Goal: Task Accomplishment & Management: Use online tool/utility

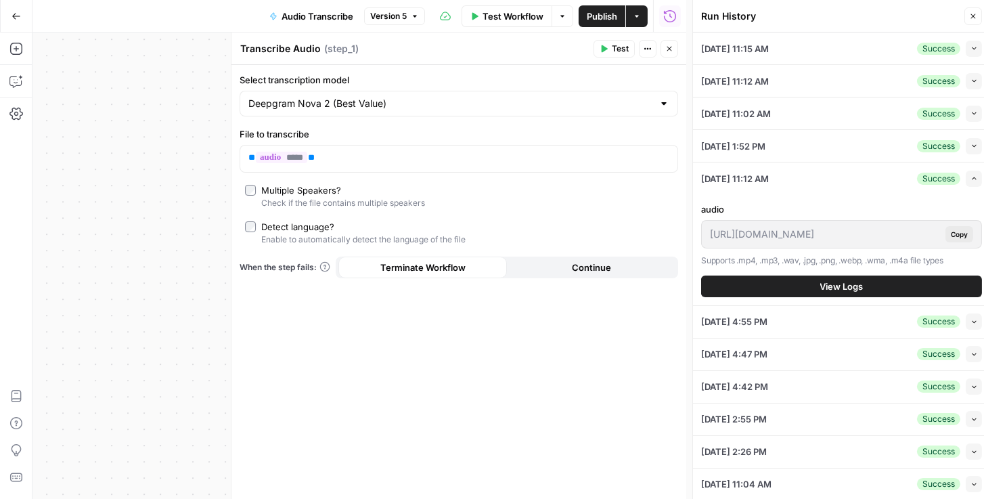
click at [16, 16] on icon "button" at bounding box center [16, 16] width 8 height 6
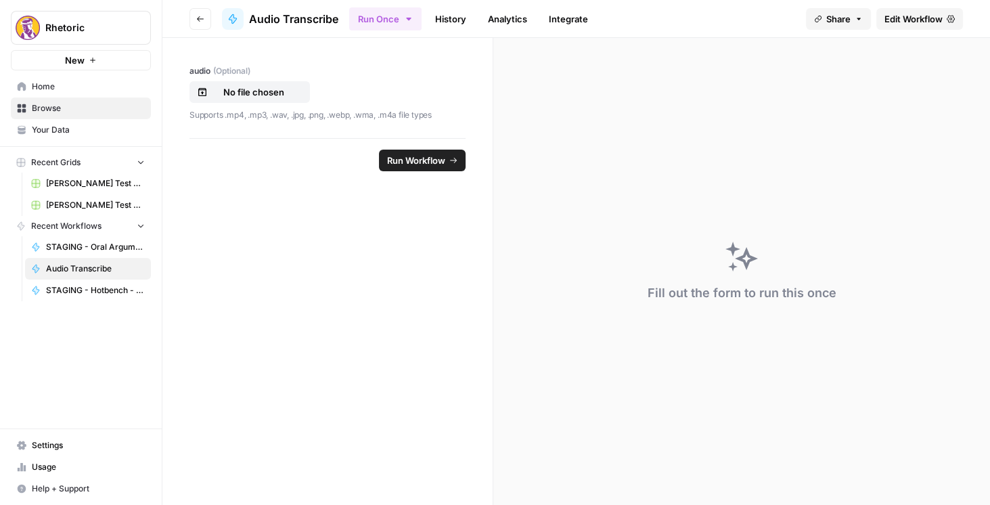
click at [210, 23] on button "Go back" at bounding box center [200, 19] width 22 height 22
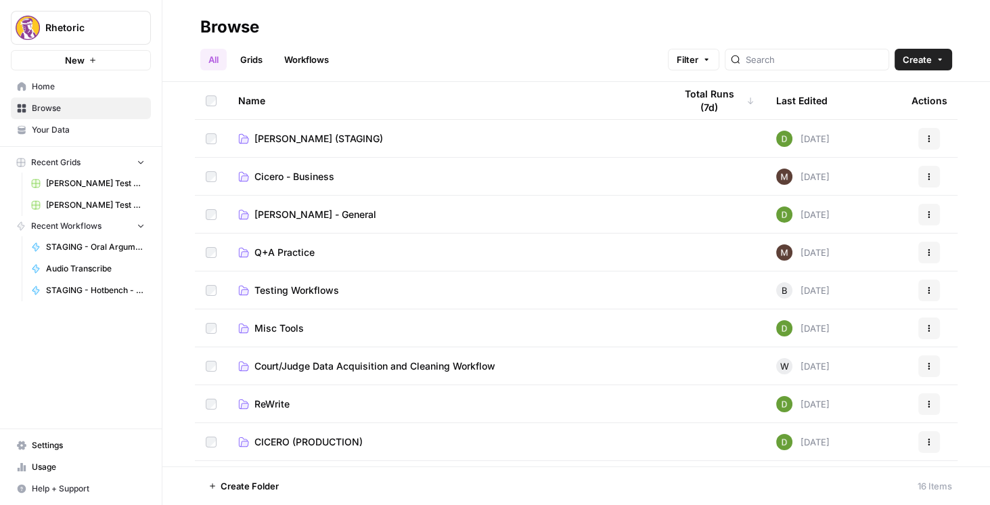
click at [312, 438] on span "CICERO (PRODUCTION)" at bounding box center [308, 442] width 108 height 14
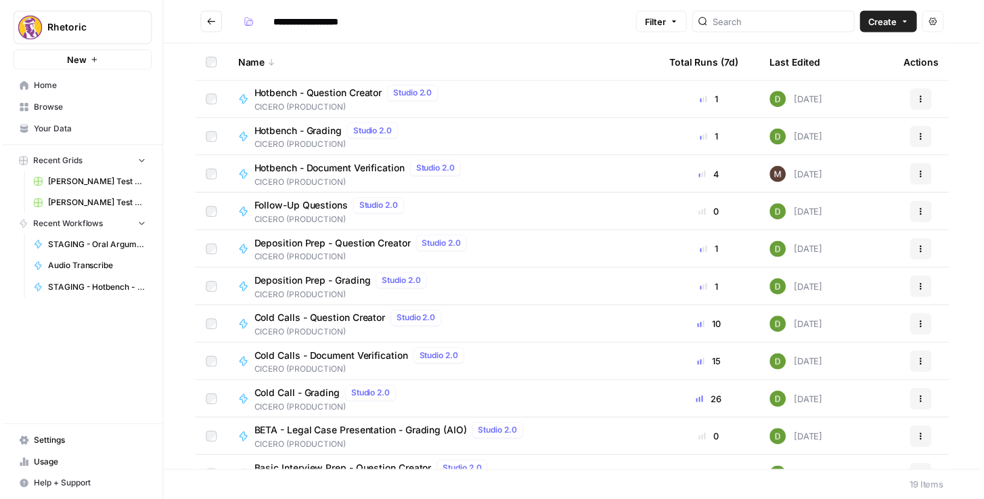
scroll to position [231, 0]
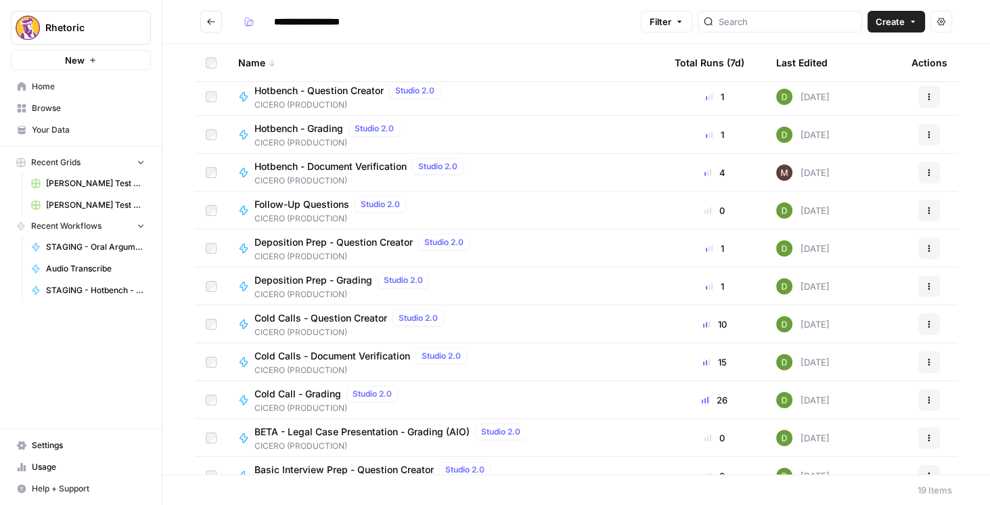
click at [359, 355] on span "Cold Calls - Document Verification" at bounding box center [332, 356] width 156 height 14
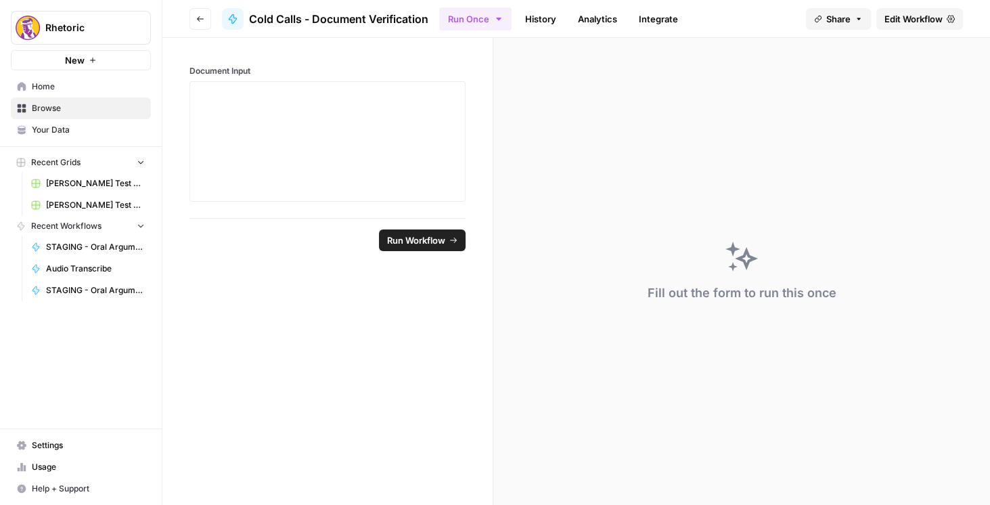
click at [904, 24] on span "Edit Workflow" at bounding box center [913, 19] width 58 height 14
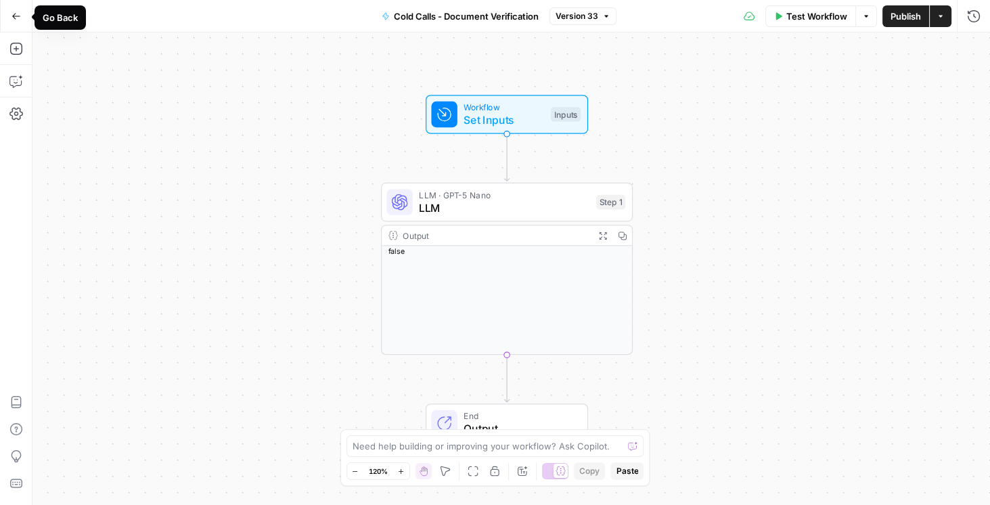
click at [16, 22] on button "Go Back" at bounding box center [16, 16] width 24 height 24
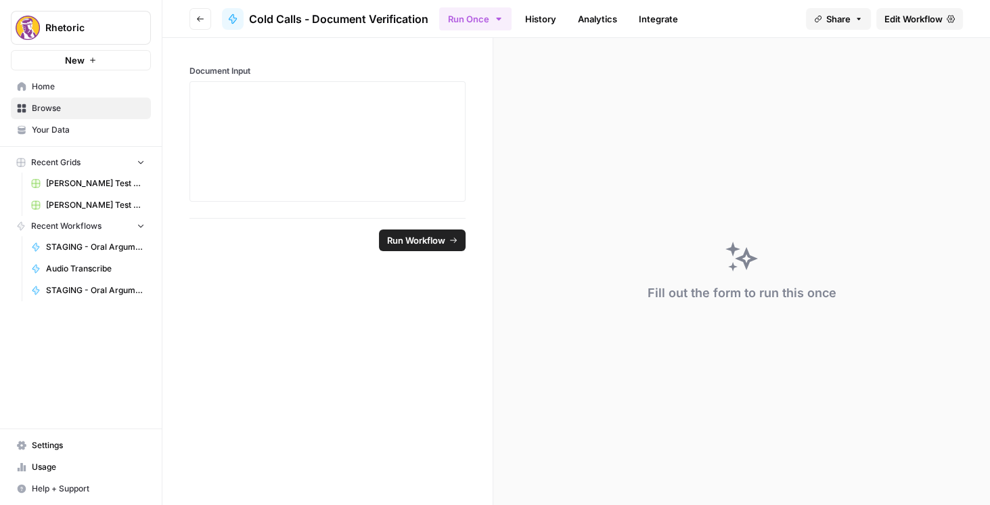
click at [911, 19] on span "Edit Workflow" at bounding box center [913, 19] width 58 height 14
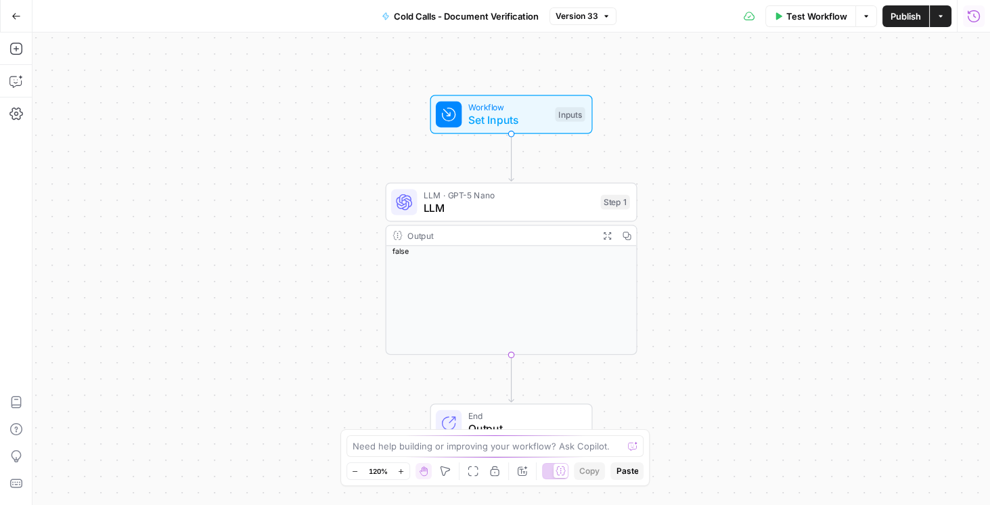
click at [965, 19] on button "Run History" at bounding box center [974, 16] width 22 height 22
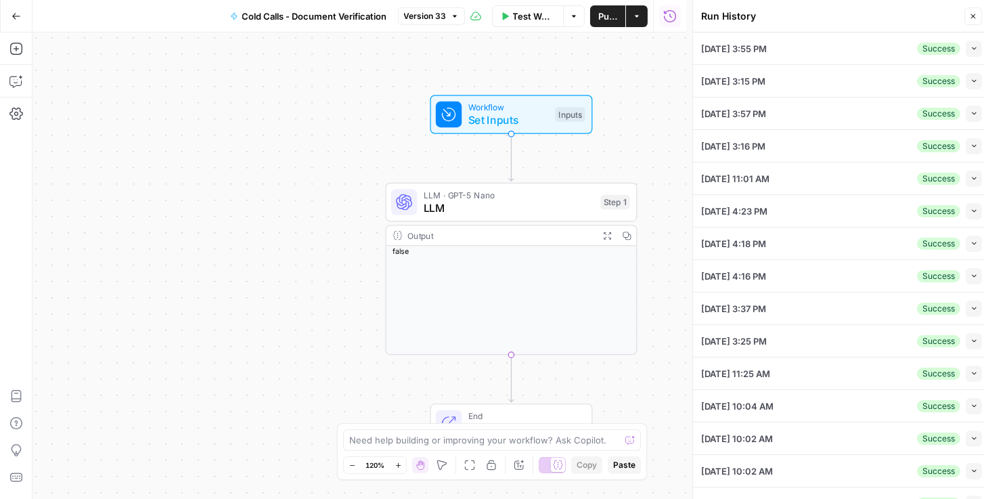
click at [970, 51] on icon "button" at bounding box center [973, 48] width 7 height 7
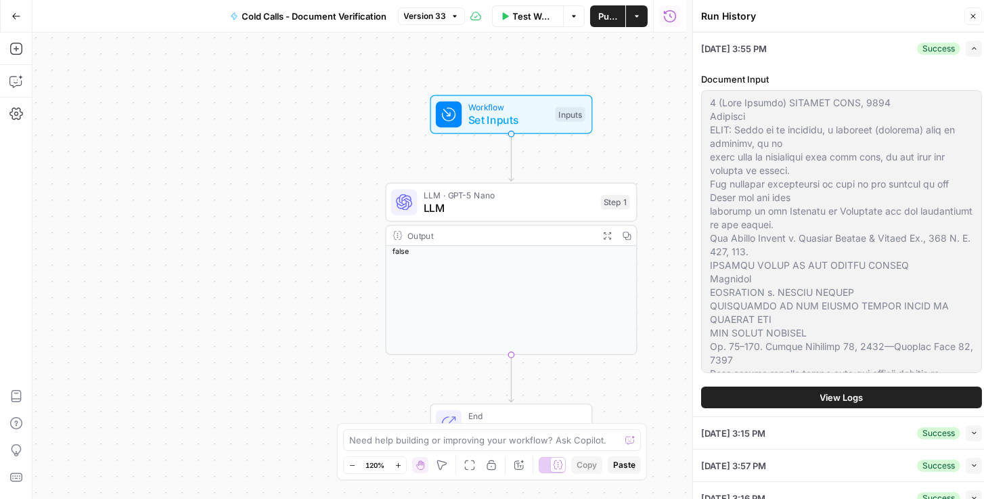
click at [845, 405] on button "View Logs" at bounding box center [841, 397] width 281 height 22
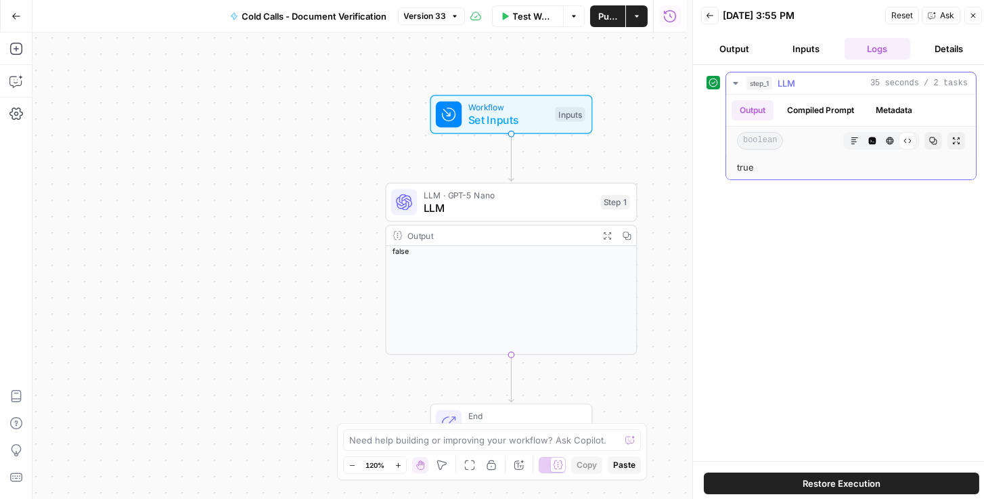
click at [820, 111] on button "Compiled Prompt" at bounding box center [820, 110] width 83 height 20
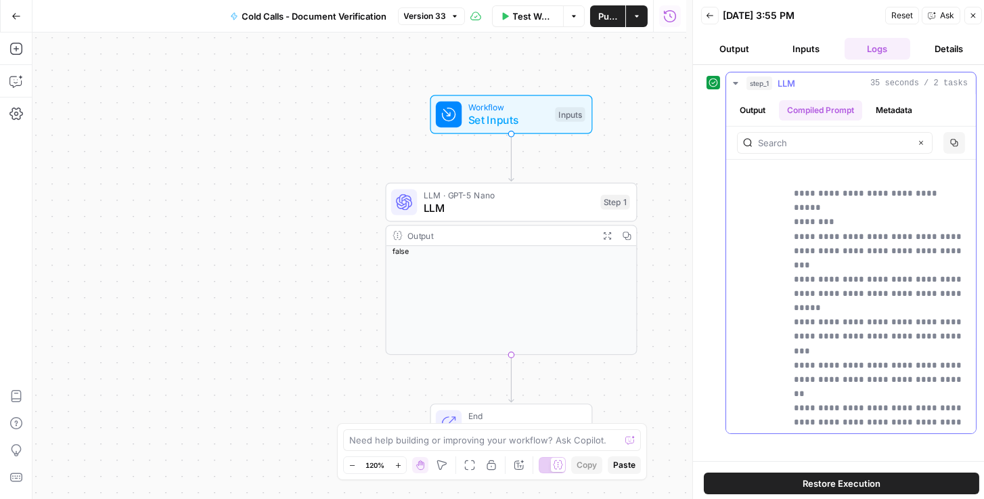
scroll to position [773, 0]
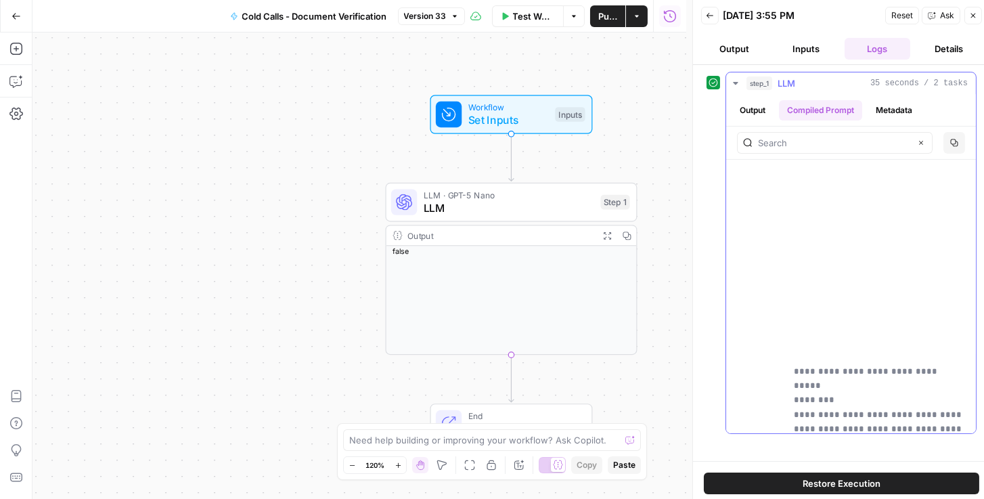
click at [736, 79] on icon "button" at bounding box center [735, 83] width 11 height 11
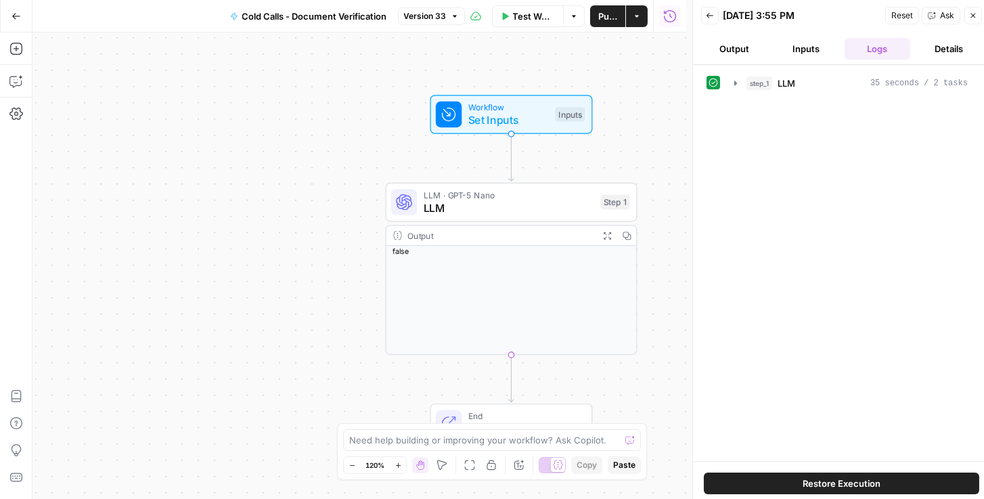
click at [712, 16] on icon "button" at bounding box center [710, 16] width 8 height 8
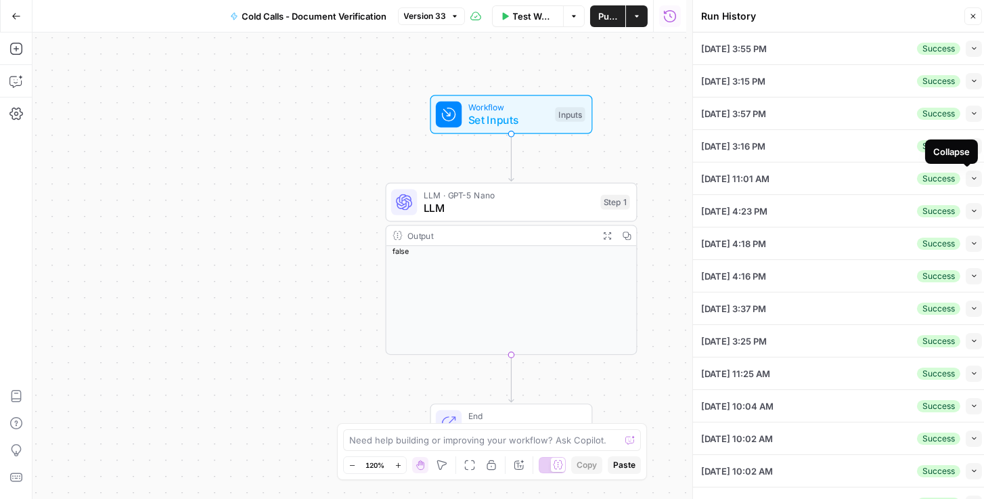
click at [970, 207] on icon "button" at bounding box center [973, 210] width 7 height 7
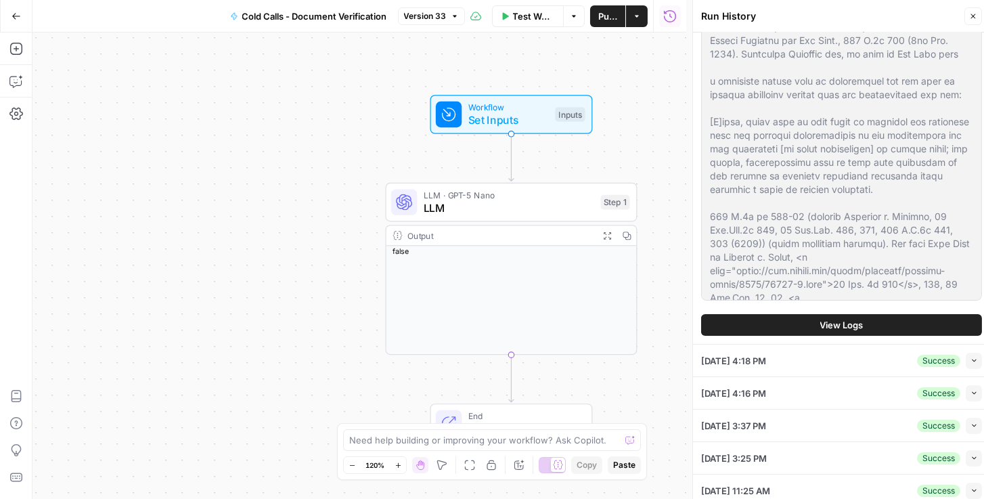
scroll to position [271, 0]
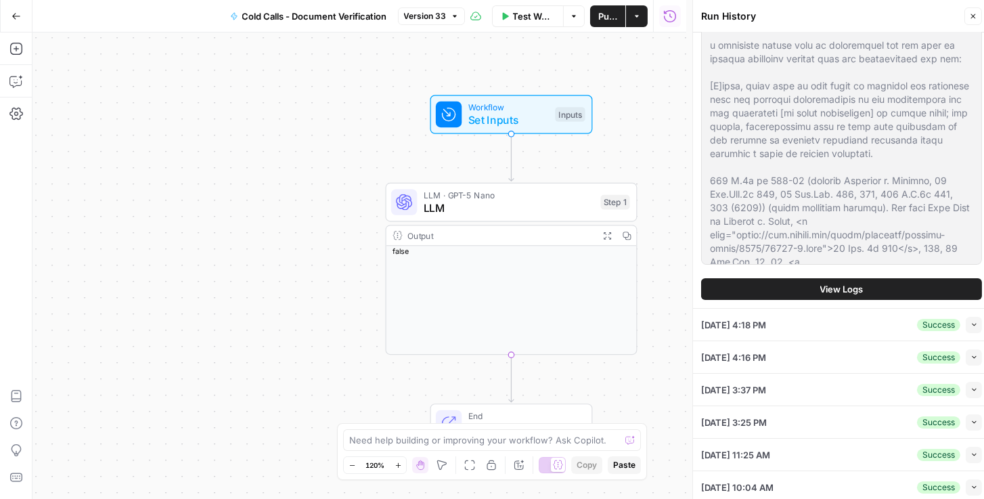
click at [837, 283] on span "View Logs" at bounding box center [841, 289] width 43 height 14
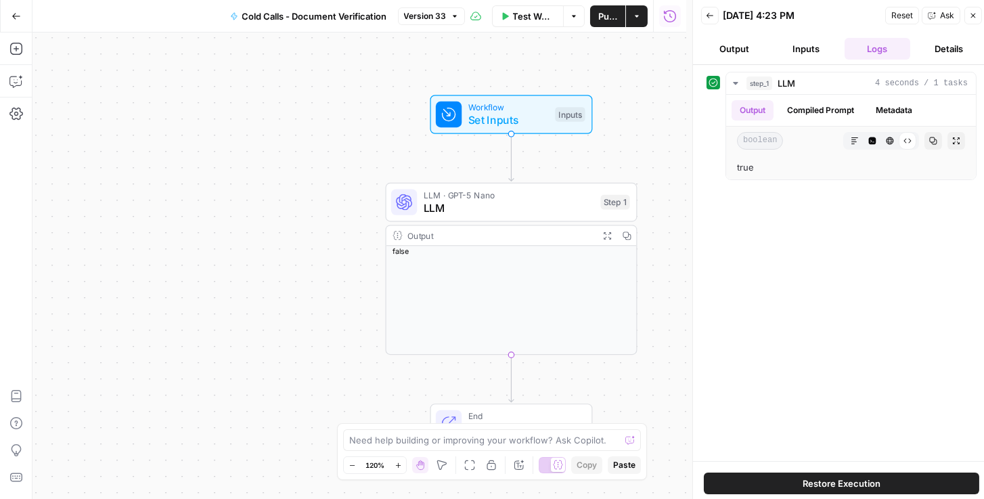
click at [715, 20] on button "Back" at bounding box center [710, 16] width 18 height 18
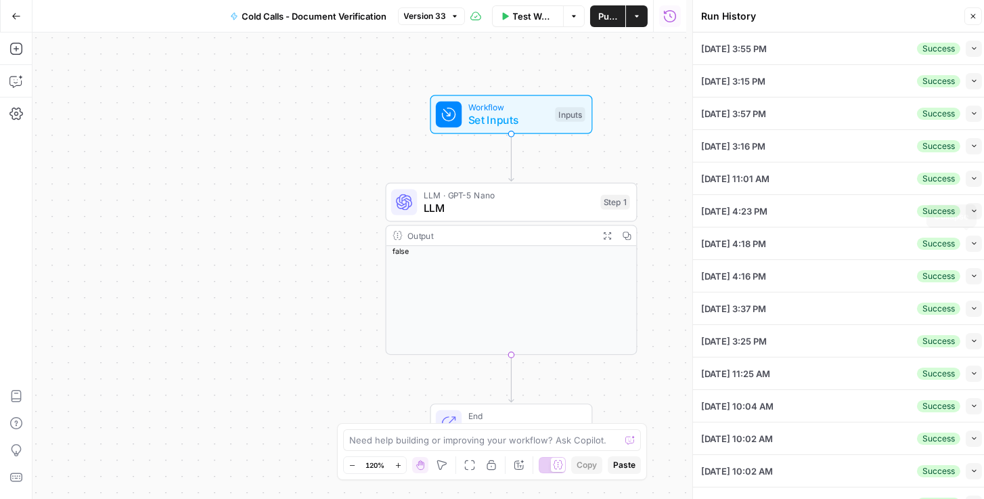
click at [970, 241] on icon "button" at bounding box center [973, 243] width 7 height 7
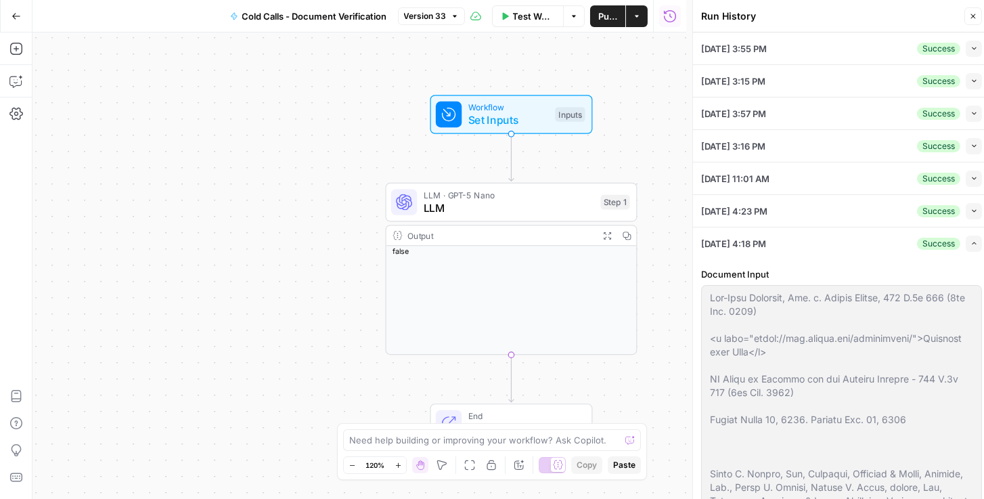
click at [970, 241] on icon "button" at bounding box center [973, 243] width 7 height 7
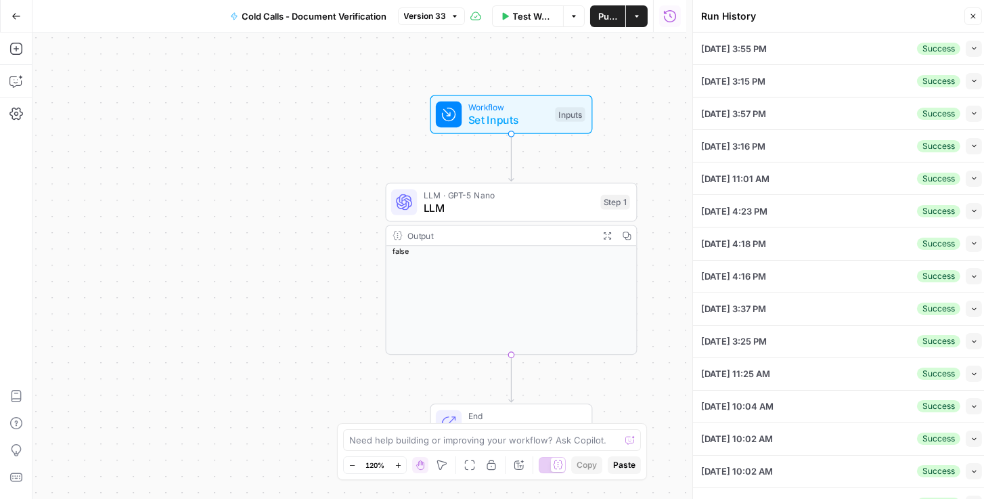
click at [966, 212] on div "Collapse" at bounding box center [951, 216] width 33 height 12
click at [970, 208] on icon "button" at bounding box center [973, 210] width 7 height 7
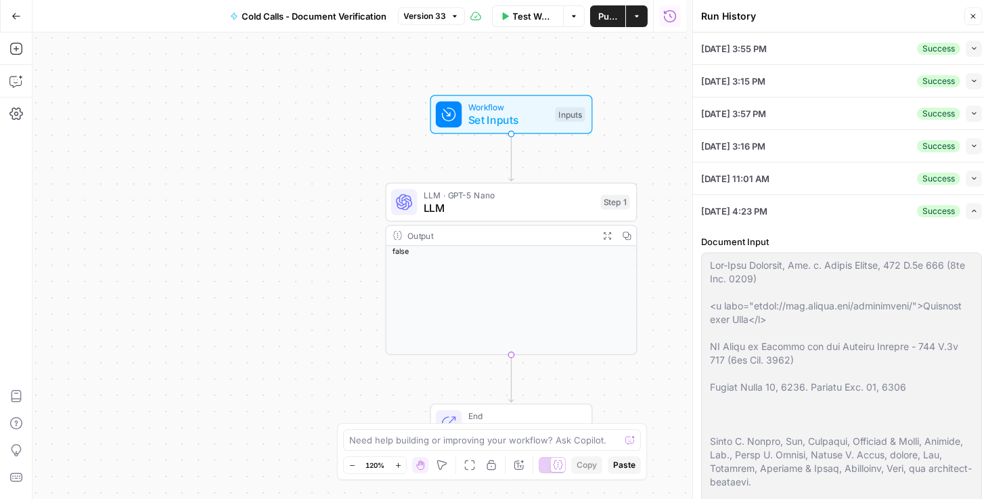
click at [970, 179] on icon "button" at bounding box center [973, 178] width 7 height 7
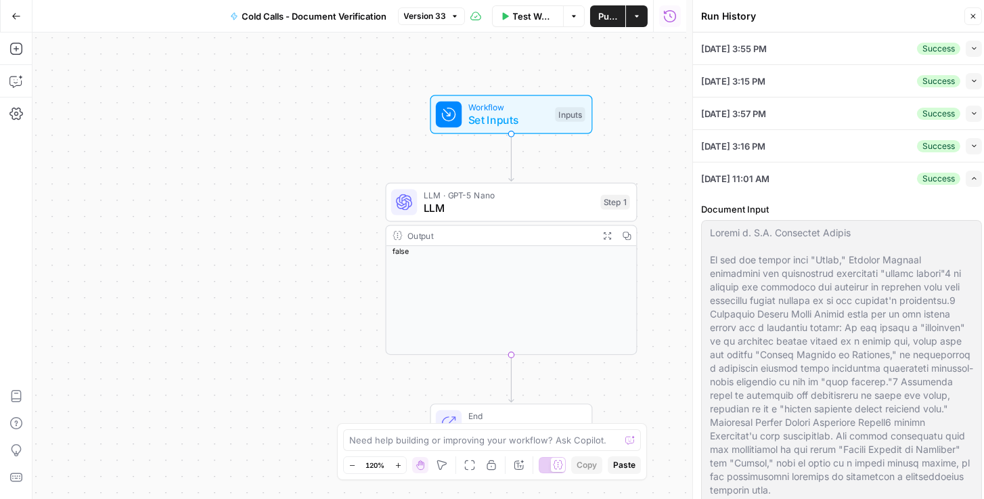
click at [965, 140] on button "Collapse" at bounding box center [973, 146] width 16 height 16
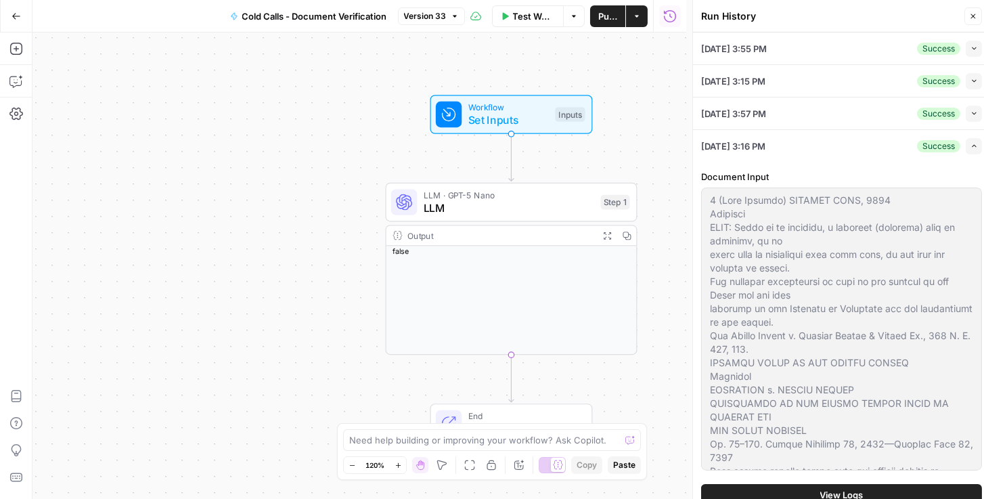
scroll to position [154, 0]
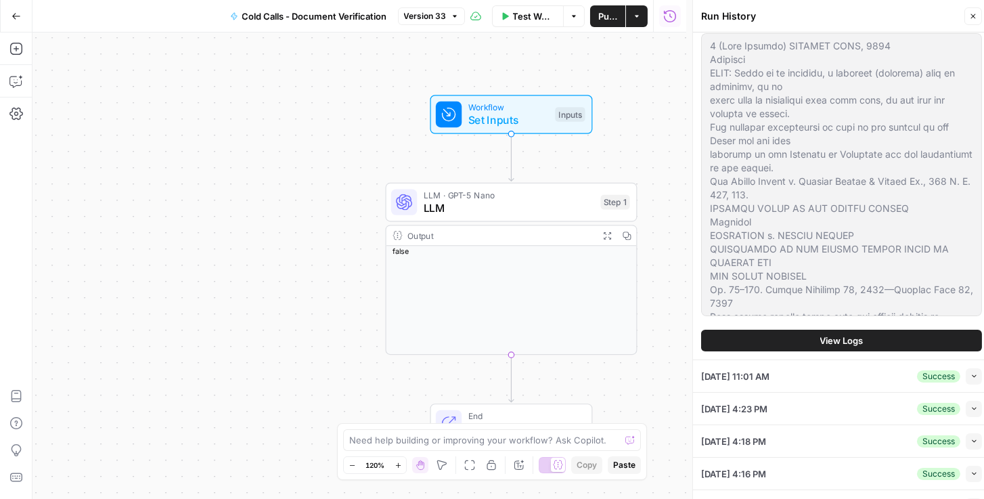
click at [857, 339] on span "View Logs" at bounding box center [841, 341] width 43 height 14
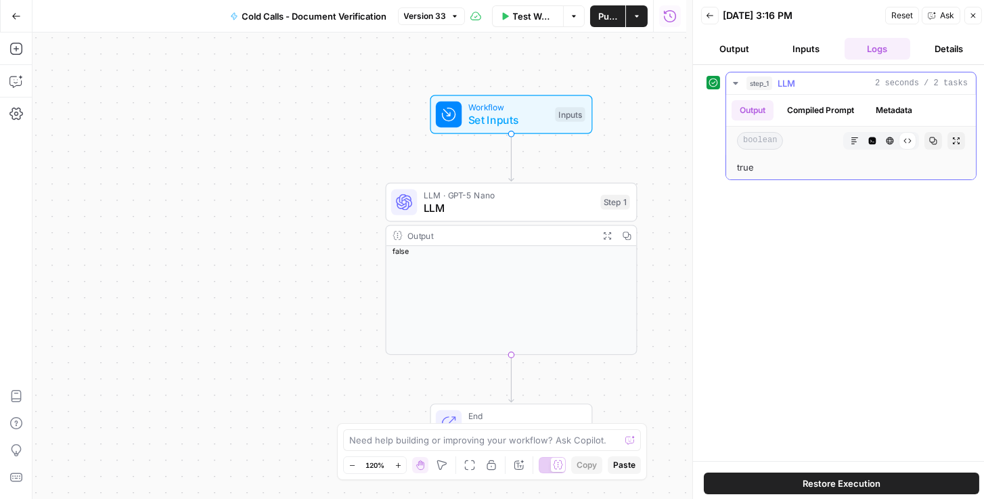
drag, startPoint x: 808, startPoint y: 110, endPoint x: 896, endPoint y: 108, distance: 87.3
click at [809, 110] on button "Compiled Prompt" at bounding box center [820, 110] width 83 height 20
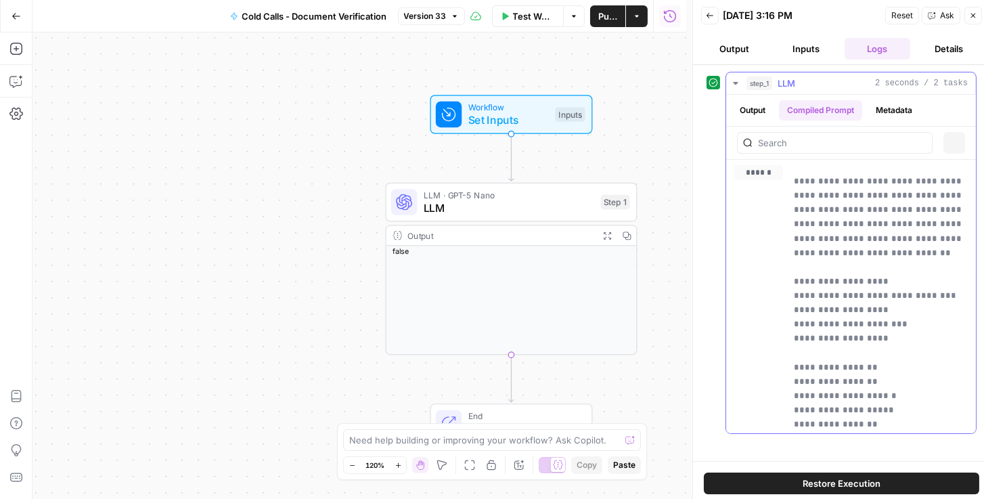
click at [896, 108] on button "Metadata" at bounding box center [893, 110] width 53 height 20
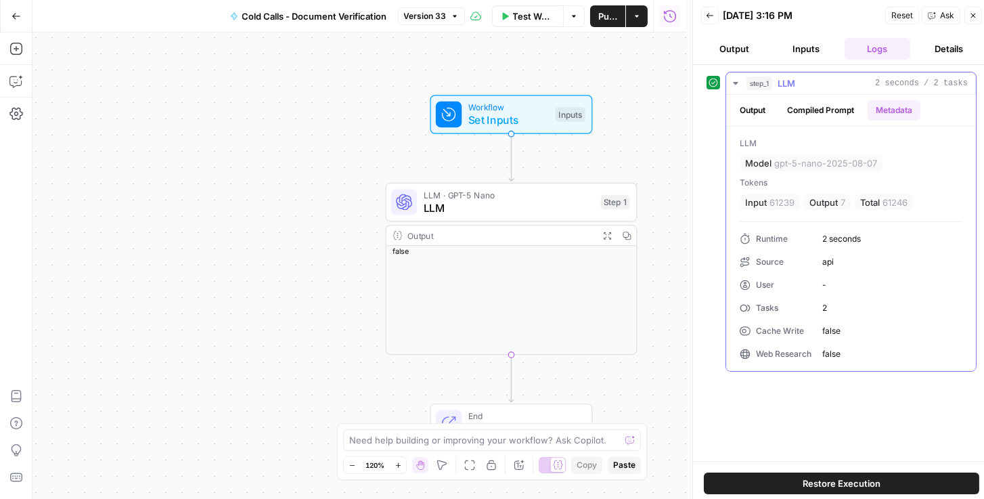
click at [819, 111] on button "Compiled Prompt" at bounding box center [820, 110] width 83 height 20
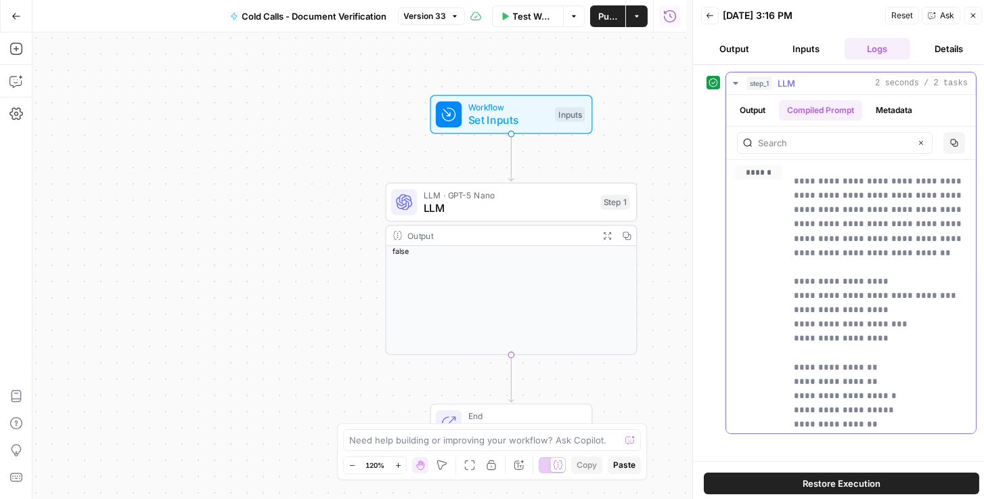
click at [748, 108] on button "Output" at bounding box center [752, 110] width 42 height 20
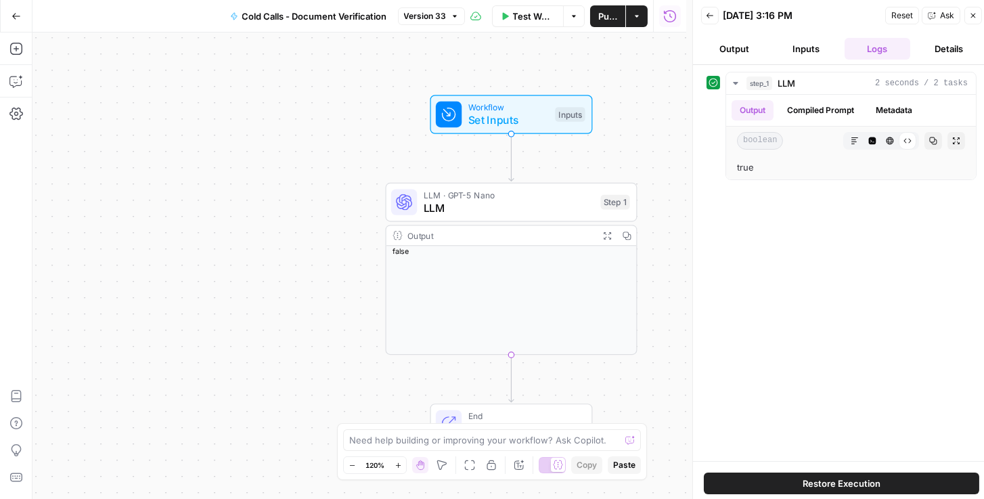
click at [713, 13] on button "Back" at bounding box center [710, 16] width 18 height 18
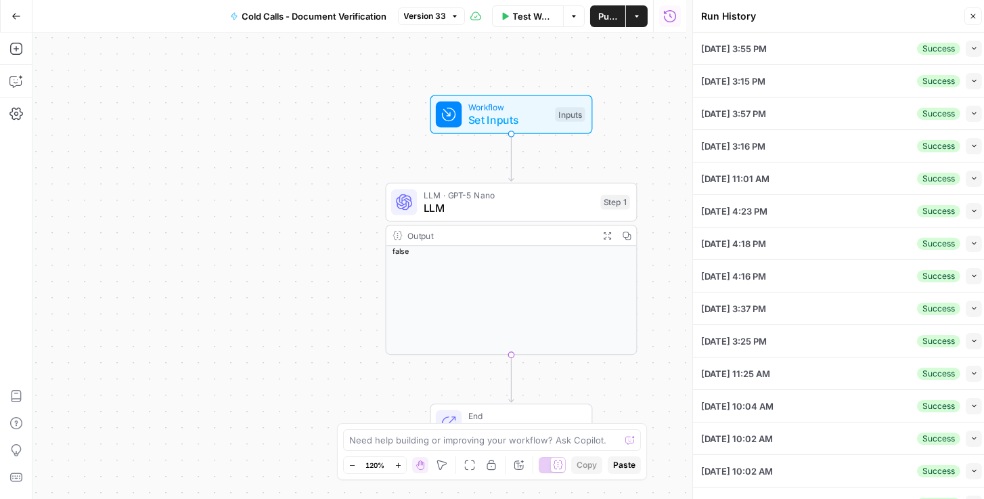
click at [482, 110] on span "Workflow" at bounding box center [508, 107] width 81 height 13
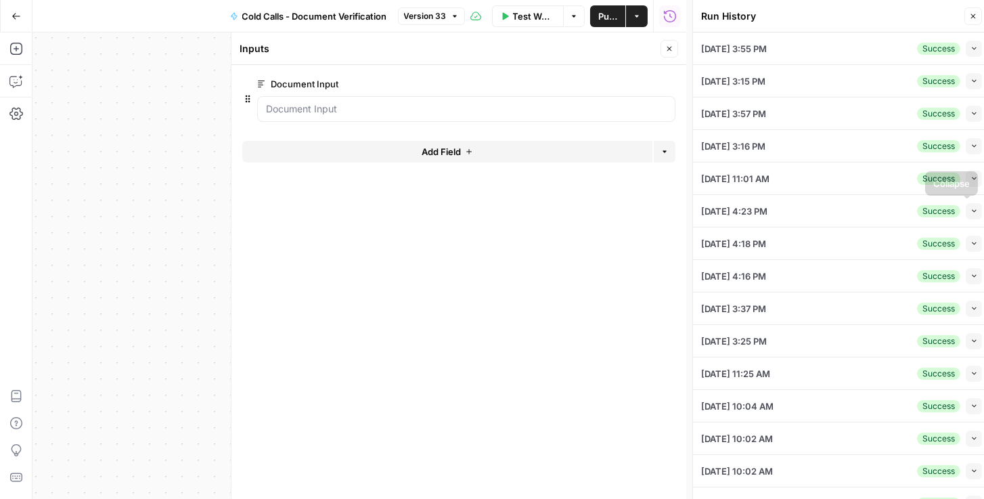
click at [971, 216] on button "Collapse" at bounding box center [973, 211] width 16 height 16
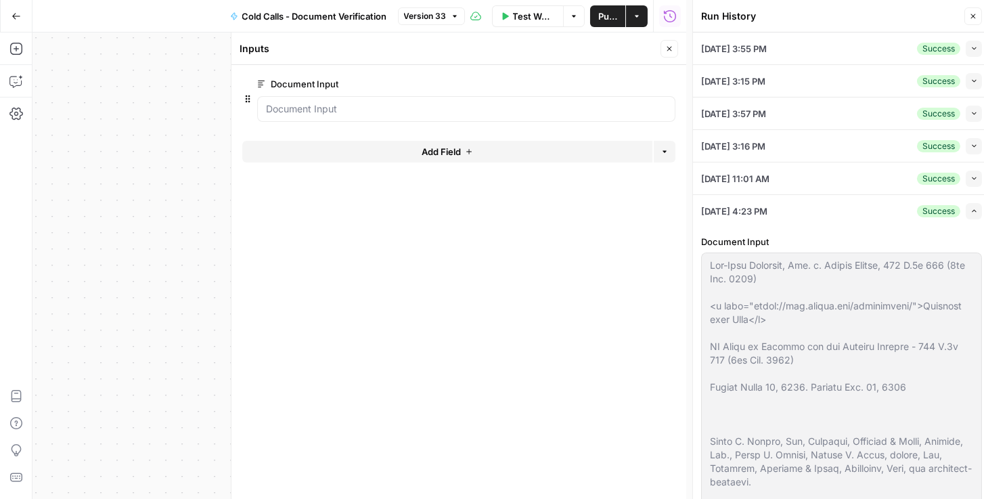
click at [971, 216] on button "Expand" at bounding box center [973, 211] width 16 height 16
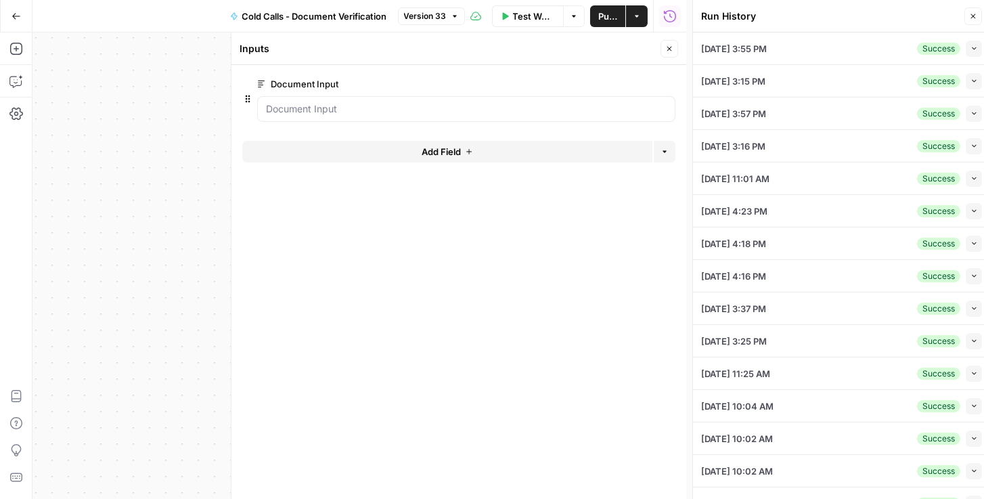
click at [973, 274] on button "Collapse" at bounding box center [973, 276] width 16 height 16
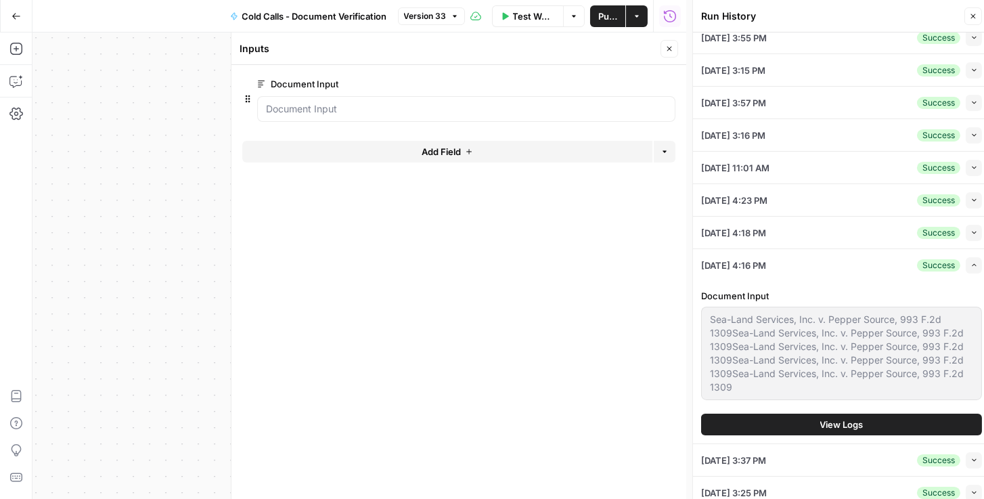
scroll to position [77, 0]
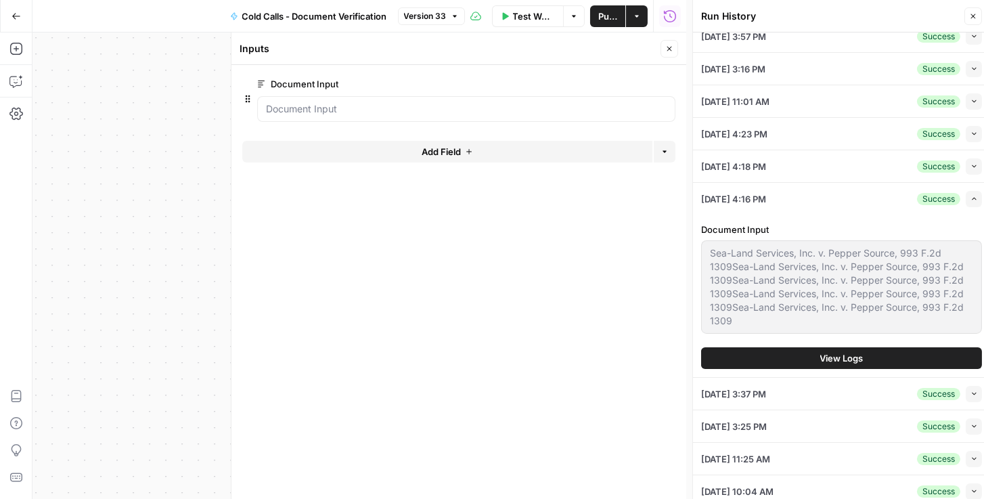
click at [851, 359] on span "View Logs" at bounding box center [841, 358] width 43 height 14
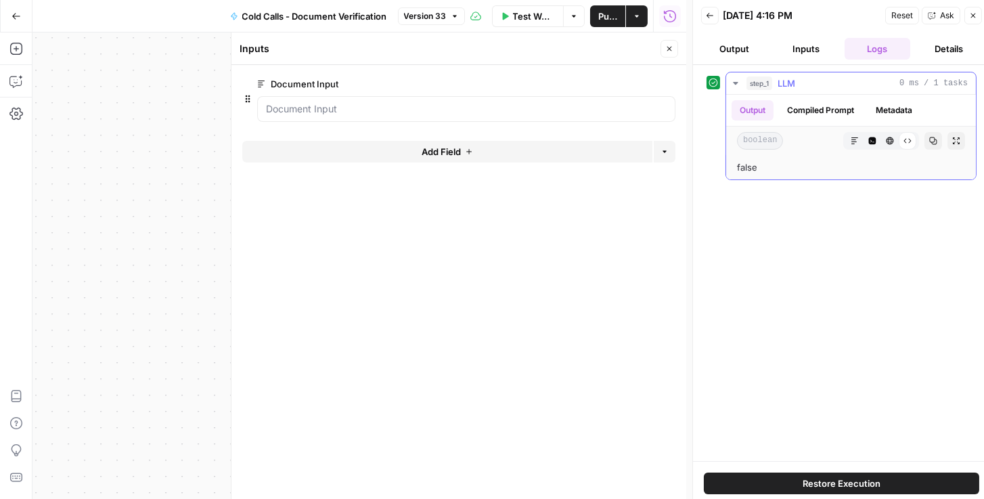
click at [802, 112] on button "Compiled Prompt" at bounding box center [820, 110] width 83 height 20
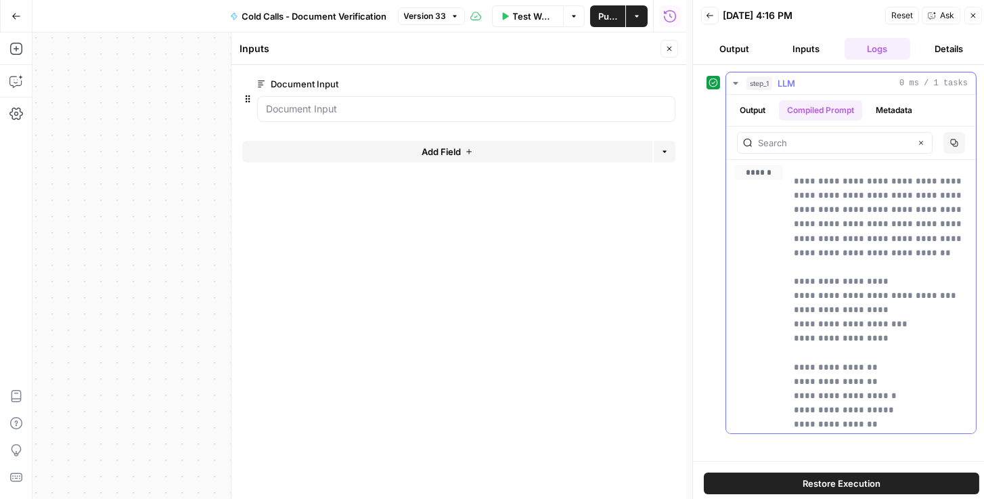
click at [893, 112] on button "Metadata" at bounding box center [893, 110] width 53 height 20
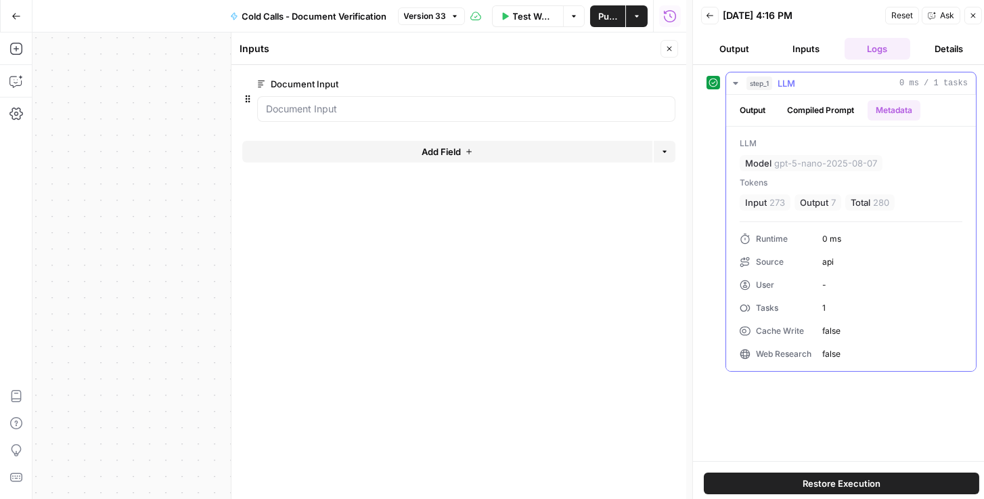
click at [841, 113] on button "Compiled Prompt" at bounding box center [820, 110] width 83 height 20
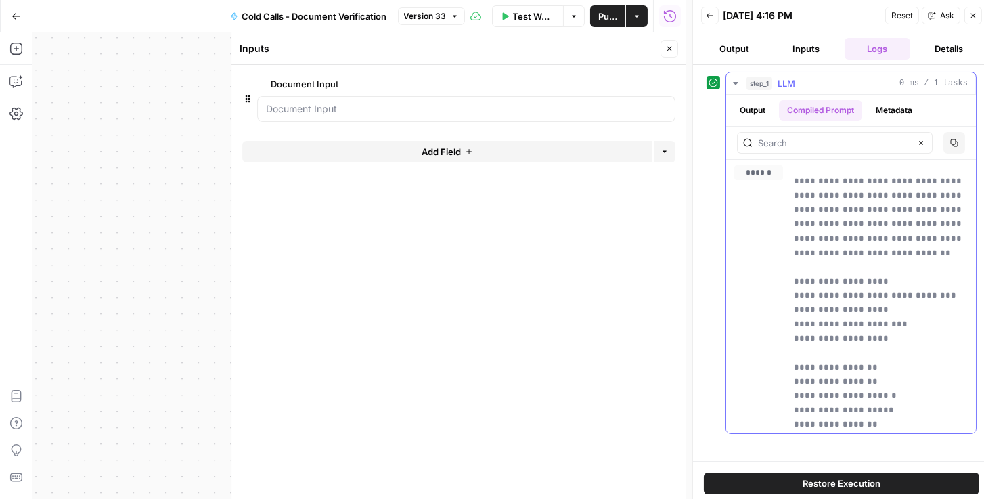
click at [773, 110] on button "Output" at bounding box center [752, 110] width 42 height 20
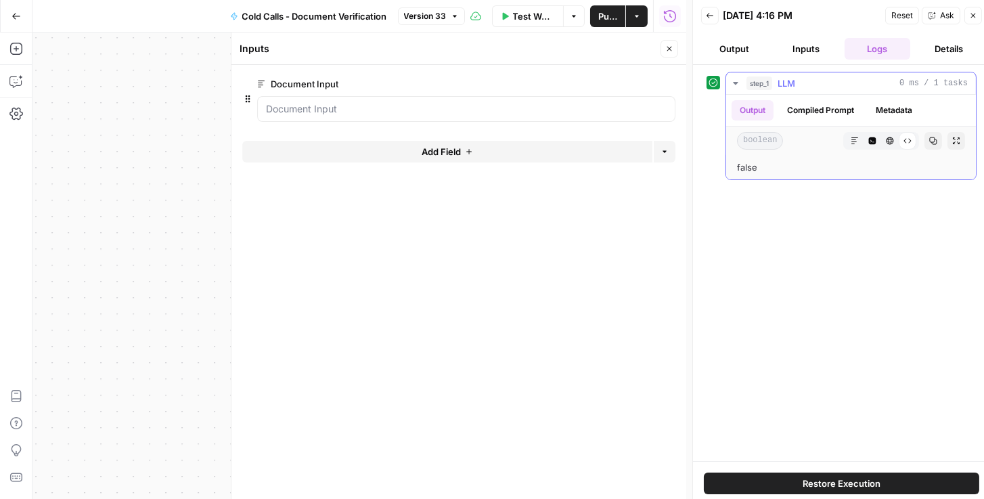
click at [736, 82] on icon "button" at bounding box center [735, 83] width 5 height 3
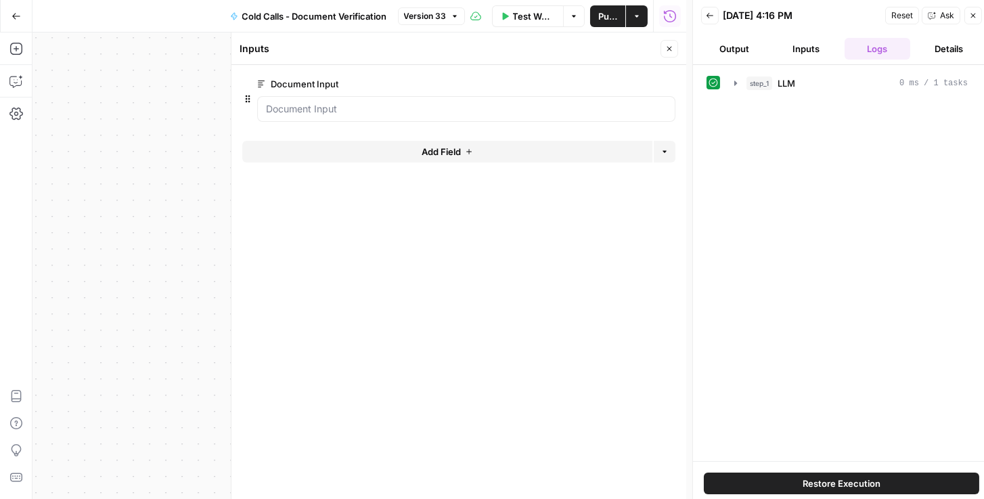
click at [802, 49] on button "Inputs" at bounding box center [806, 49] width 66 height 22
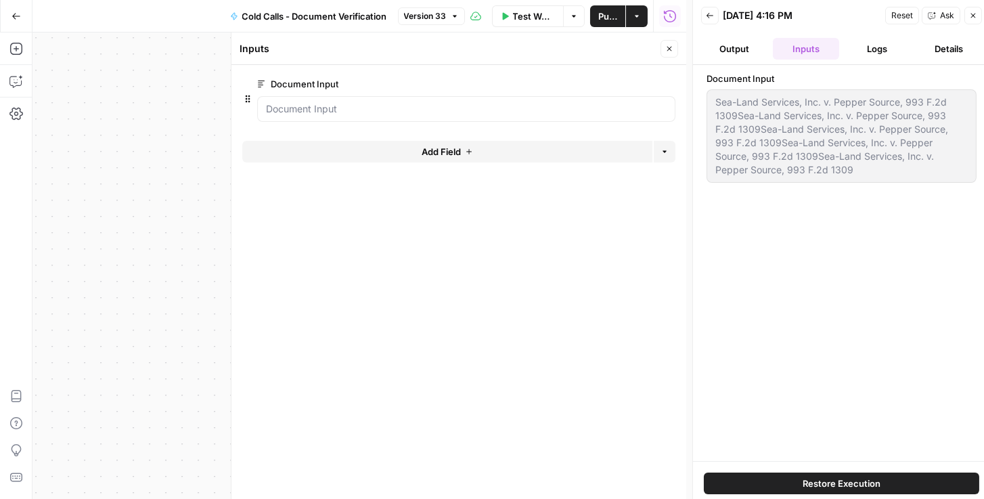
click at [733, 49] on button "Output" at bounding box center [734, 49] width 66 height 22
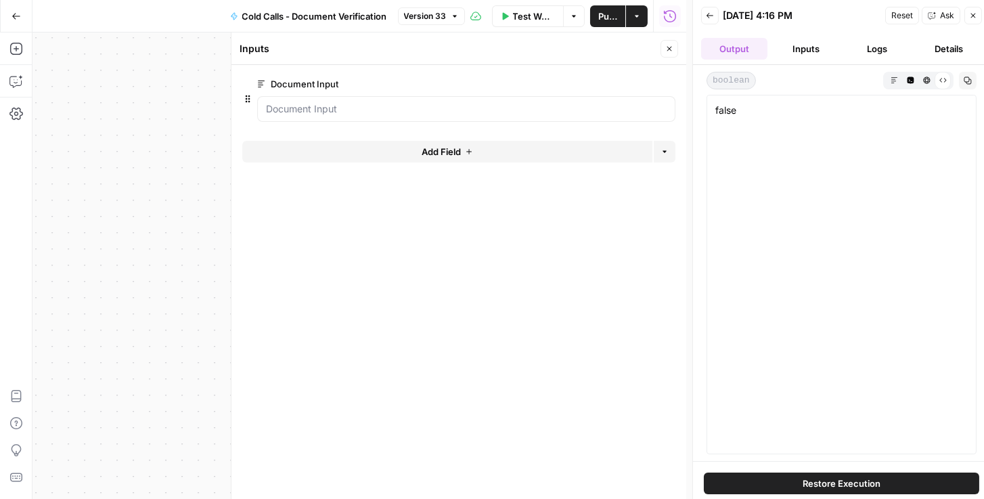
click at [956, 47] on button "Details" at bounding box center [948, 49] width 66 height 22
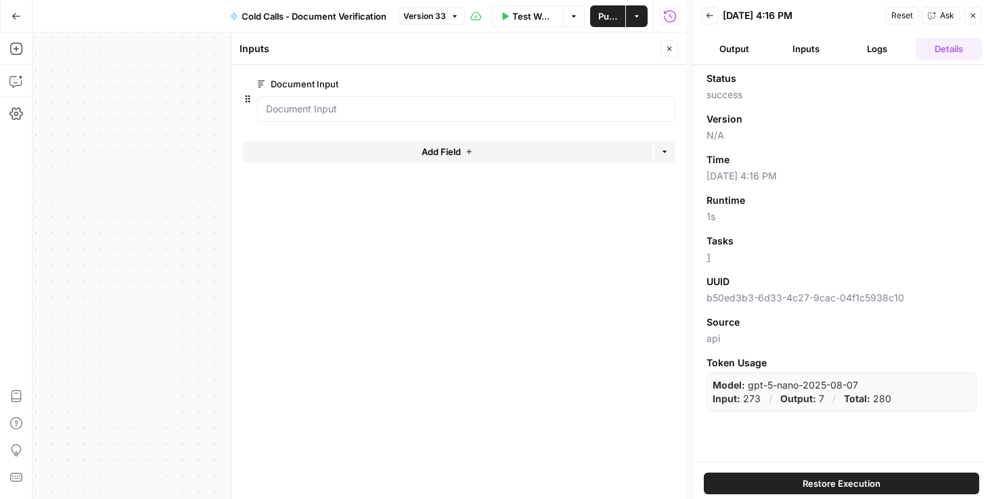
click at [830, 51] on button "Inputs" at bounding box center [806, 49] width 66 height 22
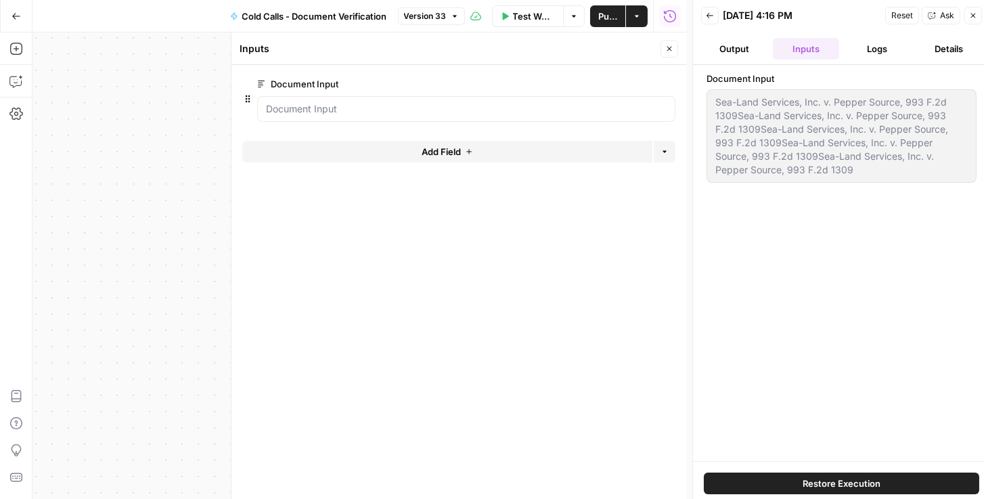
click at [710, 104] on div "Sea-Land Services, Inc. v. Pepper Source, 993 F.2d 1309Sea-Land Services, Inc. …" at bounding box center [841, 135] width 270 height 93
drag, startPoint x: 695, startPoint y: 298, endPoint x: 689, endPoint y: 306, distance: 10.3
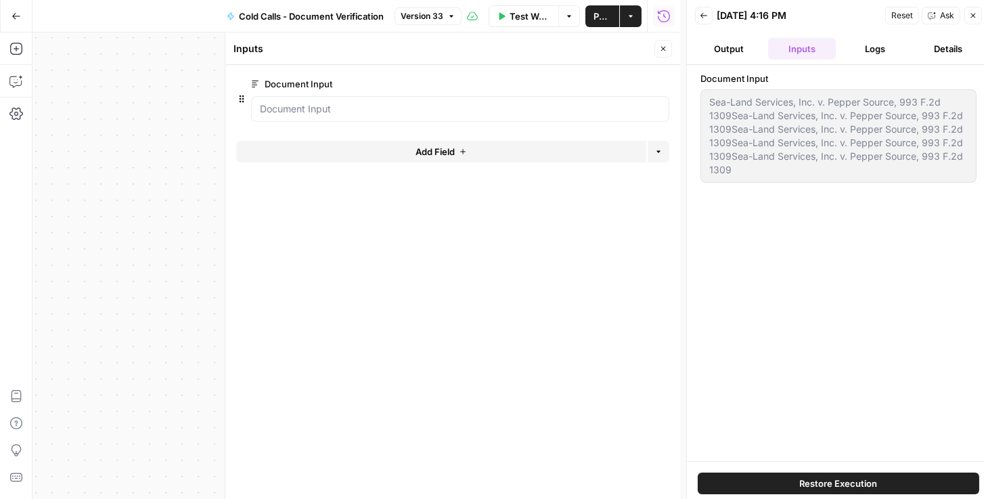
click at [747, 48] on button "Output" at bounding box center [729, 49] width 68 height 22
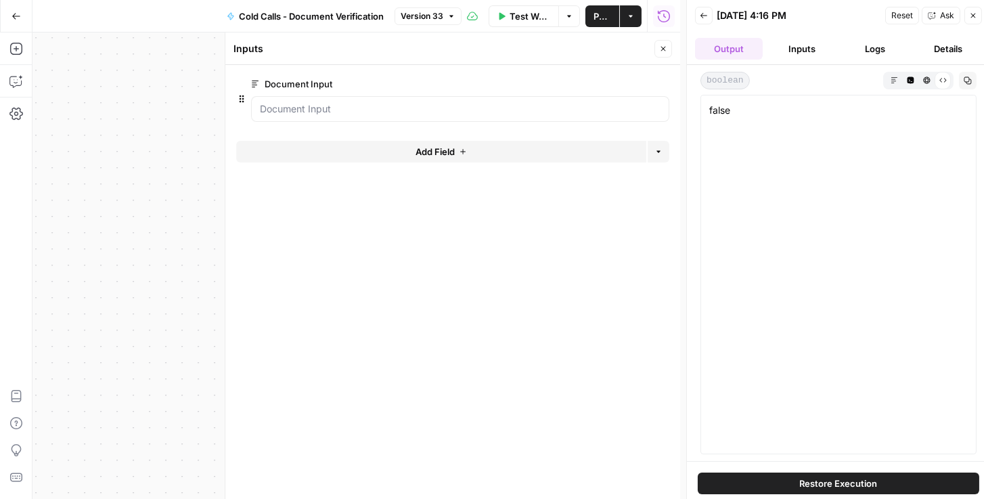
click at [798, 52] on button "Inputs" at bounding box center [802, 49] width 68 height 22
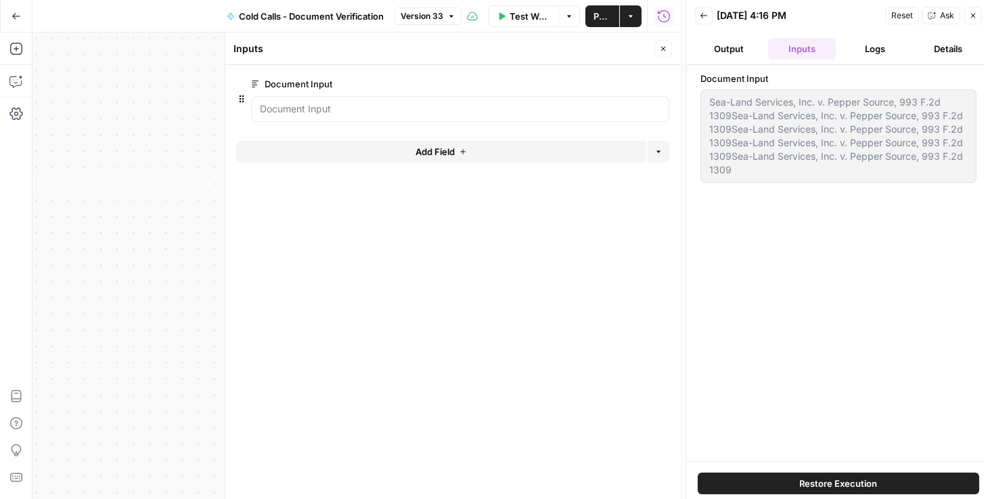
click at [849, 55] on button "Logs" at bounding box center [875, 49] width 68 height 22
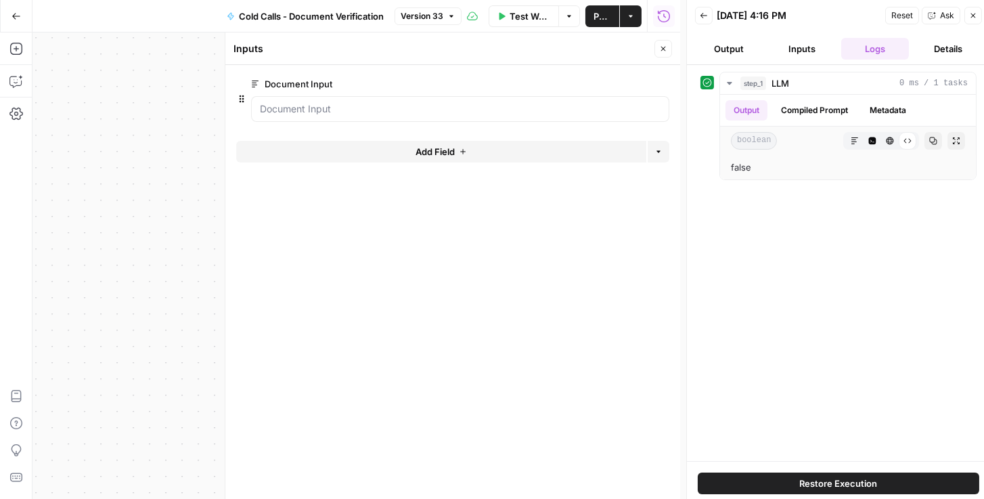
click at [920, 49] on button "Details" at bounding box center [948, 49] width 68 height 22
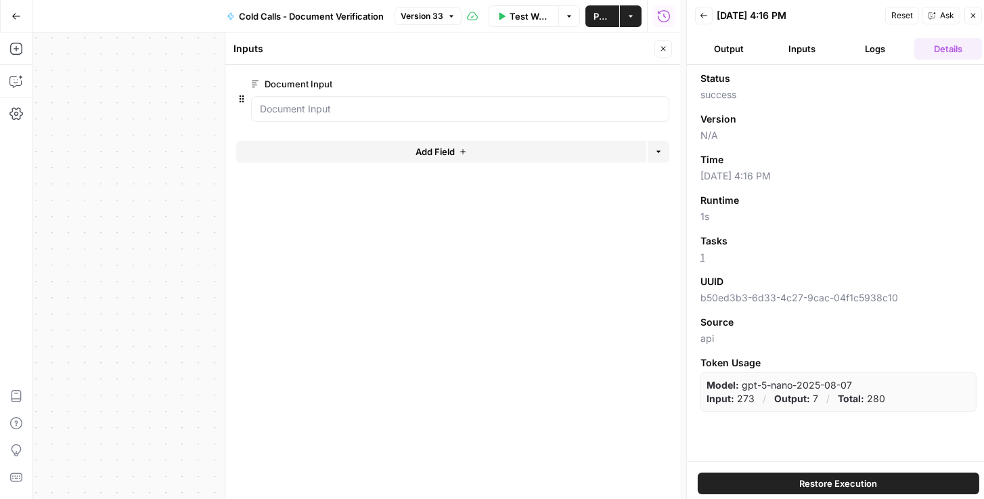
click at [817, 51] on button "Inputs" at bounding box center [802, 49] width 68 height 22
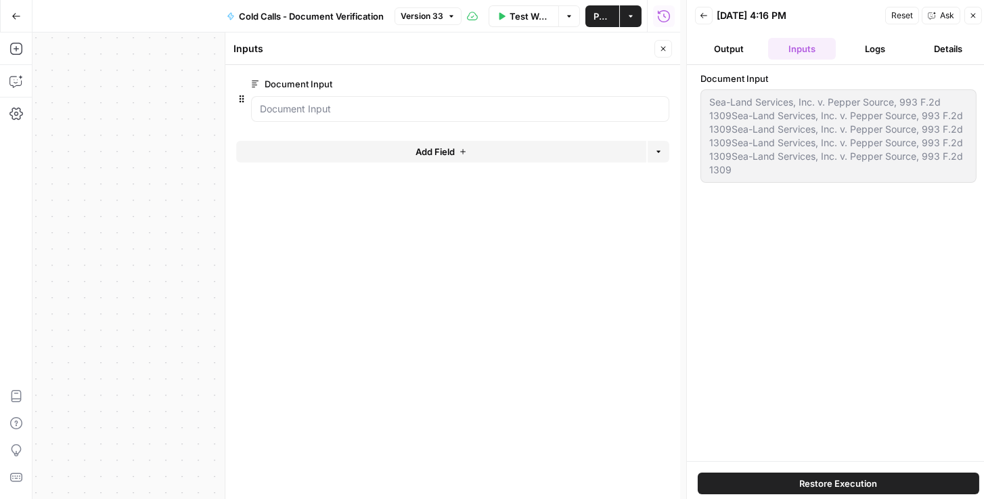
click at [853, 49] on button "Logs" at bounding box center [875, 49] width 68 height 22
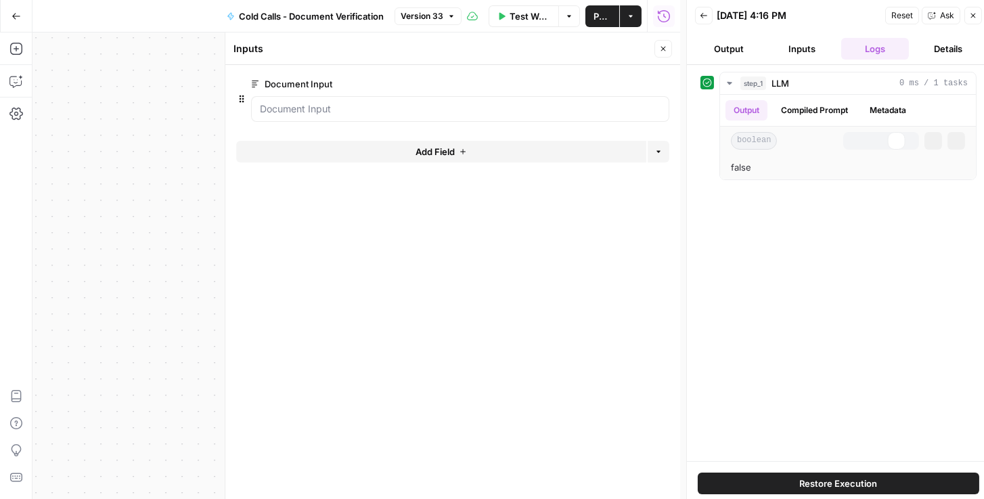
click at [804, 51] on button "Inputs" at bounding box center [802, 49] width 68 height 22
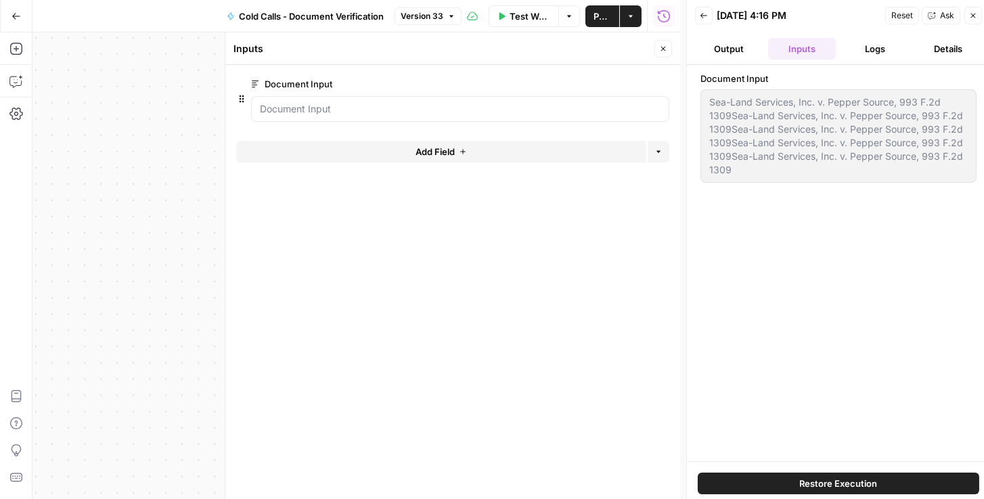
click at [752, 51] on button "Output" at bounding box center [729, 49] width 68 height 22
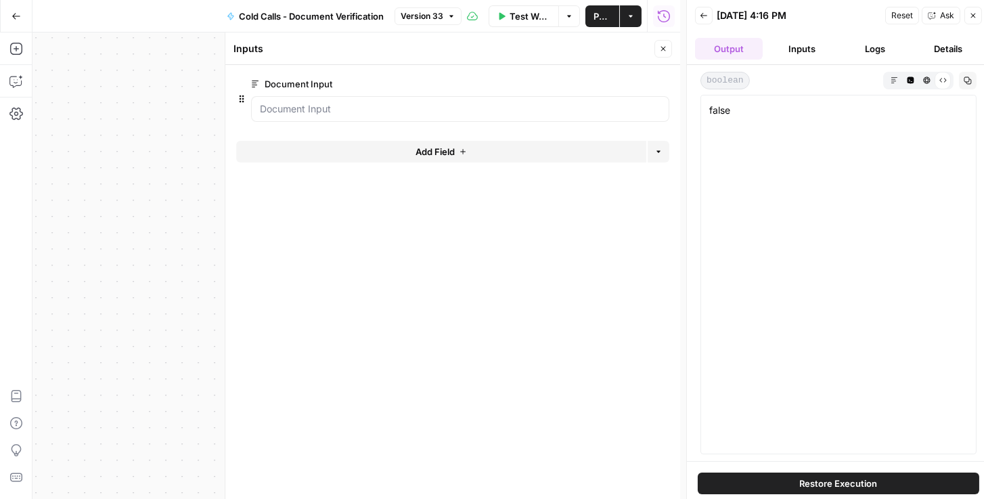
click at [706, 18] on icon "button" at bounding box center [704, 16] width 8 height 8
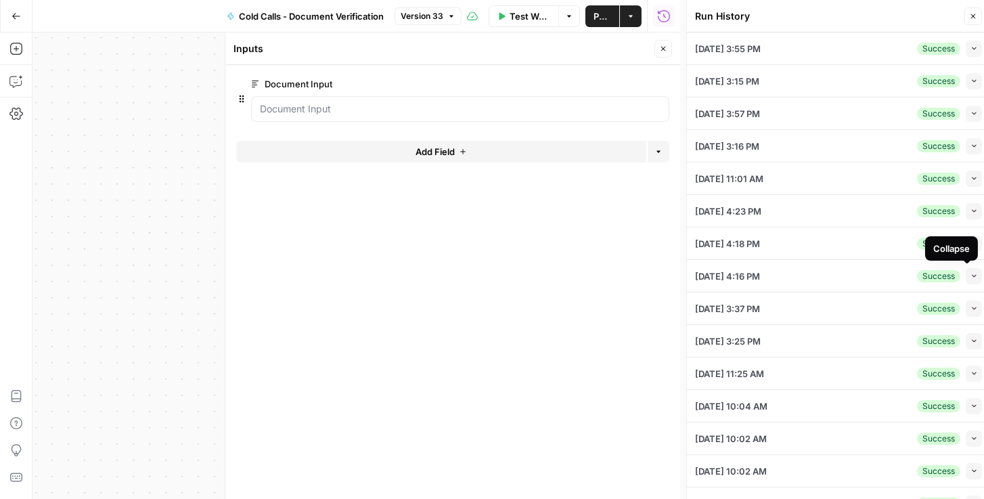
click at [965, 274] on button "Collapse" at bounding box center [973, 276] width 16 height 16
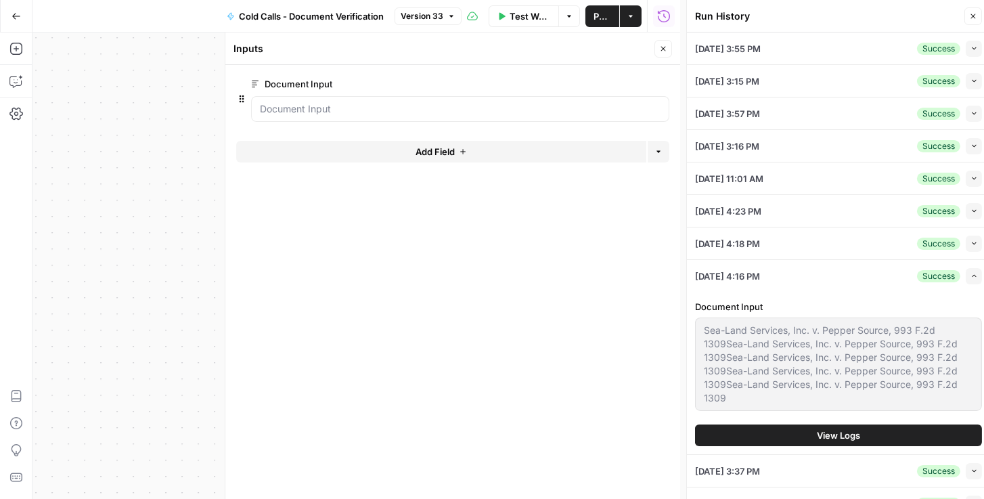
click at [970, 272] on icon "button" at bounding box center [973, 275] width 7 height 7
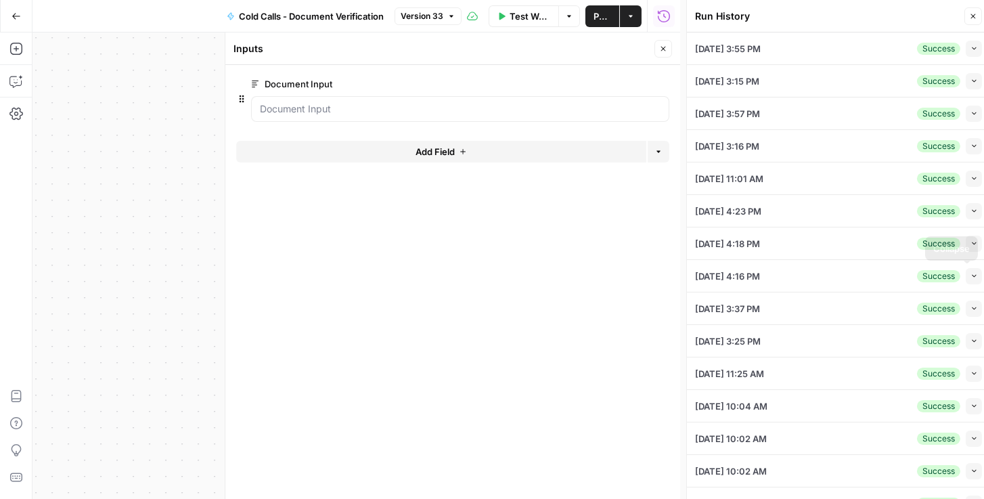
click at [965, 300] on button "Collapse" at bounding box center [973, 308] width 16 height 16
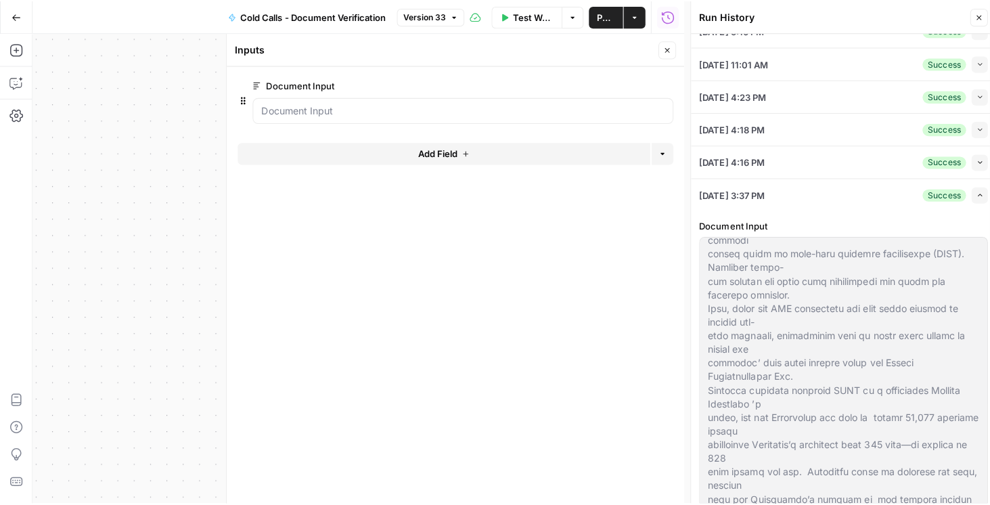
scroll to position [425, 0]
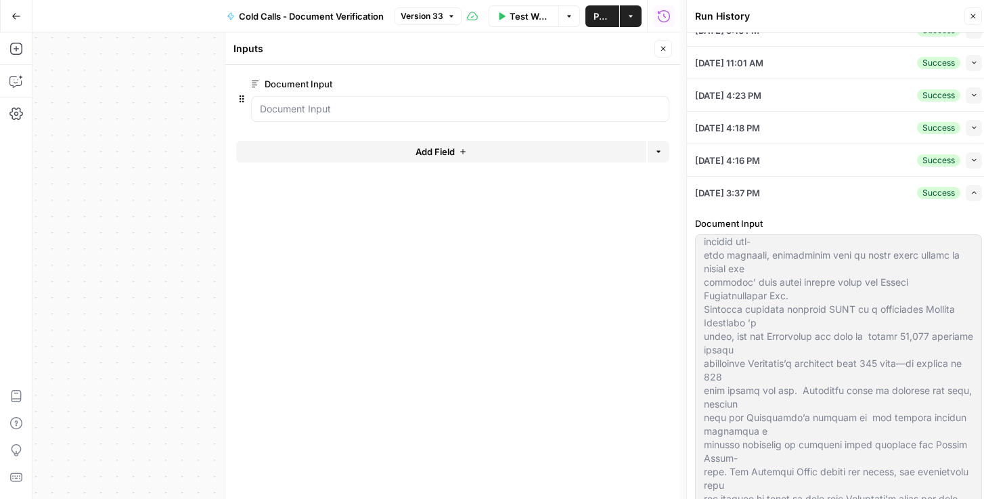
click at [974, 24] on button "Close" at bounding box center [973, 16] width 18 height 18
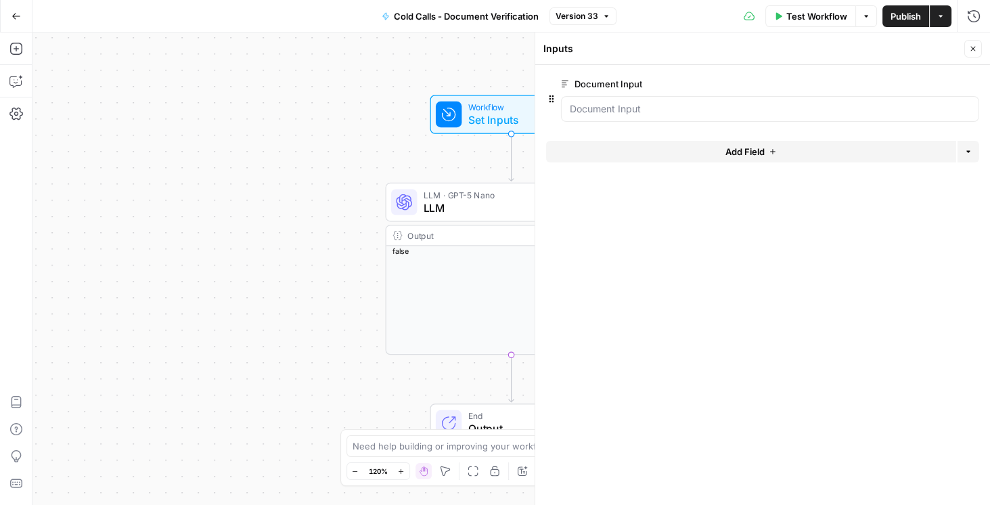
click at [930, 81] on span "edit field" at bounding box center [928, 83] width 30 height 11
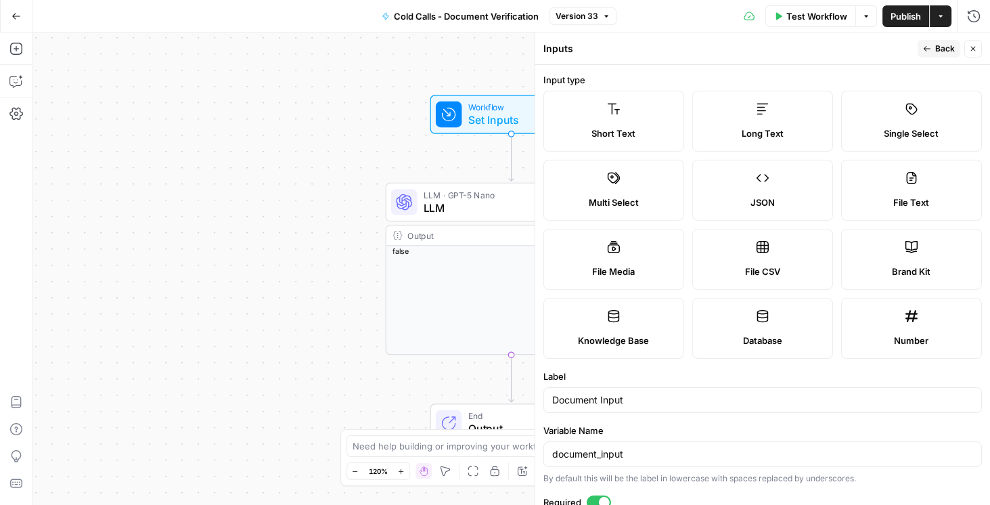
click at [971, 49] on icon "button" at bounding box center [973, 49] width 8 height 8
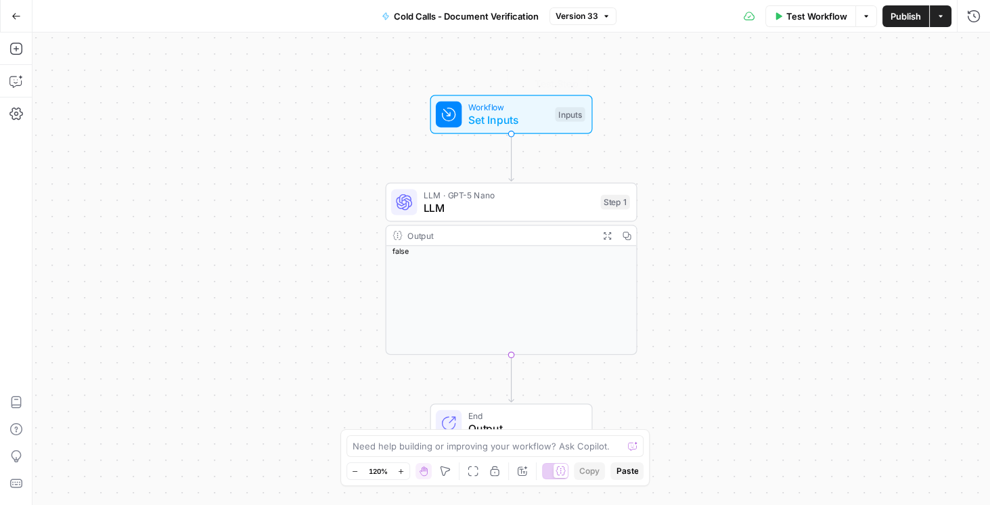
click at [476, 120] on span "Set Inputs" at bounding box center [508, 120] width 81 height 16
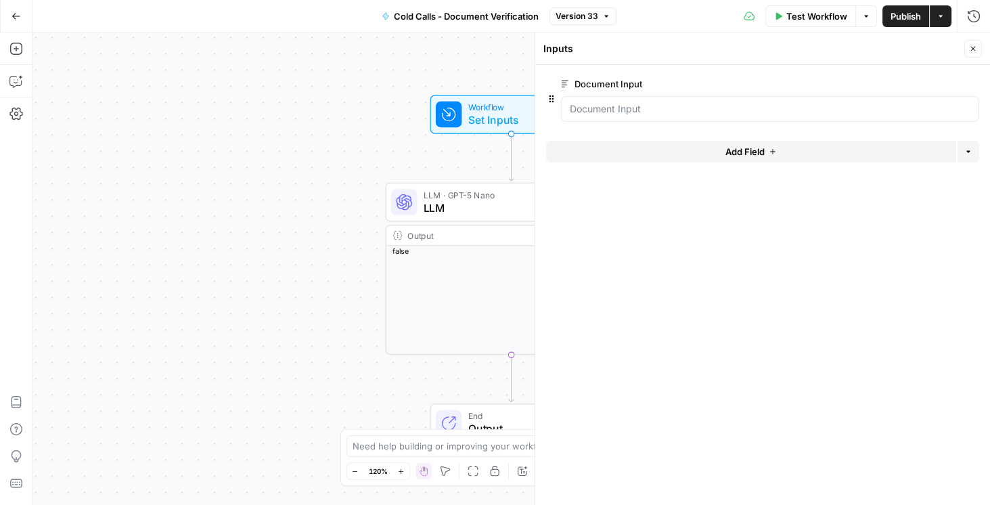
click at [810, 153] on button "Add Field" at bounding box center [751, 152] width 410 height 22
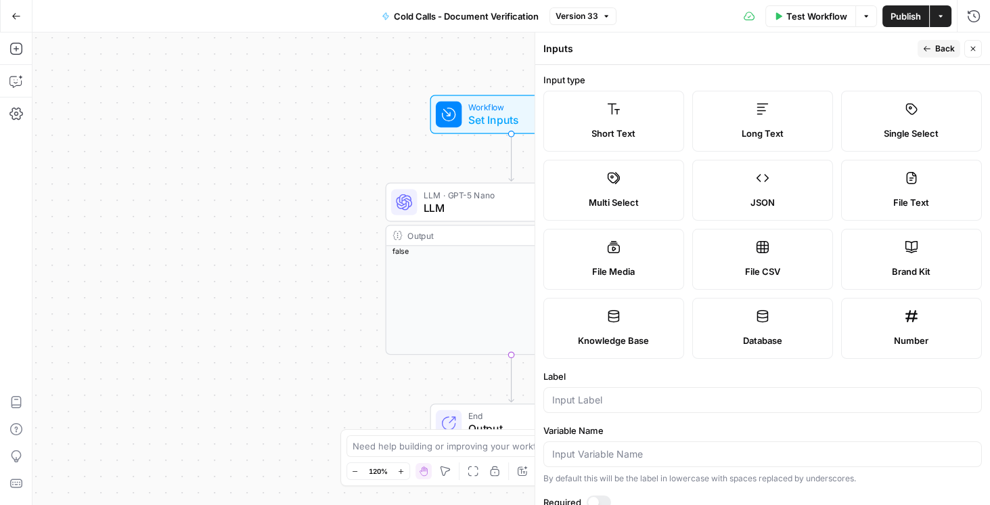
click at [594, 252] on label "File Media" at bounding box center [613, 259] width 141 height 61
type textarea "Supports .mp4, .mp3, .wav, .jpg, .png, .webp, .wma, .m4a file types"
click at [612, 247] on icon at bounding box center [614, 247] width 12 height 12
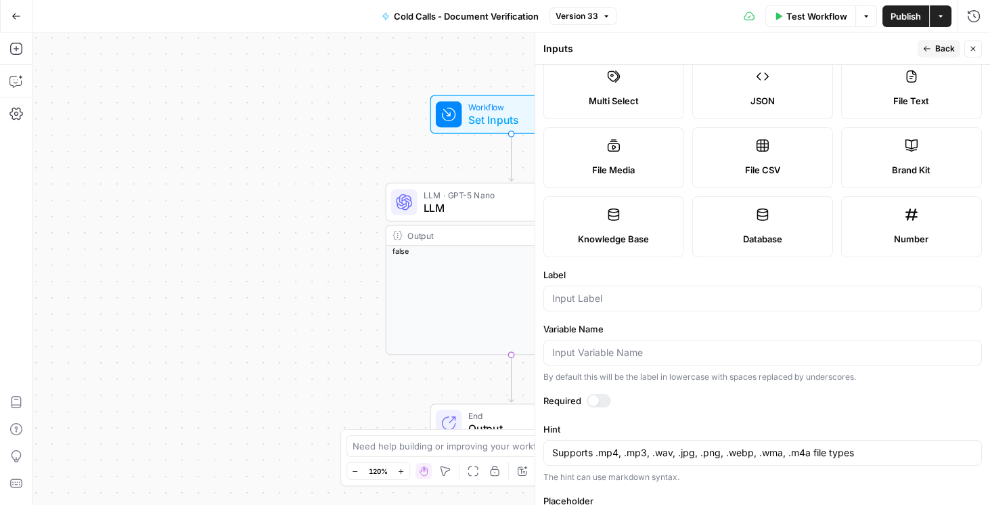
scroll to position [80, 0]
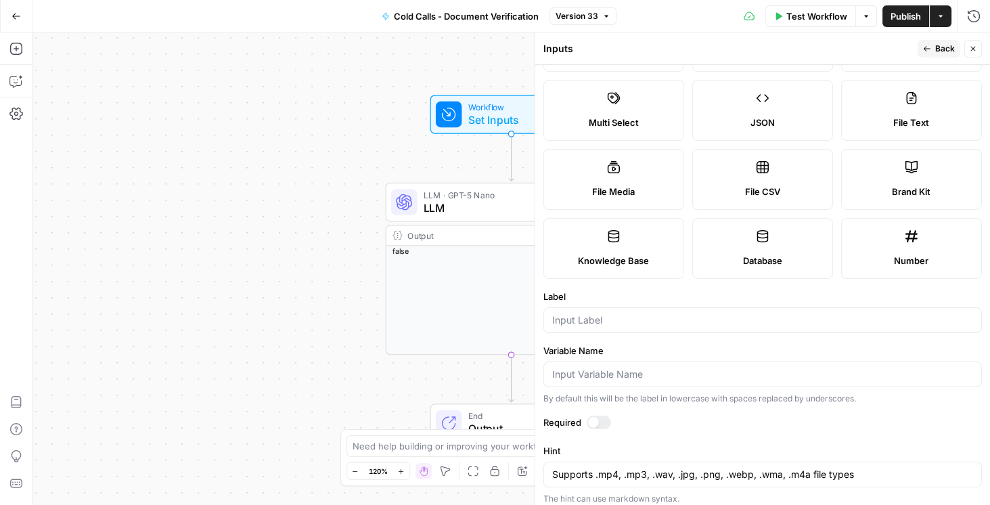
click at [627, 254] on span "Knowledge Base" at bounding box center [613, 261] width 71 height 14
click at [747, 238] on label "Database" at bounding box center [762, 248] width 141 height 61
click at [722, 189] on div "File CSV" at bounding box center [763, 192] width 118 height 14
click at [614, 173] on icon at bounding box center [614, 167] width 14 height 14
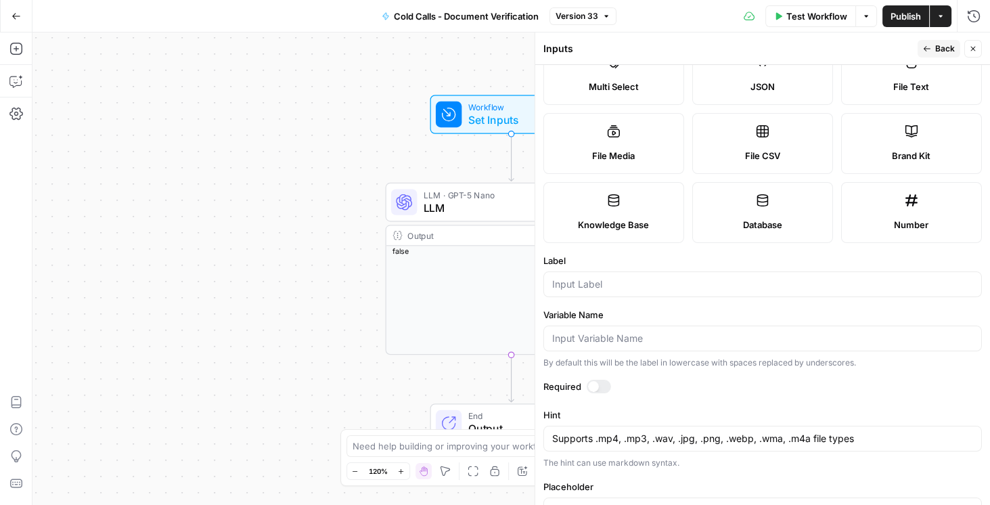
scroll to position [118, 0]
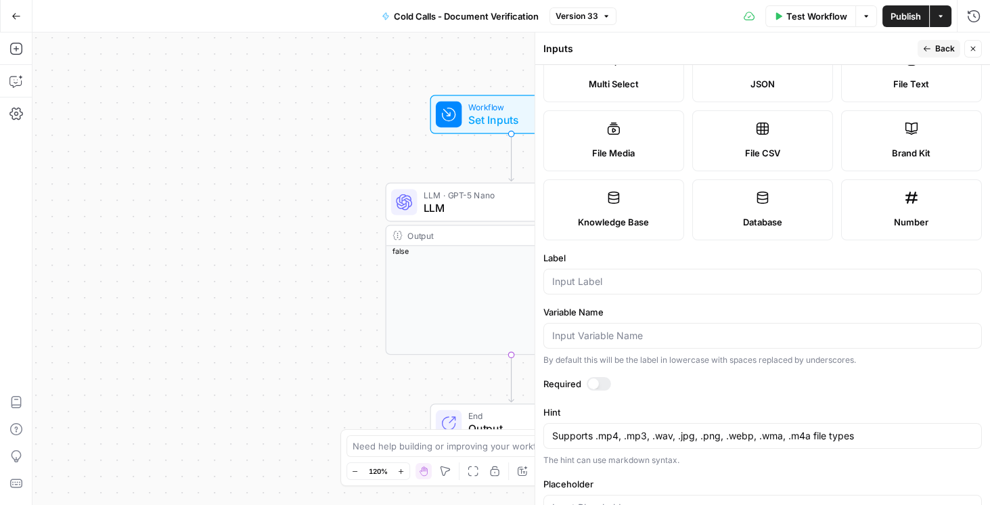
click at [905, 86] on span "File Text" at bounding box center [911, 84] width 36 height 14
type textarea "Supports .pdf, .txt, .docx, .md file types"
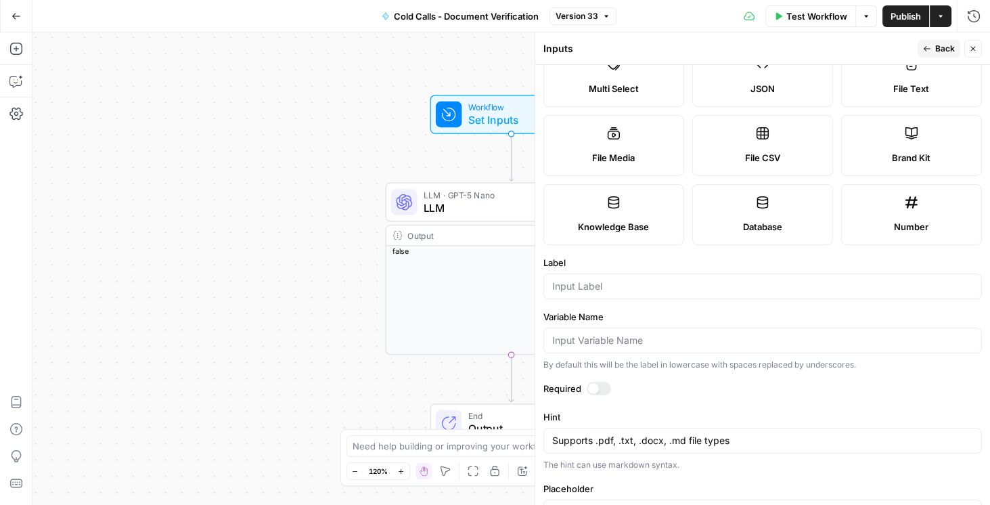
scroll to position [116, 0]
click at [972, 51] on icon "button" at bounding box center [973, 49] width 8 height 8
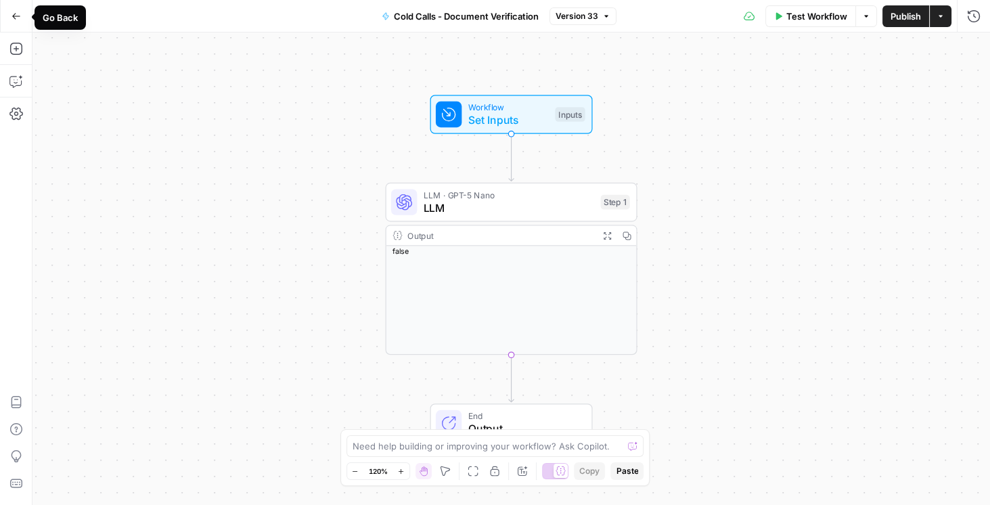
click at [9, 16] on button "Go Back" at bounding box center [16, 16] width 24 height 24
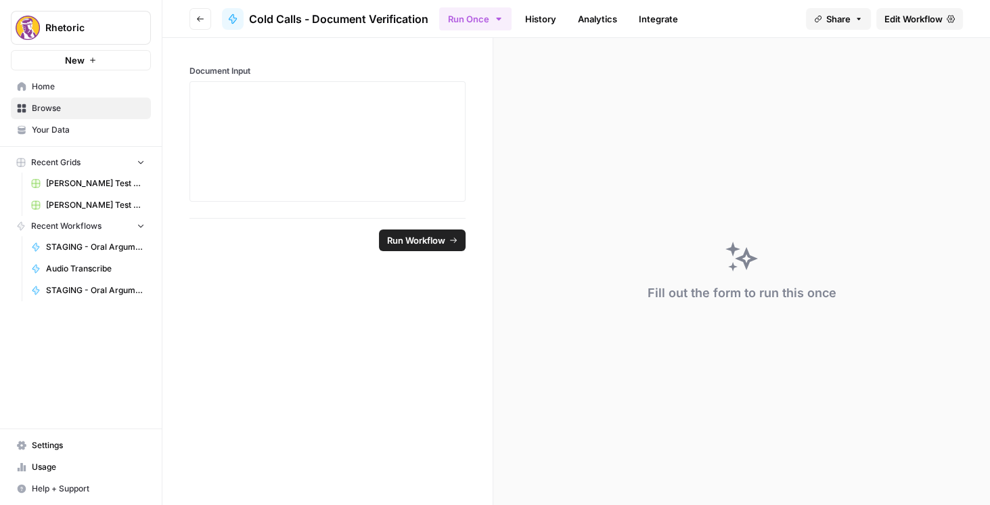
click at [200, 16] on icon "button" at bounding box center [200, 19] width 8 height 8
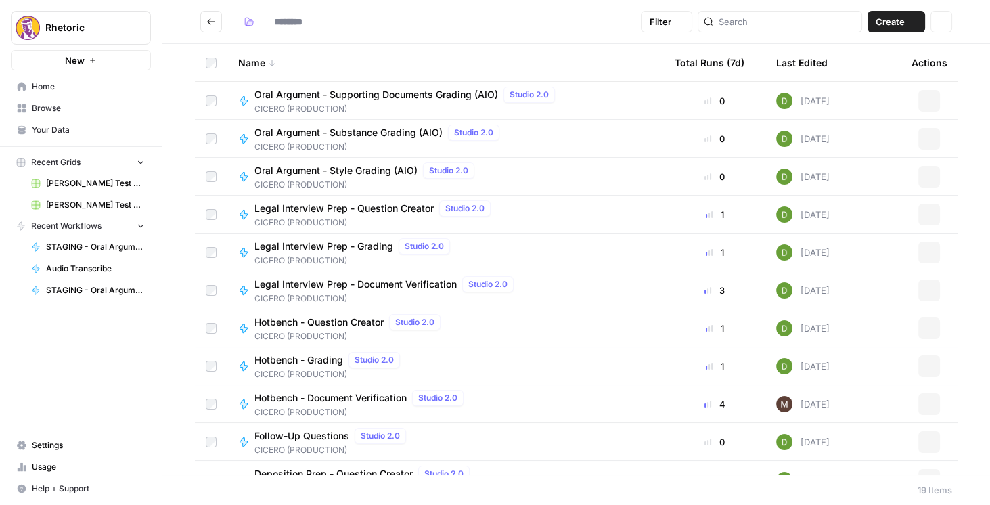
type input "**********"
click at [210, 24] on icon "Go back" at bounding box center [211, 21] width 8 height 6
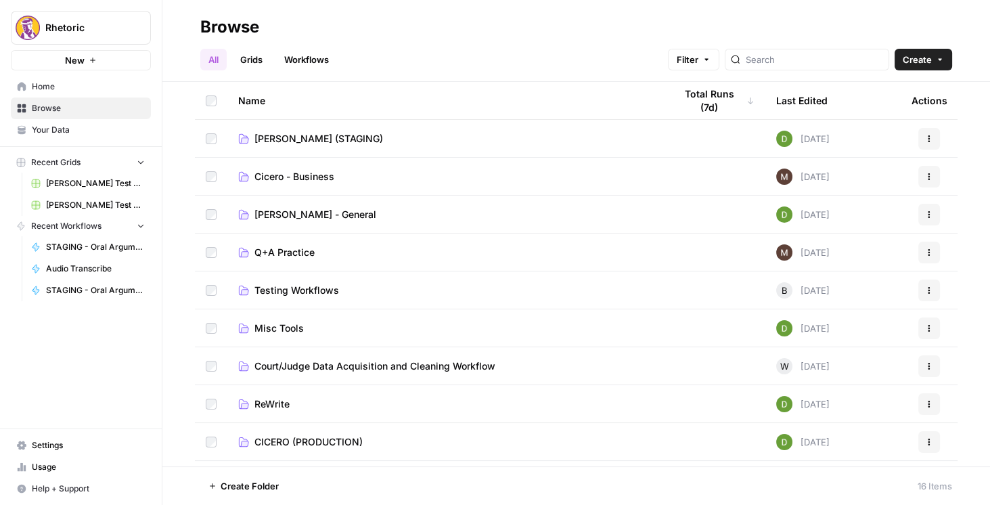
click at [297, 138] on span "[PERSON_NAME] (STAGING)" at bounding box center [318, 139] width 129 height 14
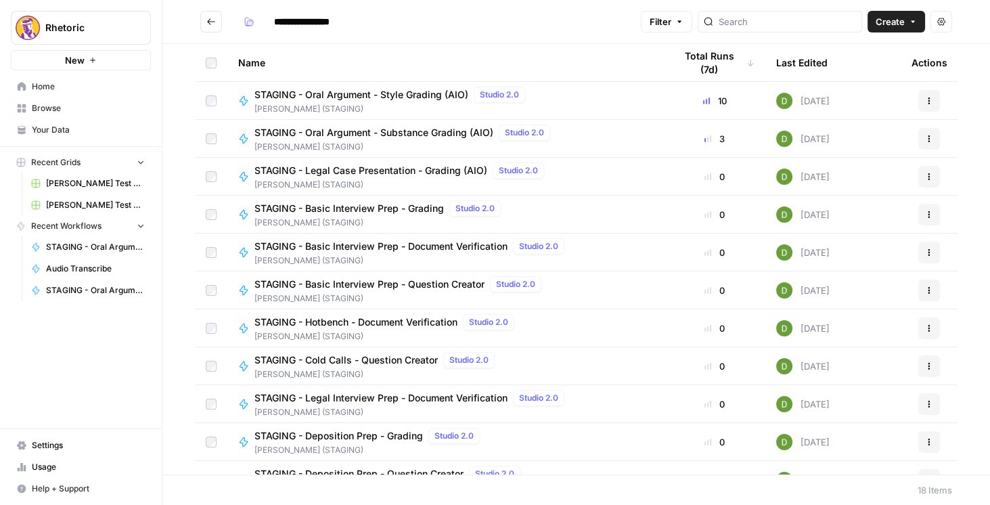
click at [384, 317] on span "STAGING - Hotbench - Document Verification" at bounding box center [355, 322] width 203 height 14
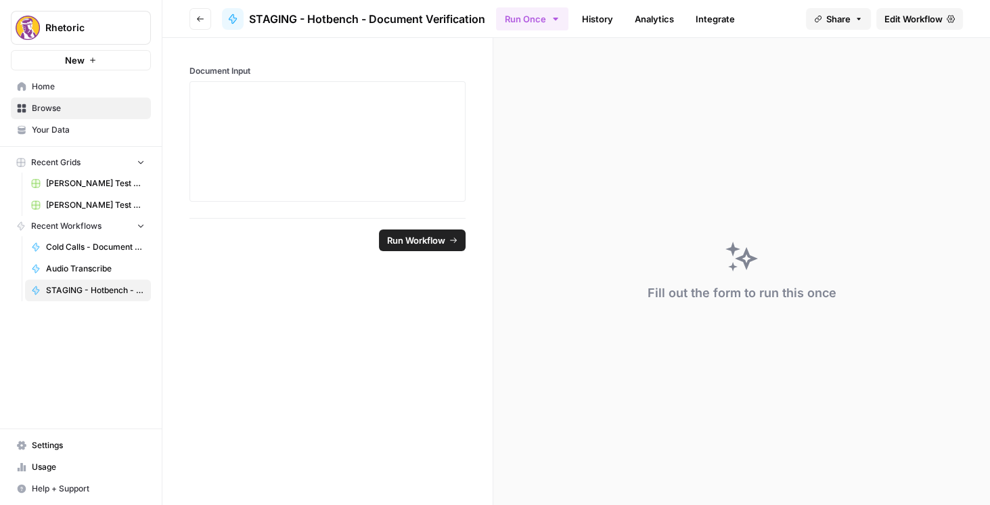
click at [896, 21] on span "Edit Workflow" at bounding box center [913, 19] width 58 height 14
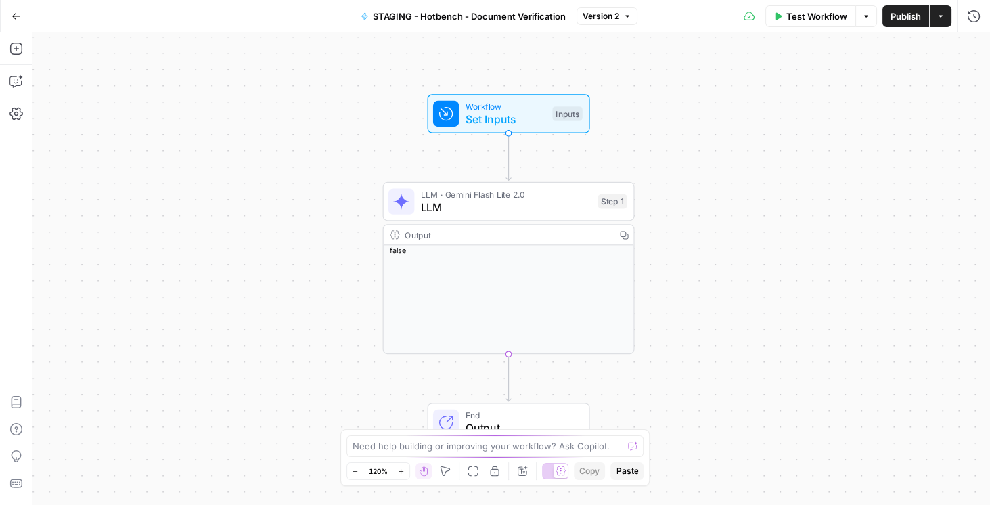
click at [517, 120] on span "Set Inputs" at bounding box center [505, 119] width 81 height 16
click at [464, 122] on div "Workflow Set Inputs Inputs Test Step" at bounding box center [508, 114] width 150 height 28
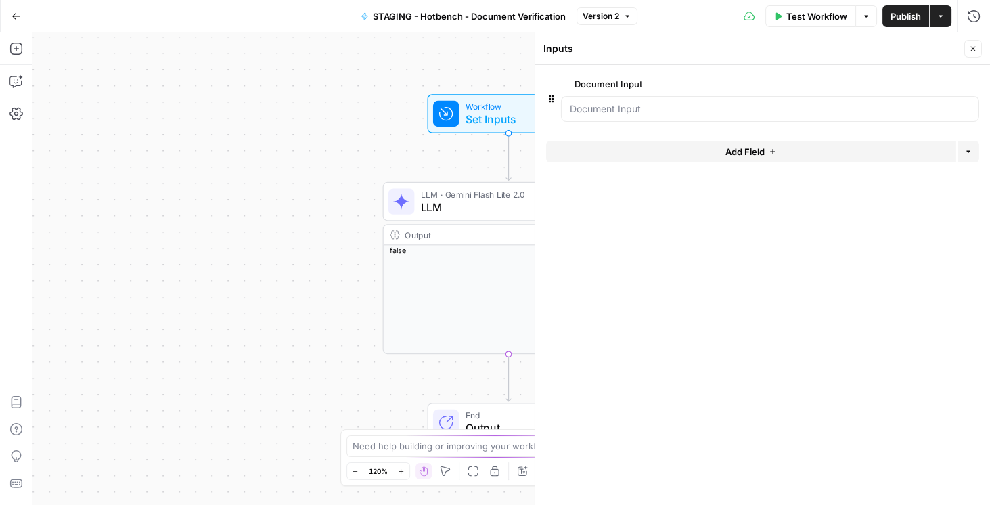
click at [926, 87] on span "edit field" at bounding box center [928, 83] width 30 height 11
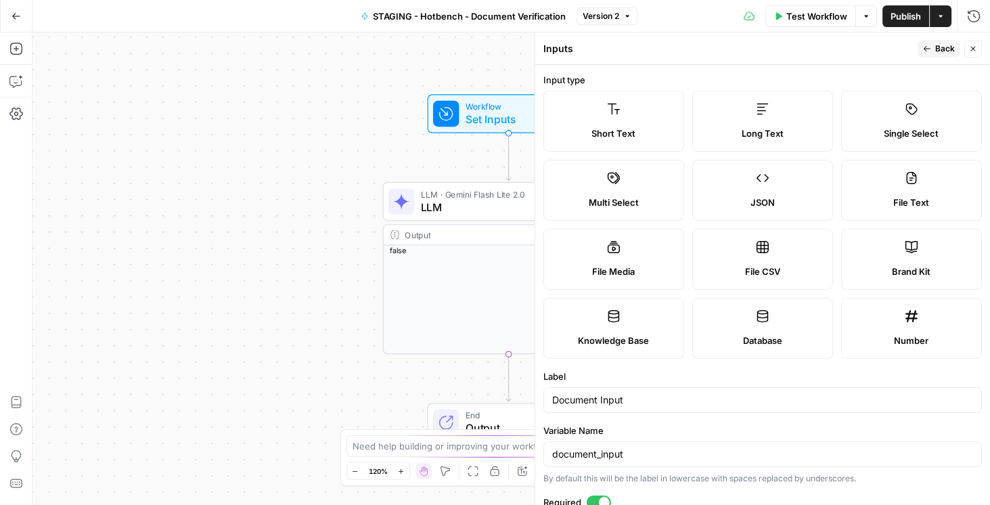
click at [918, 191] on label "File Text" at bounding box center [911, 190] width 141 height 61
type textarea "Supports .pdf, .txt, .docx, .md file types"
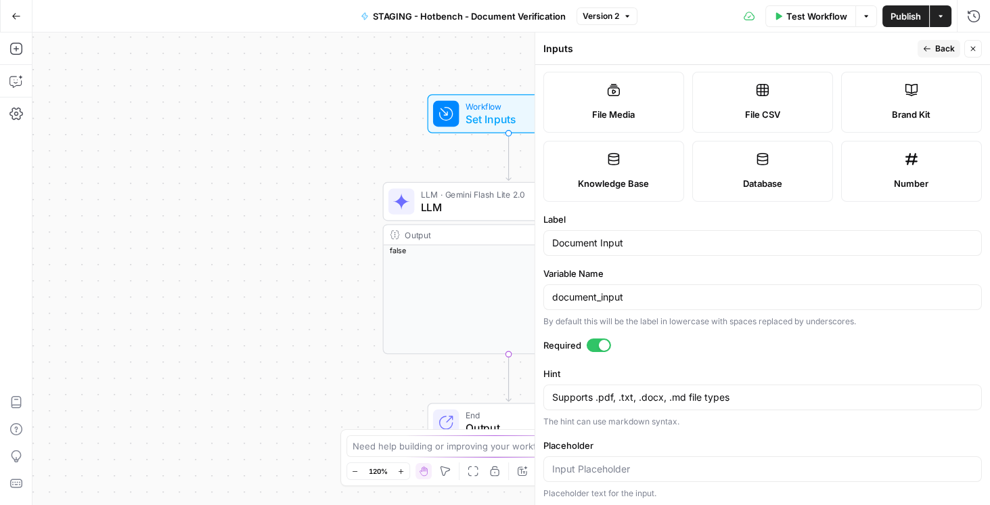
click at [926, 48] on icon "button" at bounding box center [927, 49] width 8 height 8
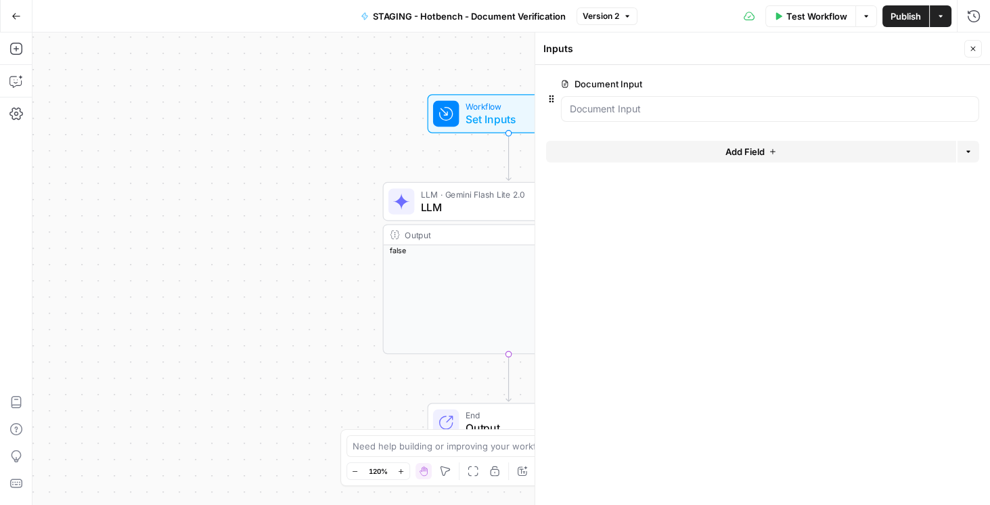
click at [896, 12] on span "Publish" at bounding box center [905, 16] width 30 height 14
click at [925, 81] on span "edit field" at bounding box center [928, 83] width 30 height 11
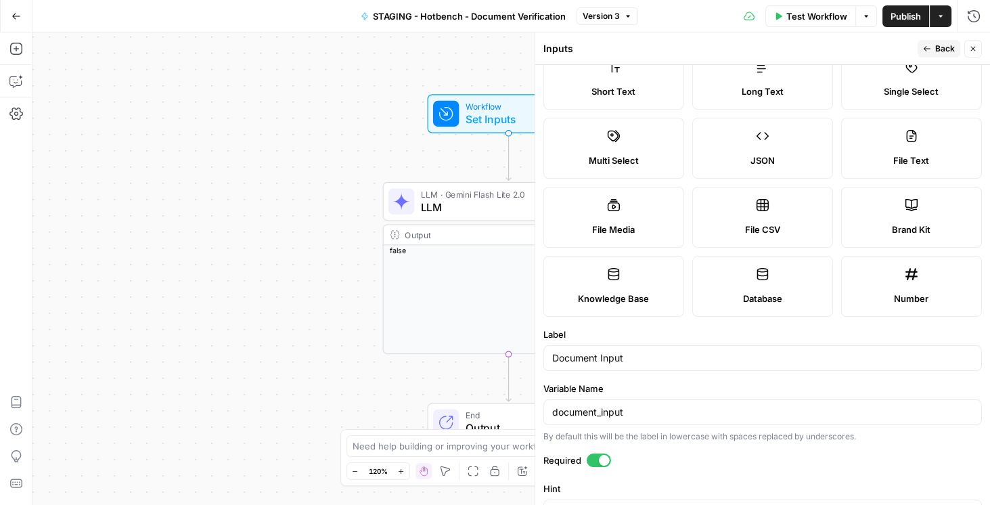
scroll to position [116, 0]
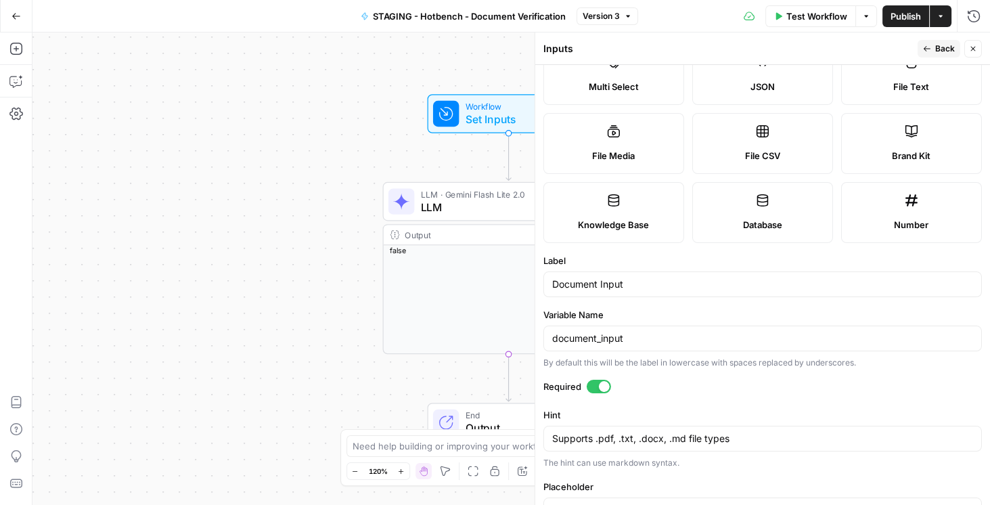
click at [624, 145] on label "File Media" at bounding box center [613, 143] width 141 height 61
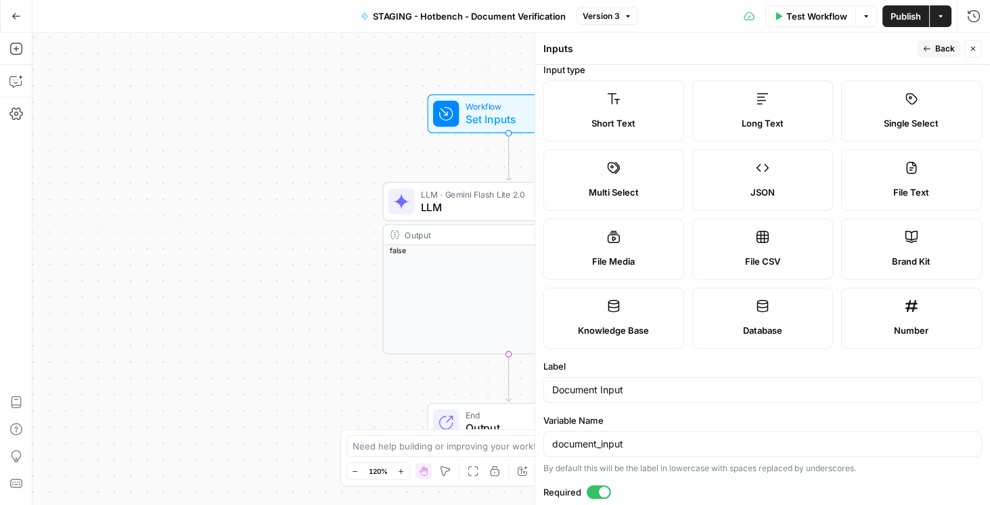
scroll to position [0, 0]
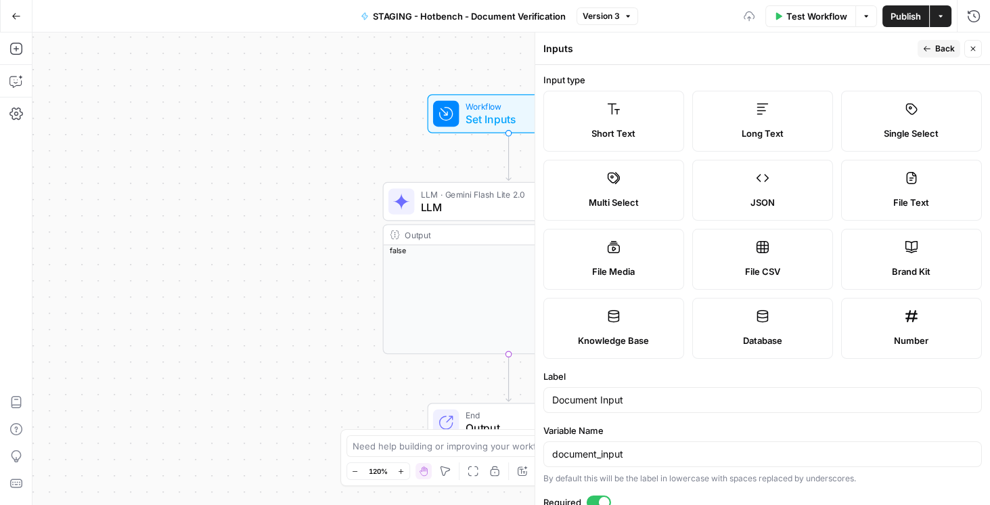
click at [886, 192] on label "File Text" at bounding box center [911, 190] width 141 height 61
type textarea "Supports .pdf, .txt, .docx, .md file types"
click at [940, 49] on span "Back" at bounding box center [945, 49] width 20 height 12
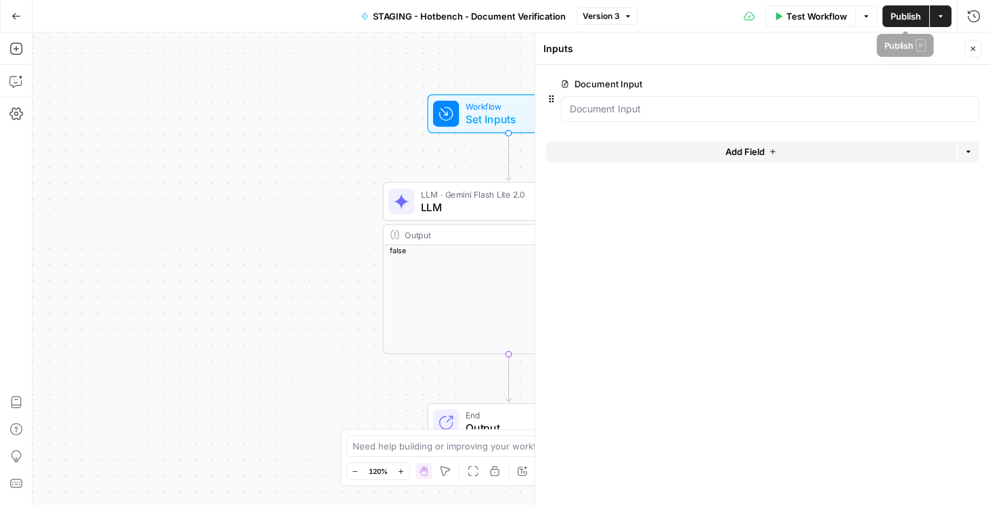
click at [906, 19] on span "Publish" at bounding box center [905, 16] width 30 height 14
click at [22, 16] on button "Go Back" at bounding box center [16, 16] width 24 height 24
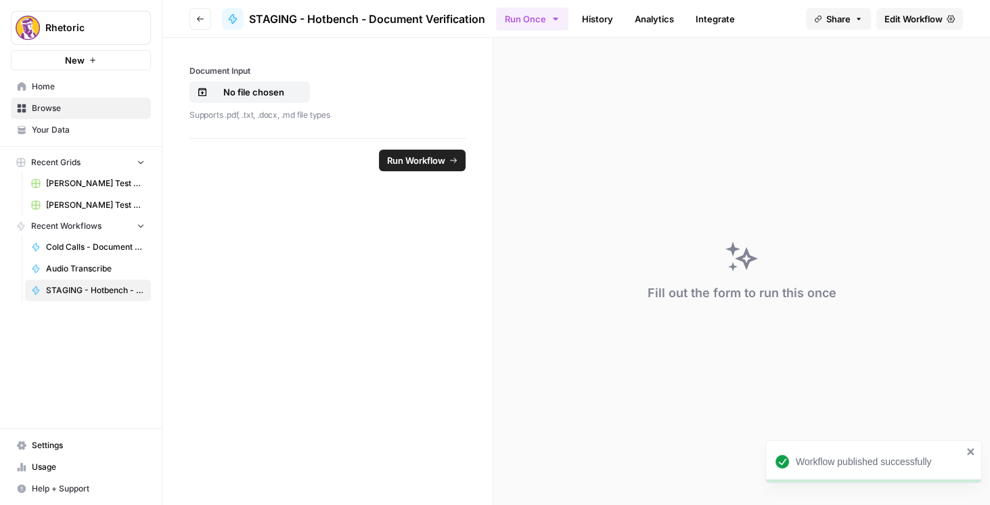
click at [193, 20] on button "Go back" at bounding box center [200, 19] width 22 height 22
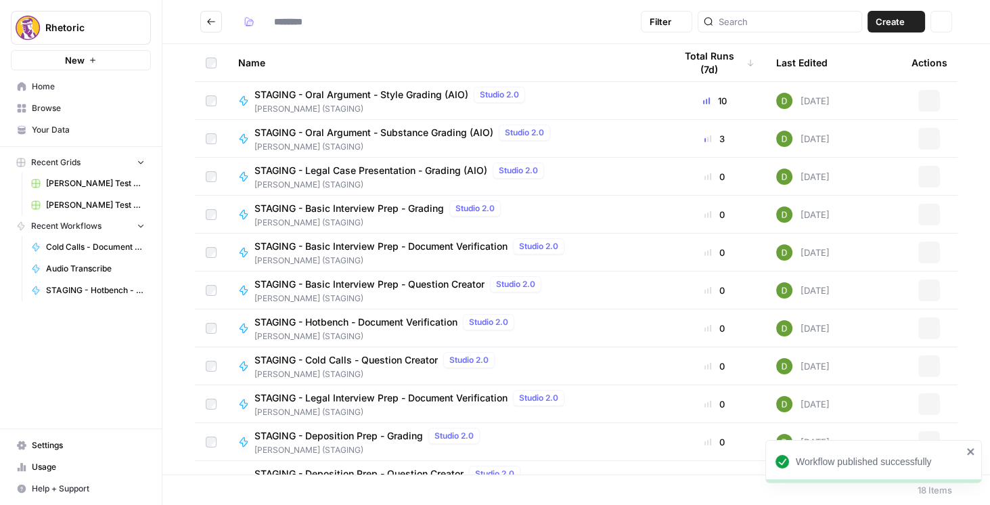
type input "**********"
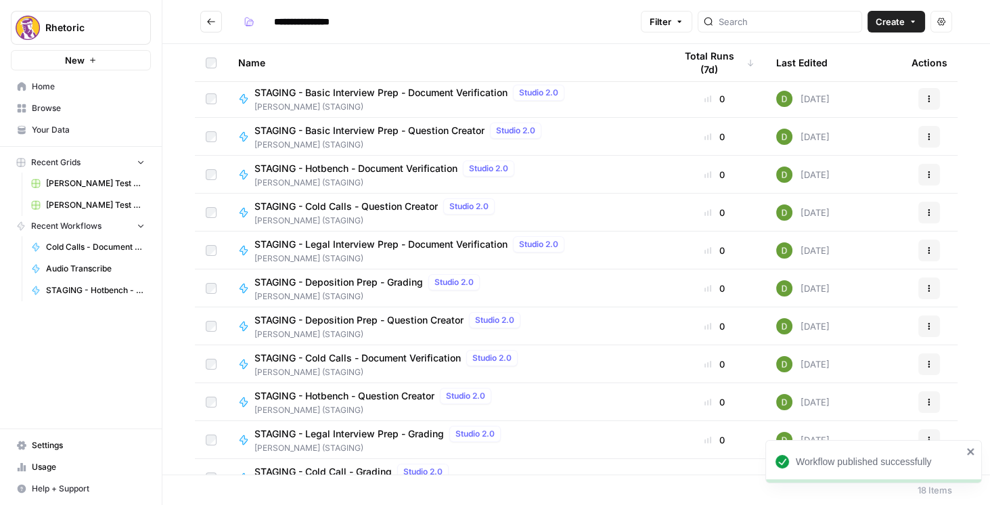
scroll to position [154, 0]
click at [406, 355] on span "STAGING - Cold Calls - Document Verification" at bounding box center [357, 357] width 206 height 14
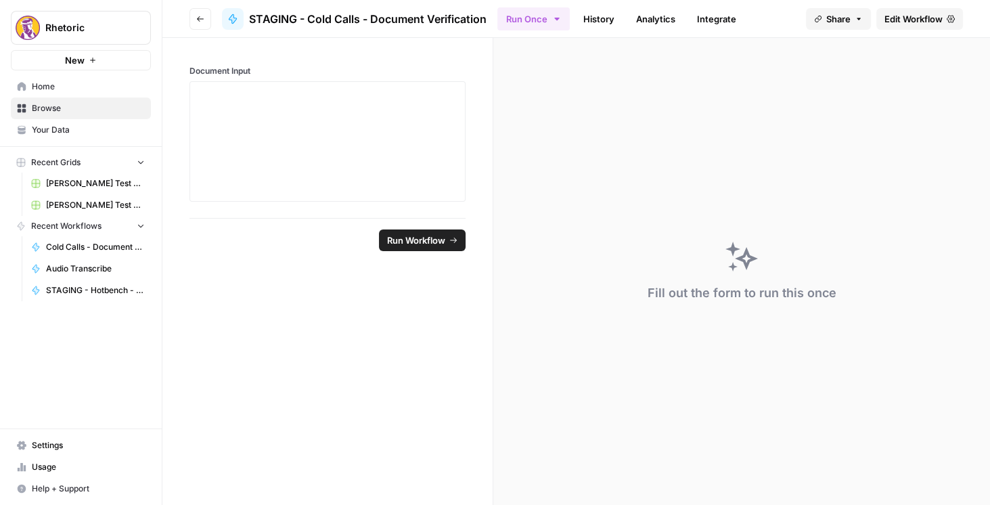
click at [917, 22] on span "Edit Workflow" at bounding box center [913, 19] width 58 height 14
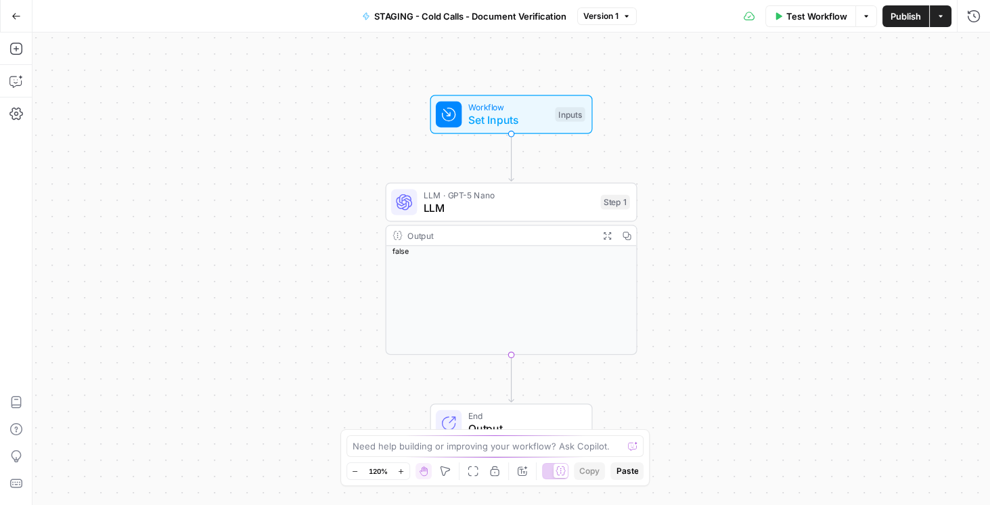
click at [528, 126] on span "Set Inputs" at bounding box center [508, 120] width 81 height 16
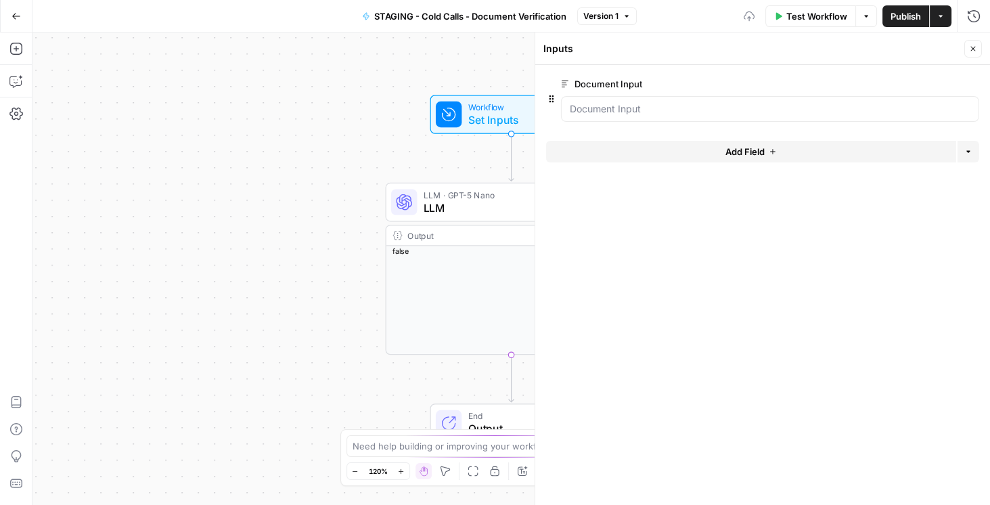
click at [946, 82] on button "edit field" at bounding box center [934, 84] width 52 height 16
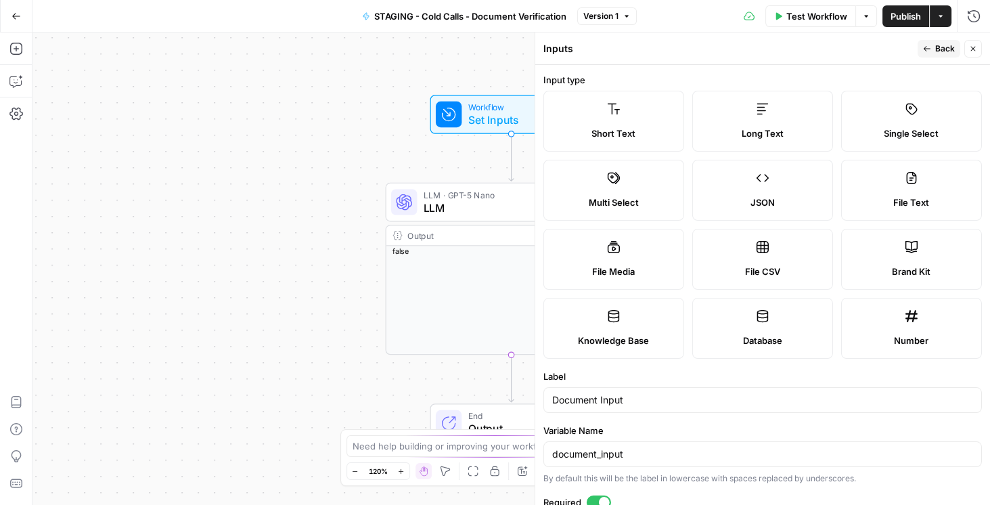
click at [893, 198] on span "File Text" at bounding box center [911, 203] width 36 height 14
type textarea "Supports .pdf, .txt, .docx, .md file types"
click at [903, 15] on span "Publish" at bounding box center [905, 16] width 30 height 14
click at [956, 54] on button "Back" at bounding box center [938, 49] width 43 height 18
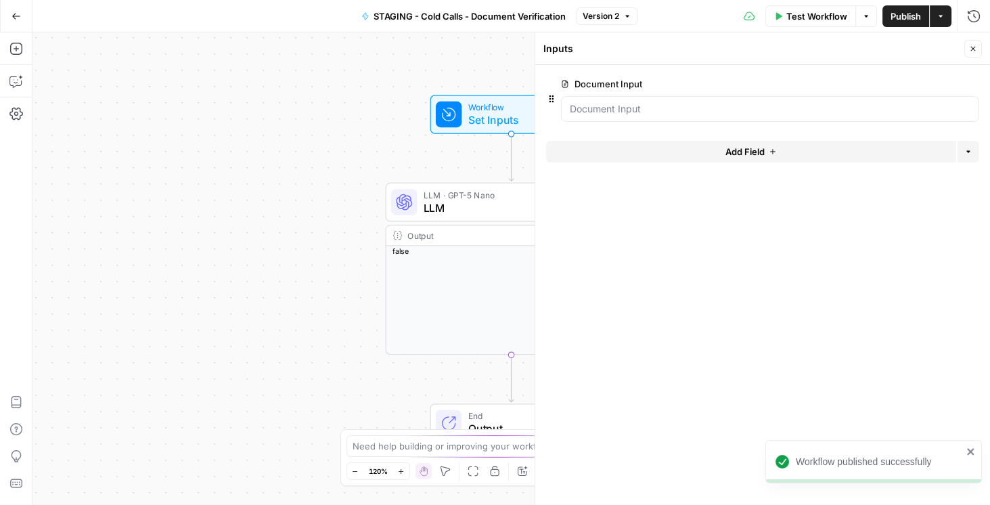
click at [13, 14] on icon "button" at bounding box center [16, 16] width 9 height 9
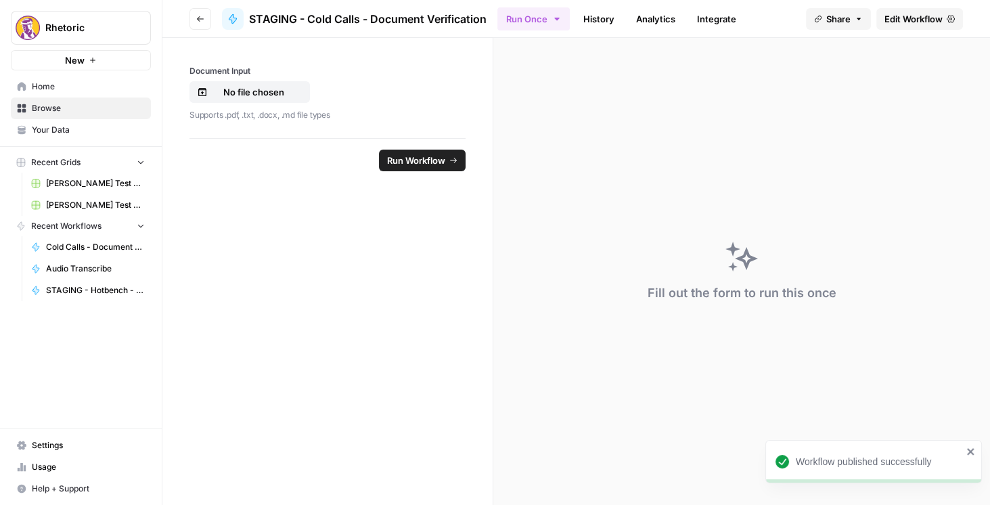
click at [203, 20] on icon "button" at bounding box center [200, 19] width 8 height 8
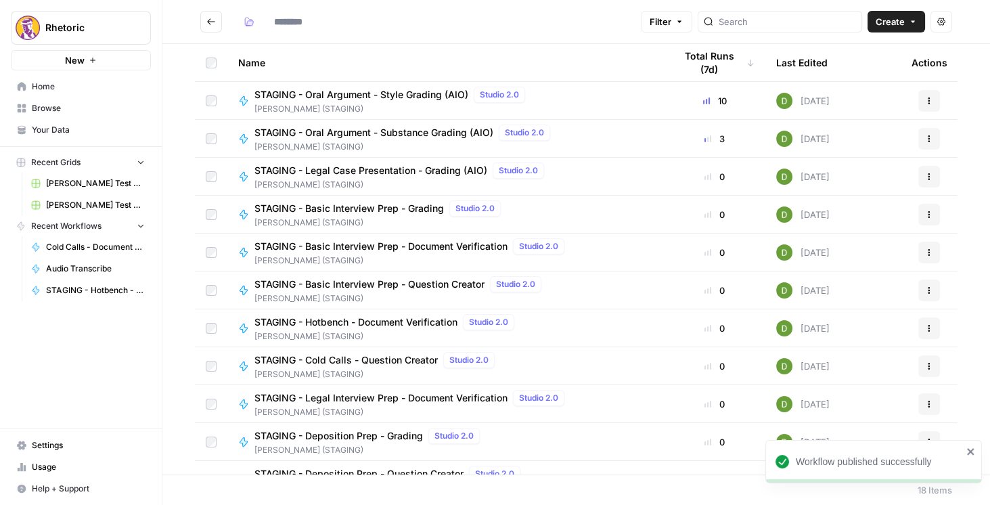
type input "**********"
click at [430, 246] on span "STAGING - Basic Interview Prep - Document Verification" at bounding box center [380, 247] width 253 height 14
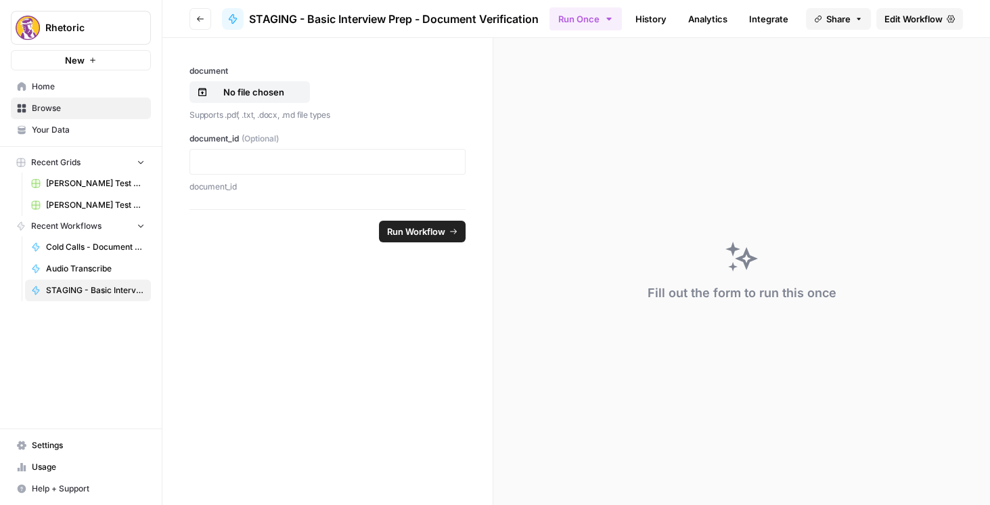
click at [917, 16] on span "Edit Workflow" at bounding box center [913, 19] width 58 height 14
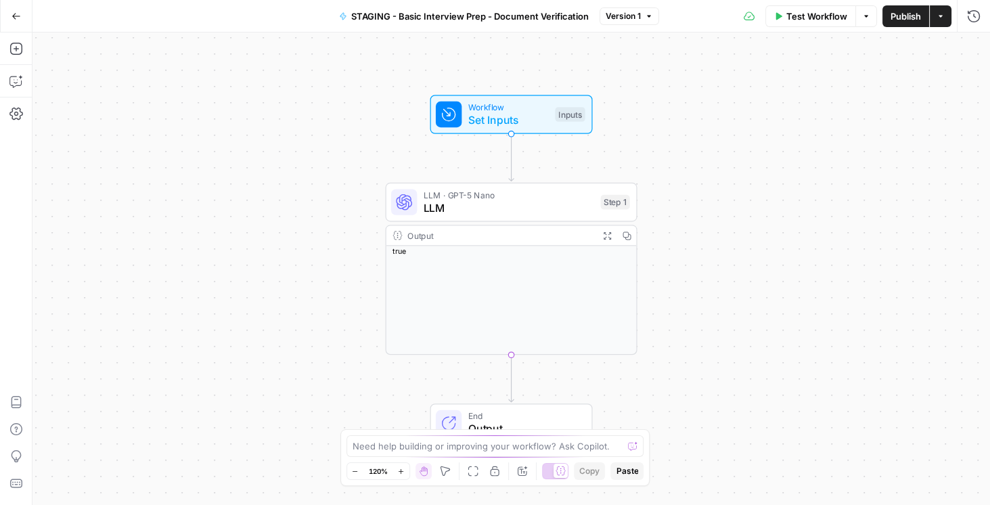
click at [532, 110] on span "Workflow" at bounding box center [508, 107] width 81 height 13
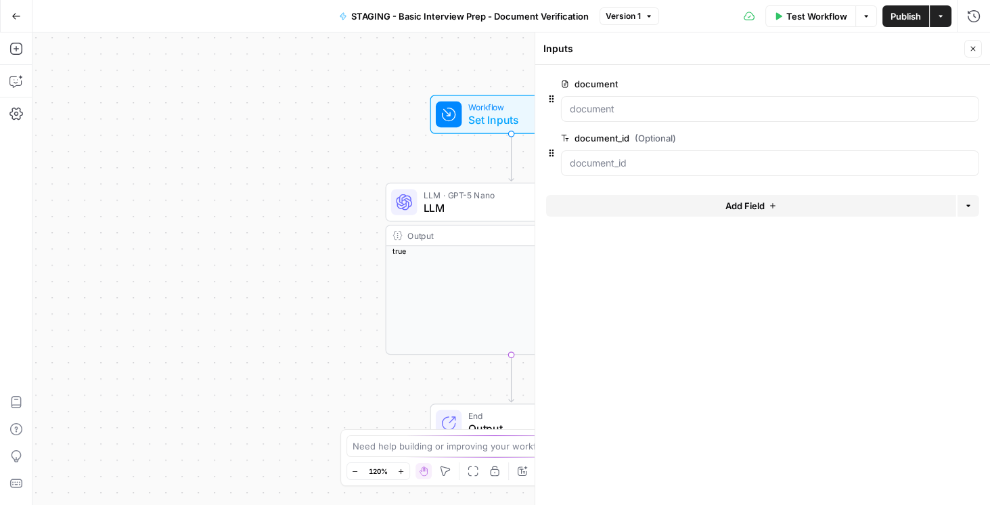
click at [930, 81] on span "edit field" at bounding box center [928, 83] width 30 height 11
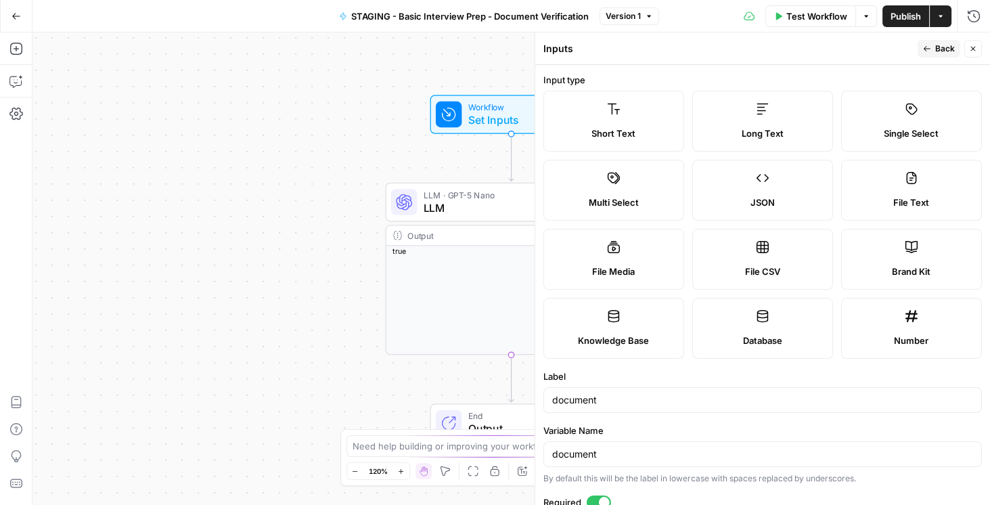
click at [971, 49] on icon "button" at bounding box center [973, 49] width 8 height 8
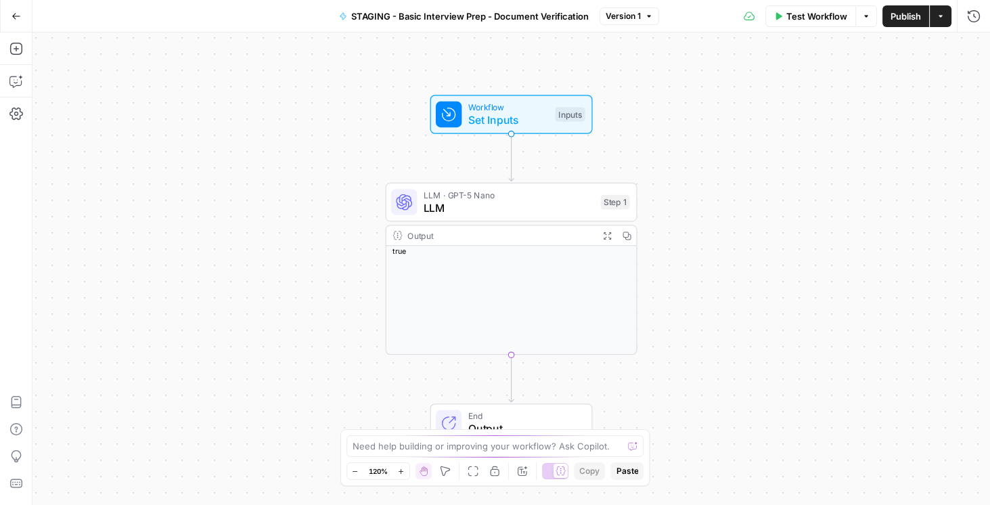
click at [22, 19] on button "Go Back" at bounding box center [16, 16] width 24 height 24
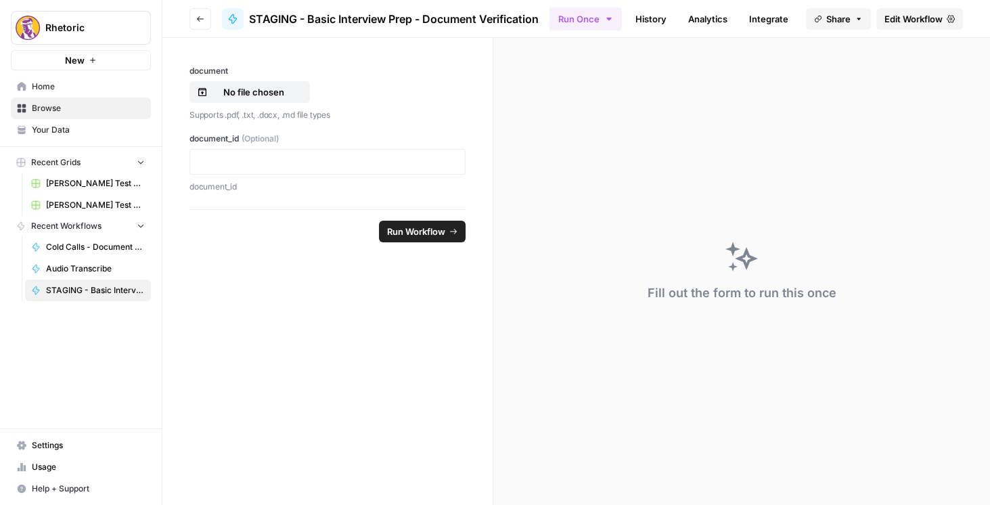
click at [208, 17] on button "Go back" at bounding box center [200, 19] width 22 height 22
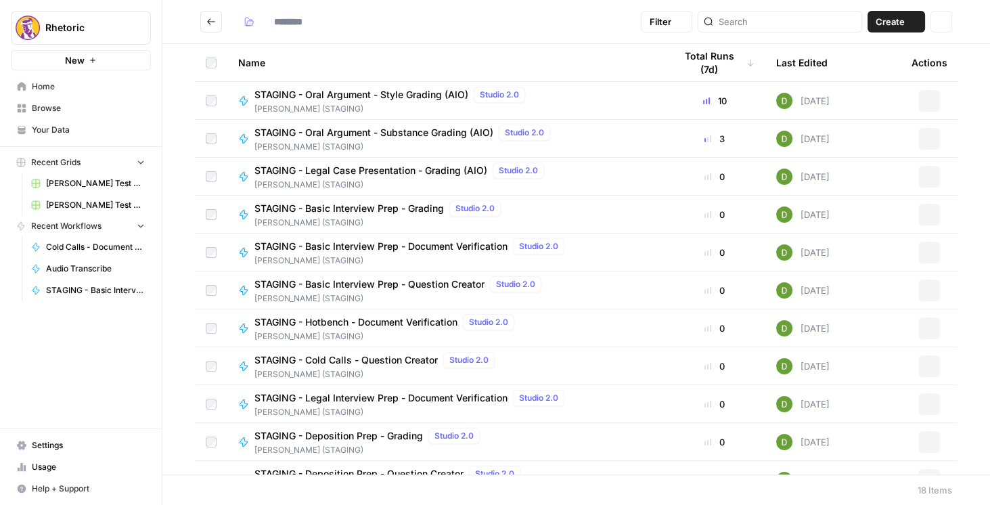
type input "**********"
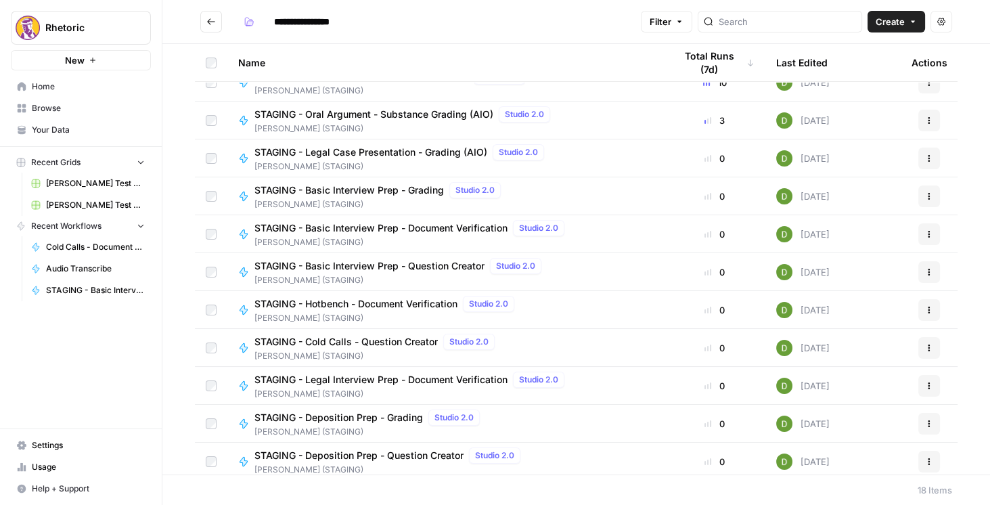
scroll to position [116, 0]
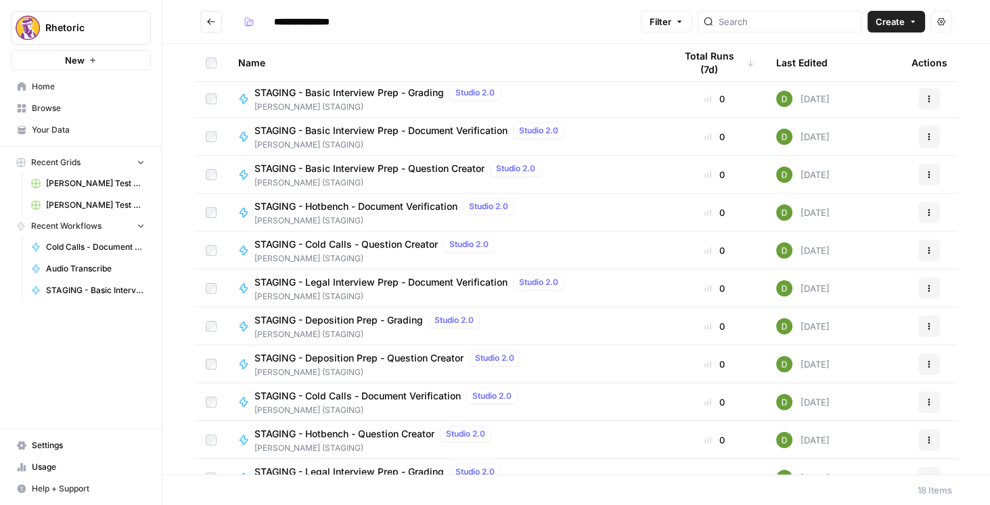
click at [418, 281] on span "STAGING - Legal Interview Prep - Document Verification" at bounding box center [380, 282] width 253 height 14
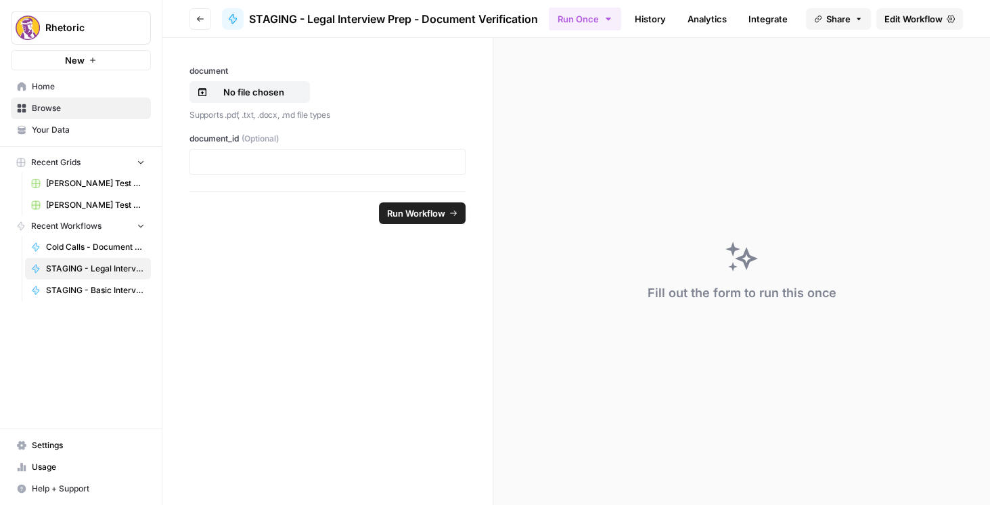
click at [913, 18] on span "Edit Workflow" at bounding box center [913, 19] width 58 height 14
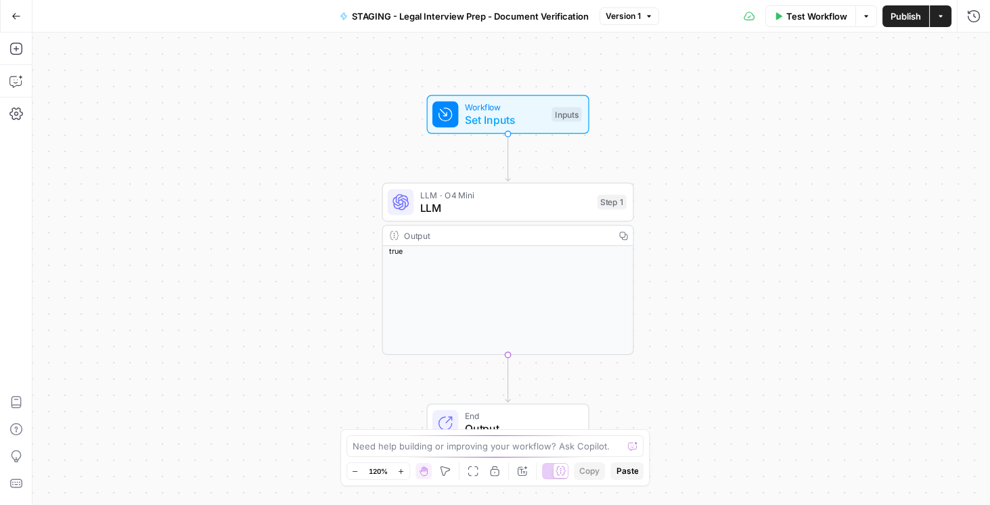
click at [480, 122] on span "Set Inputs" at bounding box center [505, 120] width 81 height 16
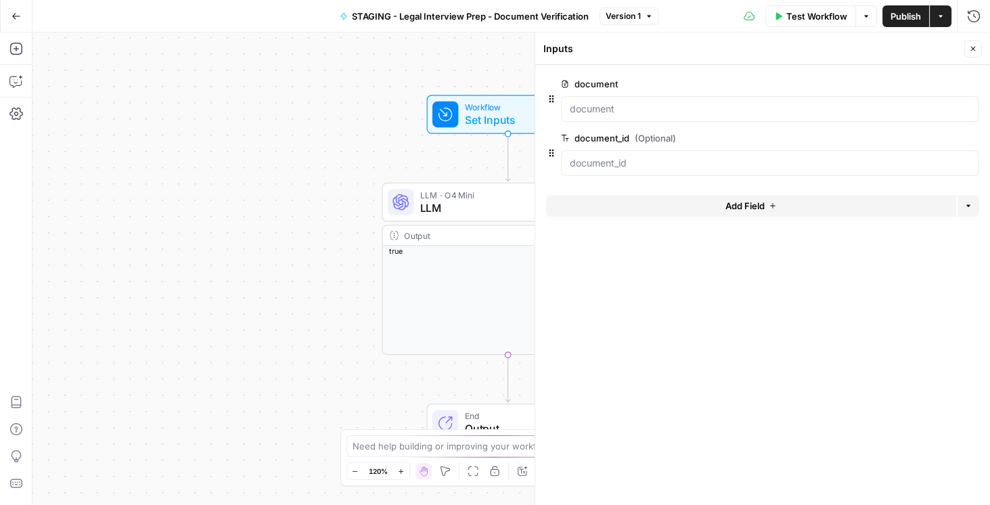
click at [946, 85] on button "edit field" at bounding box center [934, 84] width 52 height 16
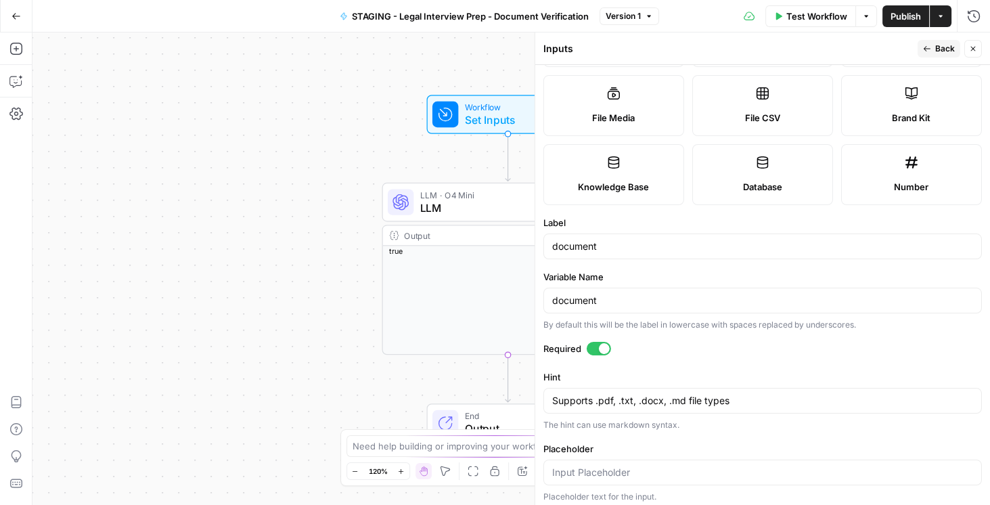
scroll to position [154, 0]
click at [10, 16] on button "Go Back" at bounding box center [16, 16] width 24 height 24
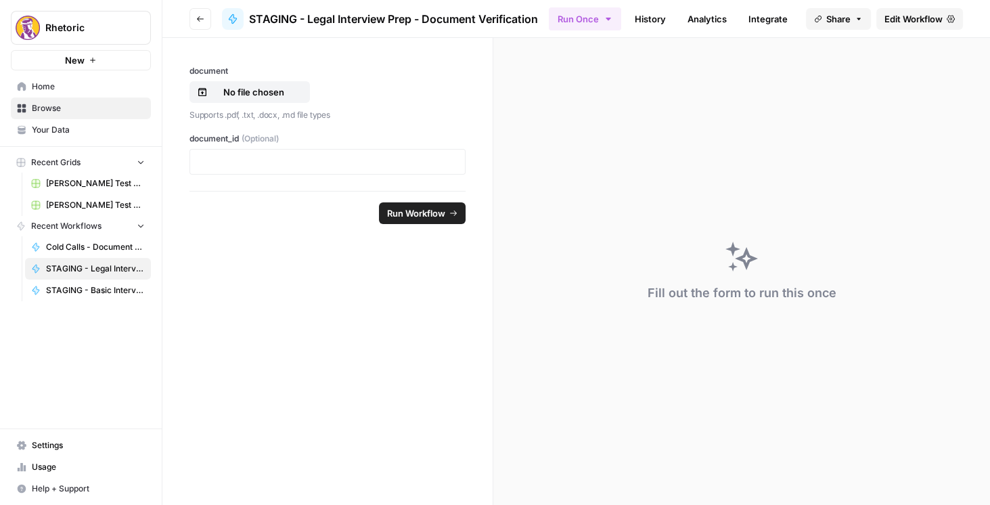
click at [197, 21] on icon "button" at bounding box center [200, 19] width 8 height 8
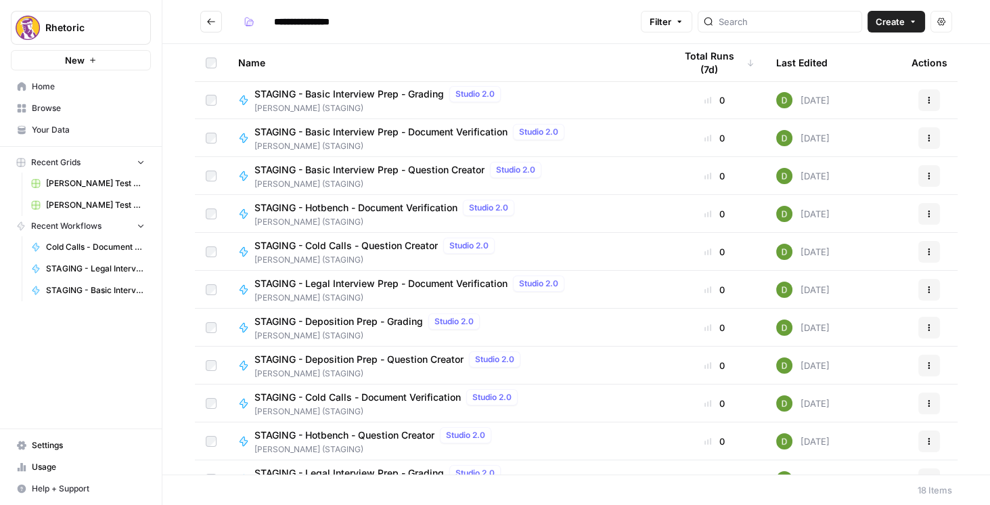
scroll to position [231, 0]
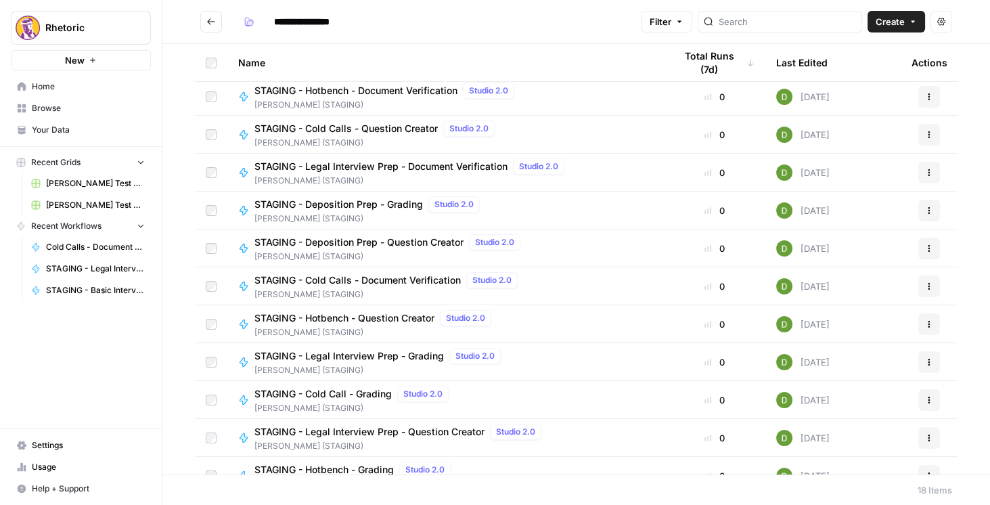
click at [413, 280] on span "STAGING - Cold Calls - Document Verification" at bounding box center [357, 280] width 206 height 14
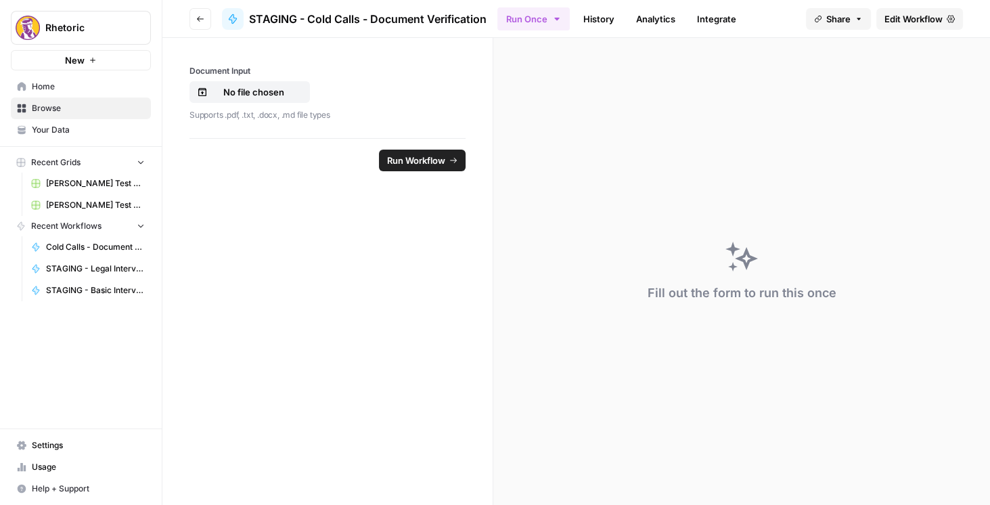
click at [917, 16] on span "Edit Workflow" at bounding box center [913, 19] width 58 height 14
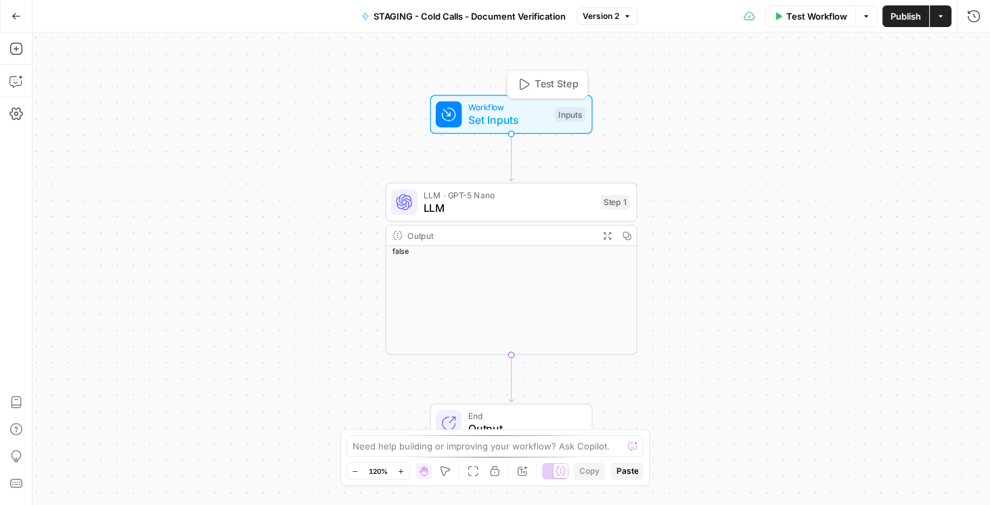
click at [514, 113] on span "Set Inputs" at bounding box center [508, 120] width 81 height 16
click at [522, 109] on span "Workflow" at bounding box center [508, 106] width 81 height 13
click at [528, 111] on span "Workflow" at bounding box center [508, 110] width 81 height 13
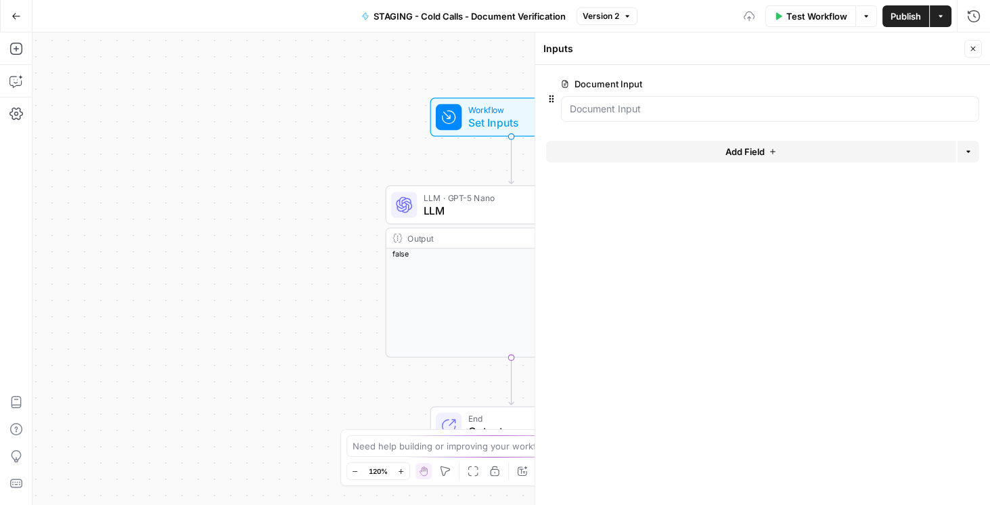
click at [948, 87] on icon "button" at bounding box center [950, 84] width 7 height 7
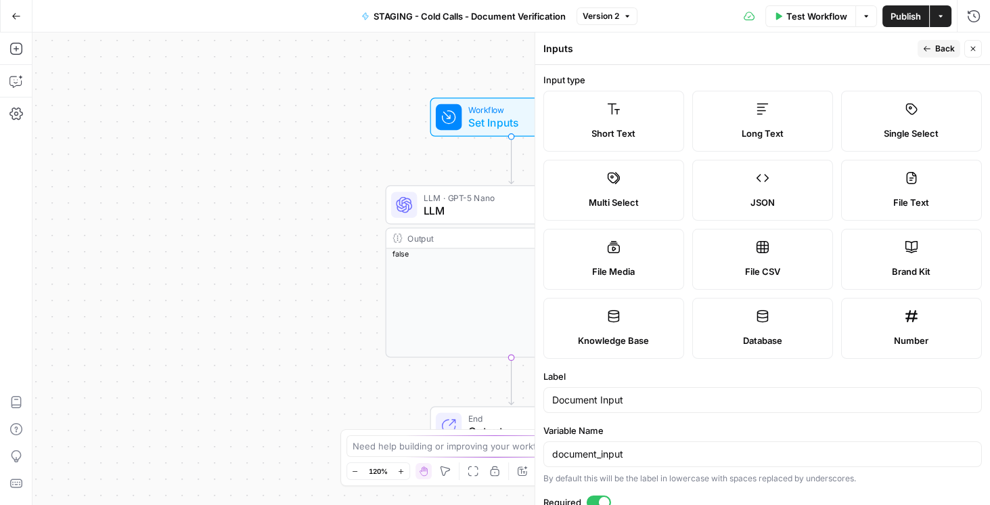
click at [18, 14] on icon "button" at bounding box center [16, 16] width 9 height 9
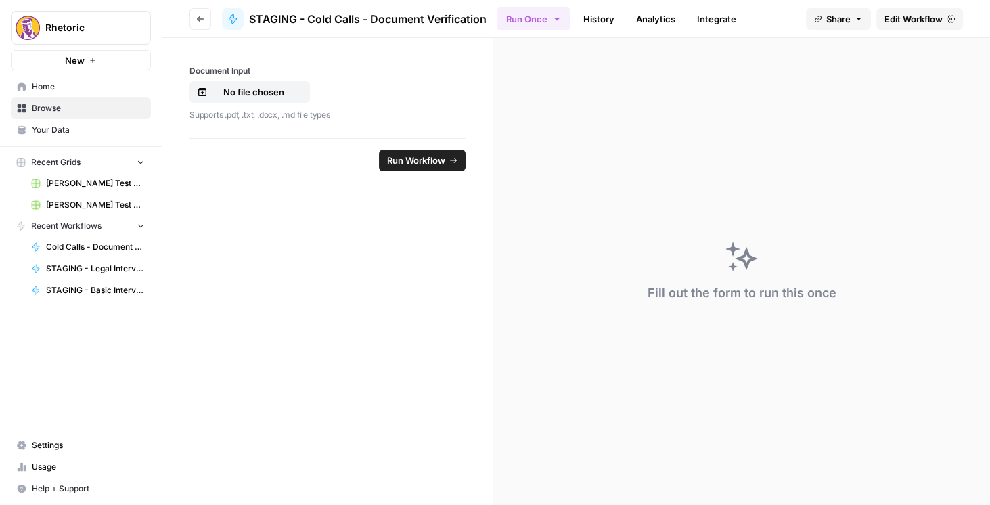
click at [205, 26] on button "Go back" at bounding box center [200, 19] width 22 height 22
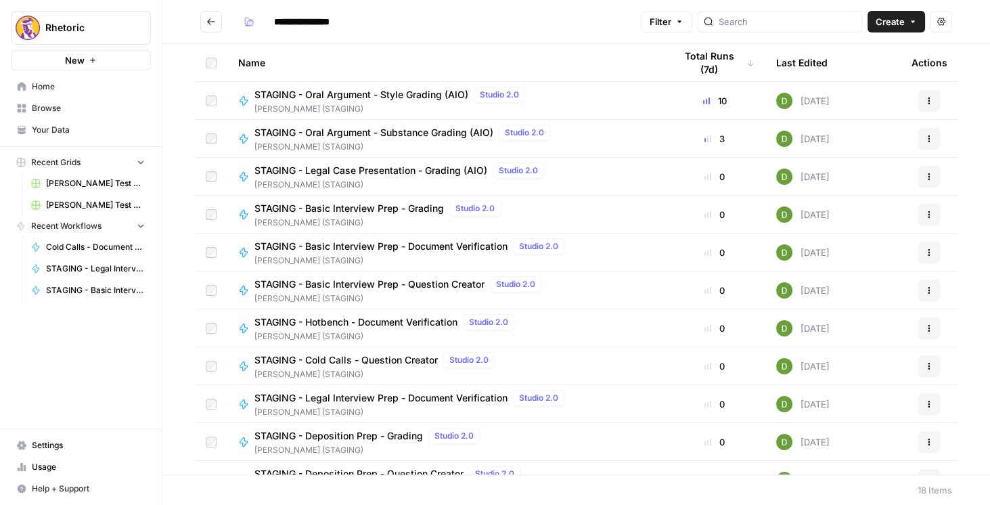
click at [415, 244] on span "STAGING - Basic Interview Prep - Document Verification" at bounding box center [380, 247] width 253 height 14
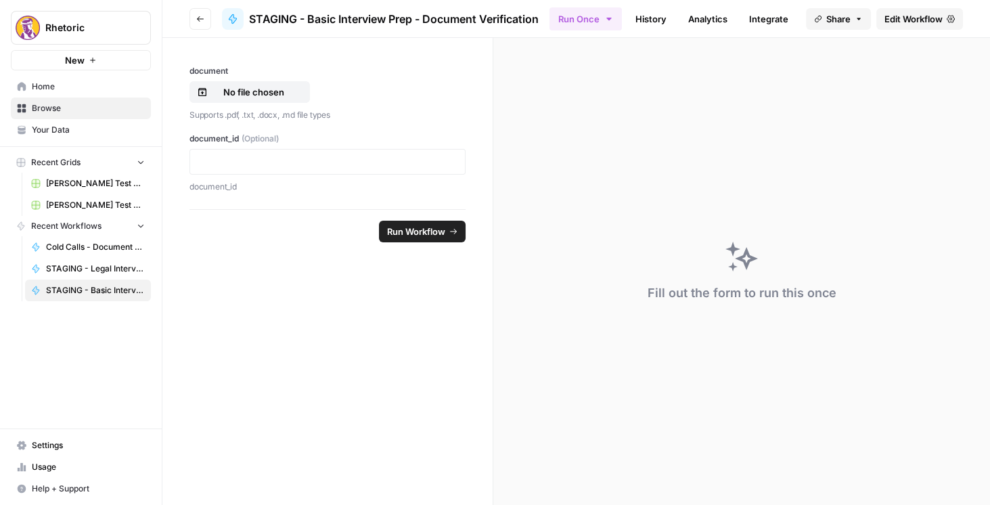
click at [899, 21] on span "Edit Workflow" at bounding box center [913, 19] width 58 height 14
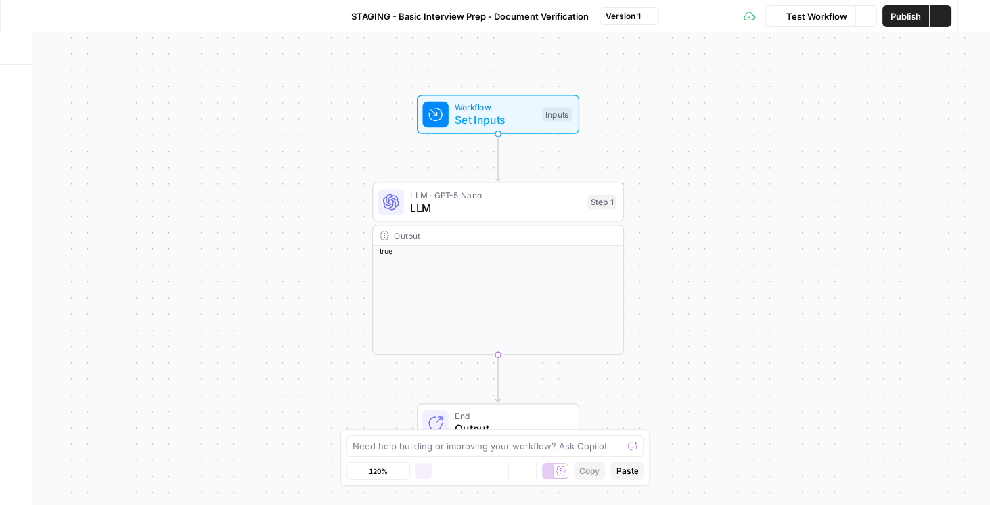
click at [509, 117] on span "Set Inputs" at bounding box center [495, 120] width 81 height 16
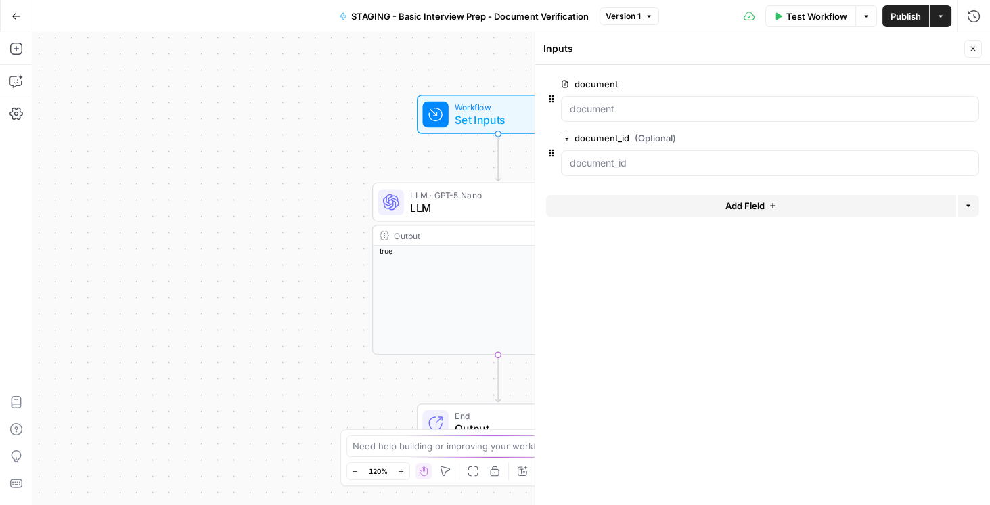
click at [930, 85] on span "edit field" at bounding box center [928, 83] width 30 height 11
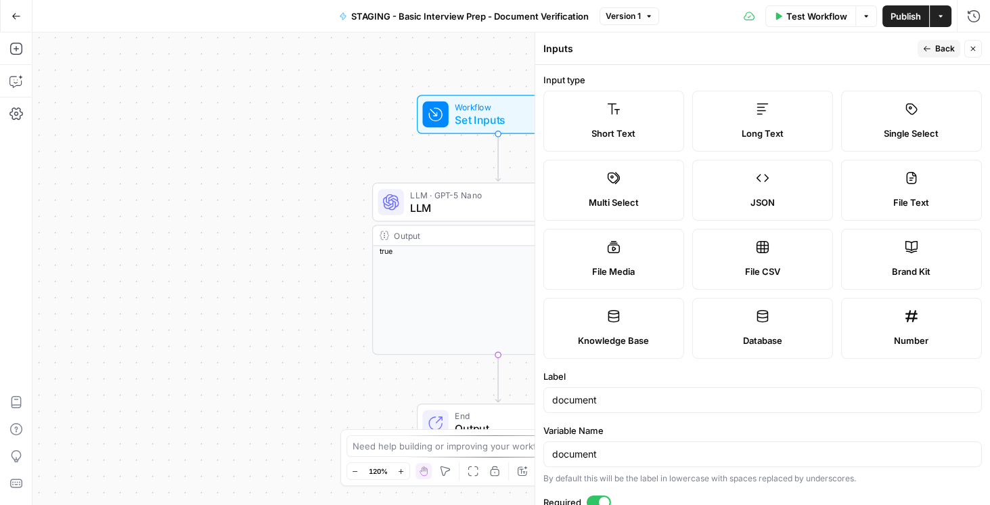
click at [254, 91] on div "Workflow Set Inputs Inputs LLM · GPT-5 Nano LLM Step 1 Output Expand Output Cop…" at bounding box center [510, 268] width 957 height 472
click at [17, 24] on button "Go Back" at bounding box center [16, 16] width 24 height 24
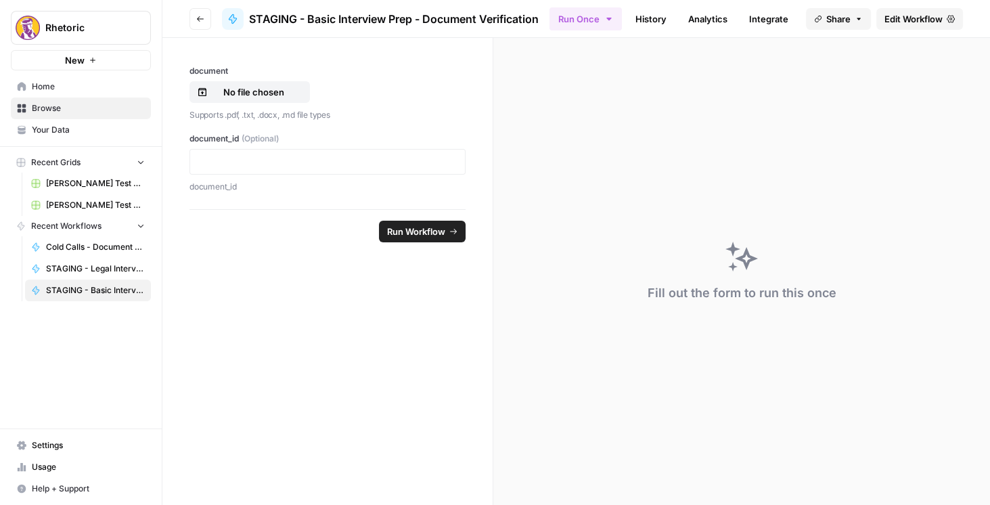
click at [202, 18] on icon "button" at bounding box center [200, 19] width 8 height 8
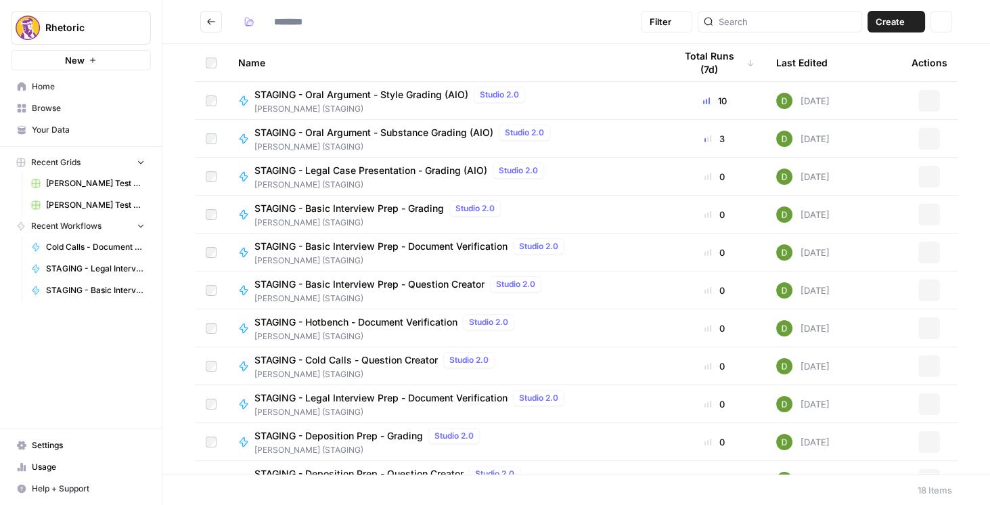
type input "**********"
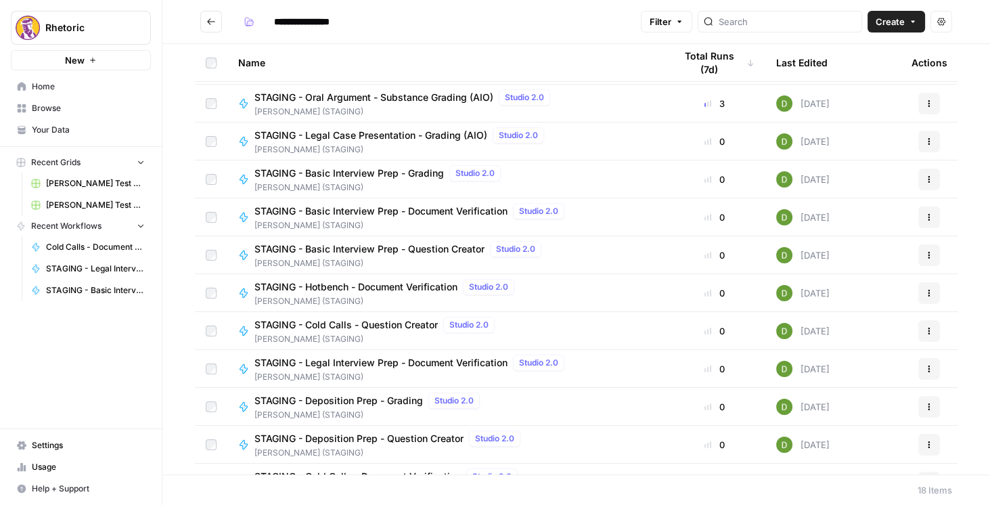
scroll to position [116, 0]
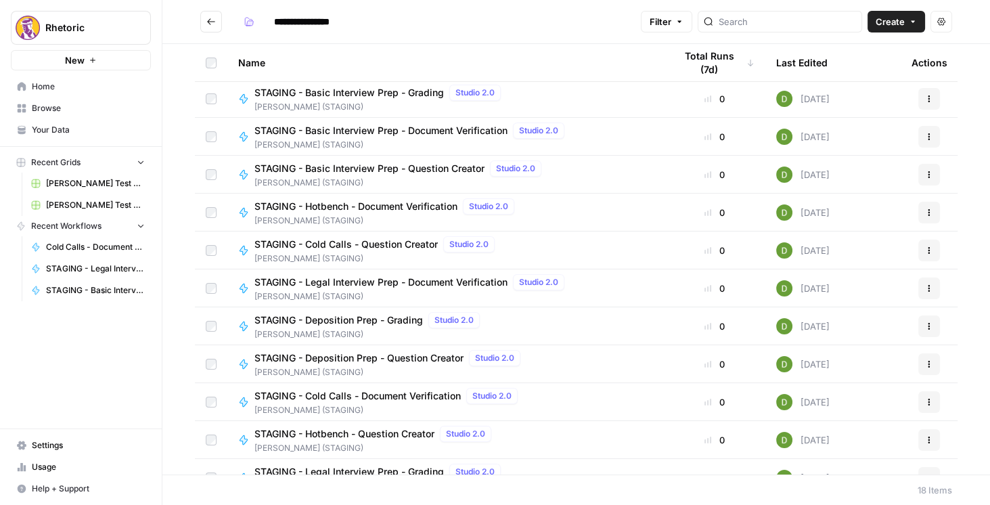
click at [388, 400] on span "STAGING - Cold Calls - Document Verification" at bounding box center [357, 396] width 206 height 14
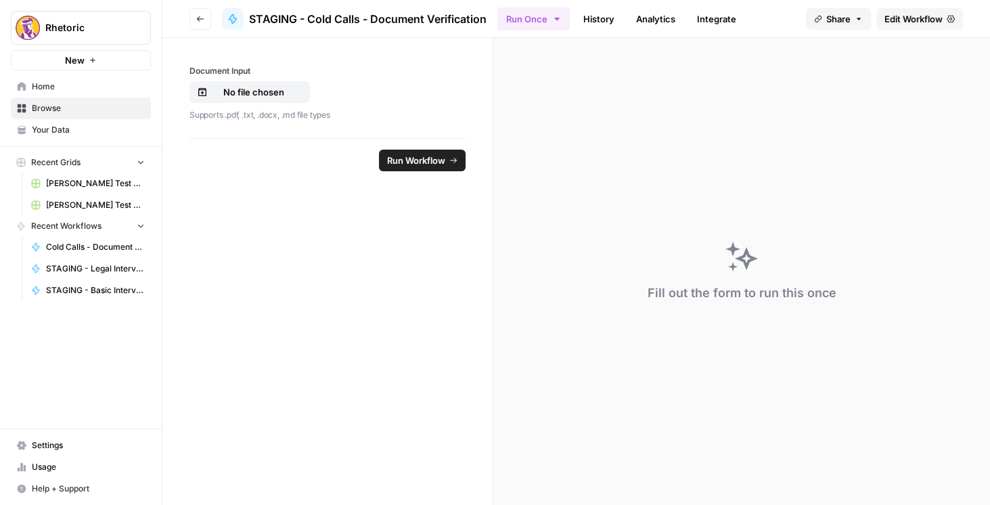
click at [894, 17] on span "Edit Workflow" at bounding box center [913, 19] width 58 height 14
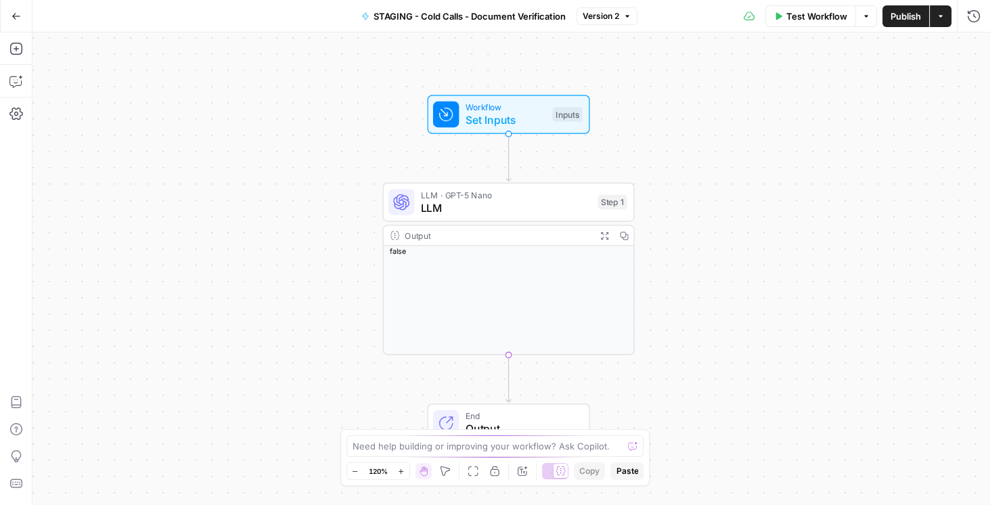
click at [526, 120] on span "Set Inputs" at bounding box center [505, 120] width 81 height 16
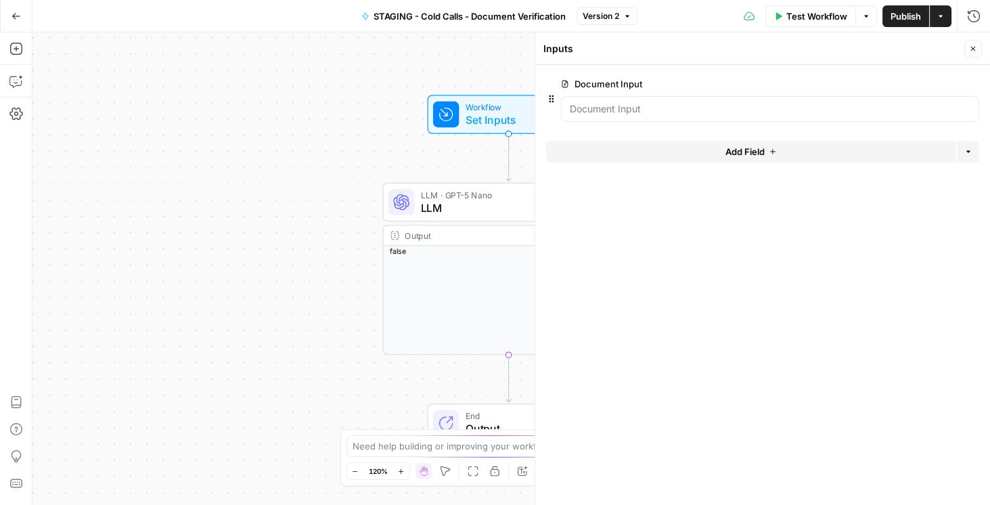
click at [922, 80] on span "edit field" at bounding box center [928, 83] width 30 height 11
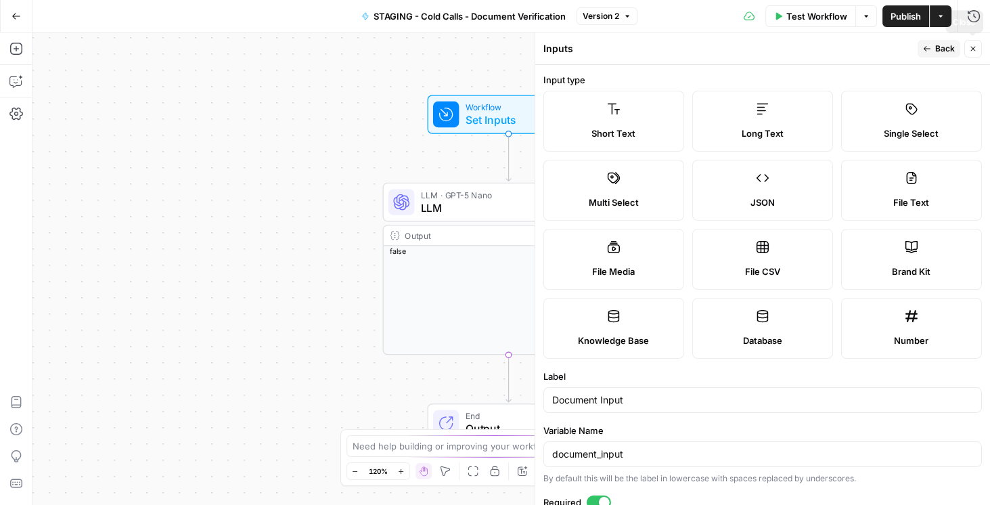
click at [977, 46] on button "Close" at bounding box center [973, 49] width 18 height 18
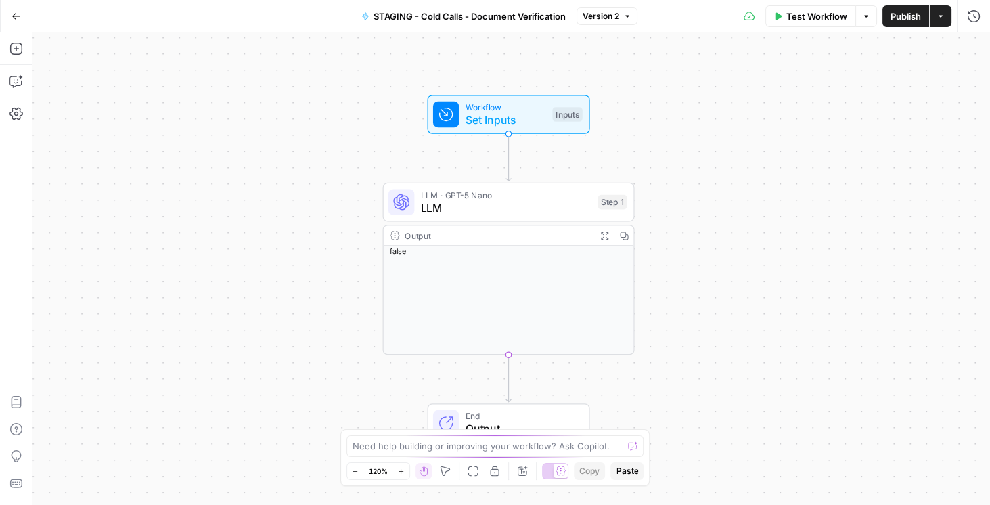
click at [14, 8] on button "Go Back" at bounding box center [16, 16] width 24 height 24
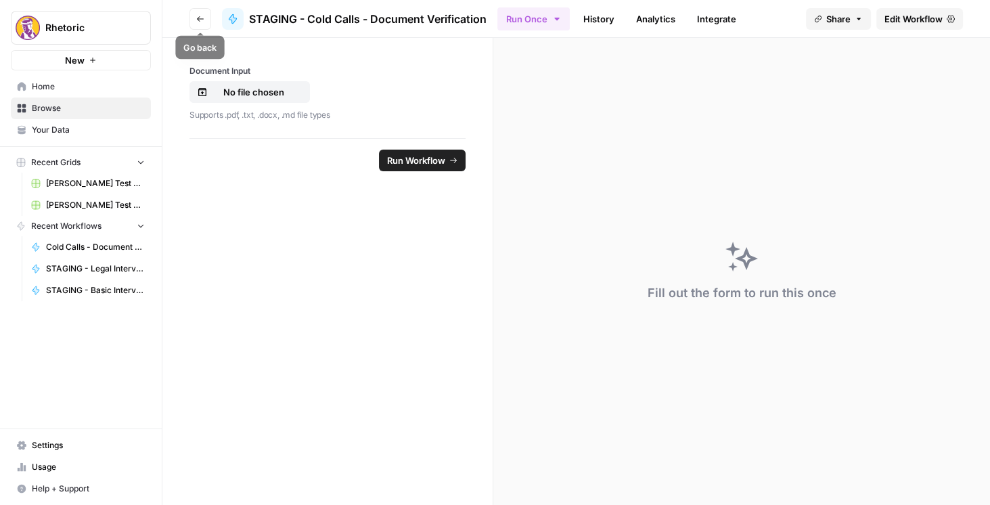
click at [193, 15] on button "Go back" at bounding box center [200, 19] width 22 height 22
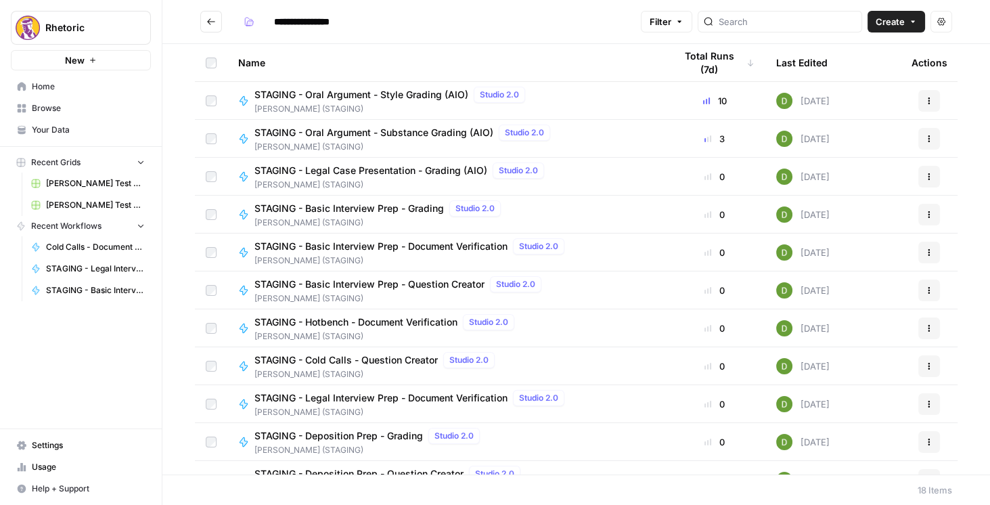
click at [389, 396] on span "STAGING - Legal Interview Prep - Document Verification" at bounding box center [380, 398] width 253 height 14
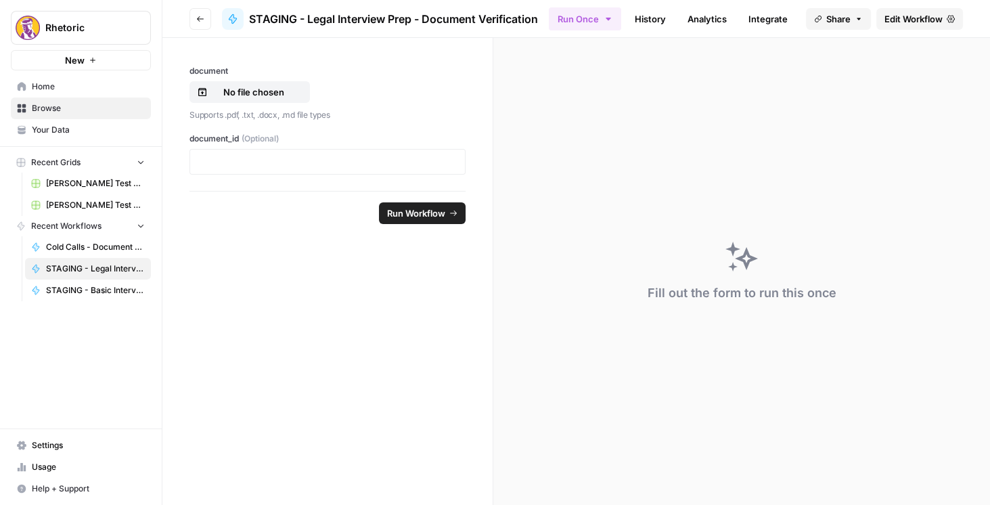
click at [908, 24] on span "Edit Workflow" at bounding box center [913, 19] width 58 height 14
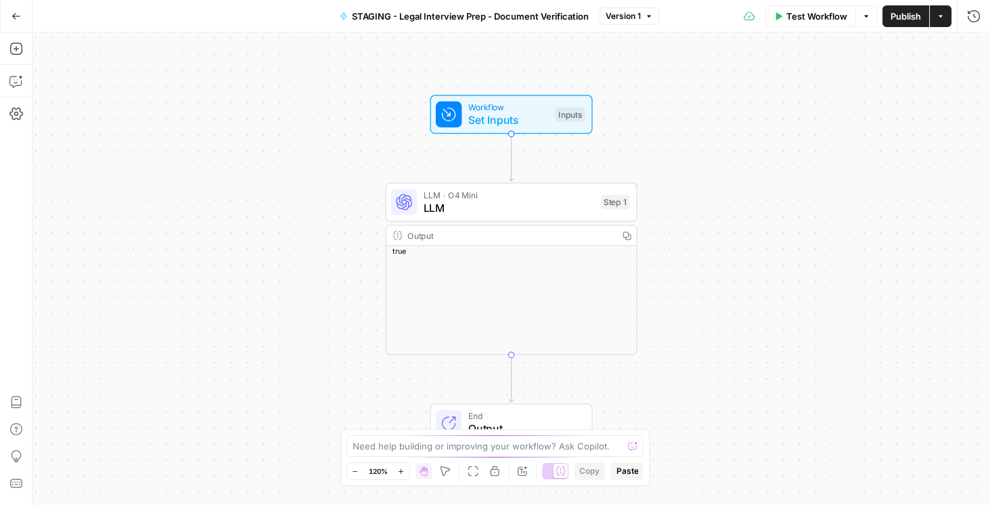
click at [525, 122] on span "Set Inputs" at bounding box center [508, 120] width 81 height 16
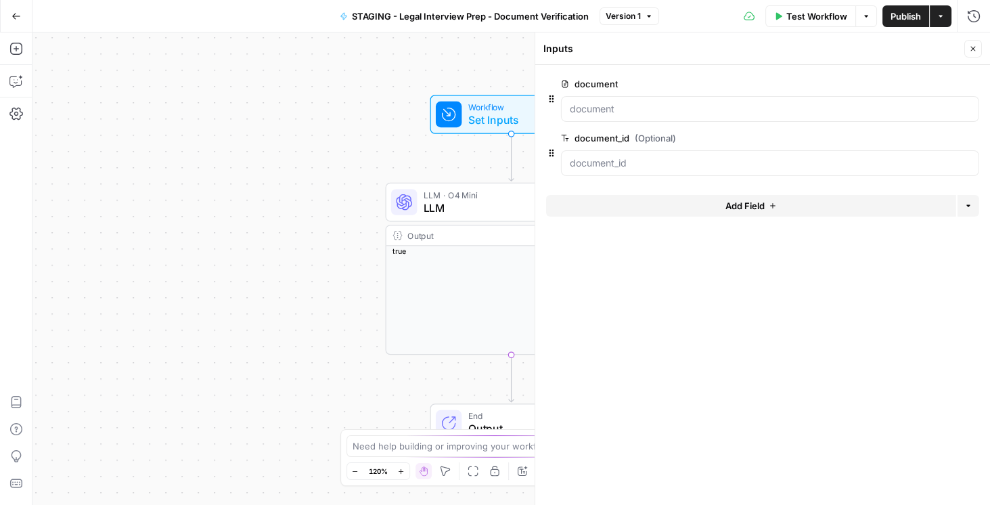
click at [923, 88] on span "edit field" at bounding box center [928, 83] width 30 height 11
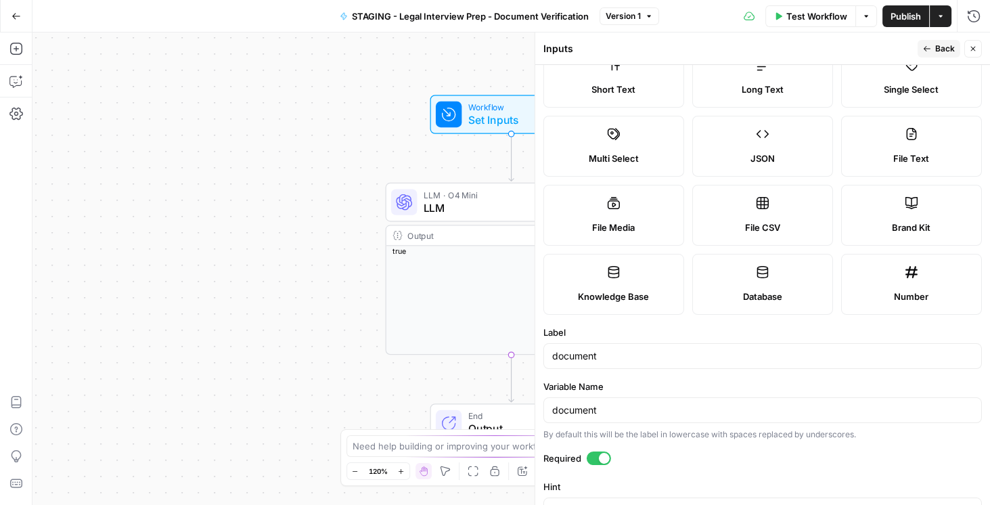
scroll to position [116, 0]
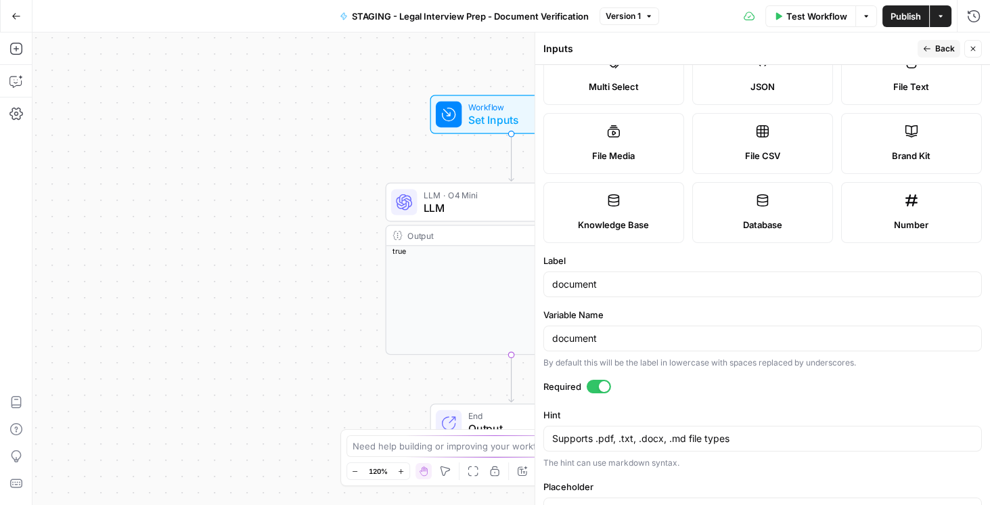
click at [22, 16] on button "Go Back" at bounding box center [16, 16] width 24 height 24
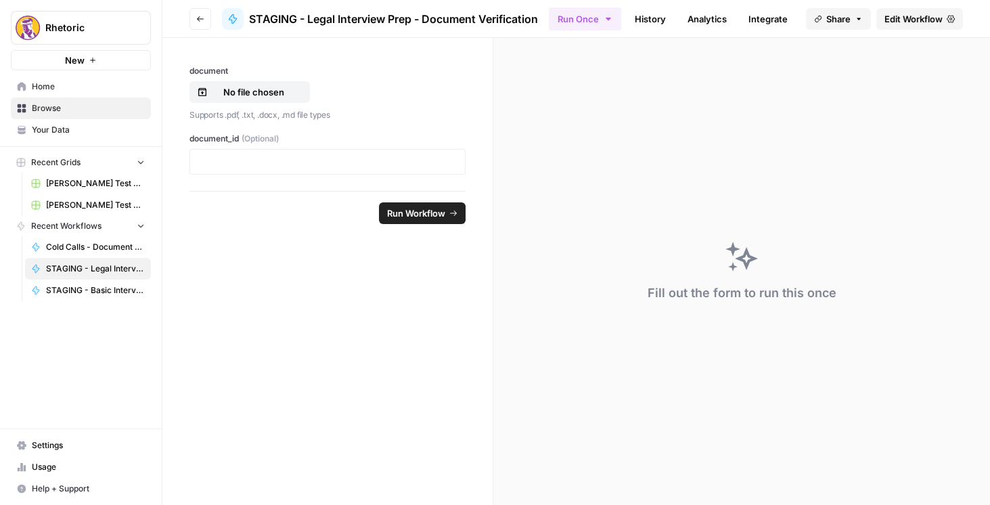
click at [197, 23] on button "Go back" at bounding box center [200, 19] width 22 height 22
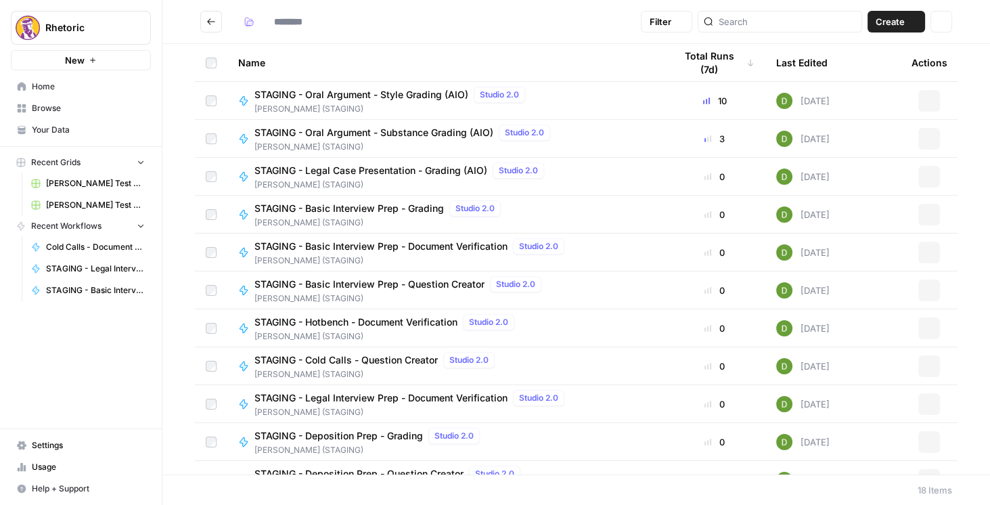
type input "**********"
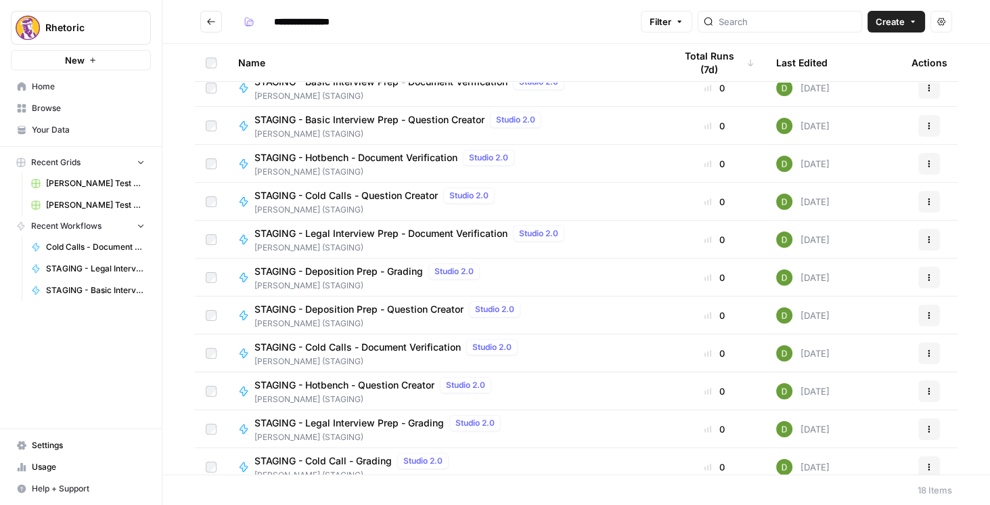
scroll to position [193, 0]
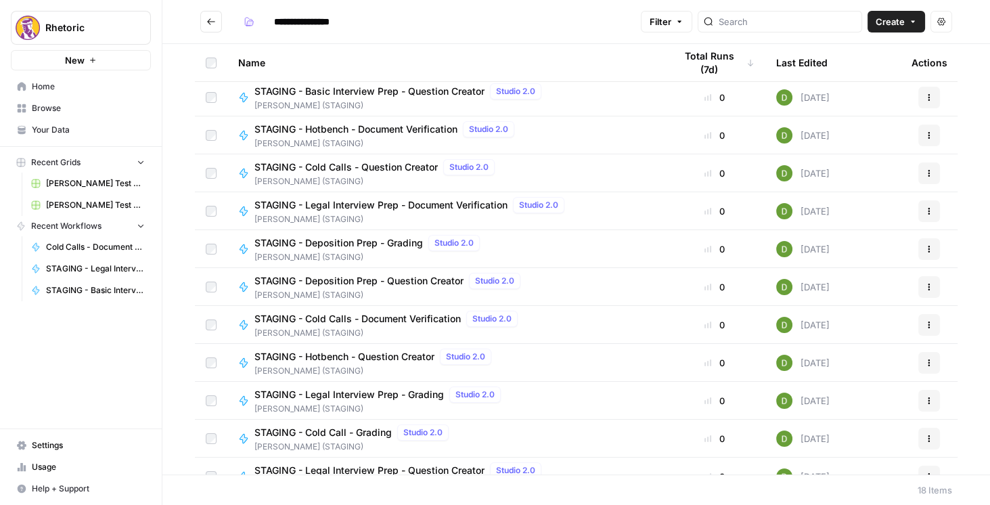
click at [412, 321] on span "STAGING - Cold Calls - Document Verification" at bounding box center [357, 319] width 206 height 14
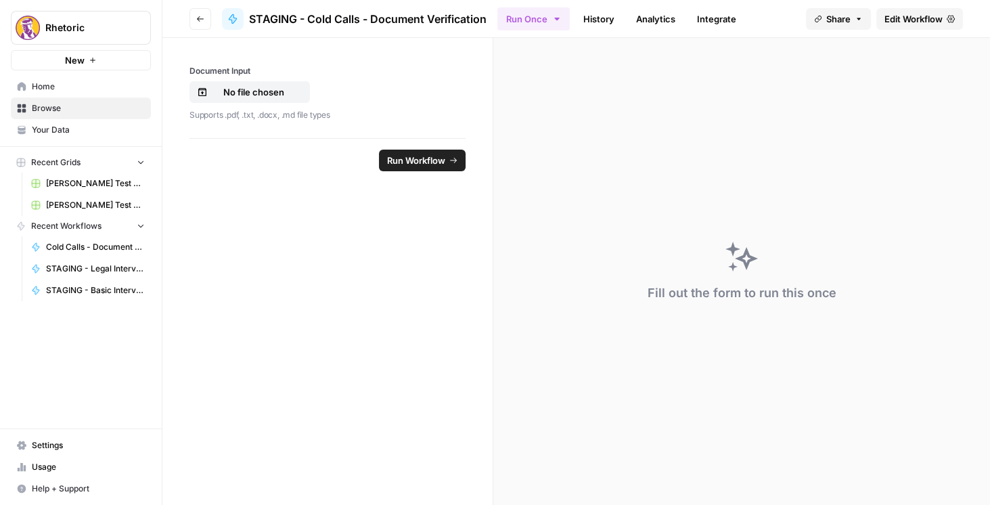
click at [903, 21] on span "Edit Workflow" at bounding box center [913, 19] width 58 height 14
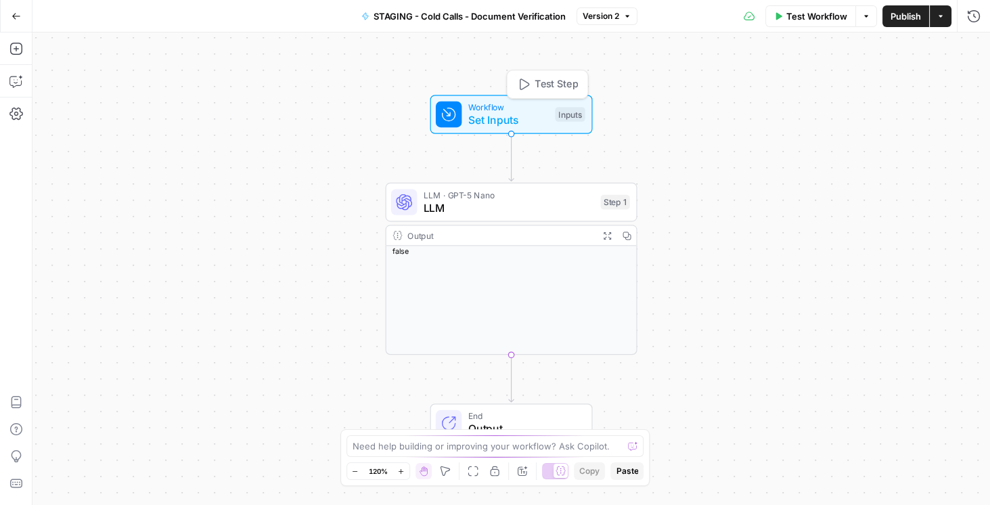
click at [519, 115] on span "Set Inputs" at bounding box center [508, 120] width 81 height 16
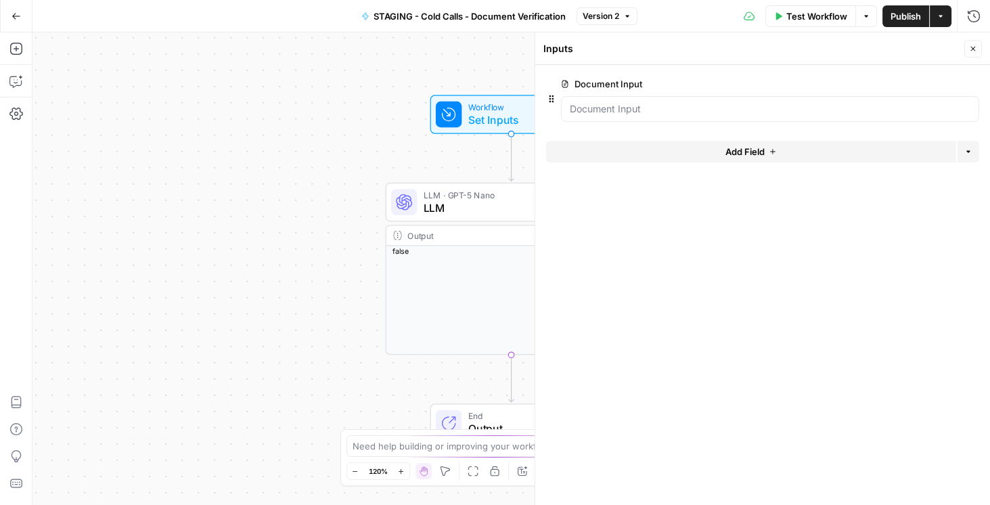
click at [942, 82] on span "edit field" at bounding box center [928, 83] width 30 height 11
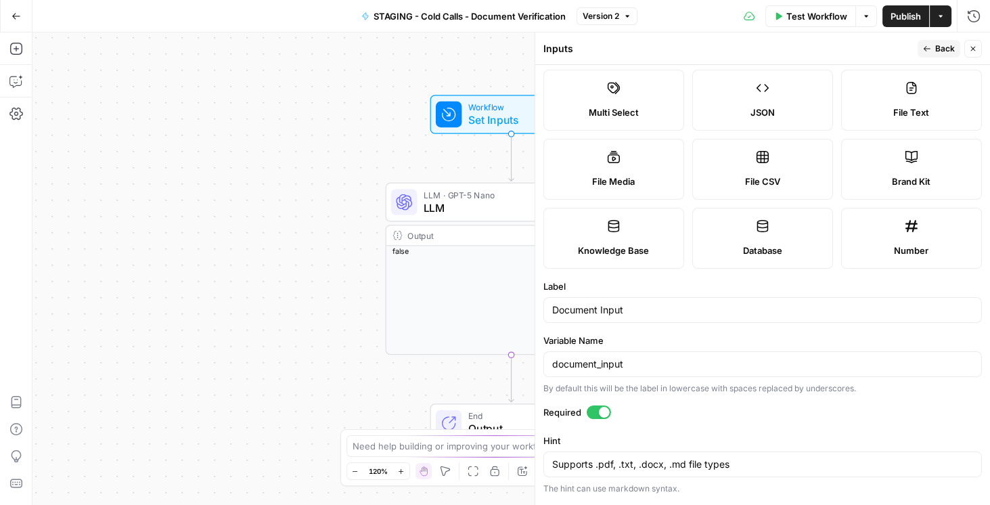
scroll to position [157, 0]
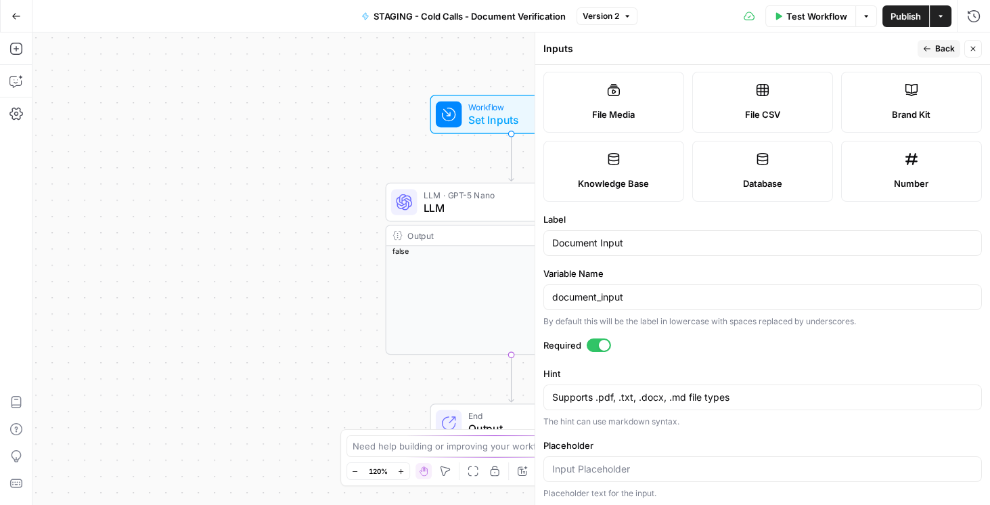
click at [971, 53] on button "Close" at bounding box center [973, 49] width 18 height 18
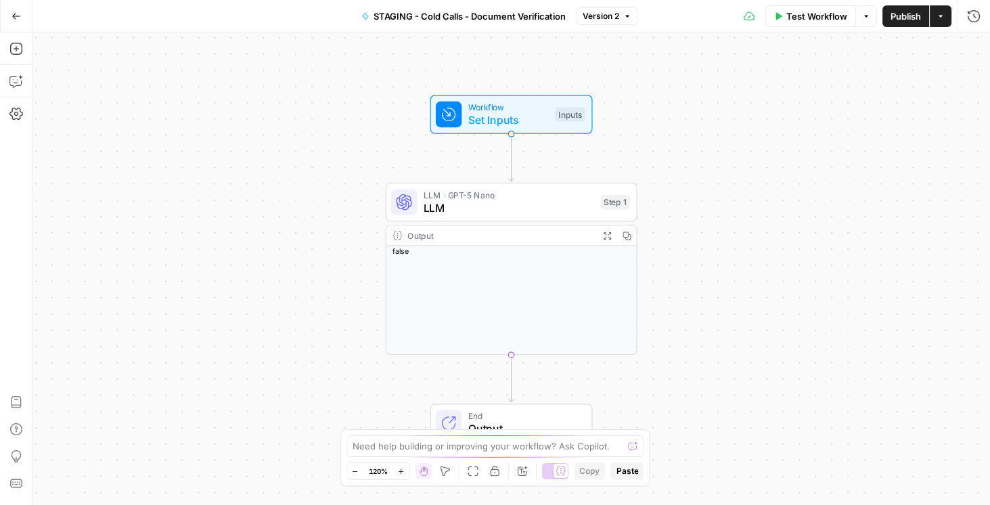
click at [12, 17] on icon "button" at bounding box center [16, 16] width 9 height 9
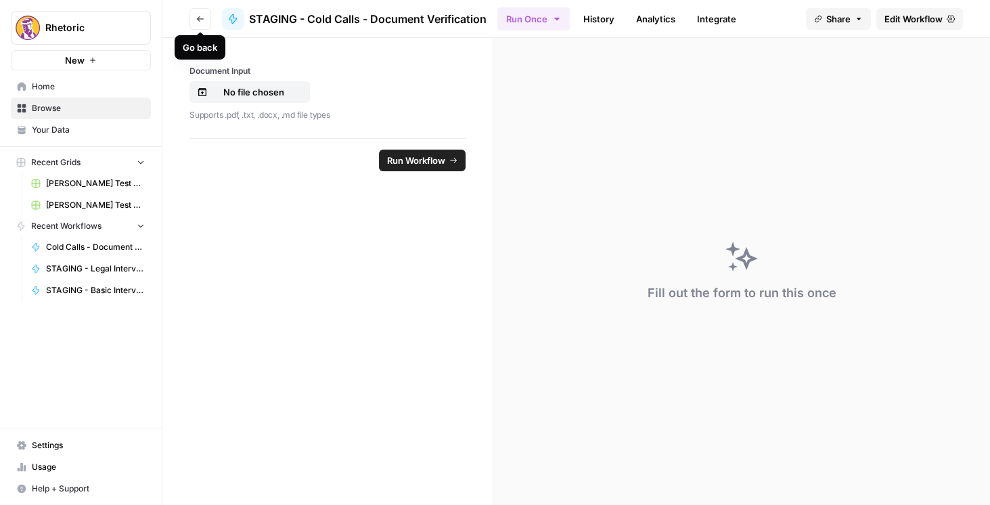
click at [200, 15] on icon "button" at bounding box center [200, 19] width 8 height 8
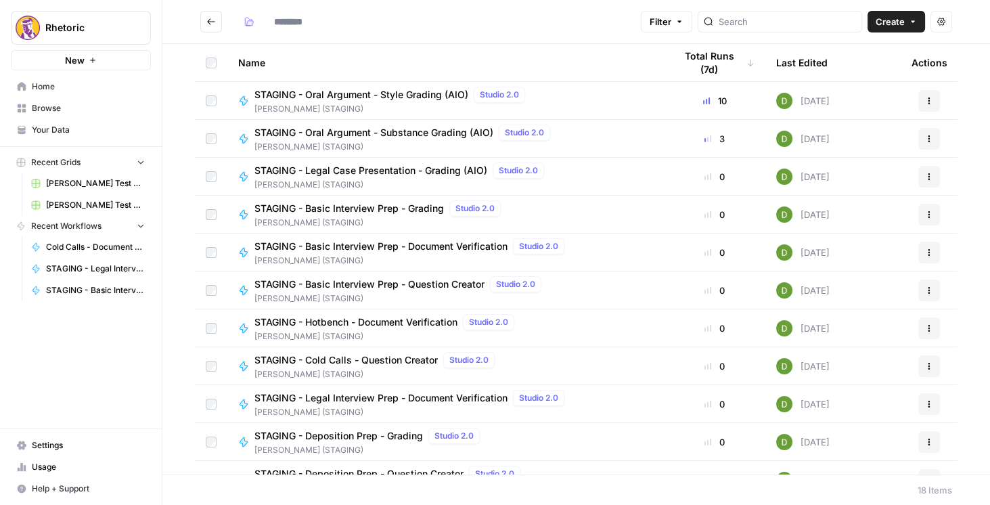
type input "**********"
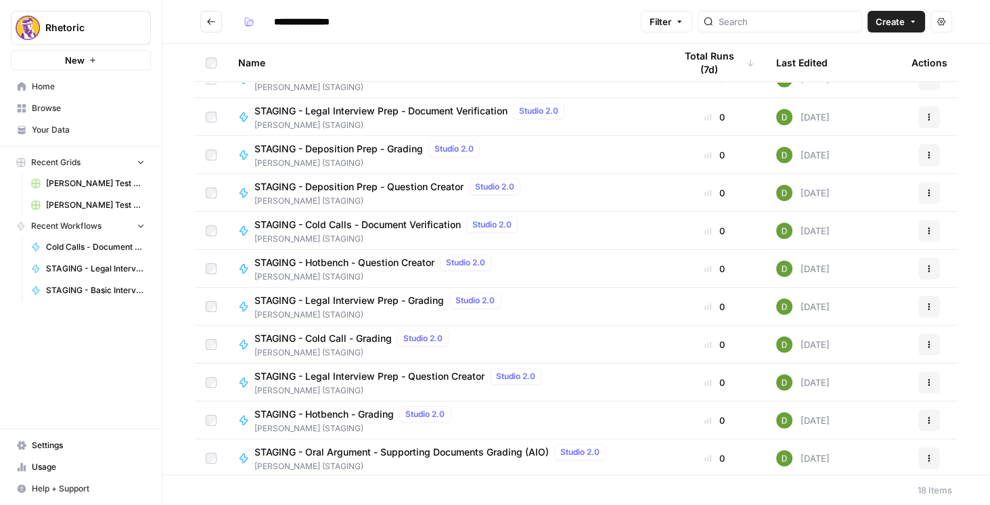
scroll to position [289, 0]
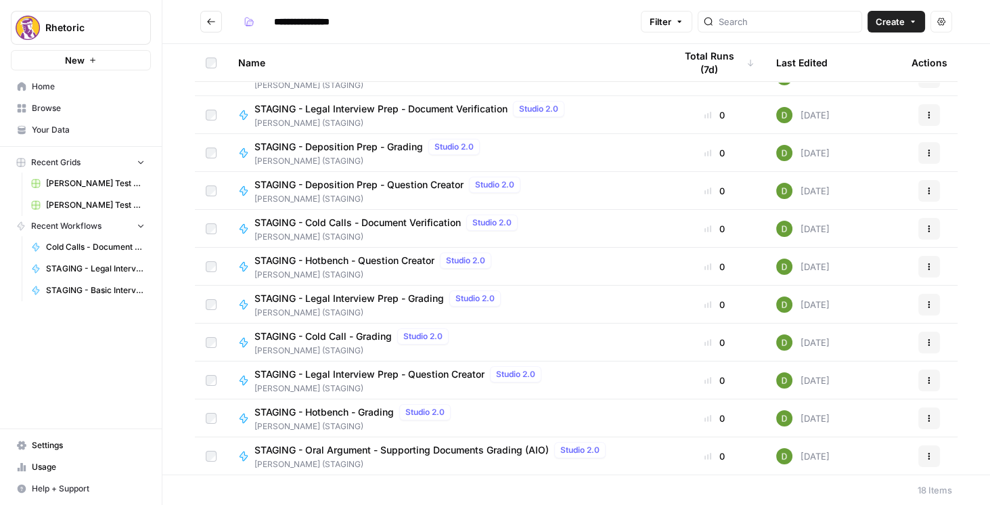
click at [206, 21] on button "Go back" at bounding box center [211, 22] width 22 height 22
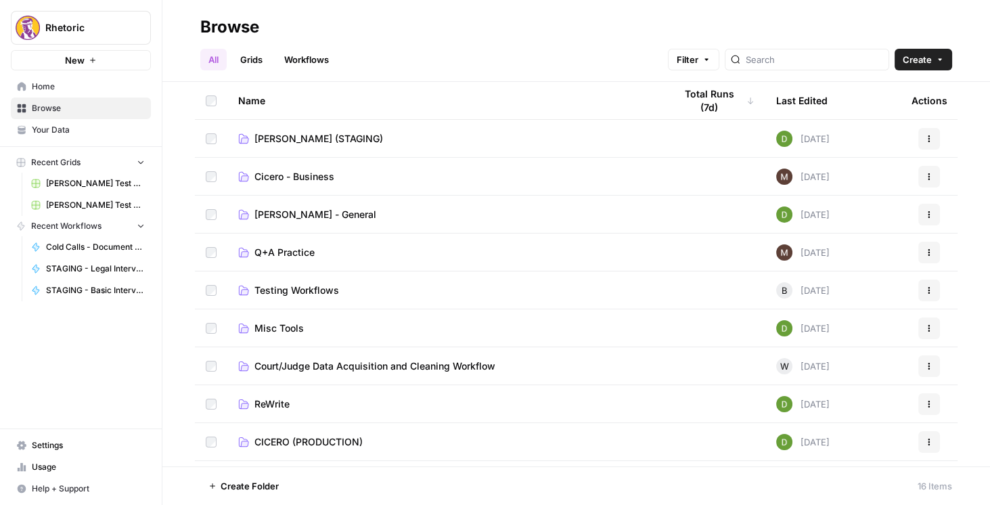
click at [292, 445] on span "CICERO (PRODUCTION)" at bounding box center [308, 442] width 108 height 14
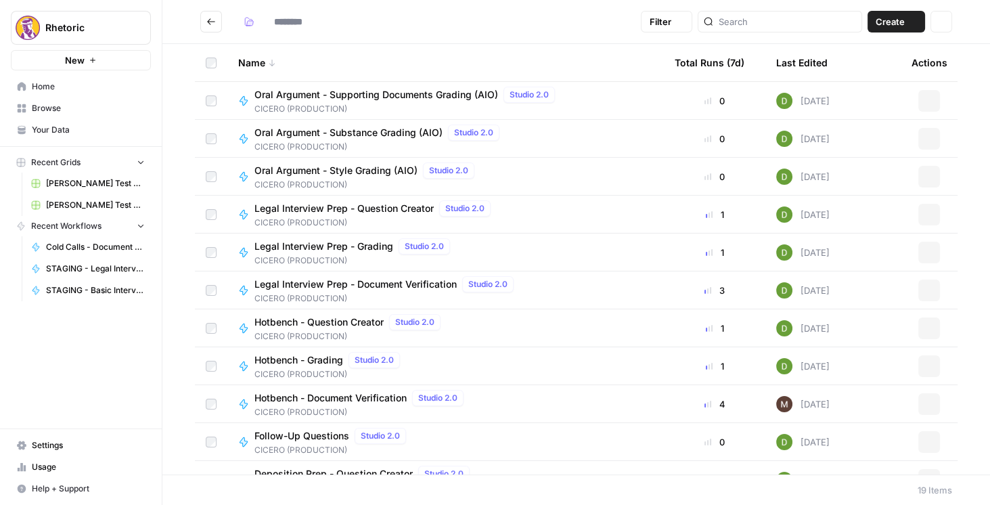
type input "**********"
click at [217, 22] on button "Go back" at bounding box center [211, 22] width 22 height 22
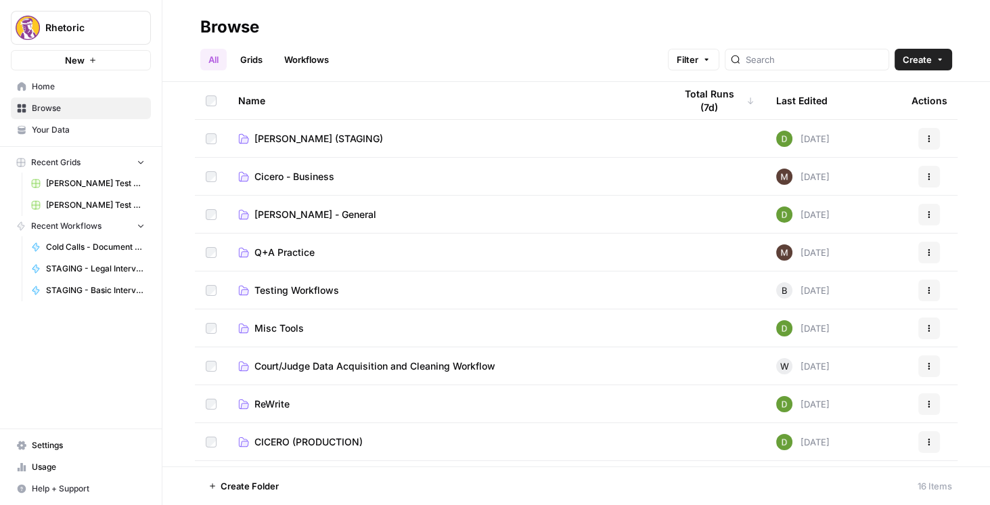
click at [283, 141] on span "[PERSON_NAME] (STAGING)" at bounding box center [318, 139] width 129 height 14
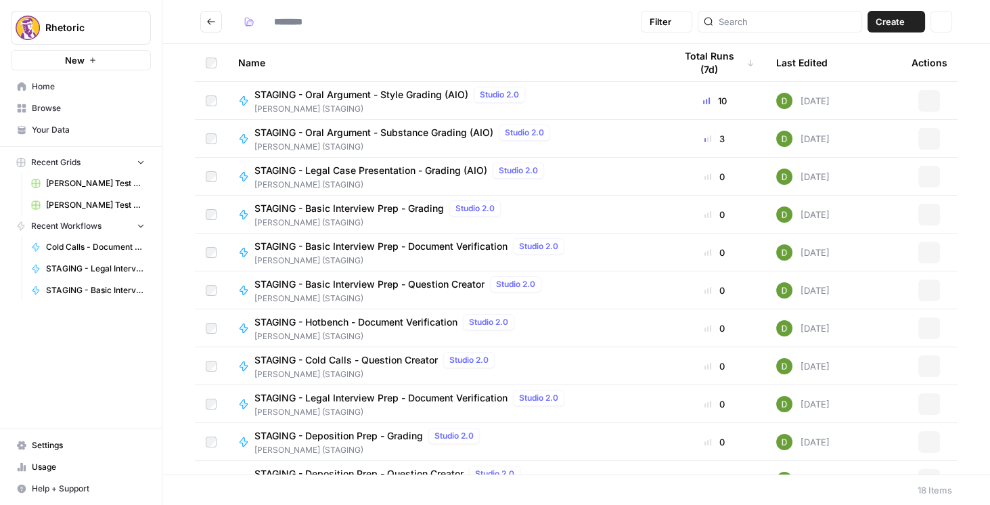
type input "**********"
click at [381, 211] on span "STAGING - Basic Interview Prep - Grading" at bounding box center [348, 209] width 189 height 14
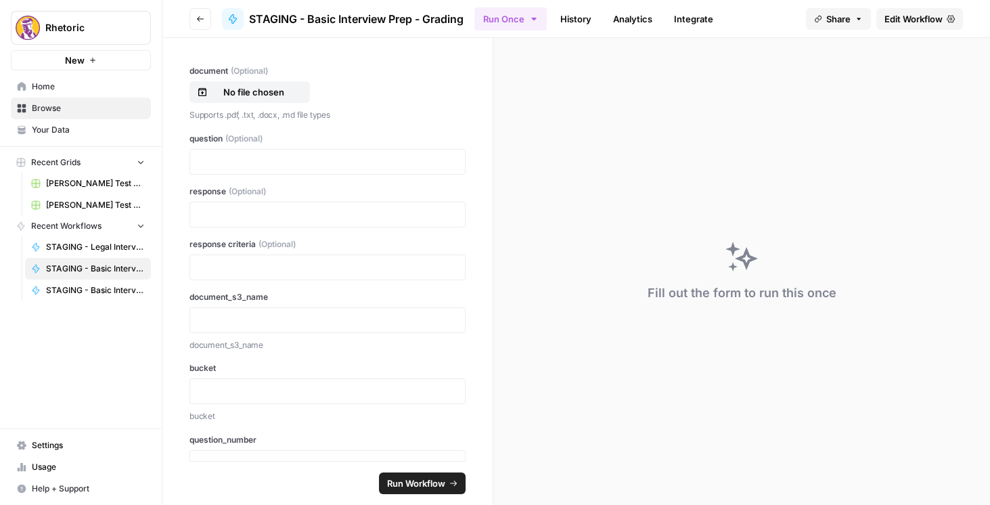
click at [909, 19] on span "Edit Workflow" at bounding box center [913, 19] width 58 height 14
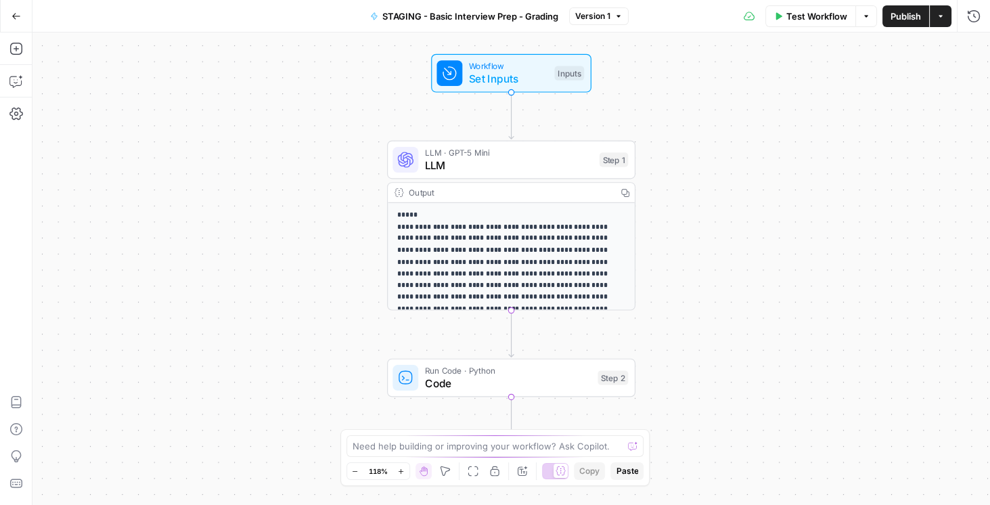
click at [906, 22] on span "Publish" at bounding box center [905, 16] width 30 height 14
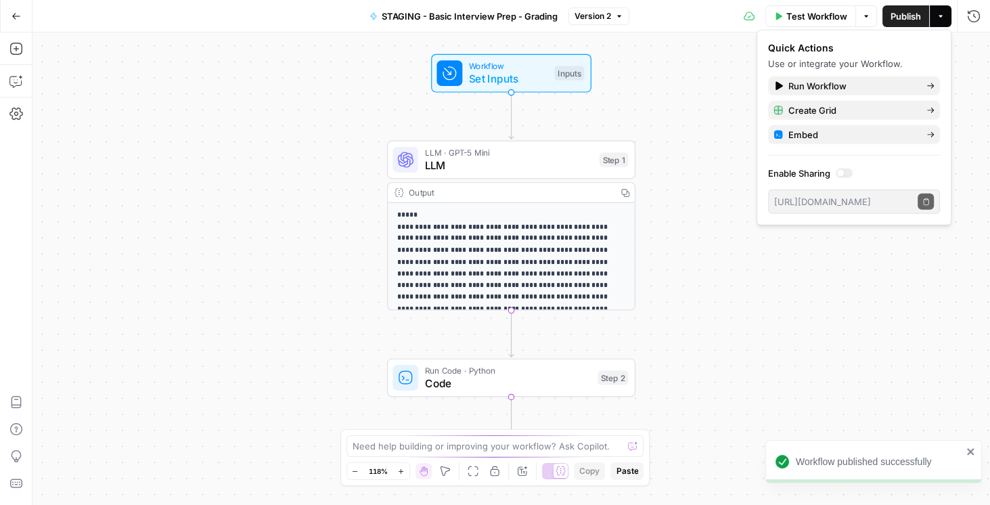
click at [19, 23] on button "Go Back" at bounding box center [16, 16] width 24 height 24
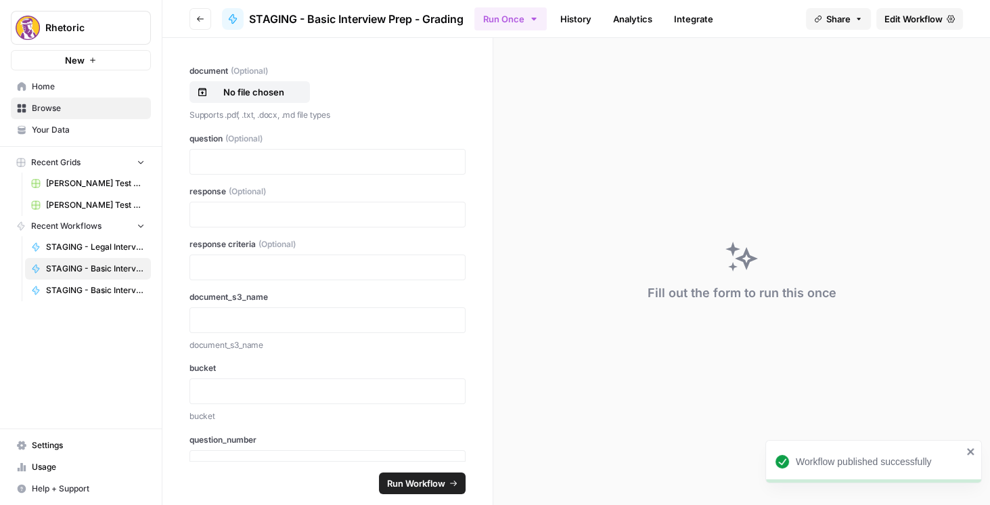
click at [195, 20] on button "Go back" at bounding box center [200, 19] width 22 height 22
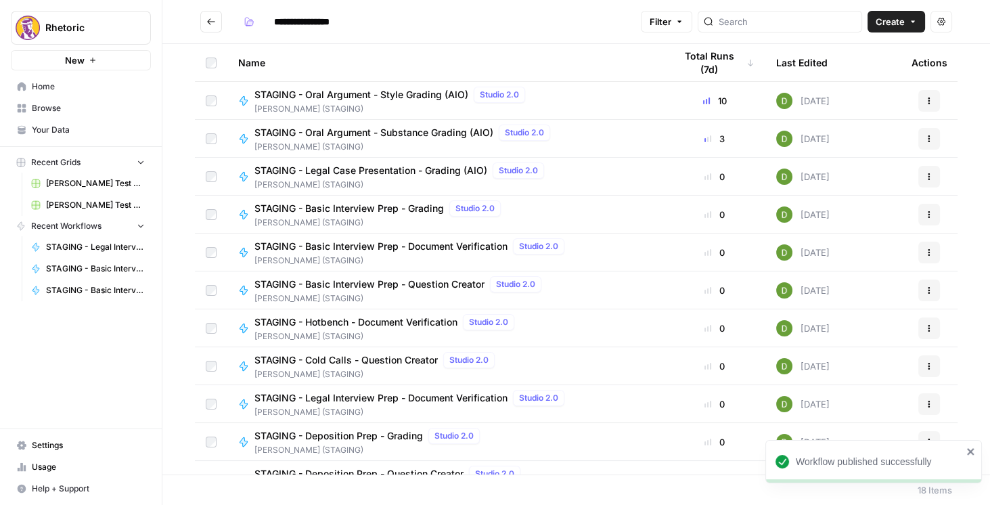
click at [455, 243] on span "STAGING - Basic Interview Prep - Document Verification" at bounding box center [380, 247] width 253 height 14
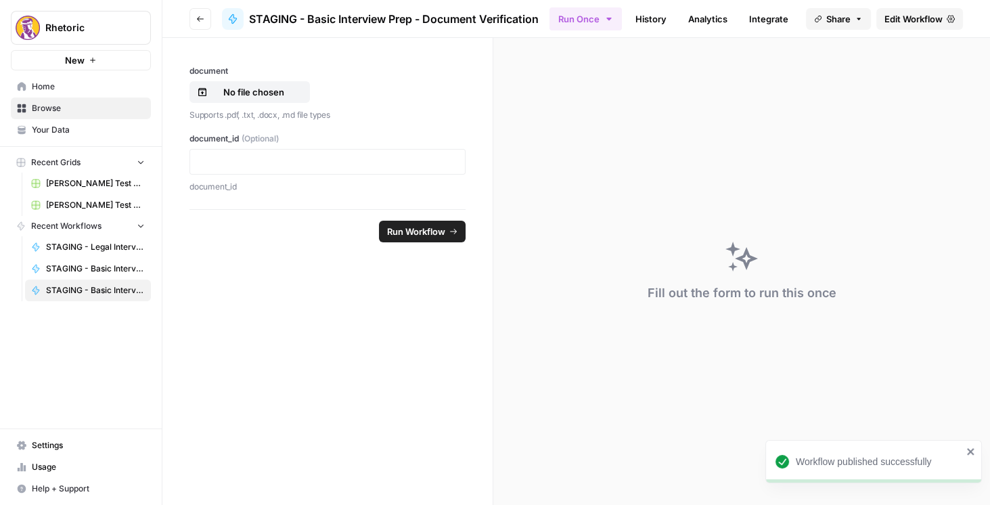
click at [917, 18] on span "Edit Workflow" at bounding box center [913, 19] width 58 height 14
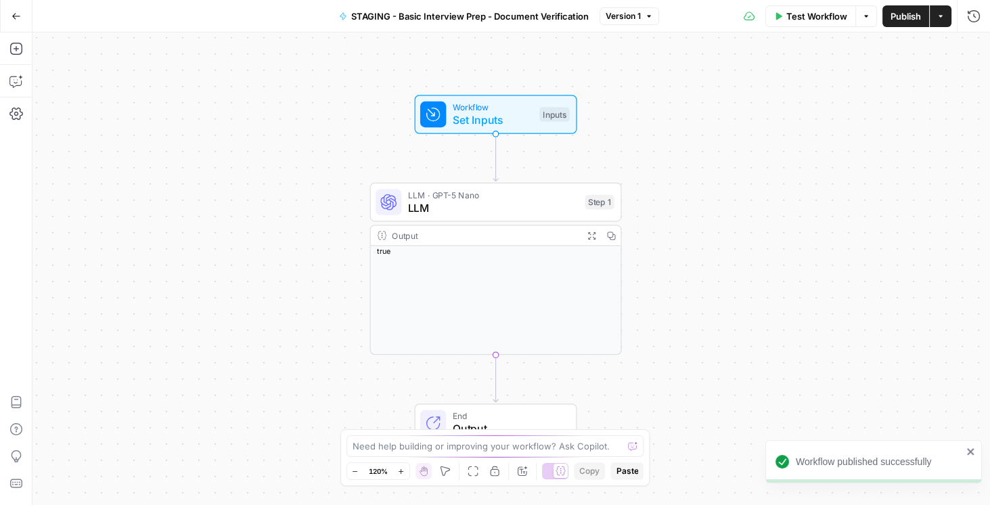
click at [894, 22] on span "Publish" at bounding box center [905, 16] width 30 height 14
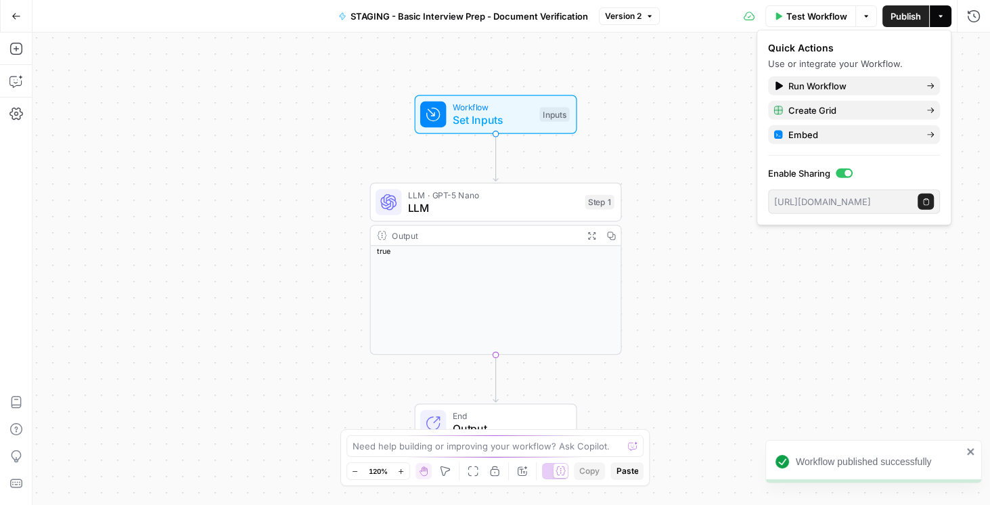
click at [16, 16] on icon "button" at bounding box center [16, 16] width 9 height 9
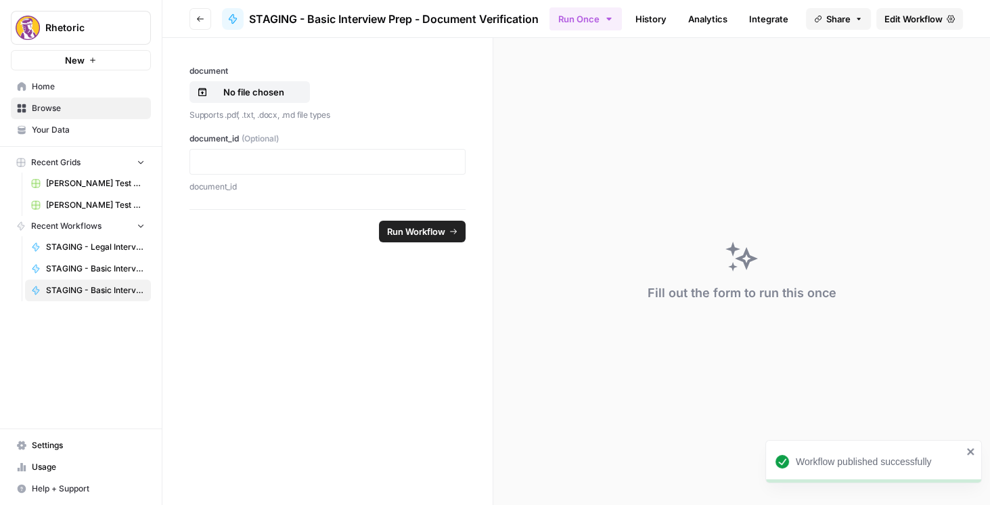
click at [200, 21] on icon "button" at bounding box center [200, 19] width 8 height 8
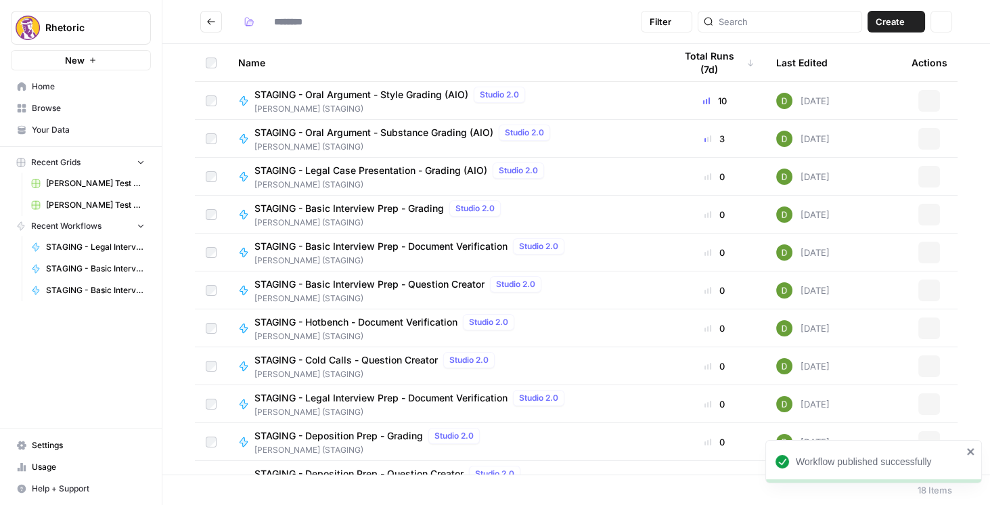
type input "**********"
click at [397, 328] on span "STAGING - Hotbench - Document Verification" at bounding box center [355, 322] width 203 height 14
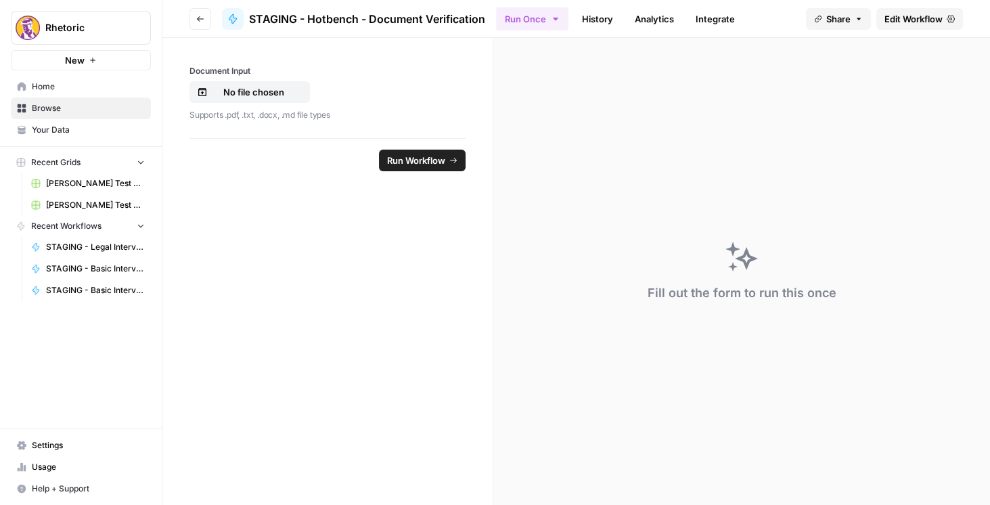
click at [921, 19] on span "Edit Workflow" at bounding box center [913, 19] width 58 height 14
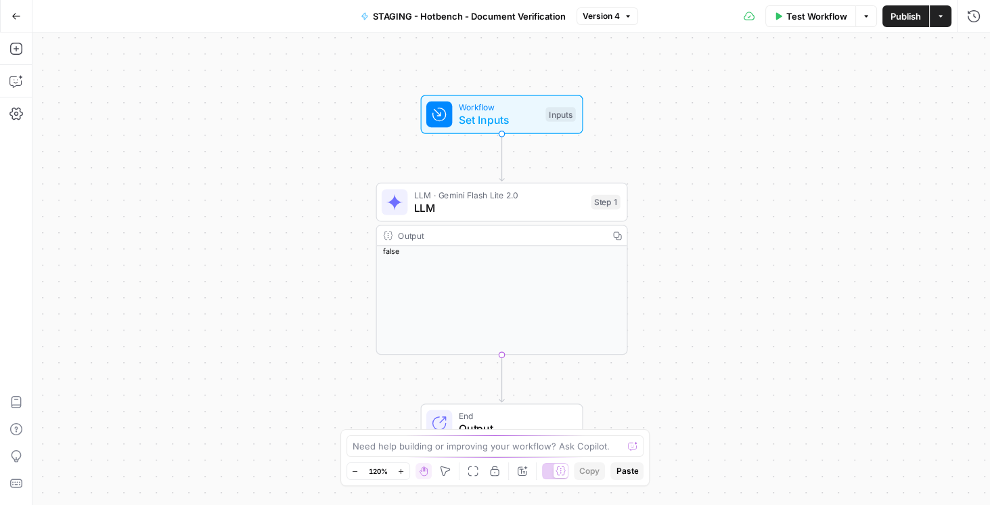
click at [908, 16] on span "Publish" at bounding box center [905, 16] width 30 height 14
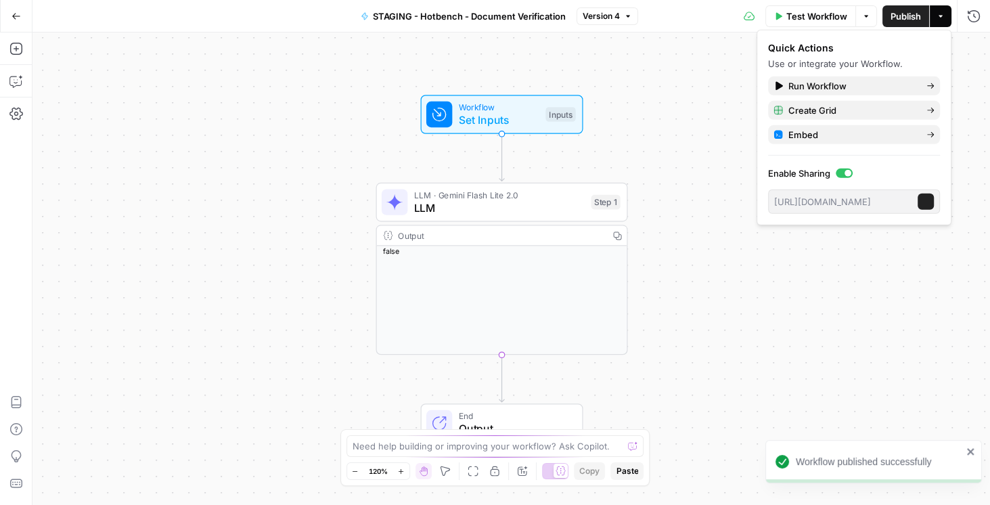
click at [8, 9] on button "Go Back" at bounding box center [16, 16] width 24 height 24
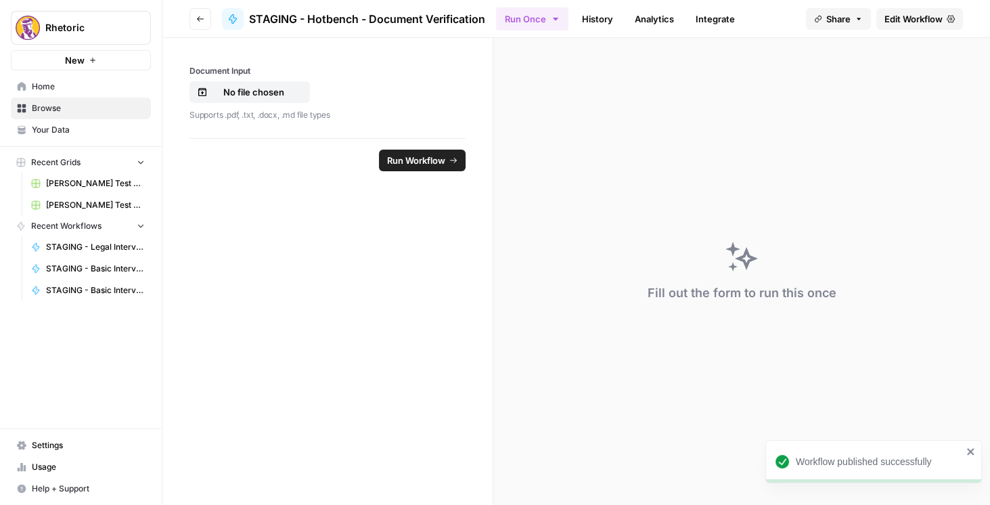
click at [217, 11] on header "Go back STAGING - Hotbench - Document Verification Run Once History Analytics I…" at bounding box center [575, 19] width 827 height 38
click at [203, 18] on icon "button" at bounding box center [200, 19] width 8 height 8
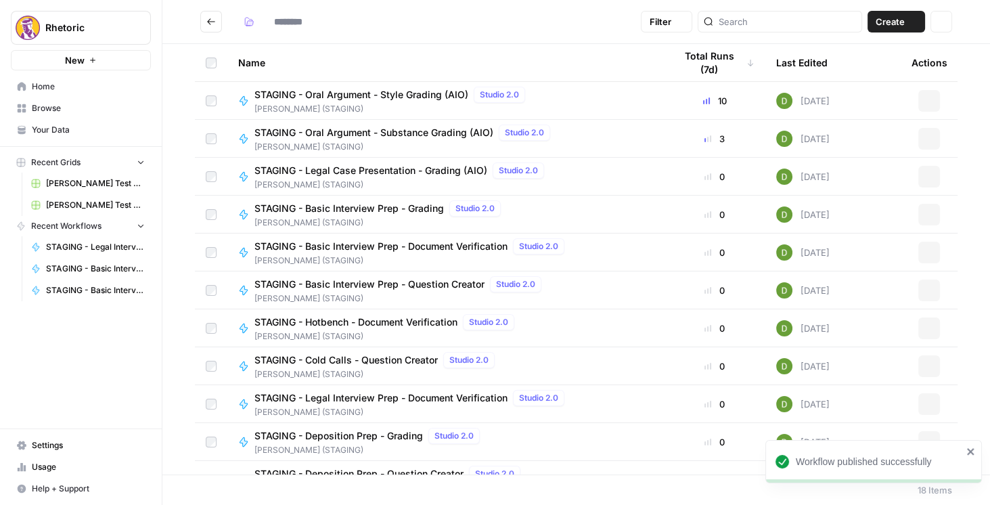
type input "**********"
click at [417, 398] on span "STAGING - Legal Interview Prep - Document Verification" at bounding box center [380, 398] width 253 height 14
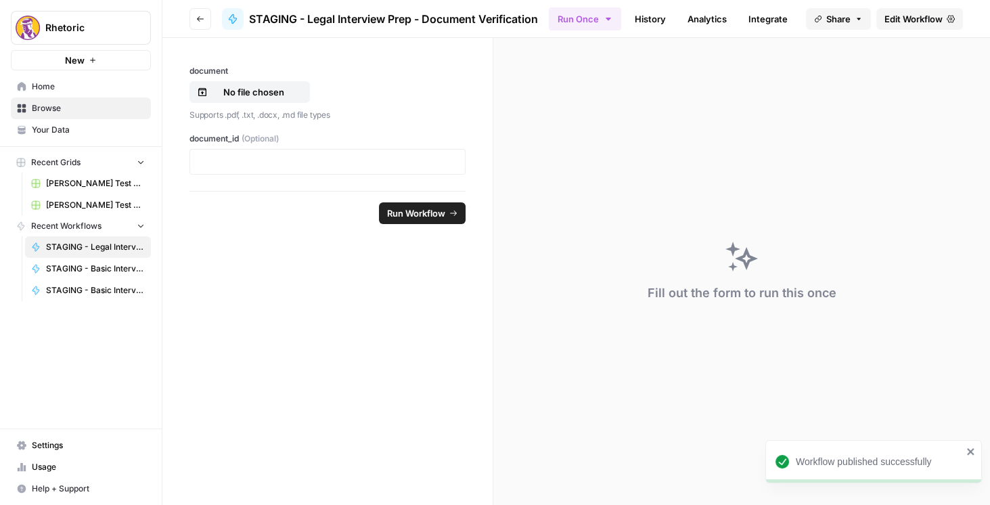
click at [915, 5] on header "Go back STAGING - Legal Interview Prep - Document Verification Run Once History…" at bounding box center [575, 19] width 827 height 38
click at [915, 18] on span "Edit Workflow" at bounding box center [913, 19] width 58 height 14
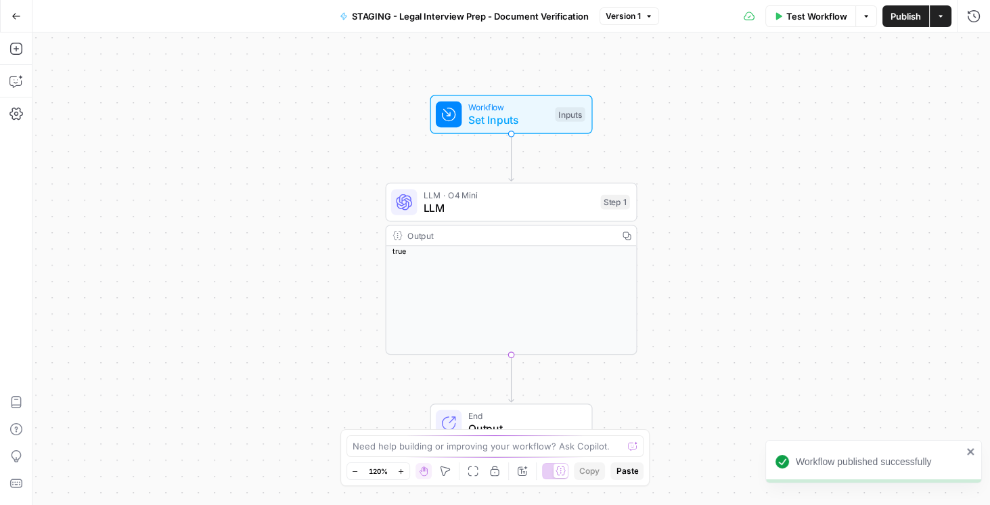
click at [908, 16] on span "Publish" at bounding box center [905, 16] width 30 height 14
click at [12, 16] on icon "button" at bounding box center [16, 16] width 9 height 9
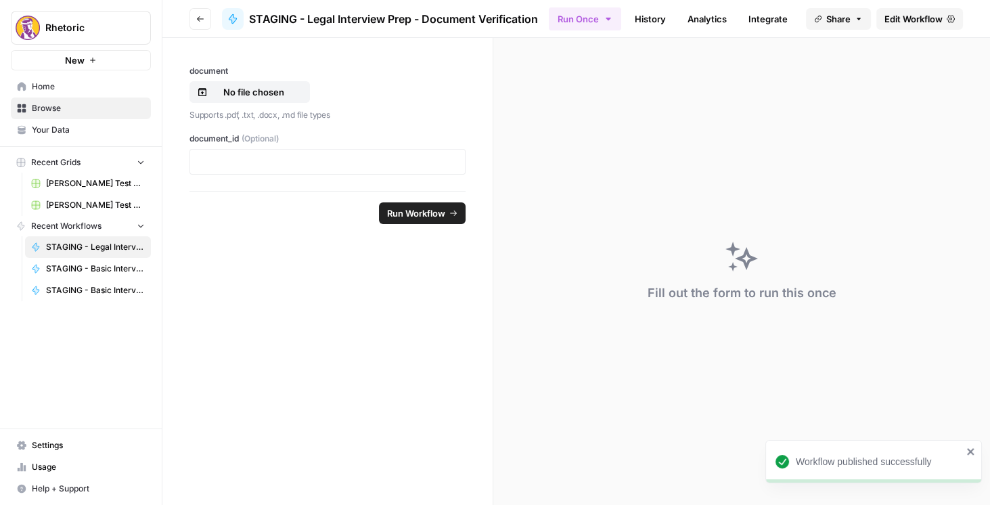
click at [198, 18] on icon "button" at bounding box center [200, 18] width 7 height 5
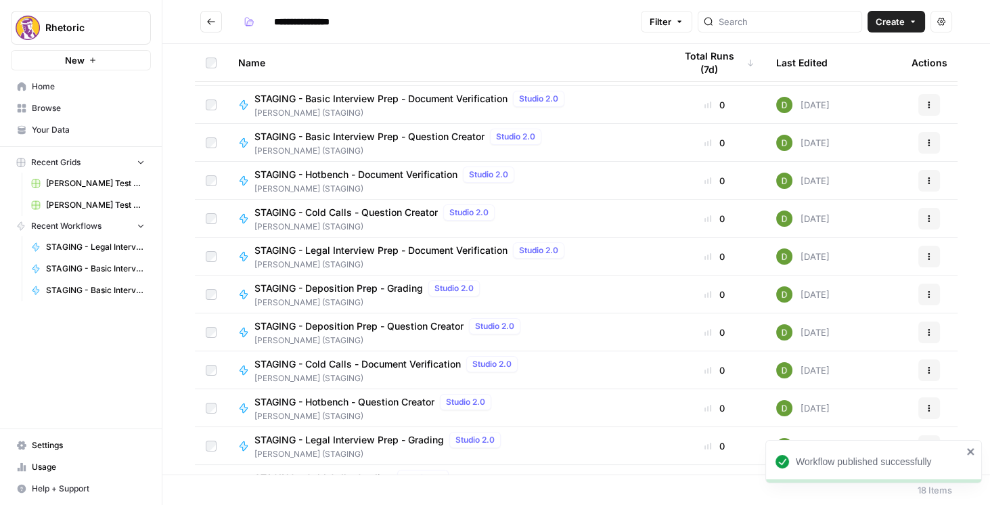
scroll to position [154, 0]
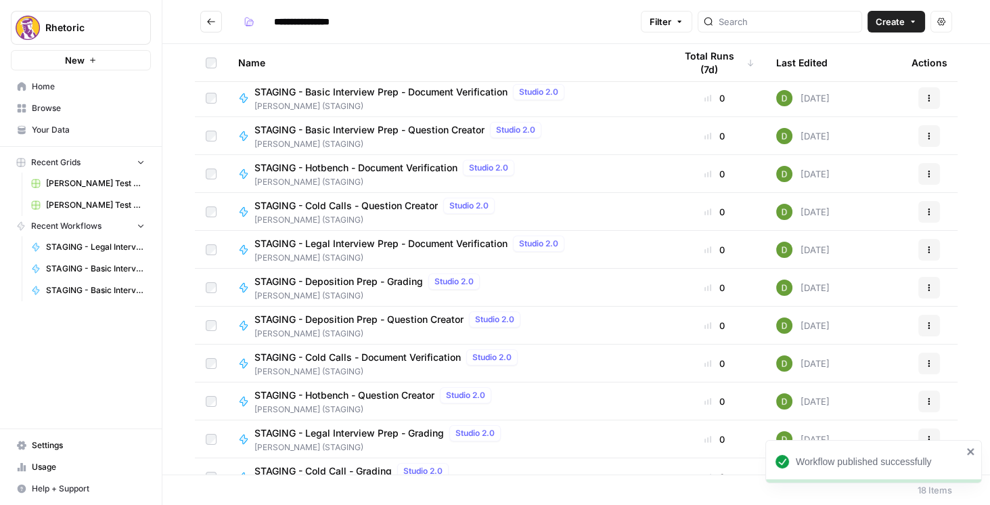
click at [387, 359] on span "STAGING - Cold Calls - Document Verification" at bounding box center [357, 357] width 206 height 14
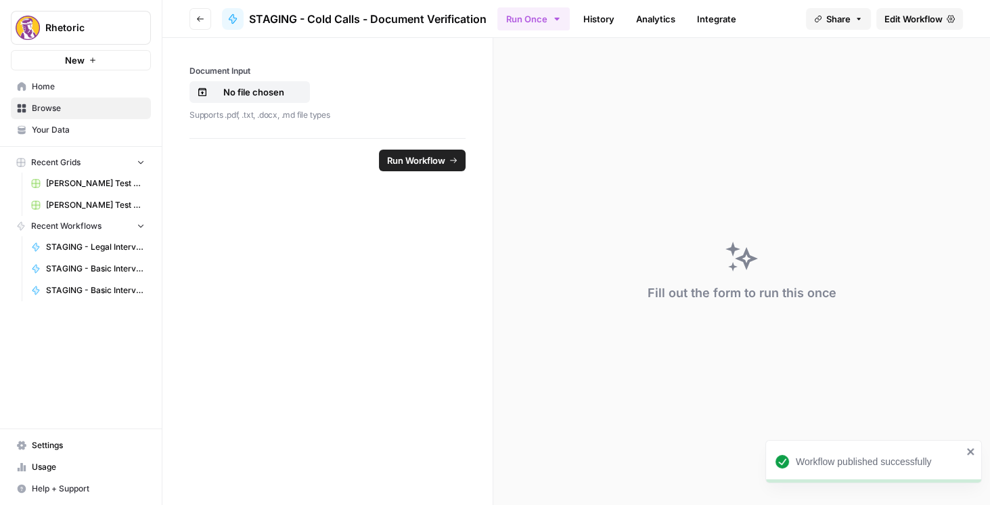
click at [911, 22] on span "Edit Workflow" at bounding box center [913, 19] width 58 height 14
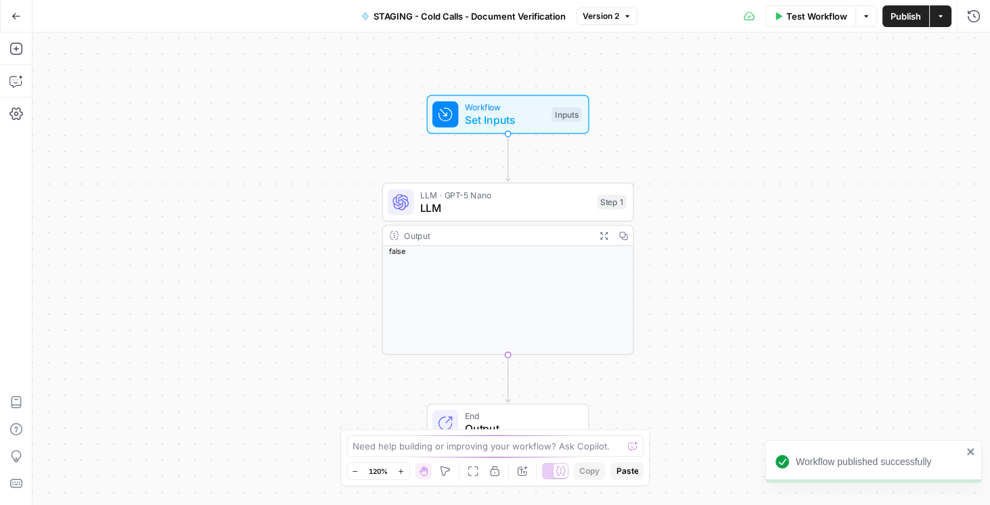
click at [902, 24] on button "Publish" at bounding box center [905, 16] width 47 height 22
click at [19, 17] on icon "button" at bounding box center [16, 16] width 9 height 9
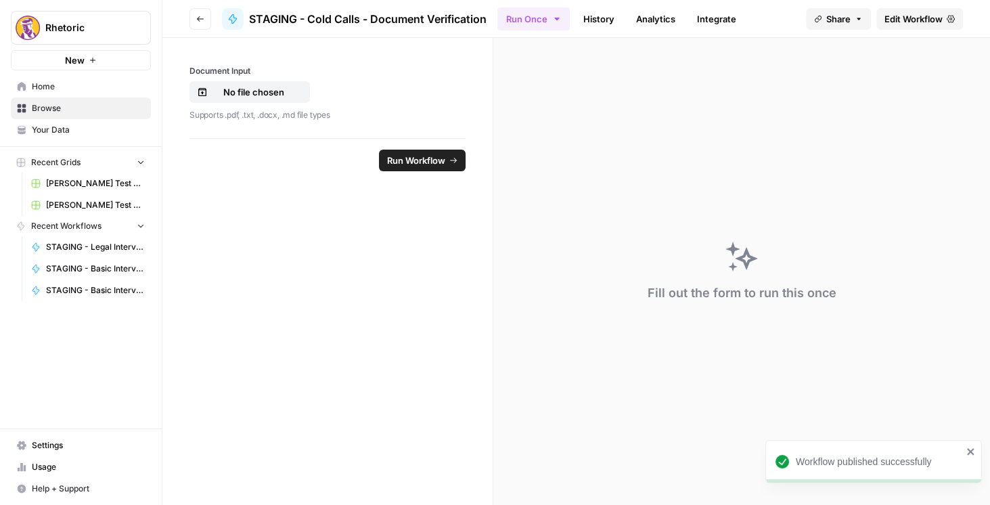
click at [198, 21] on icon "button" at bounding box center [200, 19] width 8 height 8
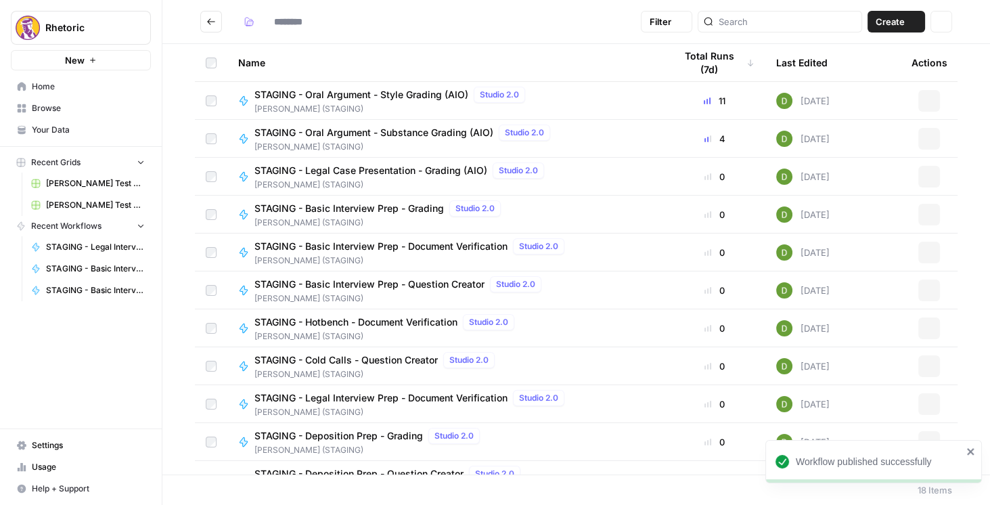
type input "**********"
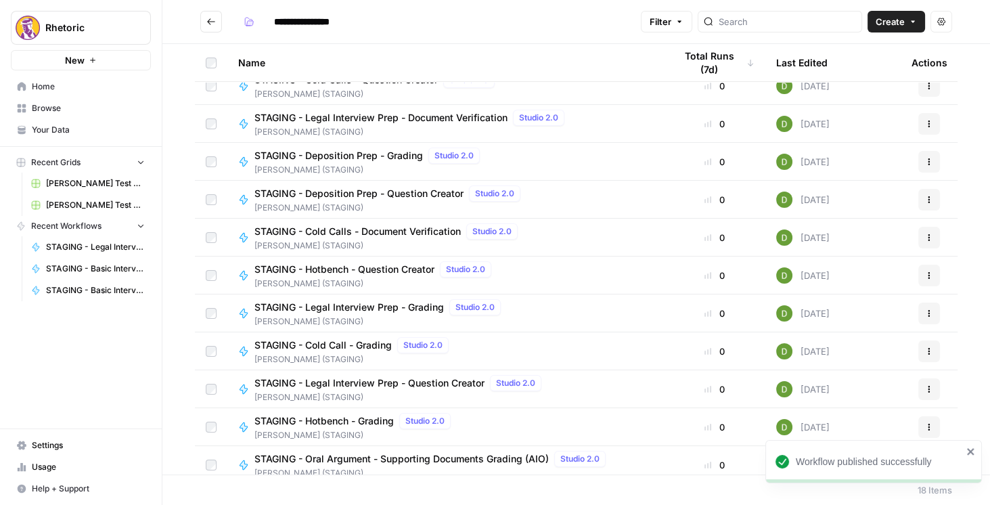
scroll to position [289, 0]
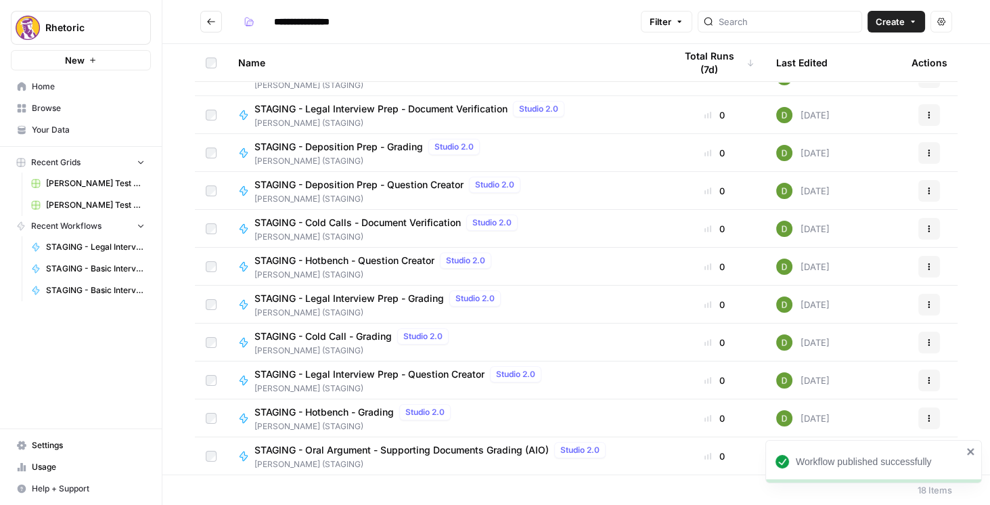
click at [419, 220] on span "STAGING - Cold Calls - Document Verification" at bounding box center [357, 223] width 206 height 14
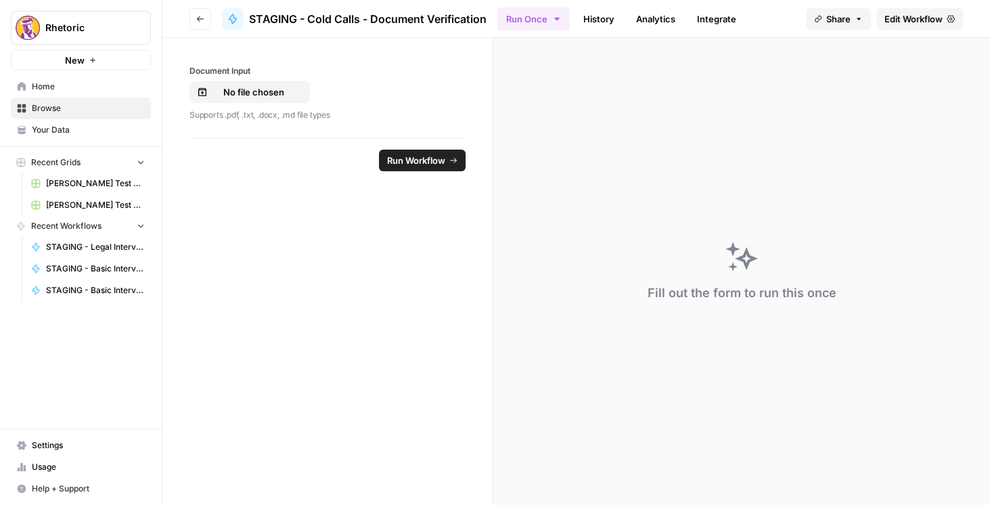
click at [911, 16] on span "Edit Workflow" at bounding box center [913, 19] width 58 height 14
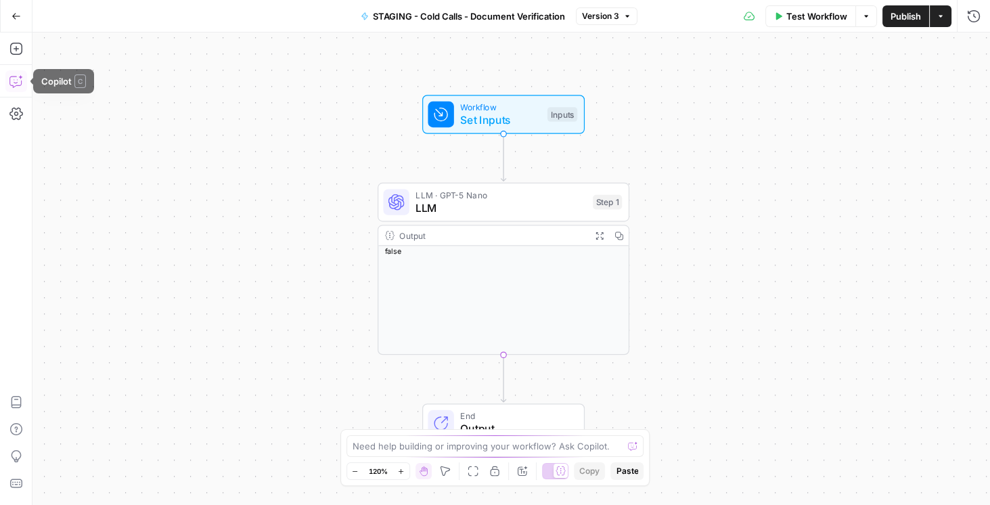
click at [20, 16] on icon "button" at bounding box center [16, 16] width 9 height 9
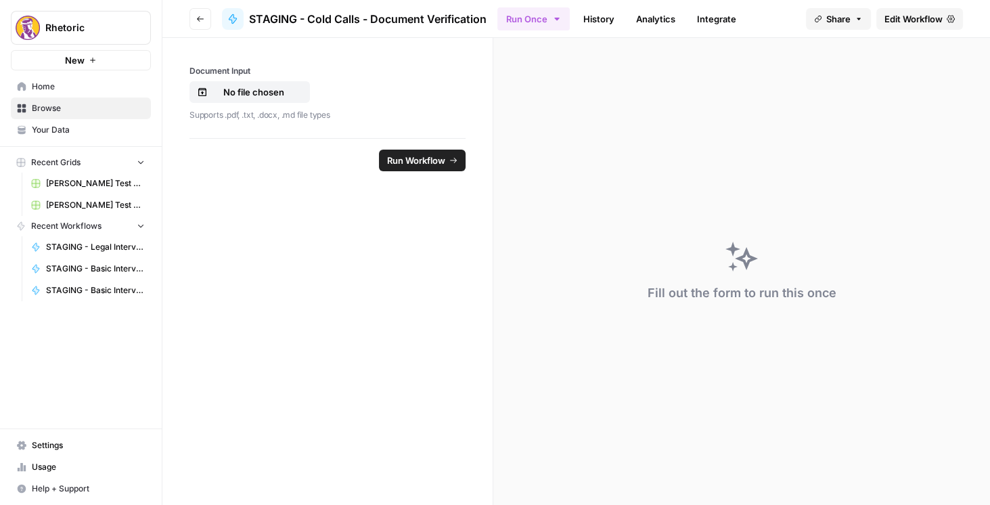
click at [199, 19] on icon "button" at bounding box center [200, 19] width 8 height 8
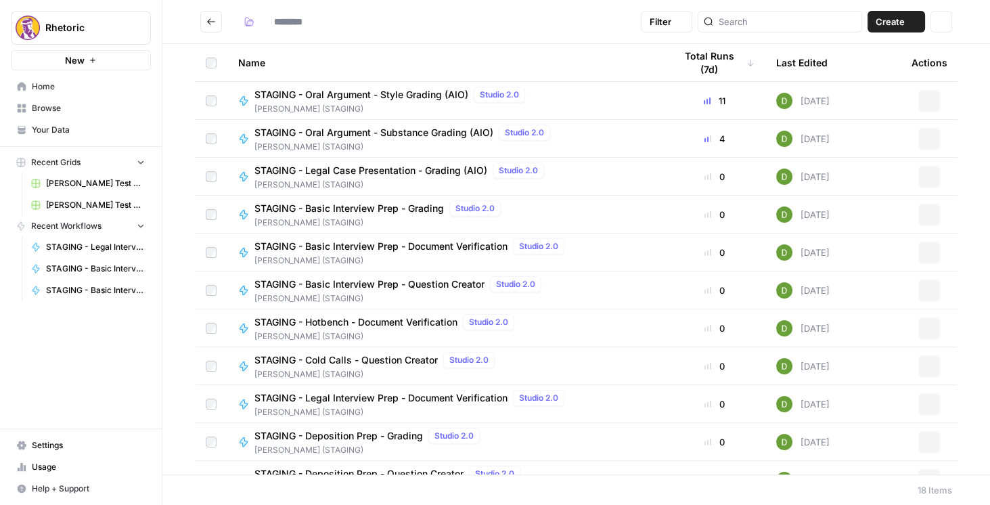
type input "**********"
click at [210, 22] on icon "Go back" at bounding box center [210, 21] width 9 height 9
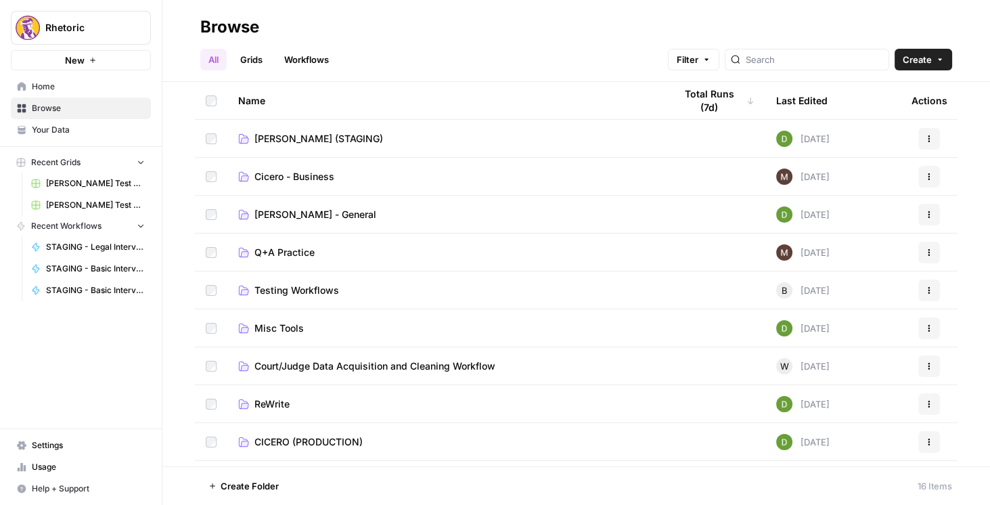
click at [294, 443] on span "CICERO (PRODUCTION)" at bounding box center [308, 442] width 108 height 14
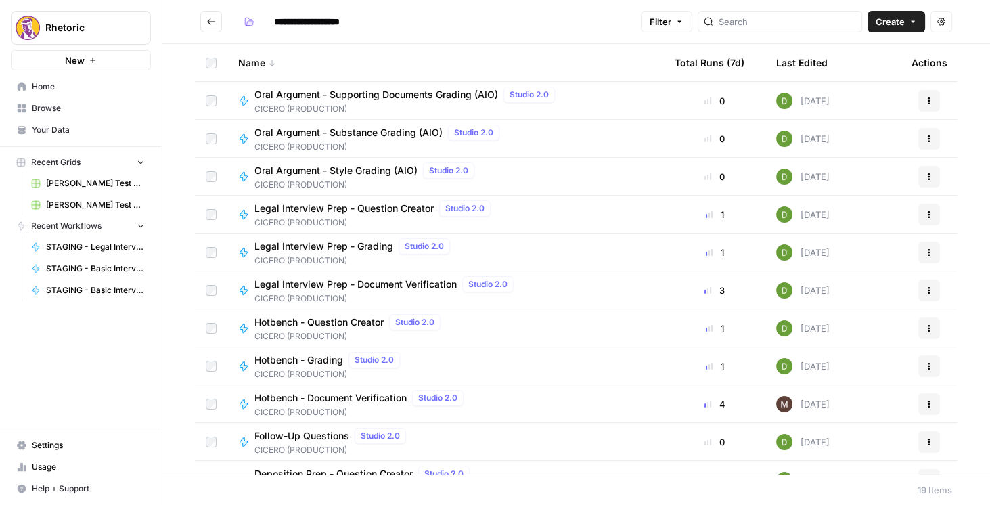
click at [372, 286] on span "Legal Interview Prep - Document Verification" at bounding box center [355, 284] width 202 height 14
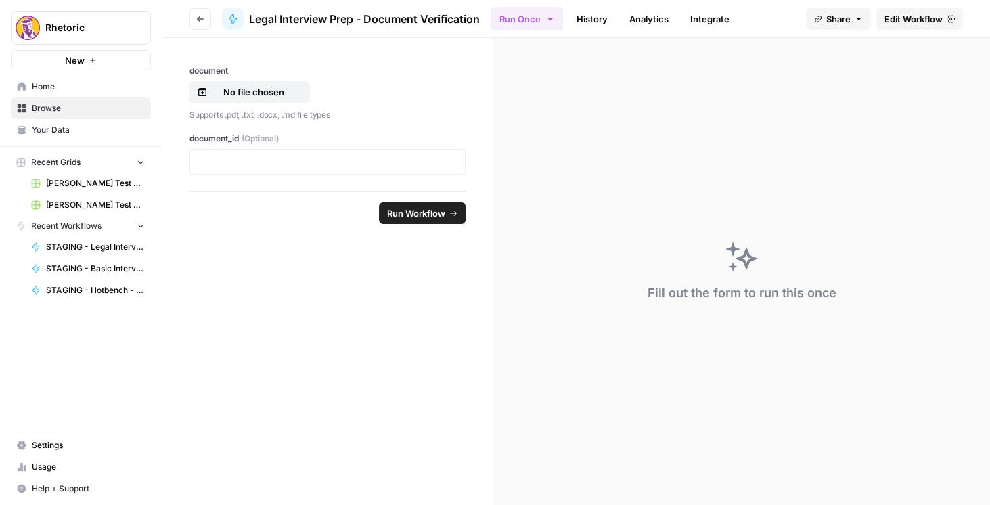
click at [911, 24] on span "Edit Workflow" at bounding box center [913, 19] width 58 height 14
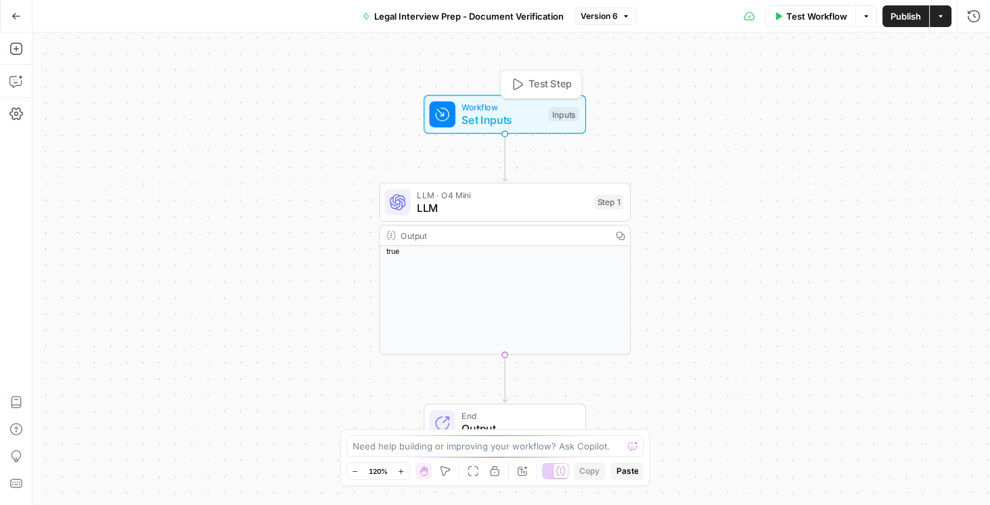
click at [472, 114] on span "Set Inputs" at bounding box center [501, 120] width 81 height 16
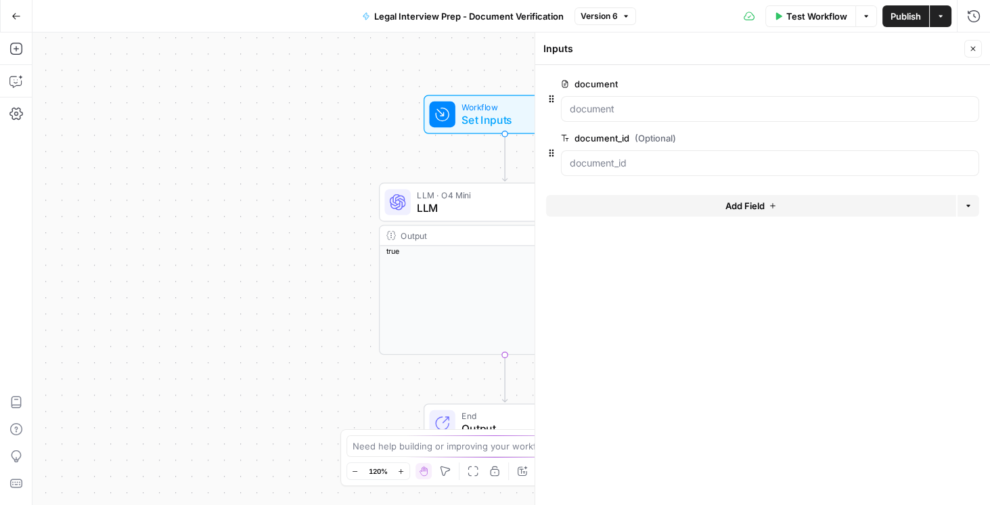
click at [915, 83] on span "edit field" at bounding box center [928, 83] width 30 height 11
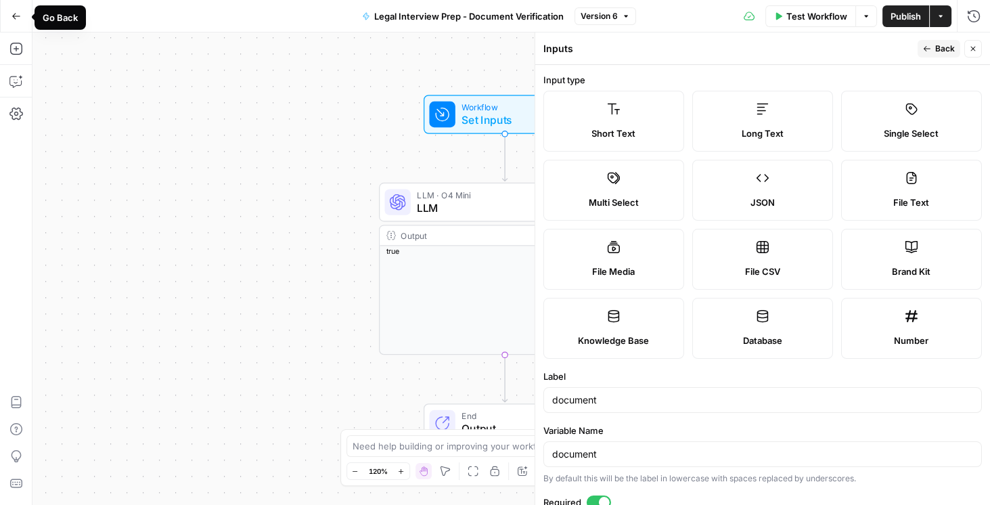
click at [12, 14] on icon "button" at bounding box center [16, 16] width 9 height 9
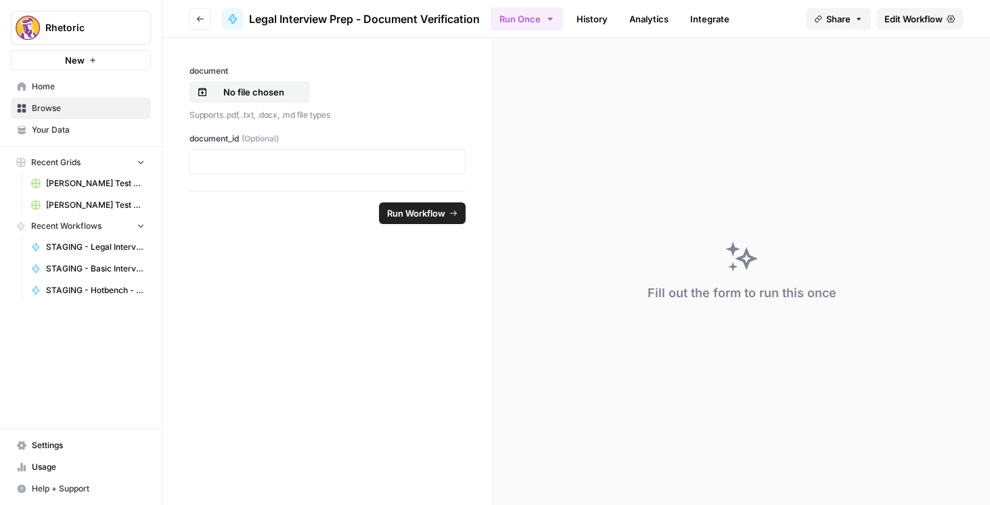
click at [200, 18] on icon "button" at bounding box center [200, 19] width 8 height 8
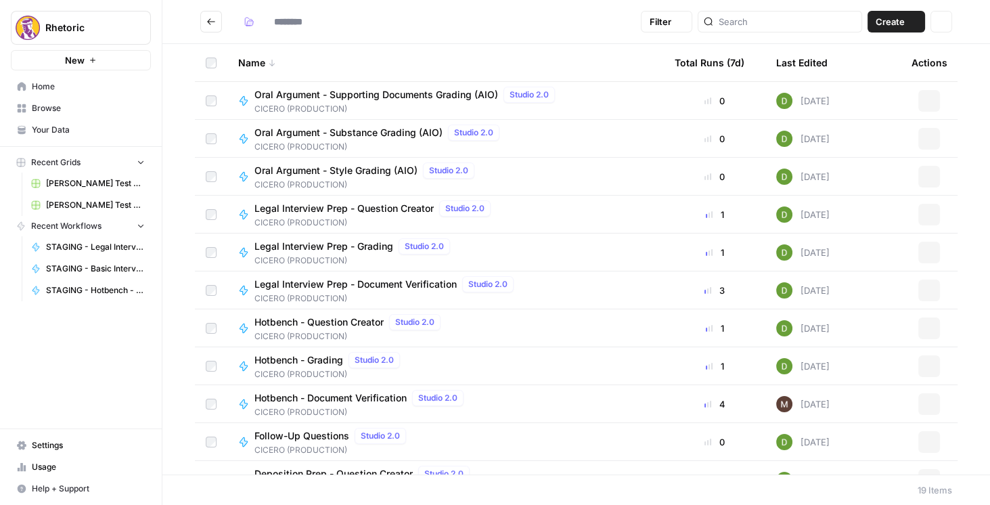
type input "**********"
click at [367, 283] on span "Legal Interview Prep - Document Verification" at bounding box center [355, 284] width 202 height 14
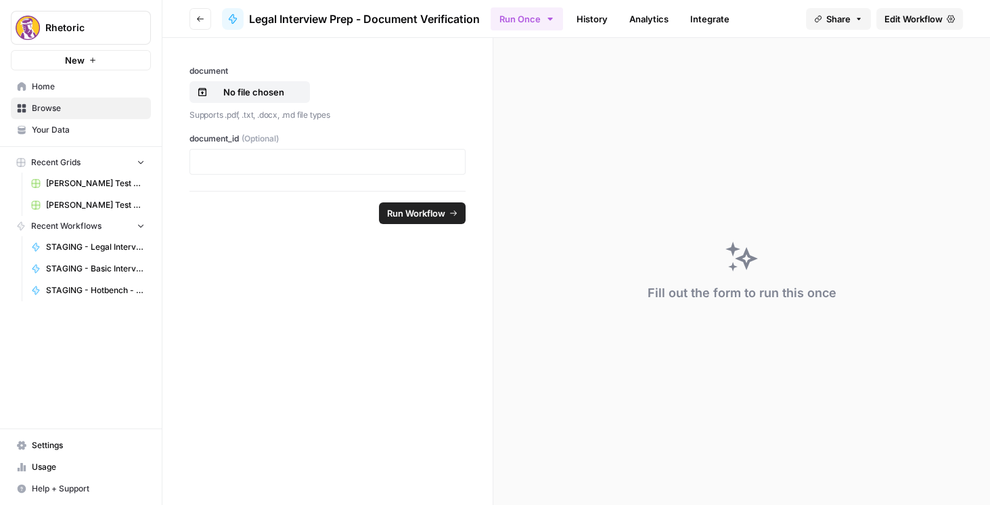
click at [908, 23] on span "Edit Workflow" at bounding box center [913, 19] width 58 height 14
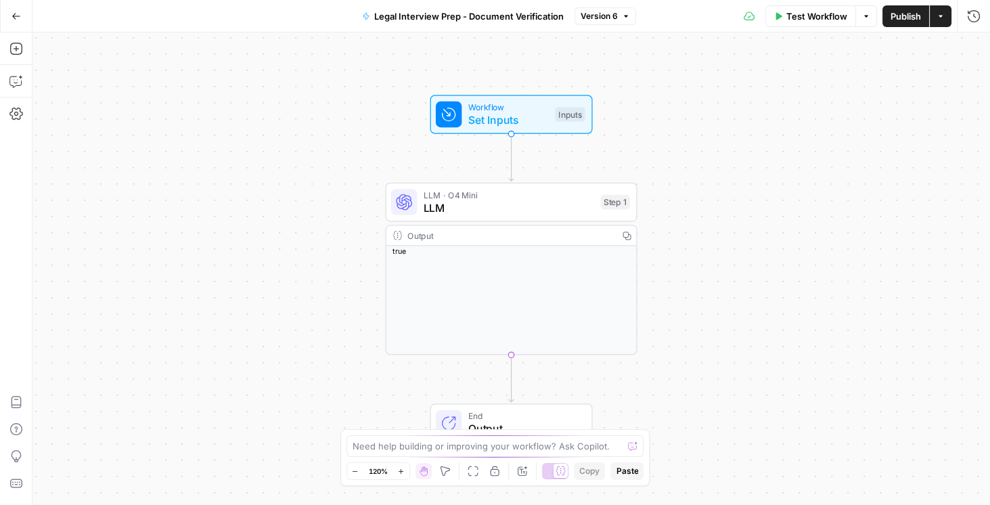
click at [507, 115] on span "Set Inputs" at bounding box center [508, 120] width 81 height 16
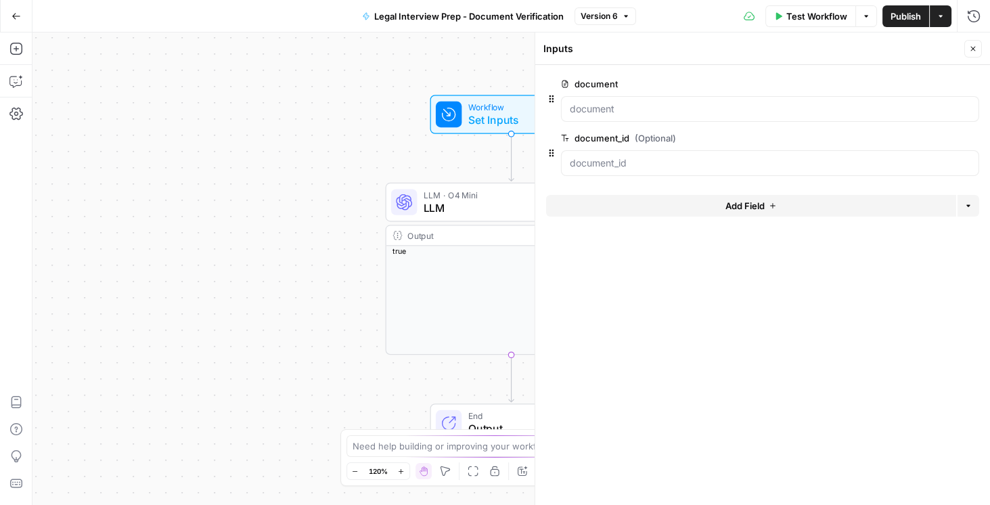
click at [928, 83] on span "edit field" at bounding box center [928, 83] width 30 height 11
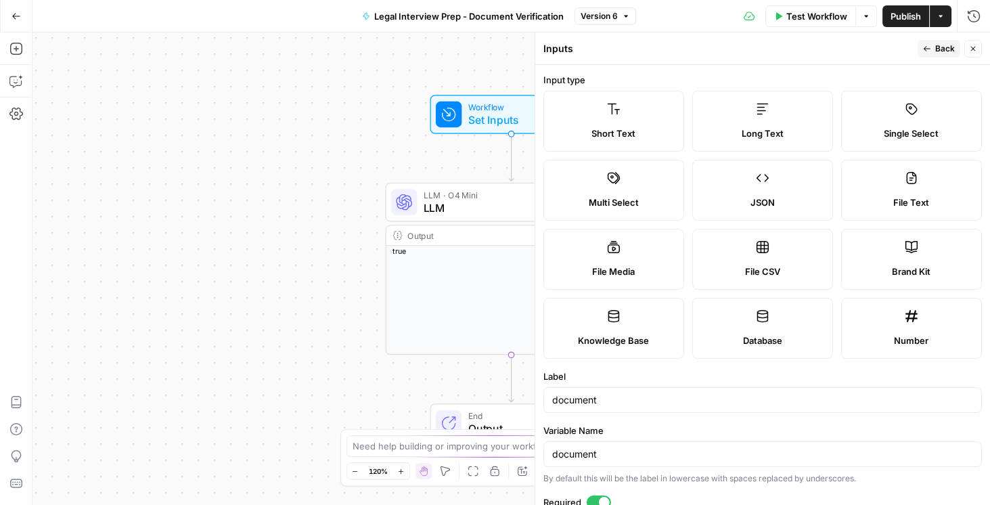
click at [879, 198] on div "File Text" at bounding box center [911, 203] width 118 height 14
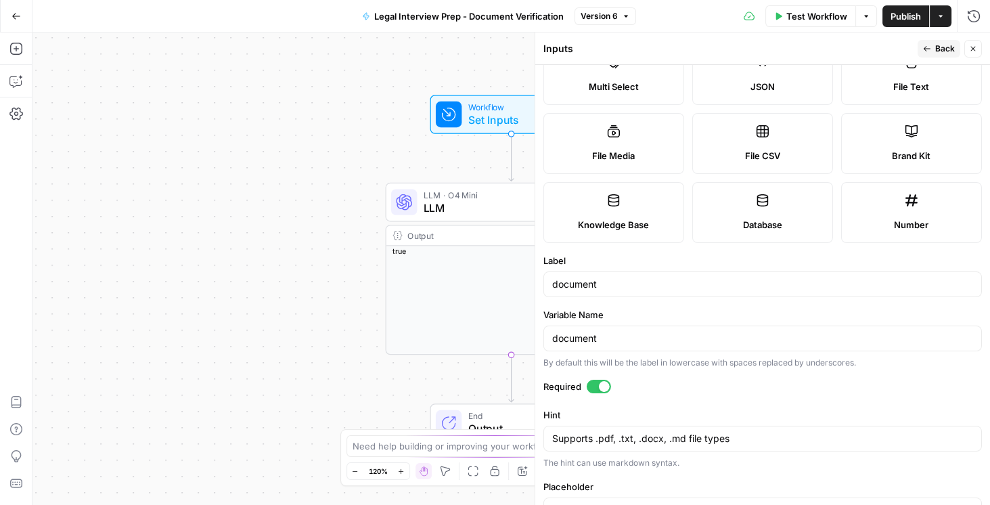
scroll to position [116, 0]
click at [12, 19] on icon "button" at bounding box center [16, 16] width 9 height 9
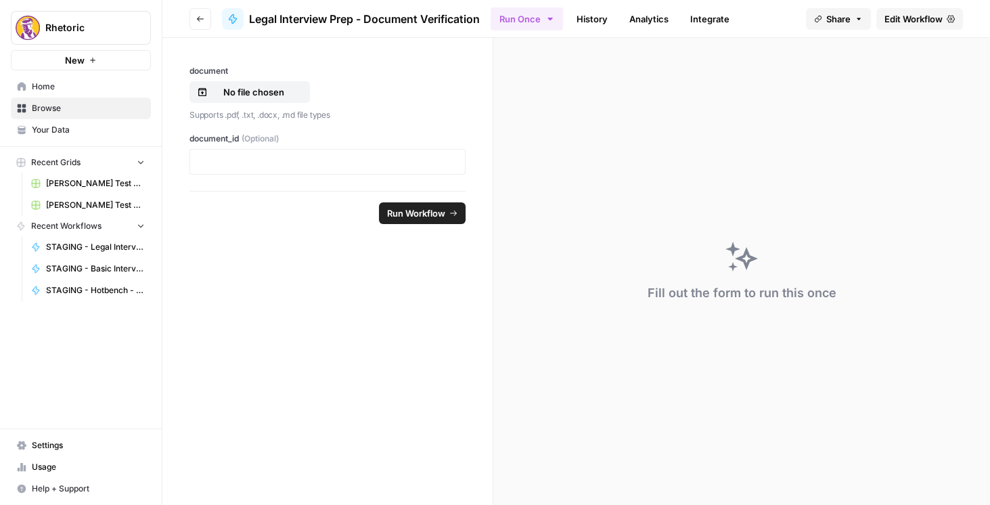
click at [198, 18] on icon "button" at bounding box center [200, 19] width 8 height 8
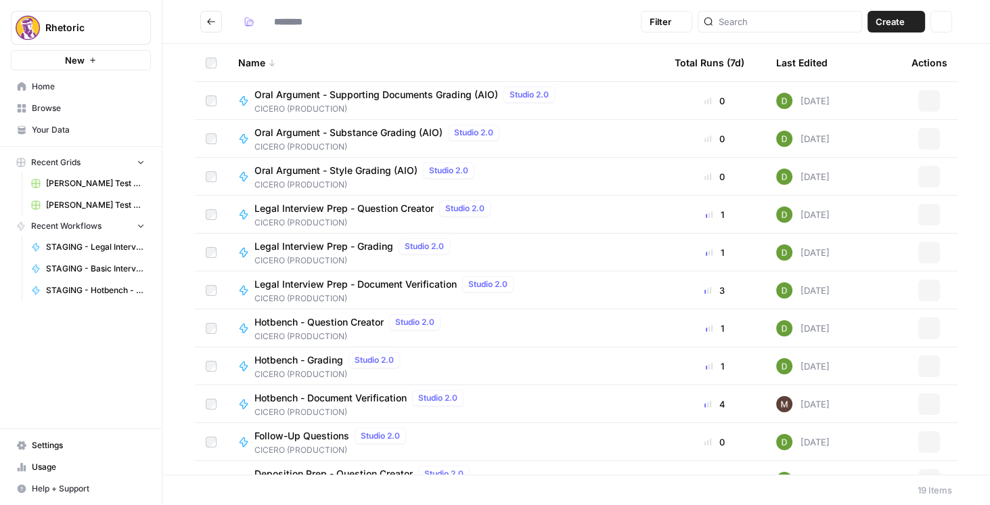
type input "**********"
click at [370, 400] on span "Hotbench - Document Verification" at bounding box center [330, 398] width 152 height 14
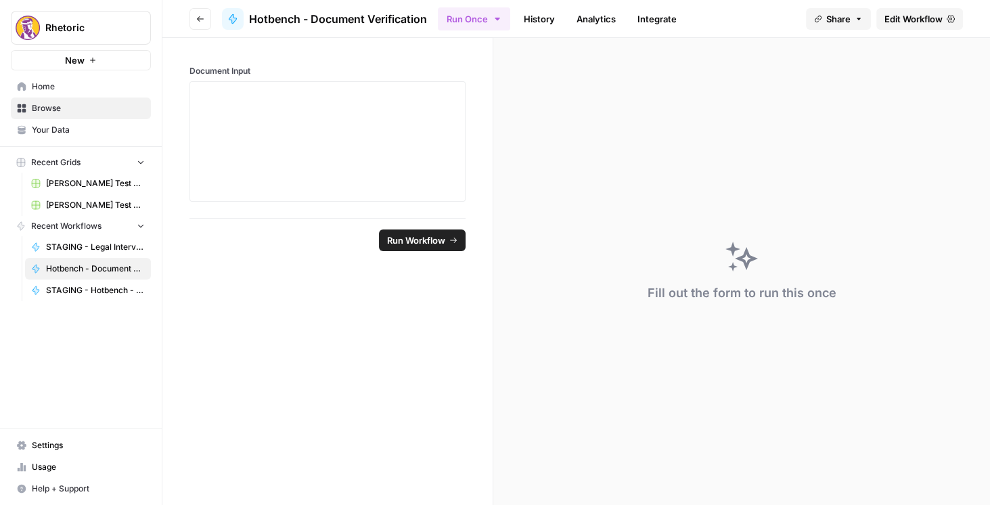
click at [906, 21] on span "Edit Workflow" at bounding box center [913, 19] width 58 height 14
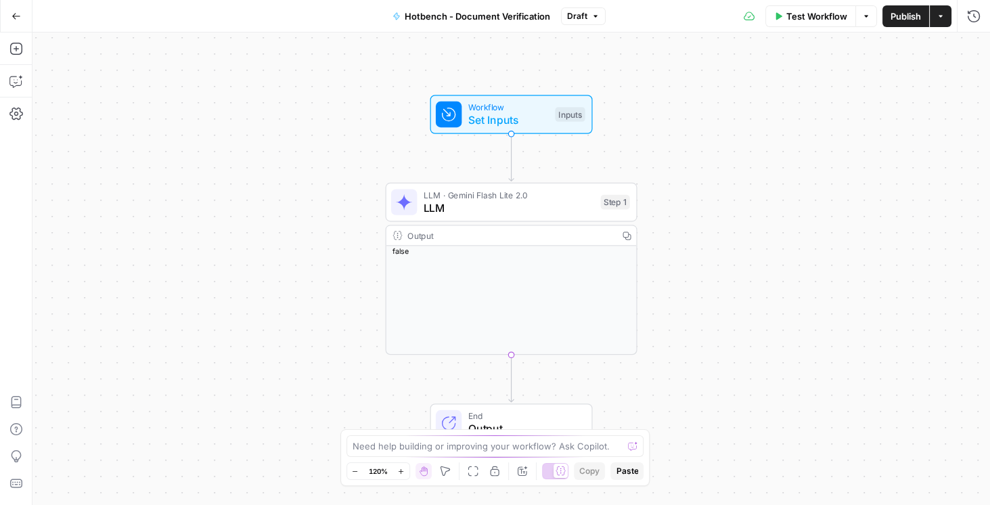
click at [524, 122] on span "Set Inputs" at bounding box center [508, 120] width 81 height 16
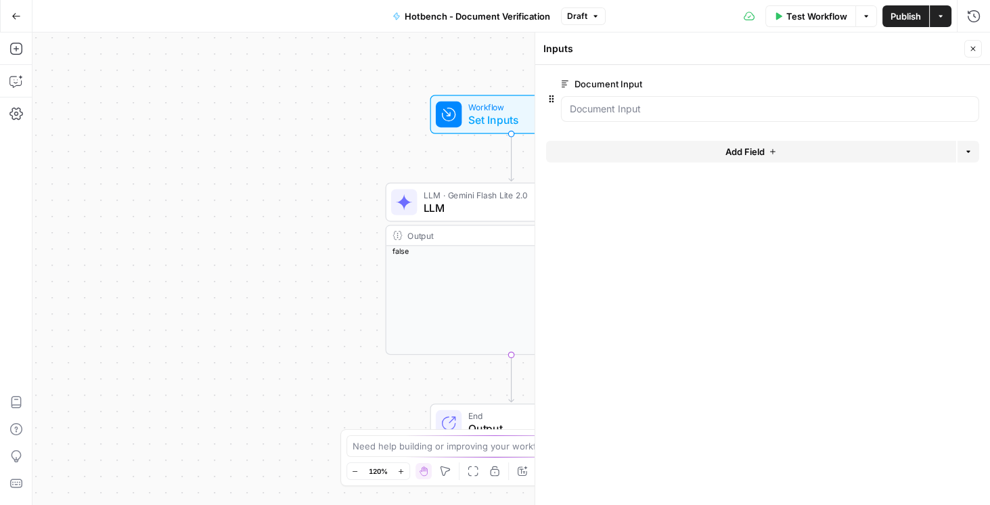
click at [930, 87] on span "edit field" at bounding box center [928, 83] width 30 height 11
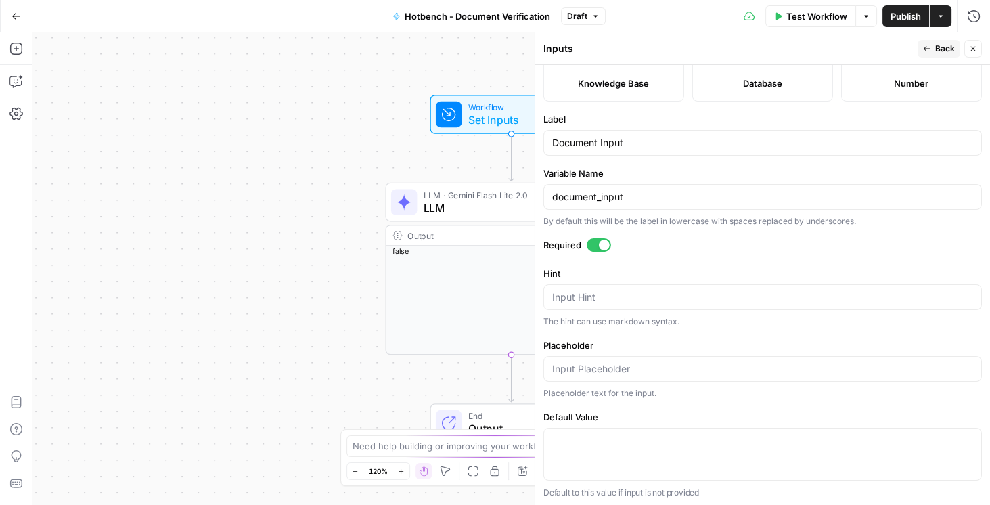
scroll to position [25, 0]
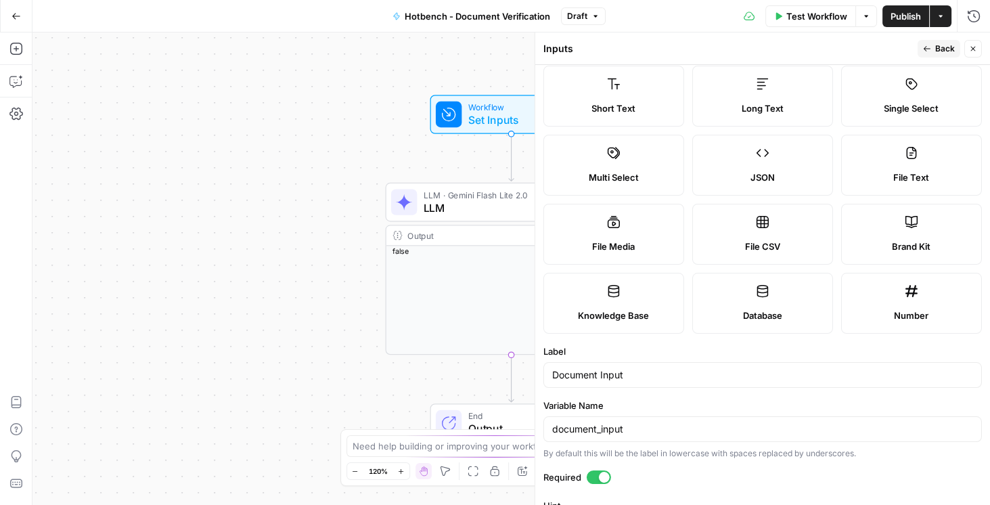
click at [870, 174] on div "File Text" at bounding box center [911, 177] width 118 height 14
type textarea "Supports .pdf, .txt, .docx, .md file types"
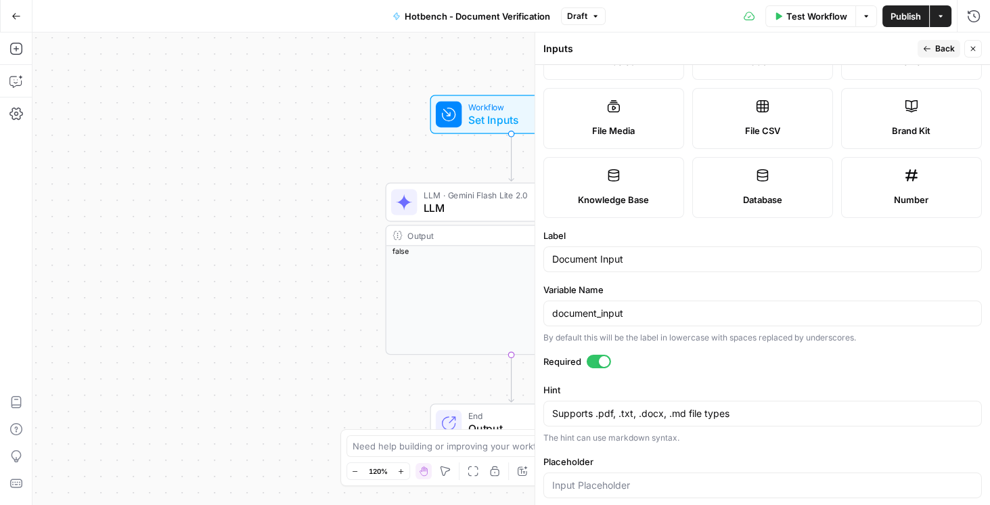
click at [931, 51] on icon "button" at bounding box center [927, 49] width 8 height 8
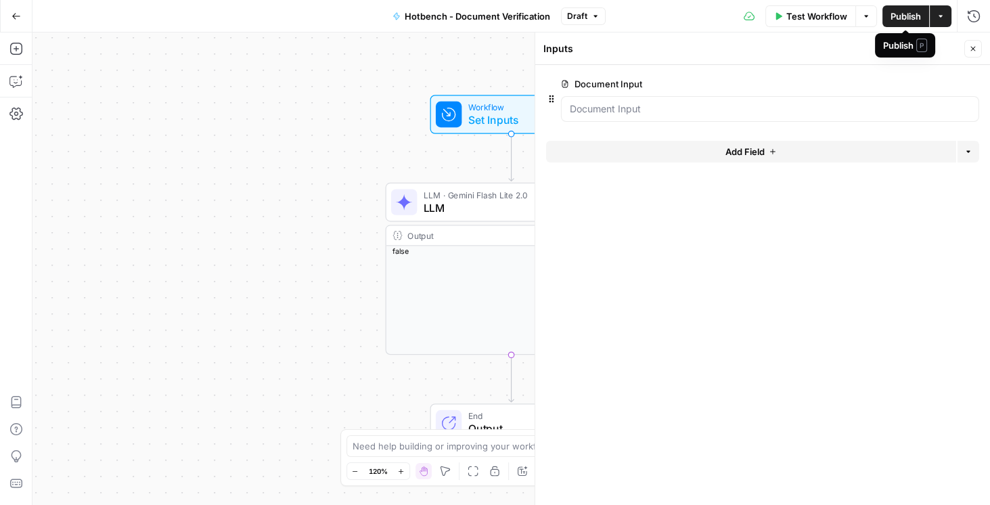
click at [898, 14] on span "Publish" at bounding box center [905, 16] width 30 height 14
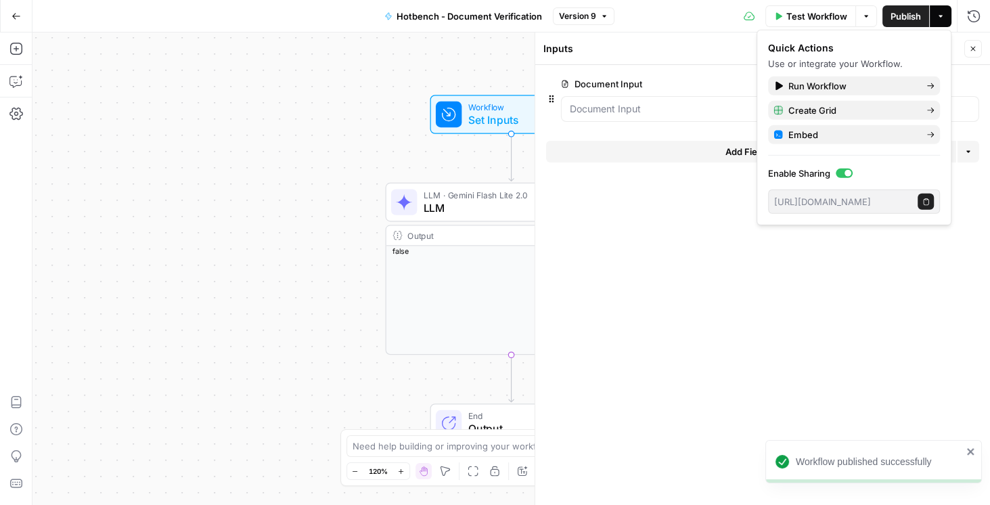
click at [14, 18] on icon "button" at bounding box center [16, 16] width 9 height 9
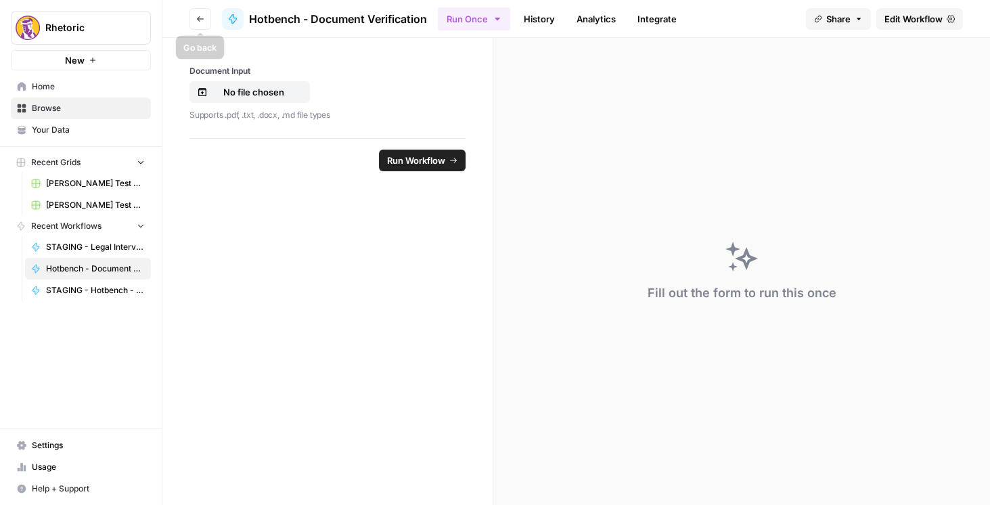
click at [197, 18] on icon "button" at bounding box center [200, 19] width 8 height 8
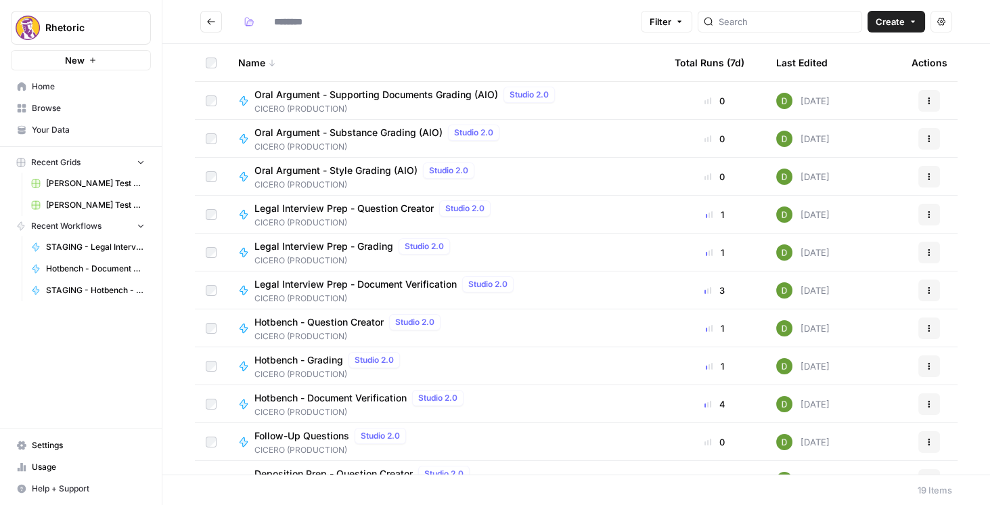
type input "**********"
click at [381, 398] on span "Hotbench - Document Verification" at bounding box center [330, 398] width 152 height 14
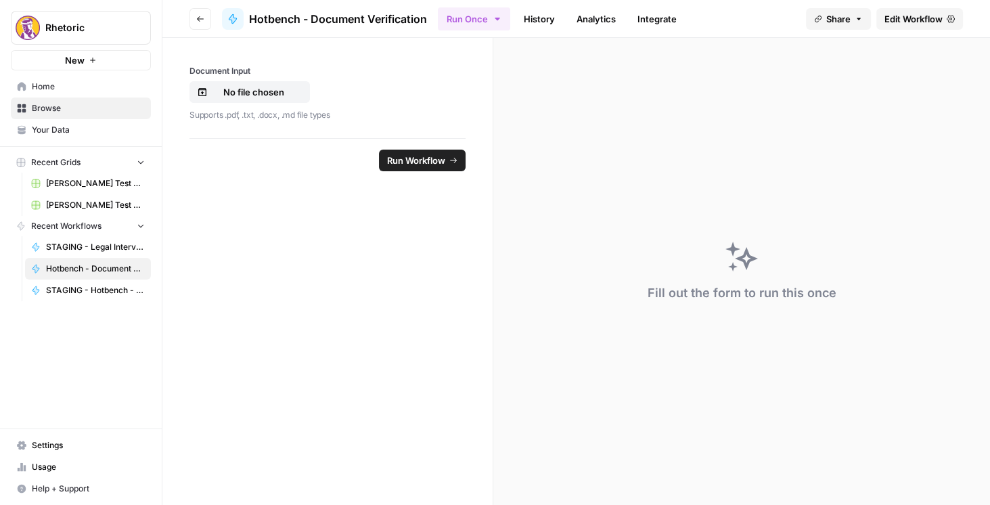
click at [914, 12] on span "Edit Workflow" at bounding box center [913, 19] width 58 height 14
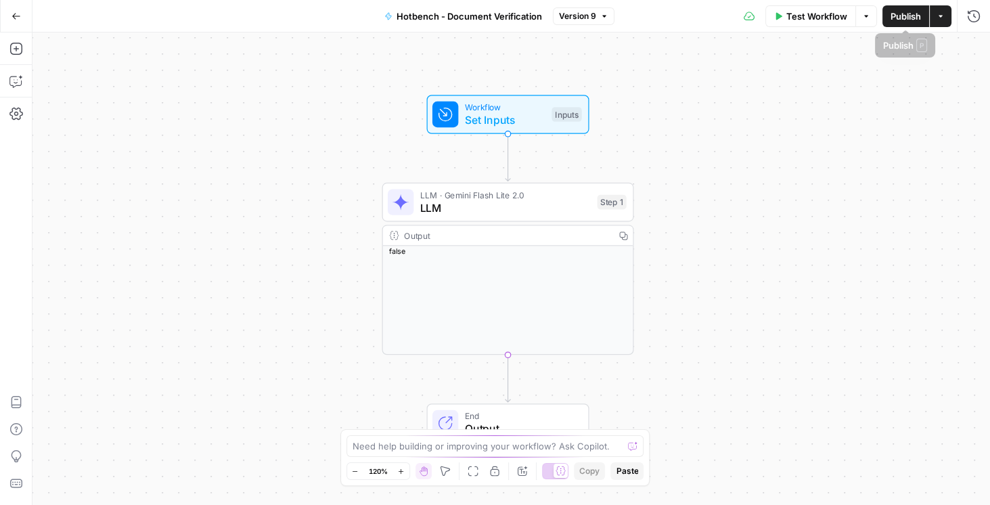
click at [499, 120] on span "Set Inputs" at bounding box center [505, 120] width 81 height 16
click at [524, 110] on div "Workflow Set Inputs" at bounding box center [504, 115] width 81 height 28
click at [524, 112] on span "Set Inputs" at bounding box center [505, 118] width 81 height 16
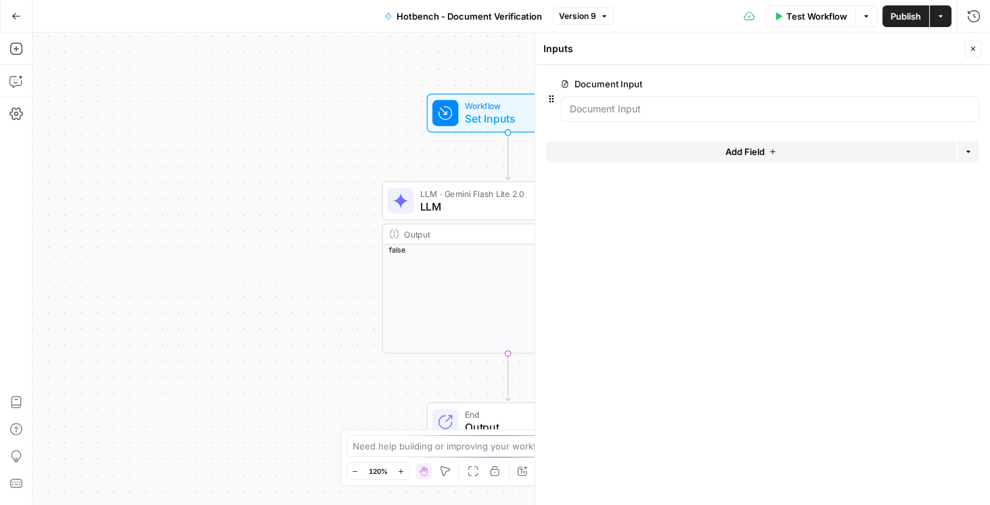
click at [924, 83] on span "edit field" at bounding box center [928, 83] width 30 height 11
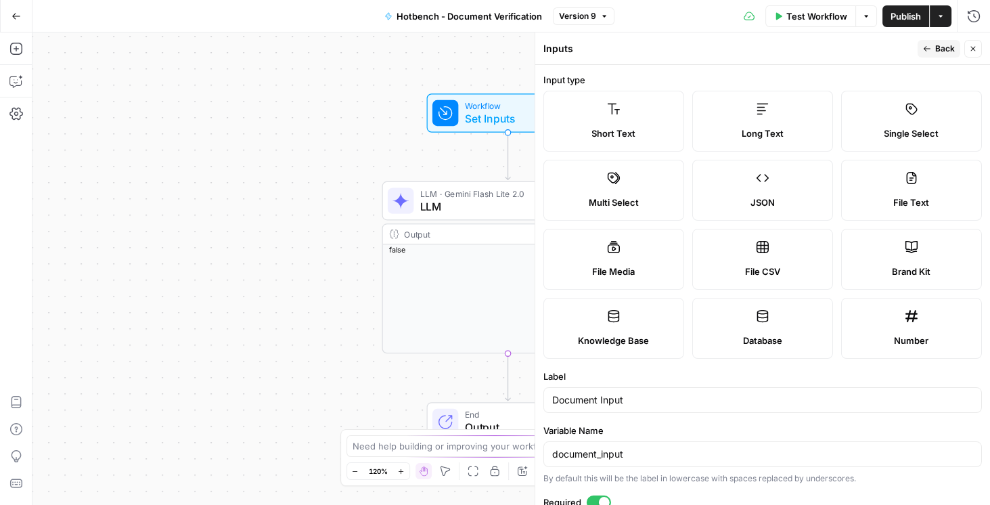
click at [977, 43] on button "Close" at bounding box center [973, 49] width 18 height 18
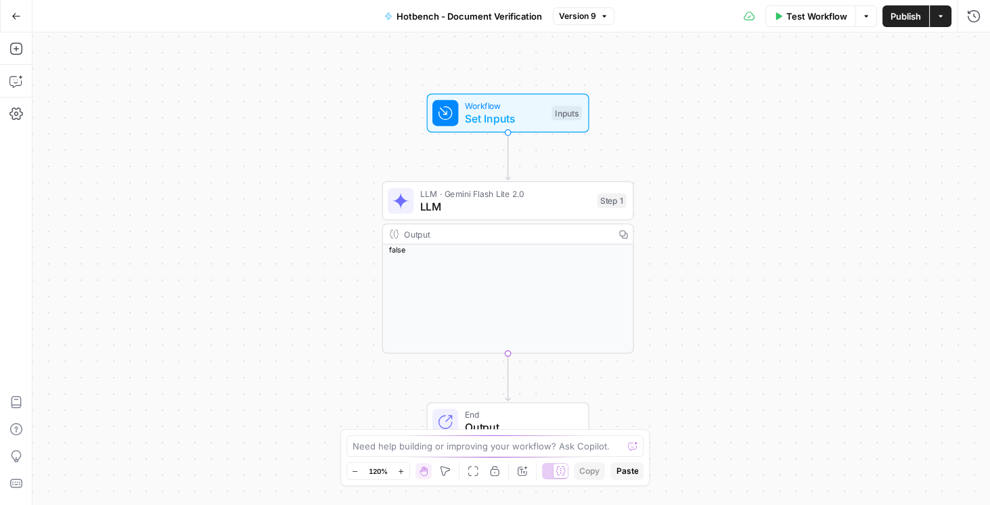
drag, startPoint x: 18, startPoint y: 13, endPoint x: 31, endPoint y: 37, distance: 26.9
click at [18, 13] on icon "button" at bounding box center [16, 16] width 9 height 9
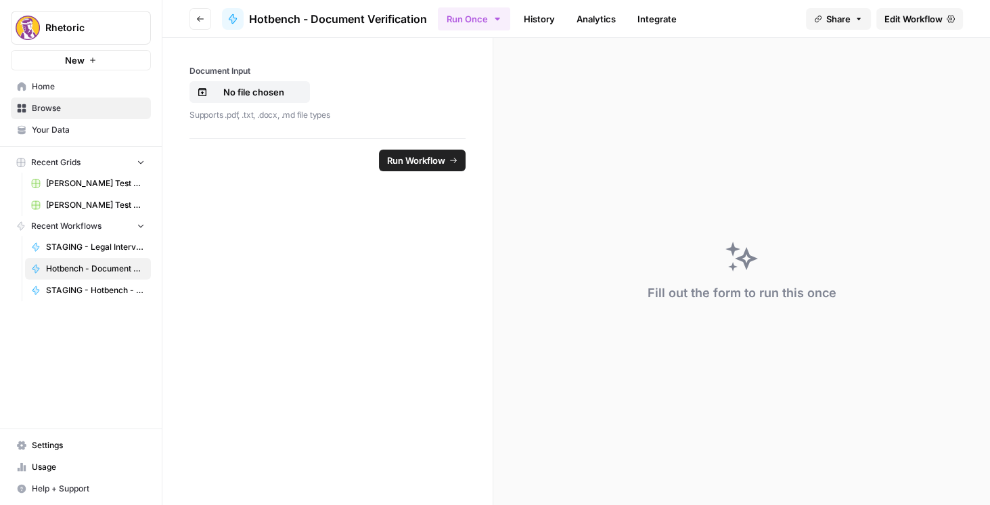
click at [196, 9] on button "Go back" at bounding box center [200, 19] width 22 height 22
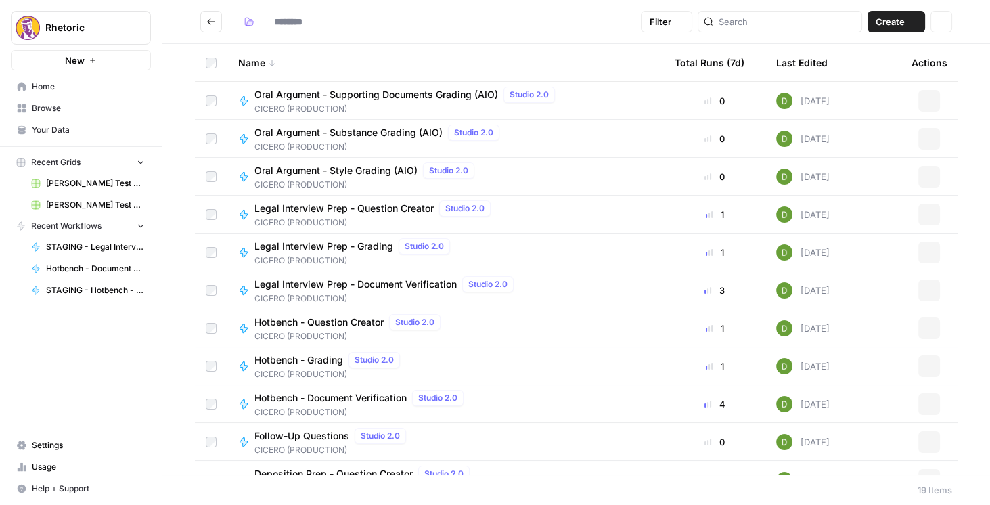
type input "**********"
click at [486, 47] on div "Name" at bounding box center [445, 62] width 415 height 37
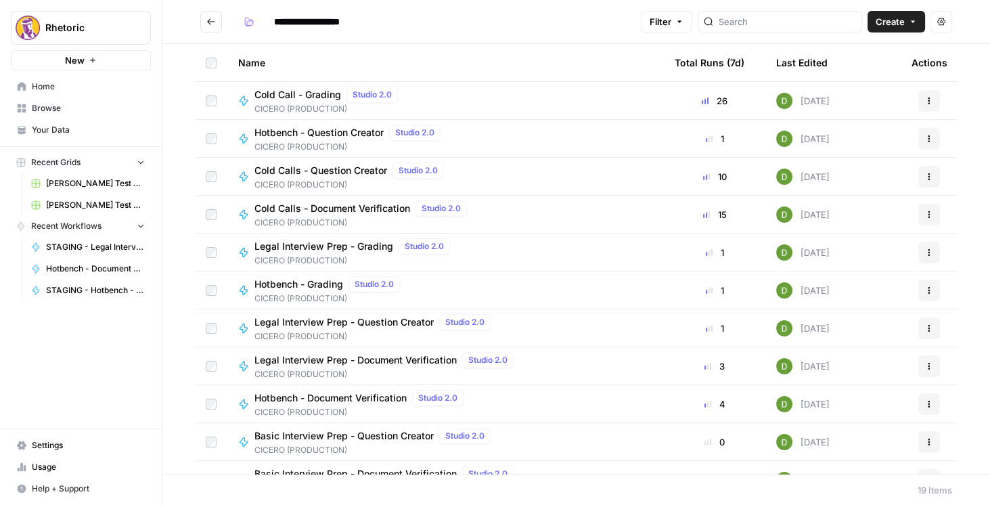
click at [260, 61] on div "Name" at bounding box center [445, 62] width 415 height 37
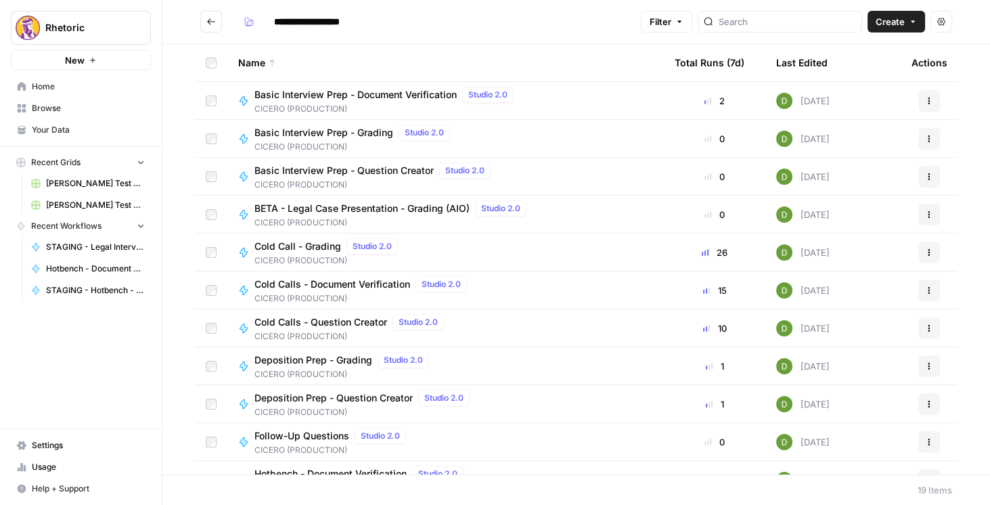
click at [214, 20] on icon "Go back" at bounding box center [210, 21] width 9 height 9
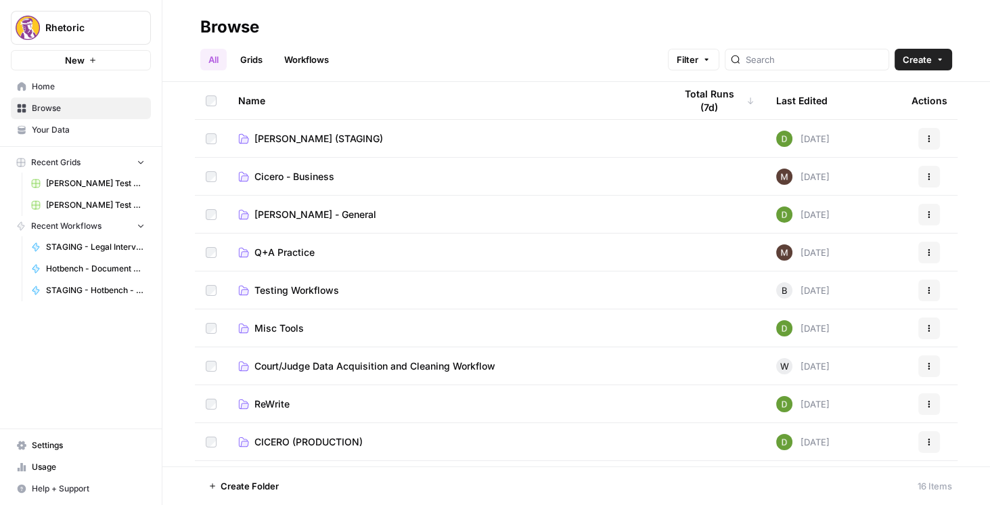
click at [296, 137] on span "[PERSON_NAME] (STAGING)" at bounding box center [318, 139] width 129 height 14
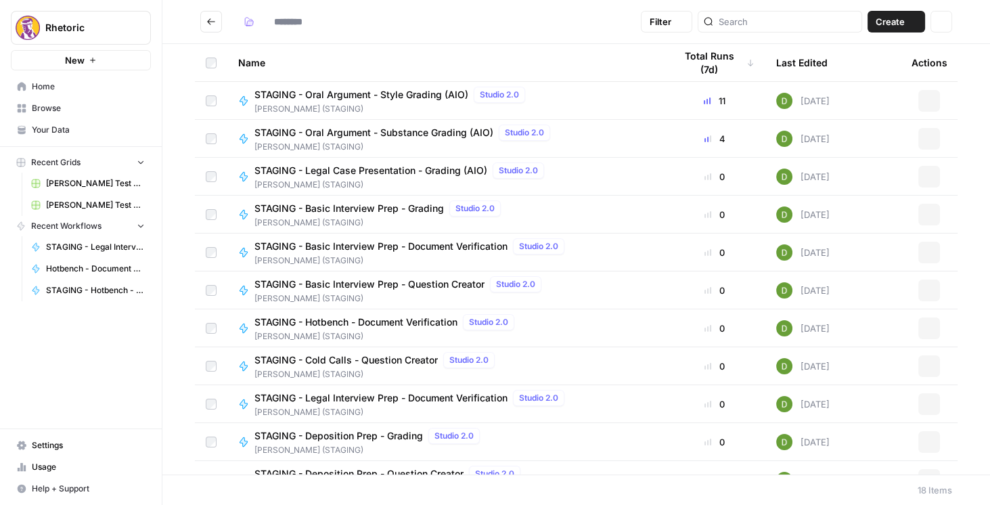
type input "**********"
click at [367, 362] on span "STAGING - Cold Calls - Question Creator" at bounding box center [345, 360] width 183 height 14
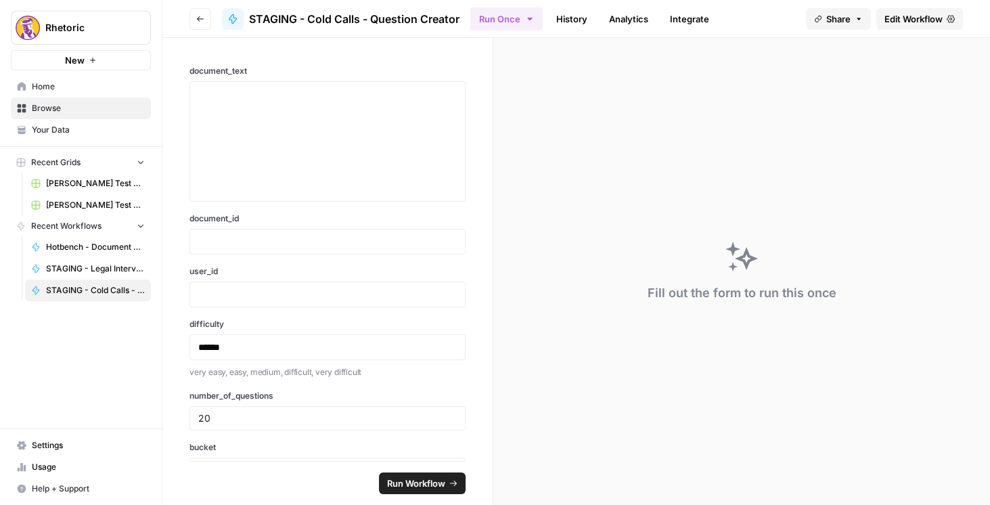
click at [909, 18] on span "Edit Workflow" at bounding box center [913, 19] width 58 height 14
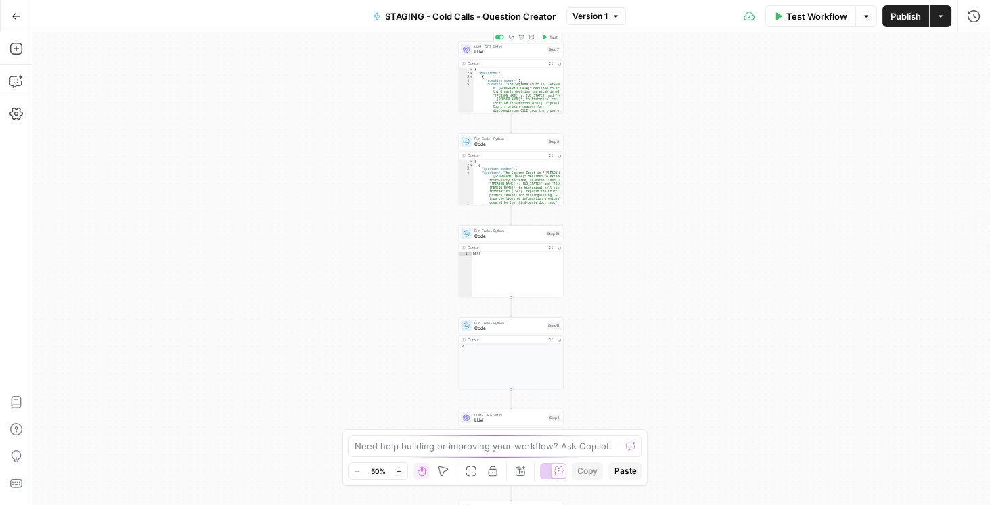
click at [493, 46] on span "LLM · GPT-5 Mini" at bounding box center [509, 46] width 70 height 5
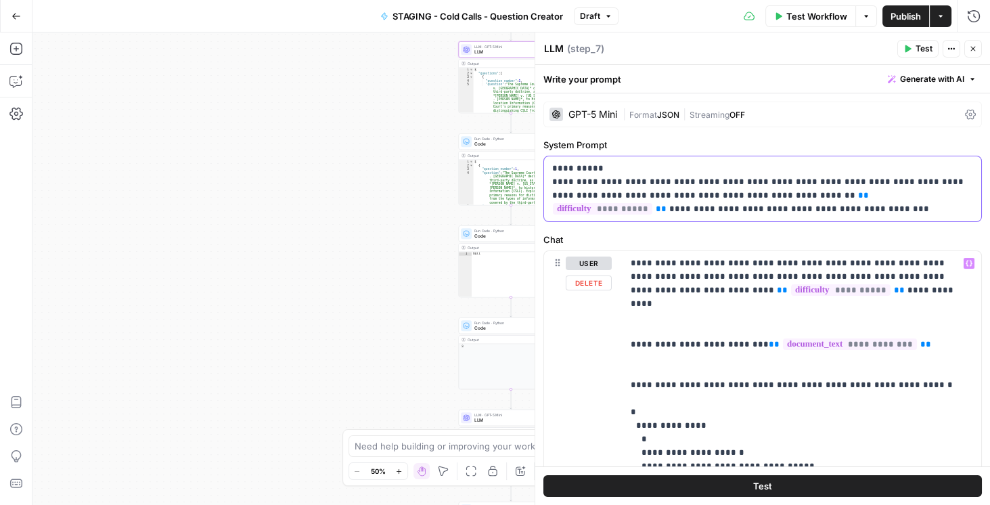
click at [695, 203] on p "**********" at bounding box center [759, 189] width 415 height 54
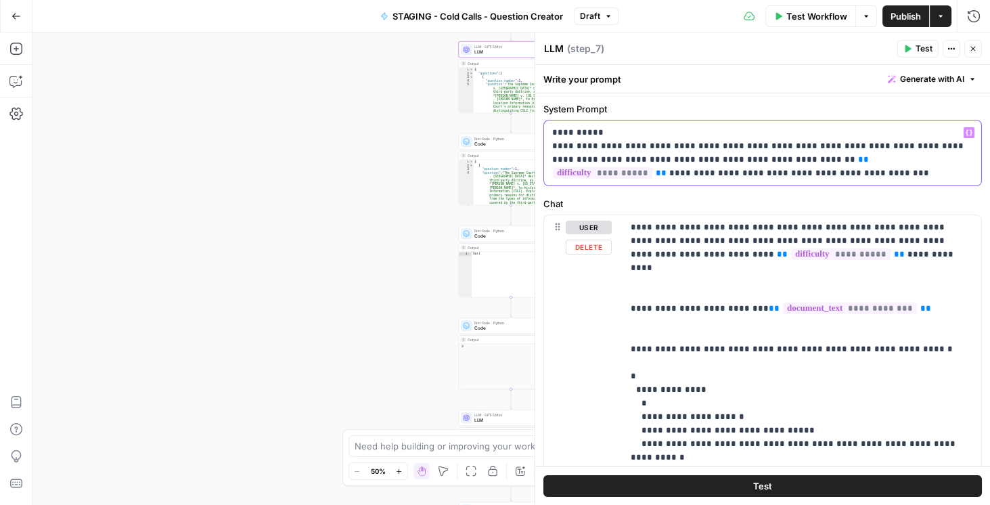
scroll to position [11, 0]
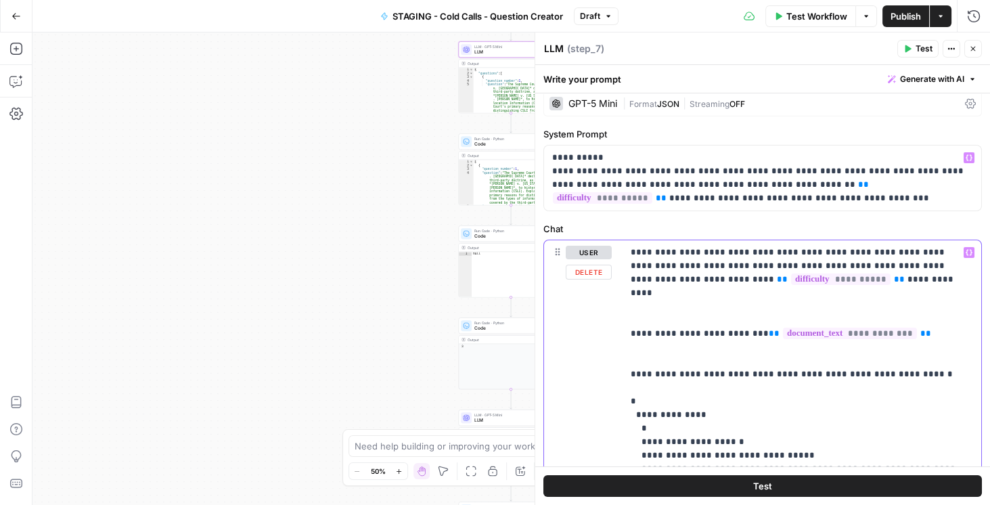
click at [898, 282] on p "**********" at bounding box center [799, 401] width 337 height 311
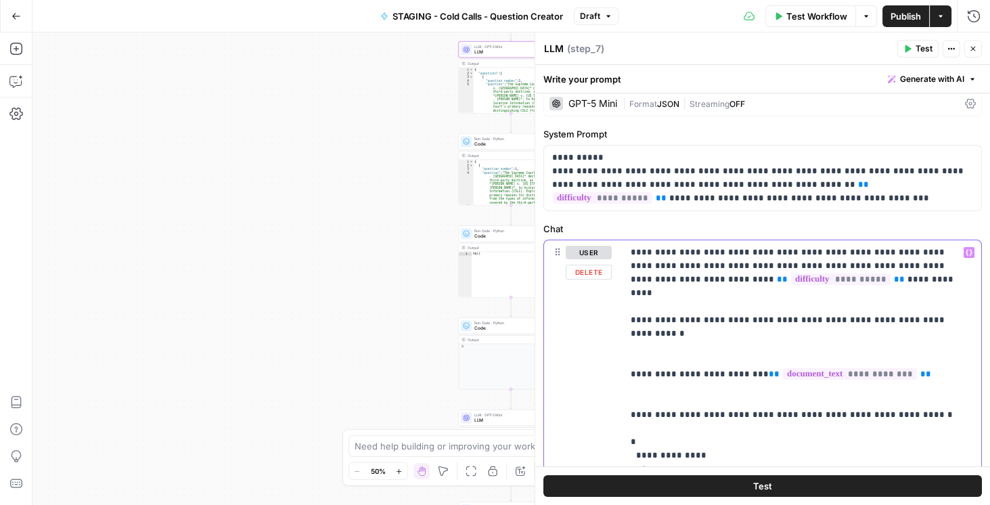
click at [744, 325] on p "**********" at bounding box center [799, 415] width 337 height 338
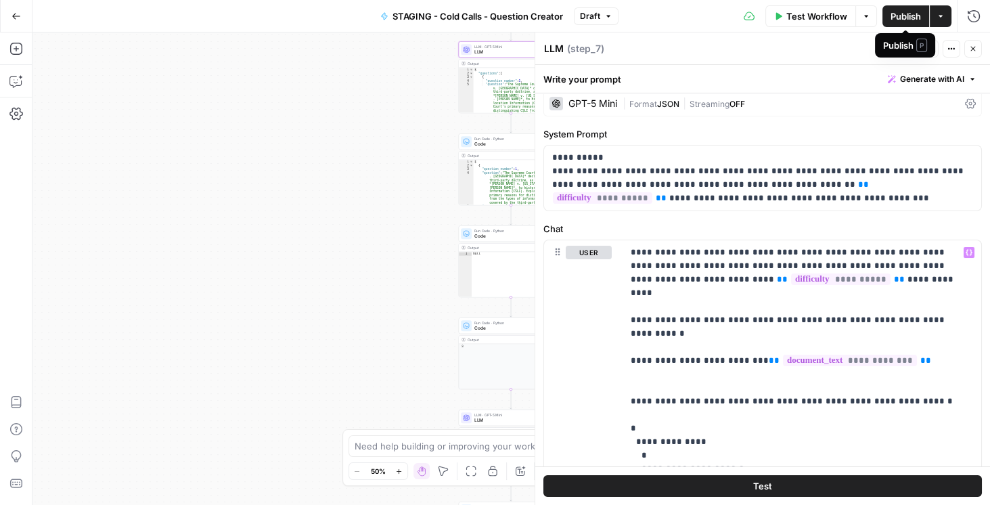
click at [908, 10] on span "Publish" at bounding box center [905, 16] width 30 height 14
click at [478, 419] on span "LLM" at bounding box center [509, 420] width 71 height 7
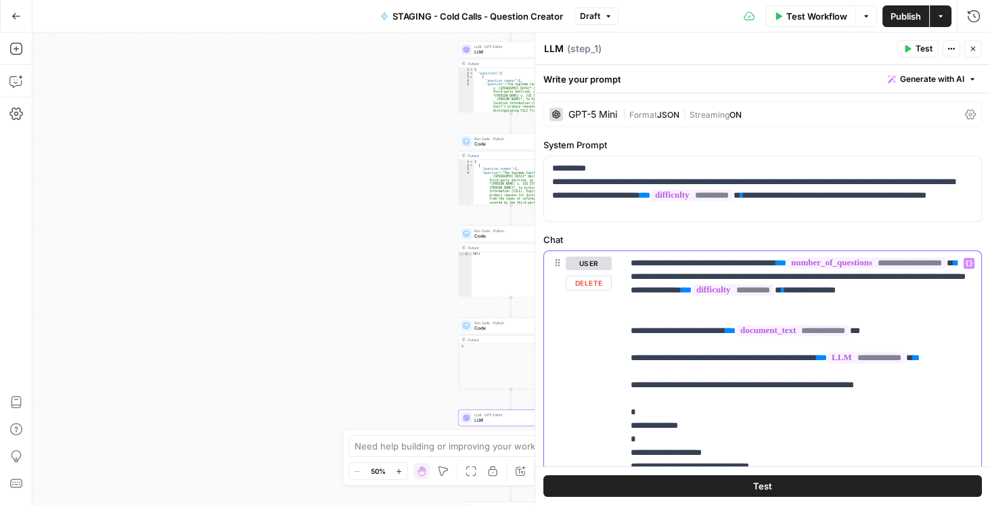
click at [742, 322] on p "**********" at bounding box center [799, 499] width 337 height 487
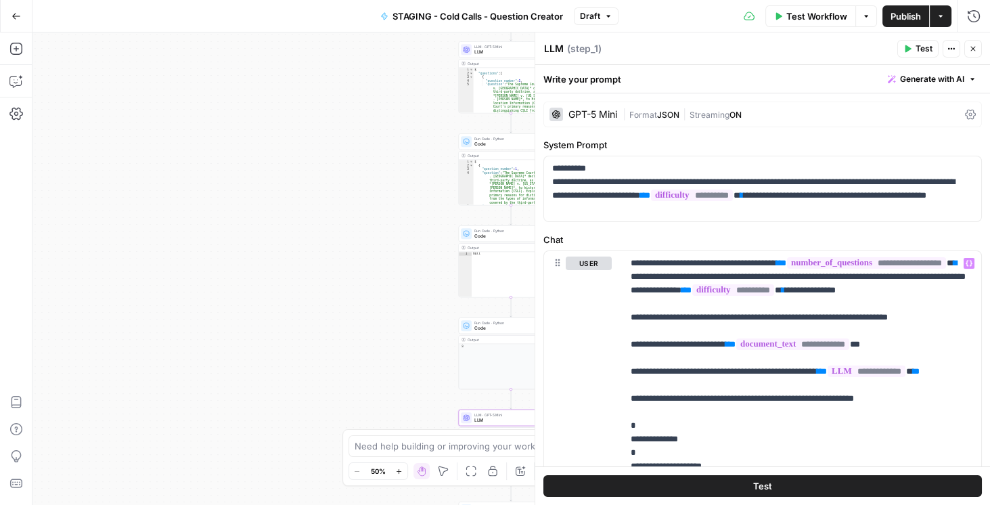
click at [903, 14] on span "Publish" at bounding box center [905, 16] width 30 height 14
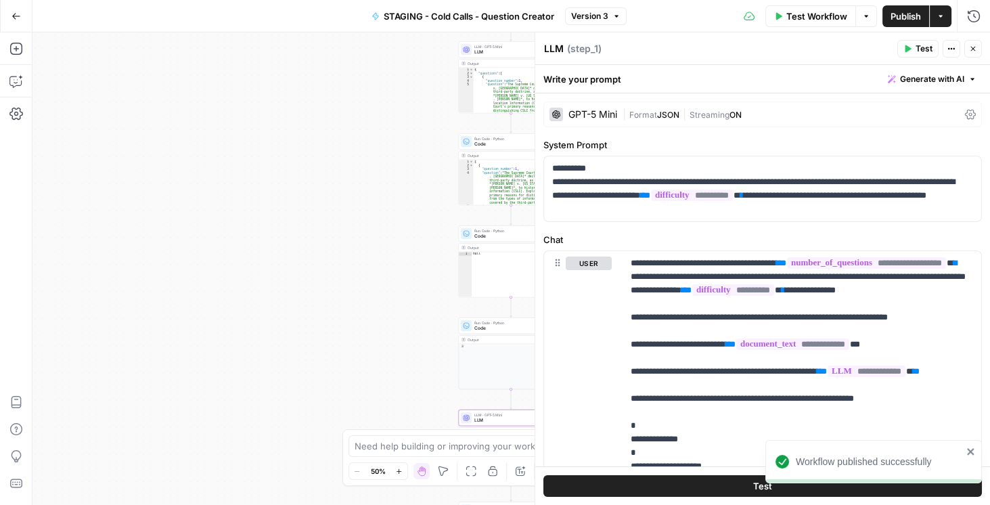
click at [17, 14] on icon "button" at bounding box center [16, 16] width 9 height 9
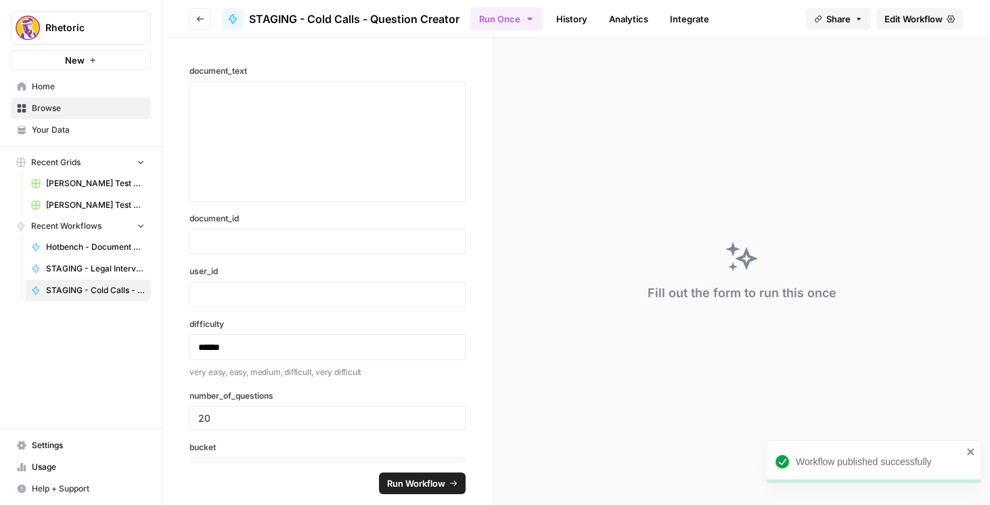
click at [200, 21] on div "Close sidebar" at bounding box center [214, 27] width 52 height 12
click at [208, 20] on button "Go back" at bounding box center [200, 19] width 22 height 22
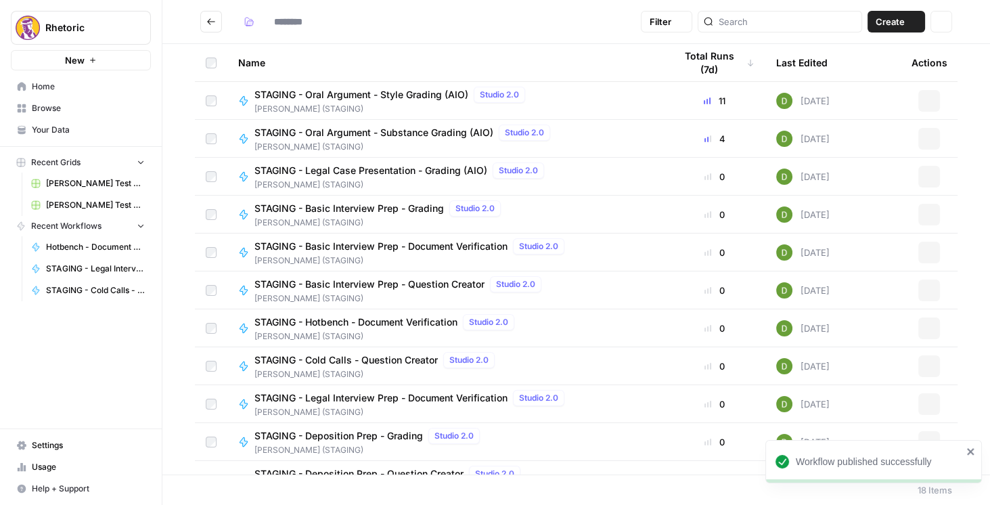
type input "**********"
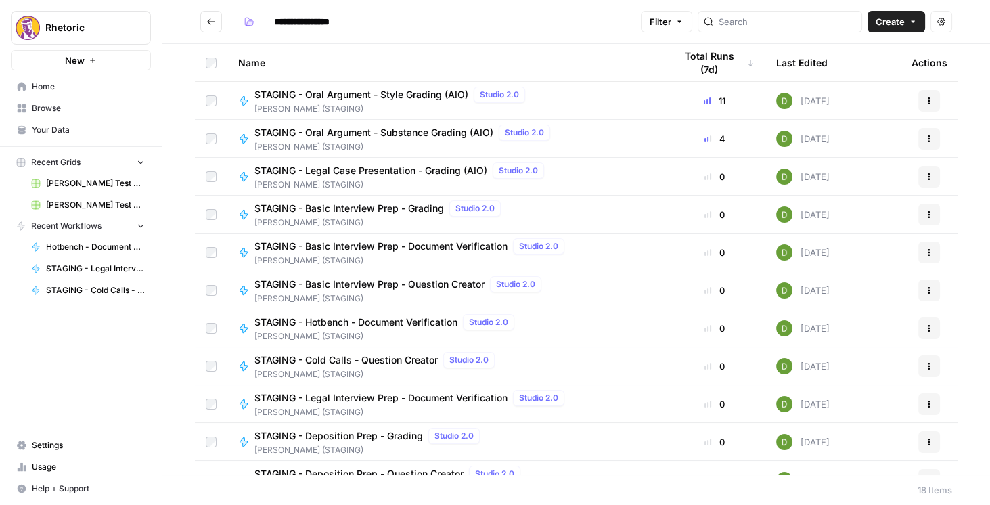
click at [211, 19] on icon "Go back" at bounding box center [210, 21] width 9 height 9
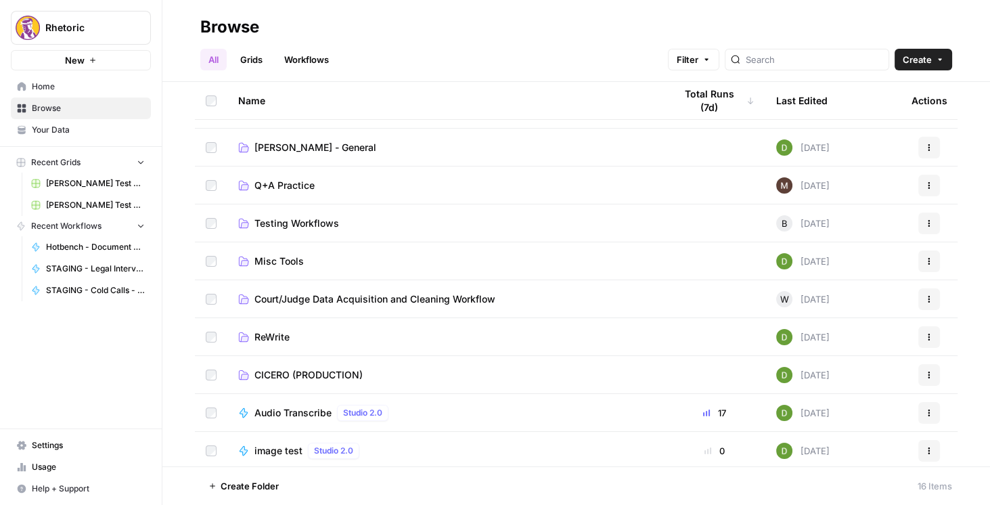
scroll to position [116, 0]
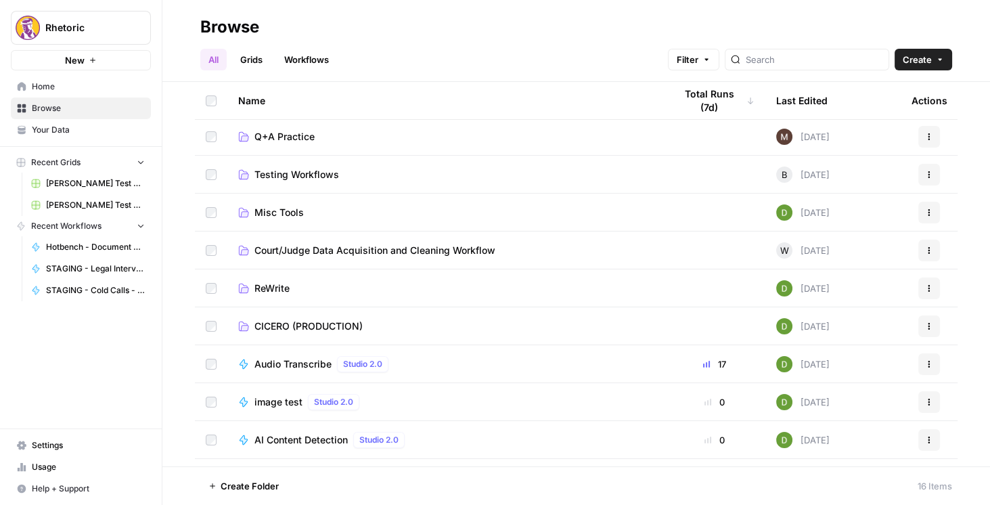
click at [298, 332] on span "CICERO (PRODUCTION)" at bounding box center [308, 326] width 108 height 14
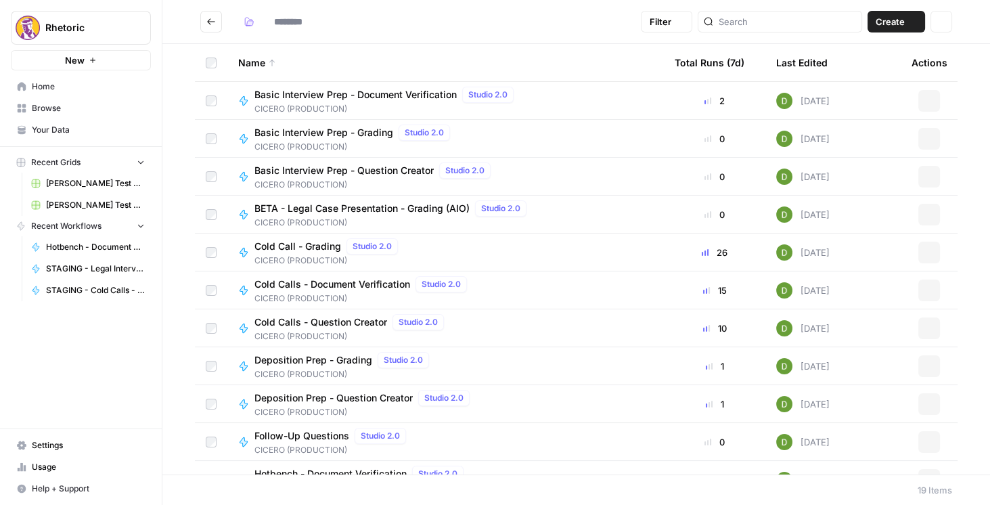
type input "**********"
click at [327, 321] on span "Cold Calls - Question Creator" at bounding box center [320, 322] width 133 height 14
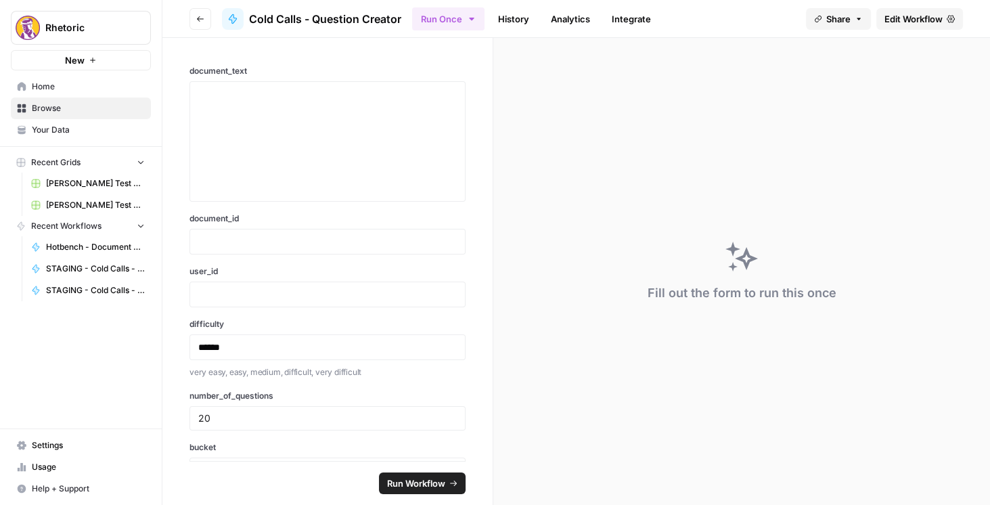
click at [918, 16] on span "Edit Workflow" at bounding box center [913, 19] width 58 height 14
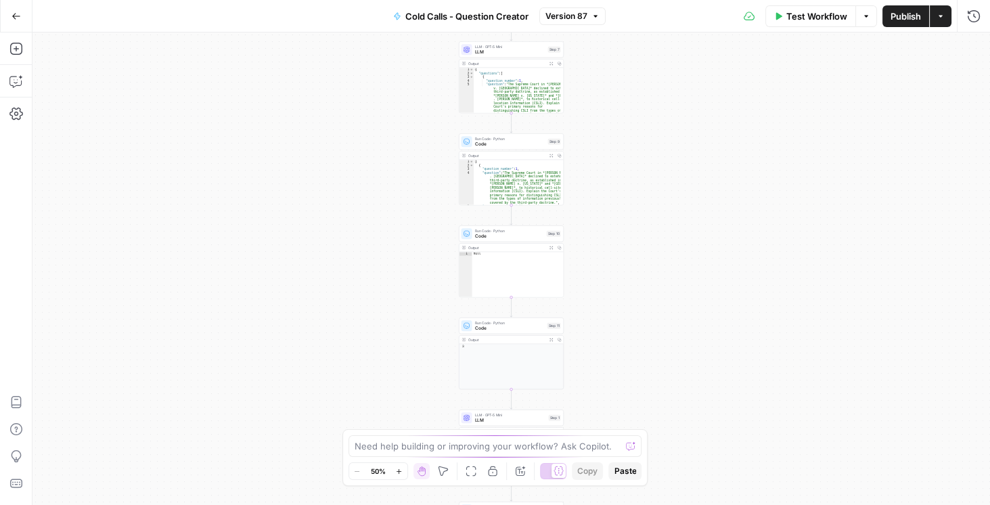
click at [503, 49] on span "LLM" at bounding box center [510, 52] width 70 height 7
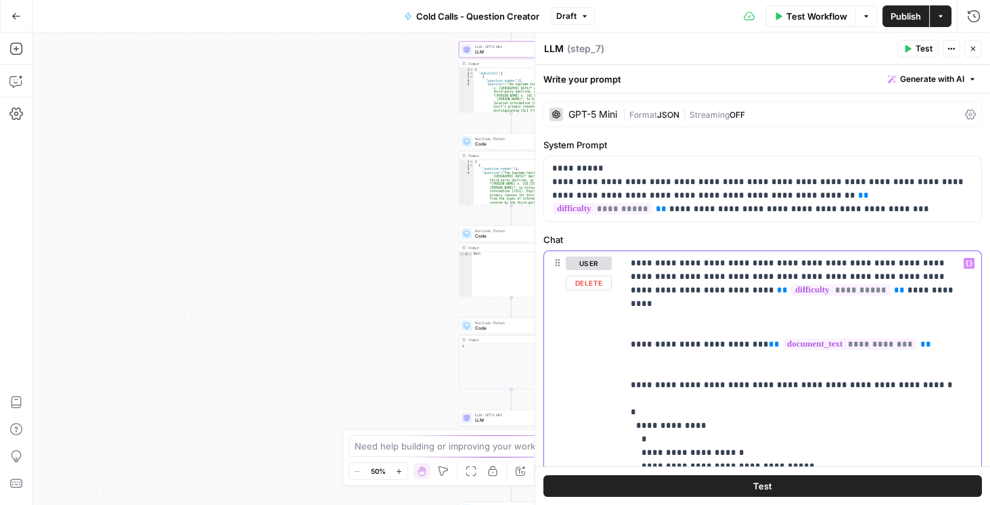
click at [677, 310] on p "**********" at bounding box center [799, 411] width 337 height 311
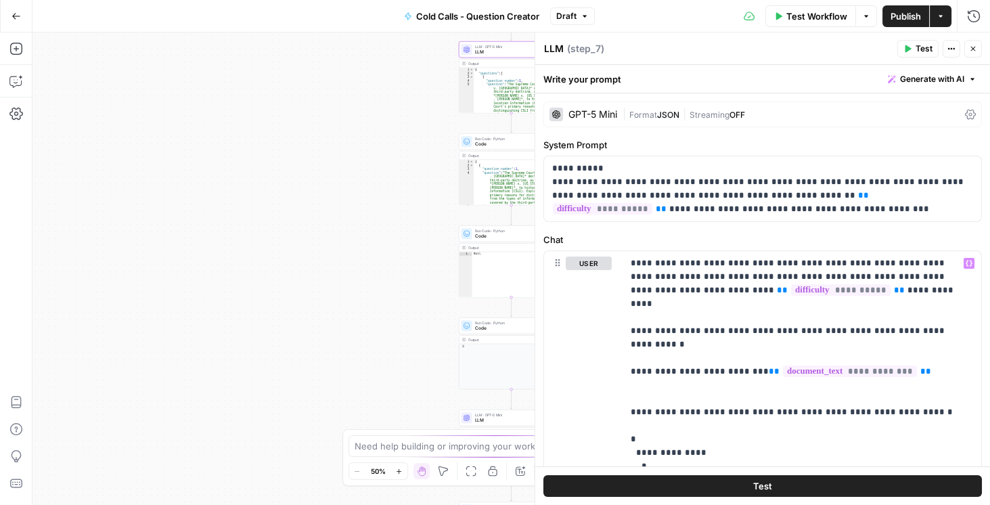
click at [903, 20] on span "Publish" at bounding box center [905, 16] width 30 height 14
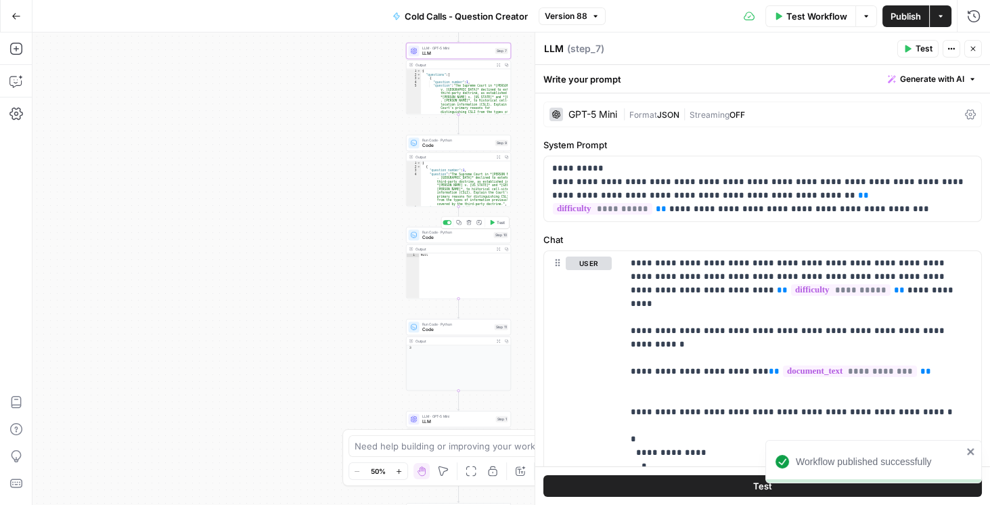
drag, startPoint x: 336, startPoint y: 277, endPoint x: 198, endPoint y: 279, distance: 137.3
click at [198, 279] on div "Workflow Set Inputs Inputs LLM · GPT-5 Mini LLM Step 7 Output Expand Output Cop…" at bounding box center [510, 268] width 957 height 472
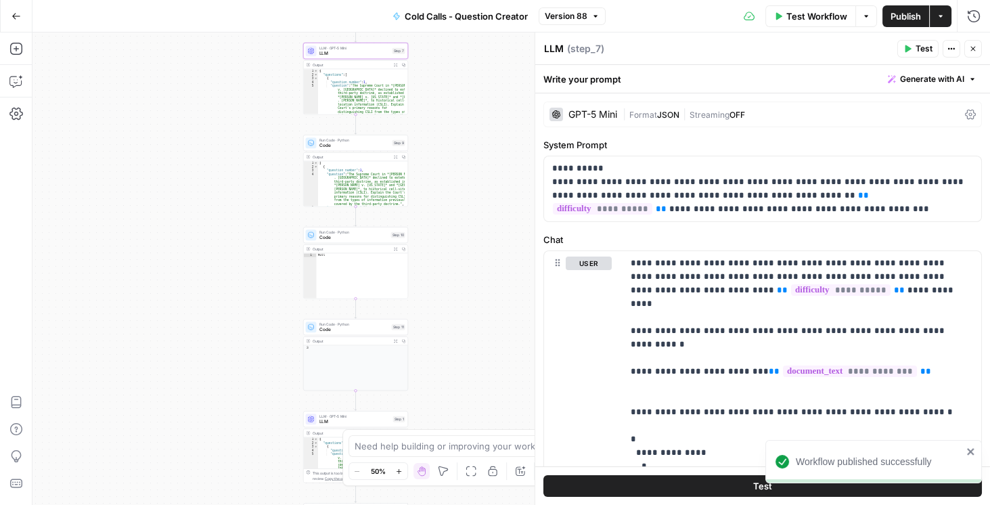
click at [330, 416] on span "LLM · GPT-5 Mini" at bounding box center [354, 415] width 71 height 5
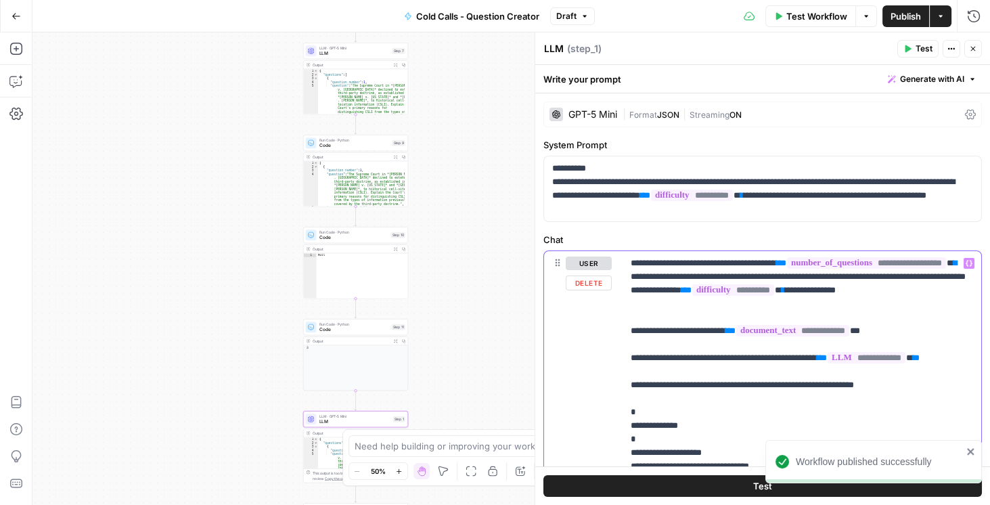
click at [691, 325] on p "**********" at bounding box center [799, 499] width 337 height 487
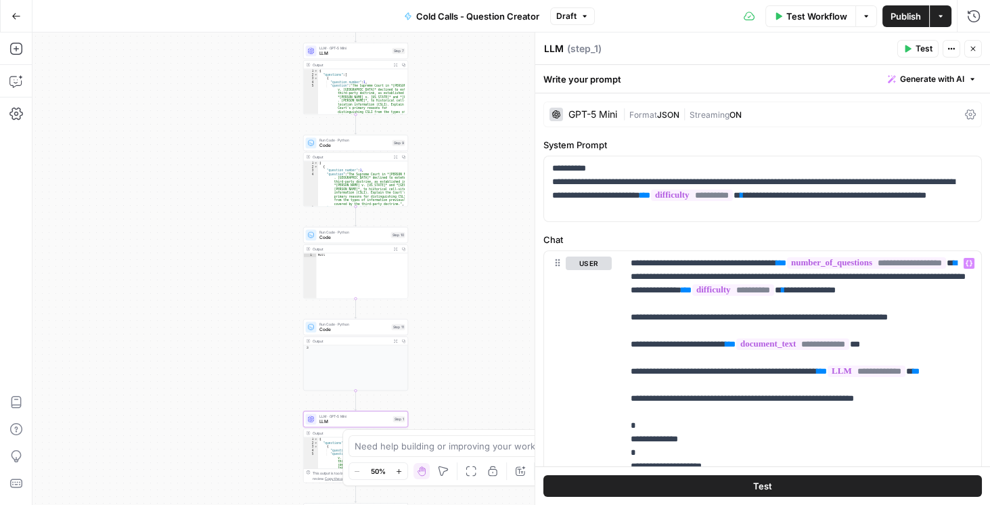
click at [907, 19] on span "Publish" at bounding box center [905, 16] width 30 height 14
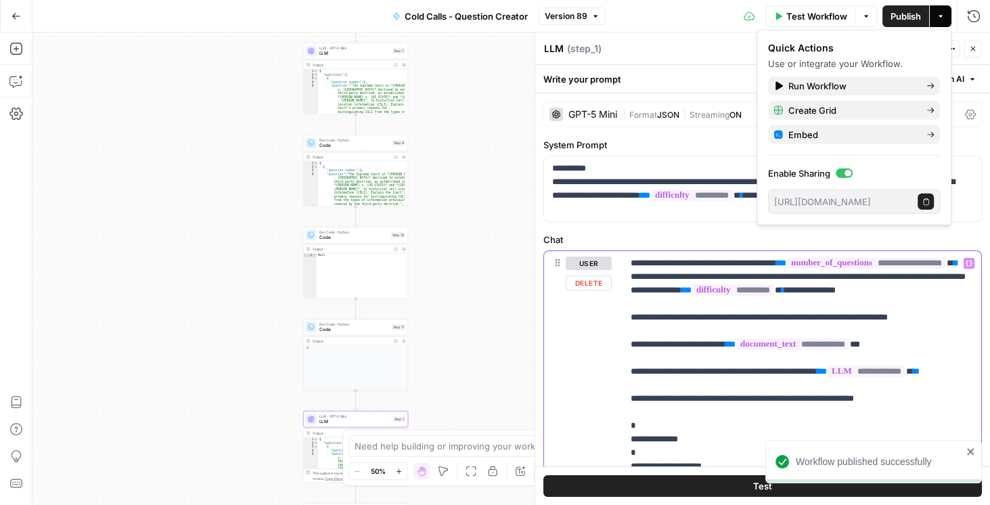
click at [631, 329] on p "**********" at bounding box center [799, 506] width 337 height 501
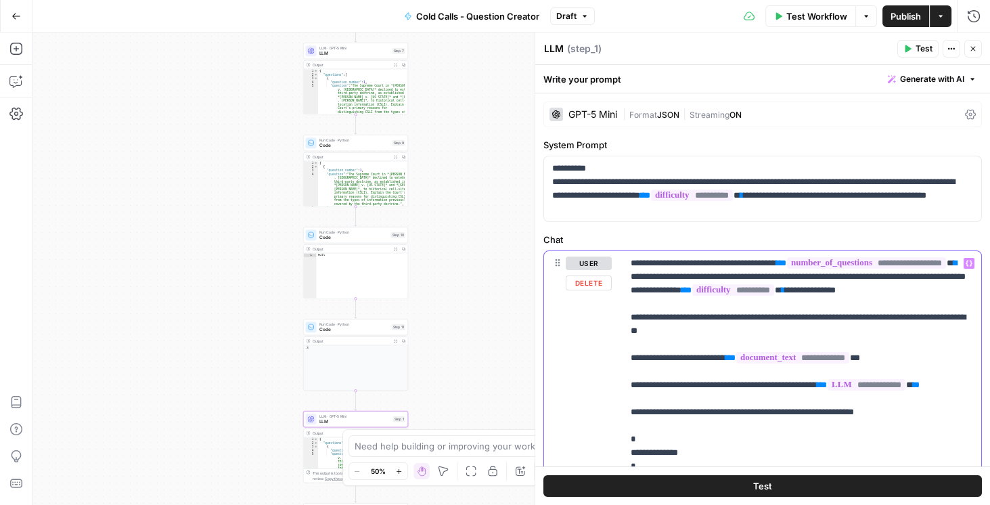
drag, startPoint x: 747, startPoint y: 346, endPoint x: 613, endPoint y: 336, distance: 134.3
copy p "**********"
click at [903, 20] on span "Publish" at bounding box center [905, 16] width 30 height 14
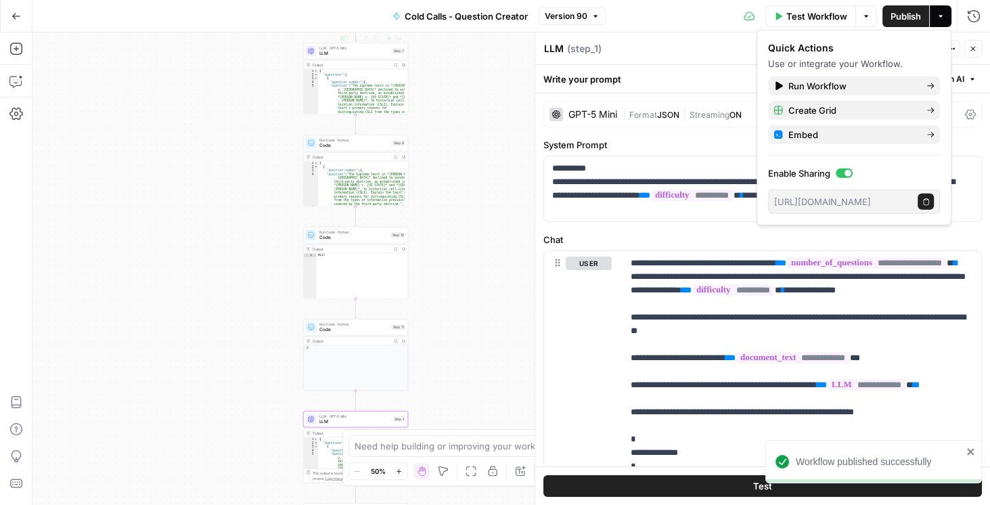
click at [350, 55] on span "LLM" at bounding box center [354, 53] width 70 height 7
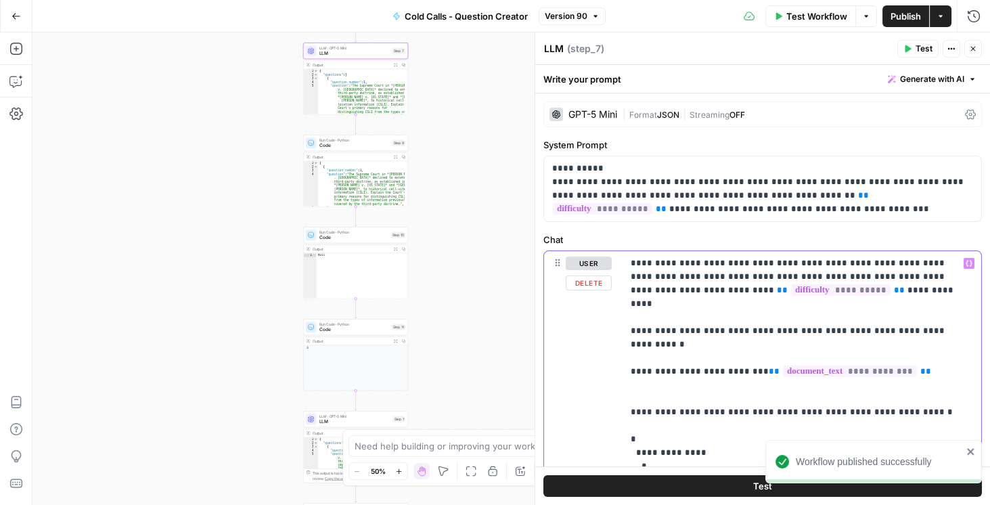
drag, startPoint x: 955, startPoint y: 318, endPoint x: 630, endPoint y: 314, distance: 325.5
click at [631, 314] on p "**********" at bounding box center [799, 418] width 337 height 325
click at [911, 16] on span "Publish" at bounding box center [905, 16] width 30 height 14
click at [17, 20] on icon "button" at bounding box center [16, 16] width 9 height 9
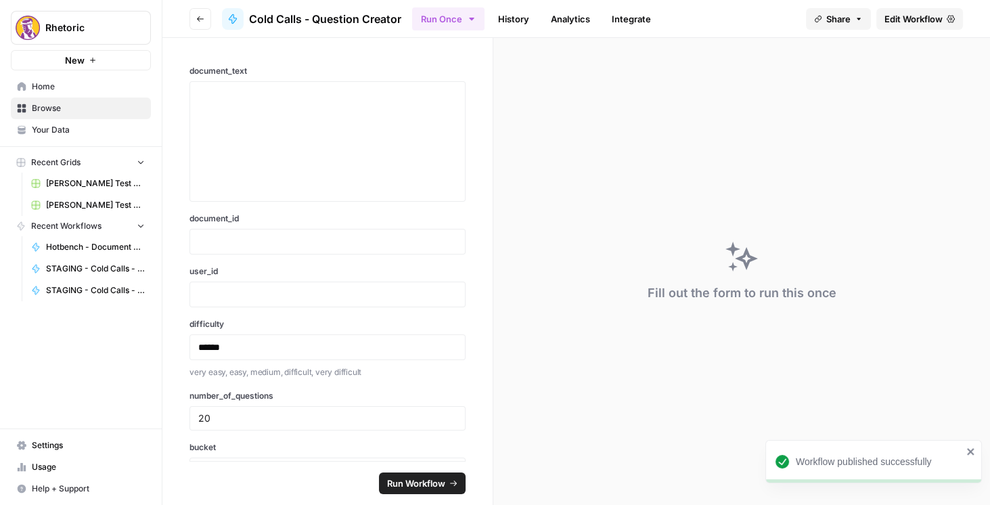
click at [197, 20] on icon "button" at bounding box center [200, 19] width 8 height 8
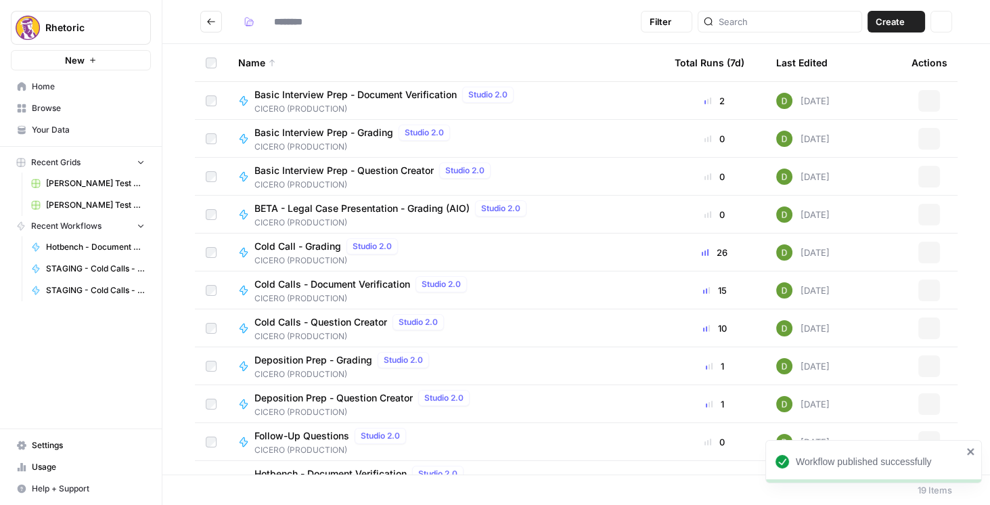
type input "**********"
click at [214, 24] on icon "Go back" at bounding box center [210, 21] width 9 height 9
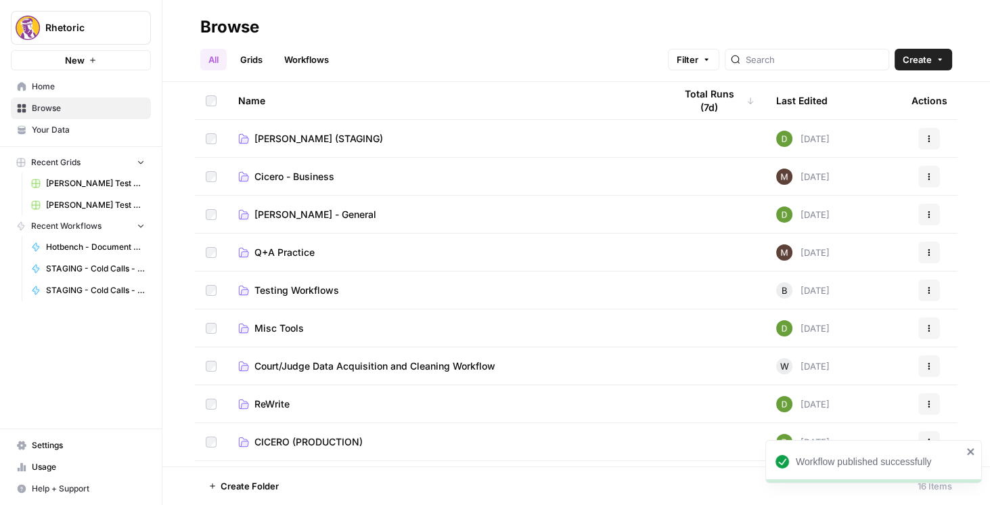
click at [312, 132] on span "[PERSON_NAME] (STAGING)" at bounding box center [318, 139] width 129 height 14
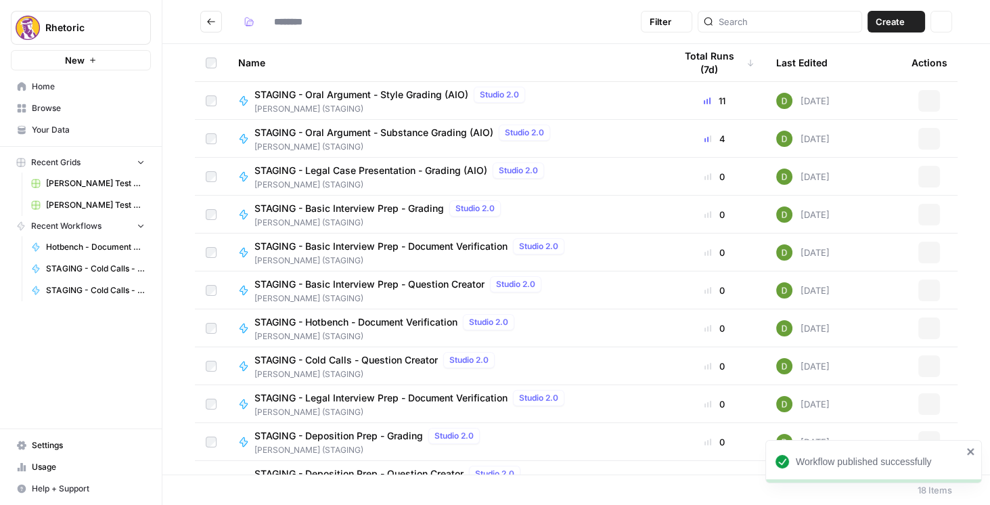
type input "**********"
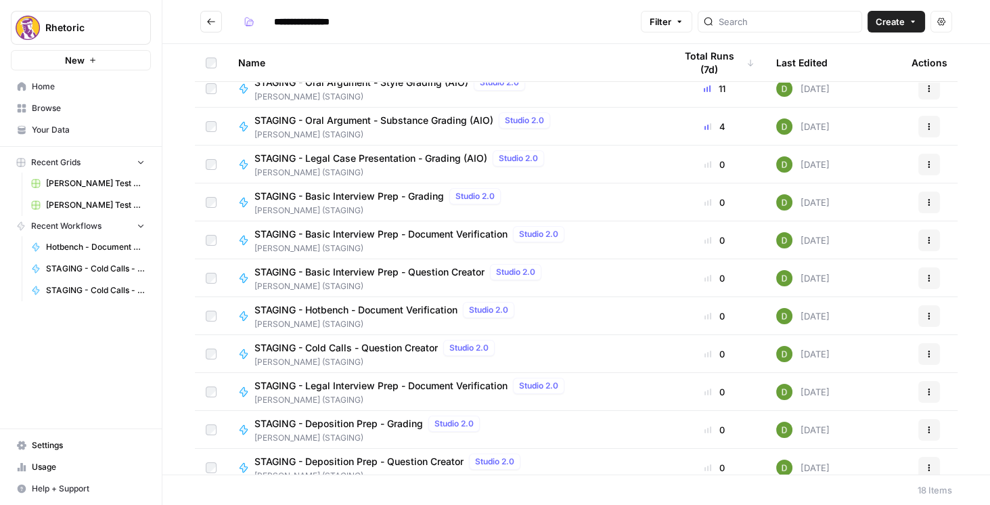
scroll to position [39, 0]
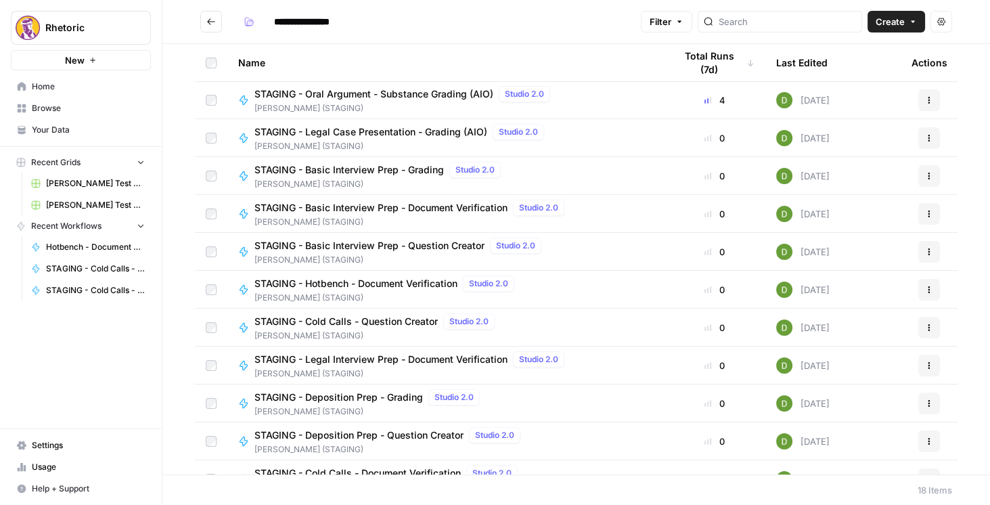
click at [390, 317] on span "STAGING - Cold Calls - Question Creator" at bounding box center [345, 322] width 183 height 14
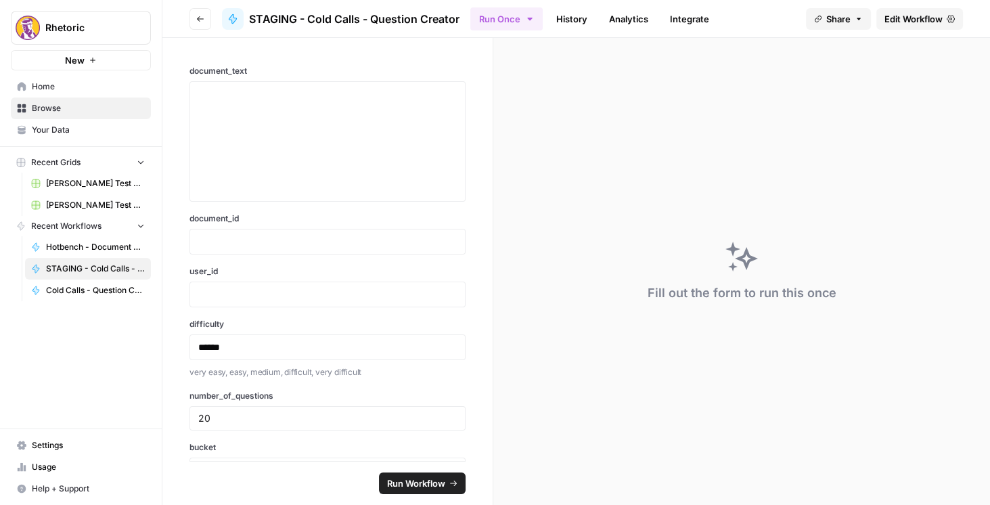
click at [911, 16] on span "Edit Workflow" at bounding box center [913, 19] width 58 height 14
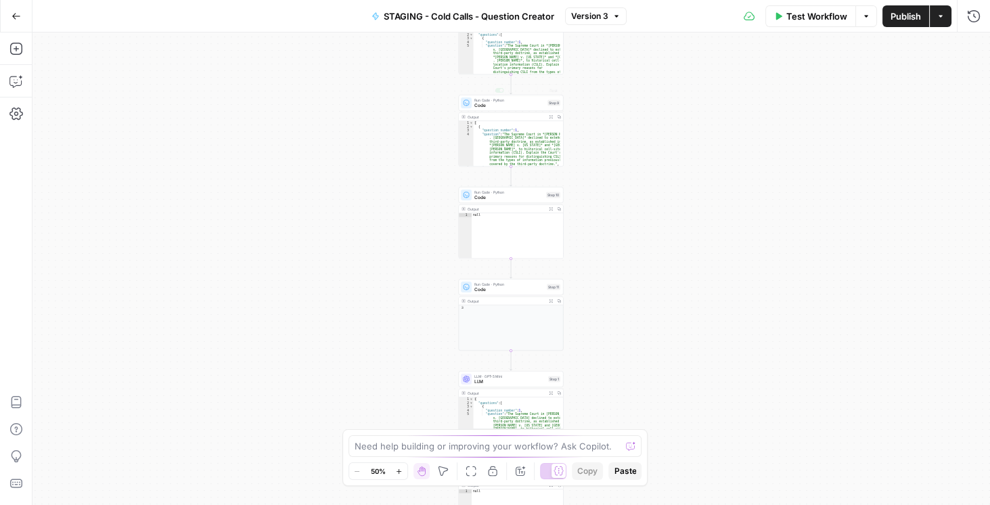
click at [644, 120] on div "Workflow Set Inputs Inputs LLM · GPT-5 Mini LLM Step 7 Output Expand Output Cop…" at bounding box center [510, 268] width 957 height 472
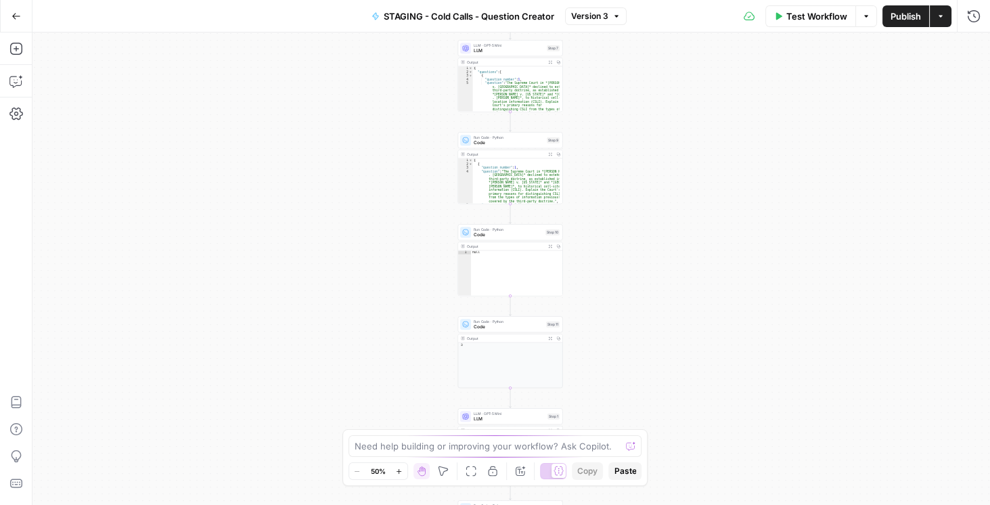
click at [505, 51] on span "LLM" at bounding box center [509, 50] width 70 height 7
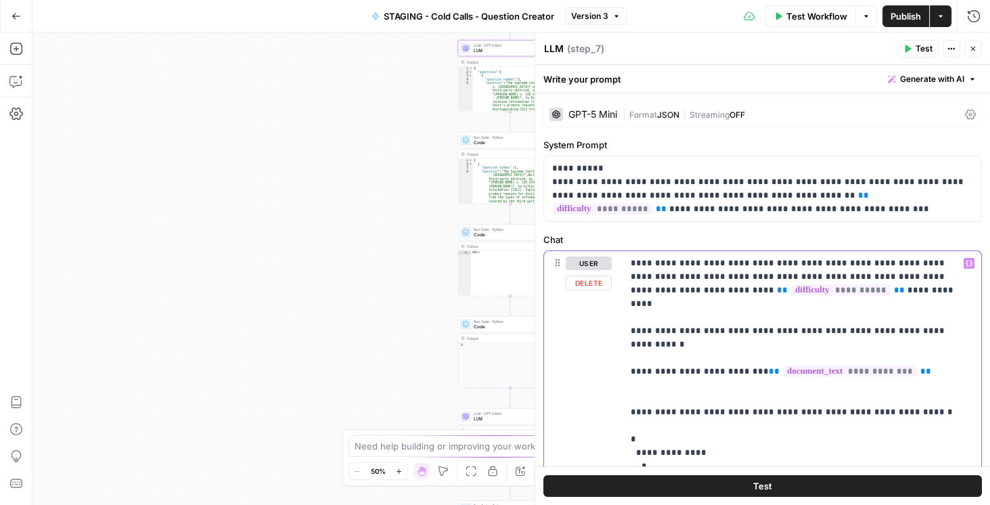
drag, startPoint x: 631, startPoint y: 317, endPoint x: 957, endPoint y: 318, distance: 326.1
click at [957, 318] on div "**********" at bounding box center [801, 419] width 359 height 336
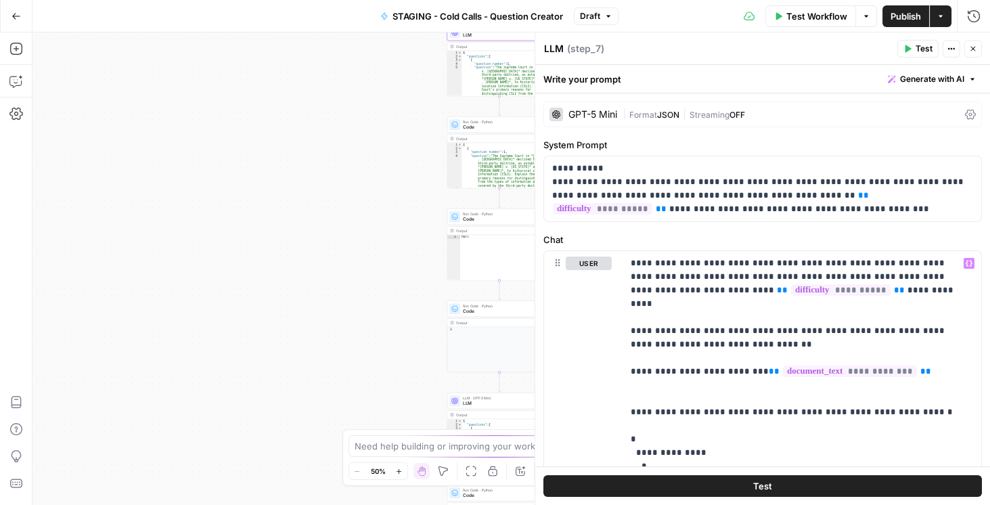
drag, startPoint x: 392, startPoint y: 317, endPoint x: 309, endPoint y: 233, distance: 118.2
click at [304, 225] on div "Workflow Set Inputs Inputs LLM · GPT-5 Mini LLM Step 7 Output Expand Output Cop…" at bounding box center [510, 268] width 957 height 472
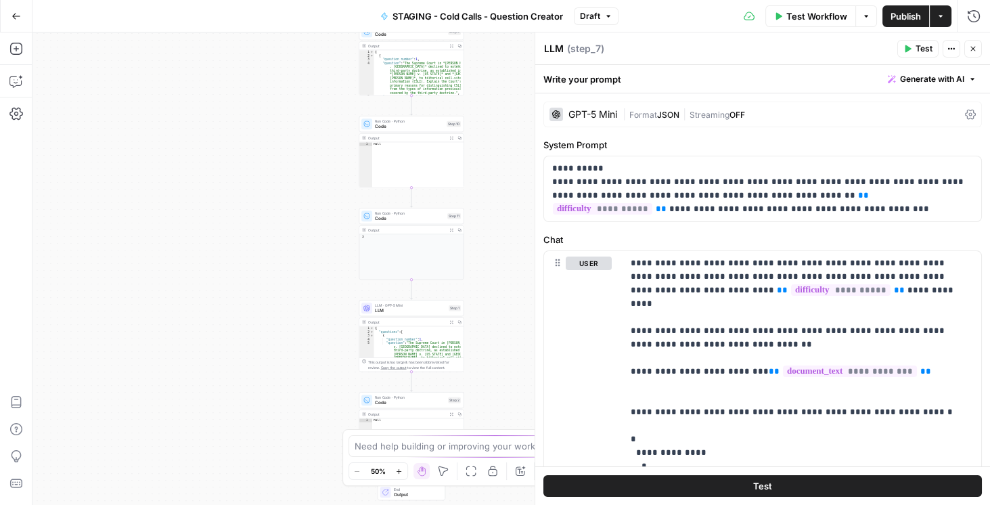
click at [907, 16] on span "Publish" at bounding box center [905, 16] width 30 height 14
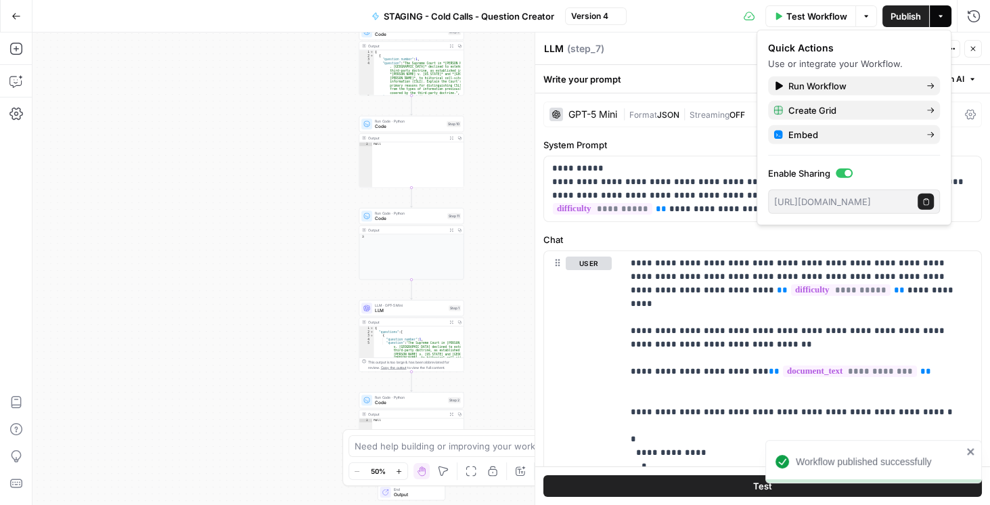
click at [404, 307] on span "LLM" at bounding box center [410, 310] width 71 height 7
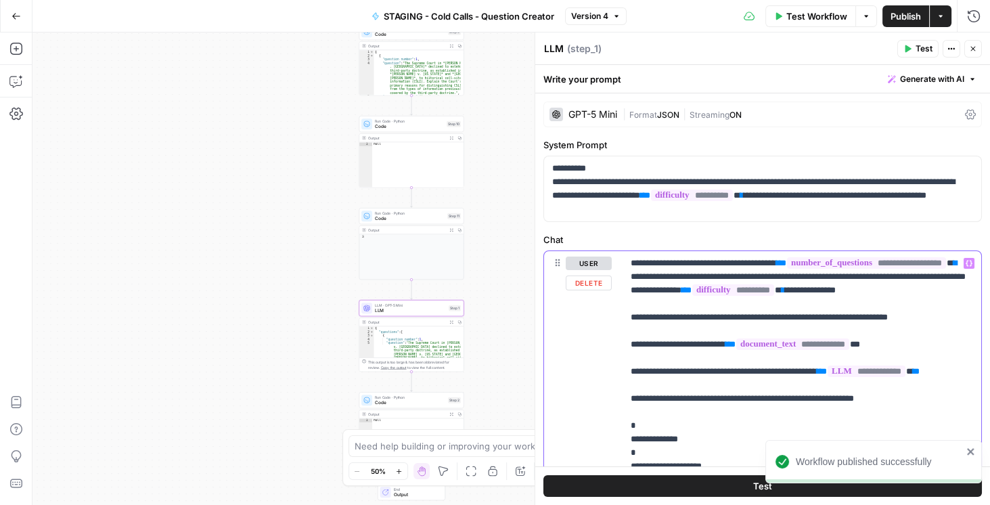
drag, startPoint x: 771, startPoint y: 326, endPoint x: 961, endPoint y: 326, distance: 190.8
click at [961, 326] on p "**********" at bounding box center [799, 506] width 337 height 501
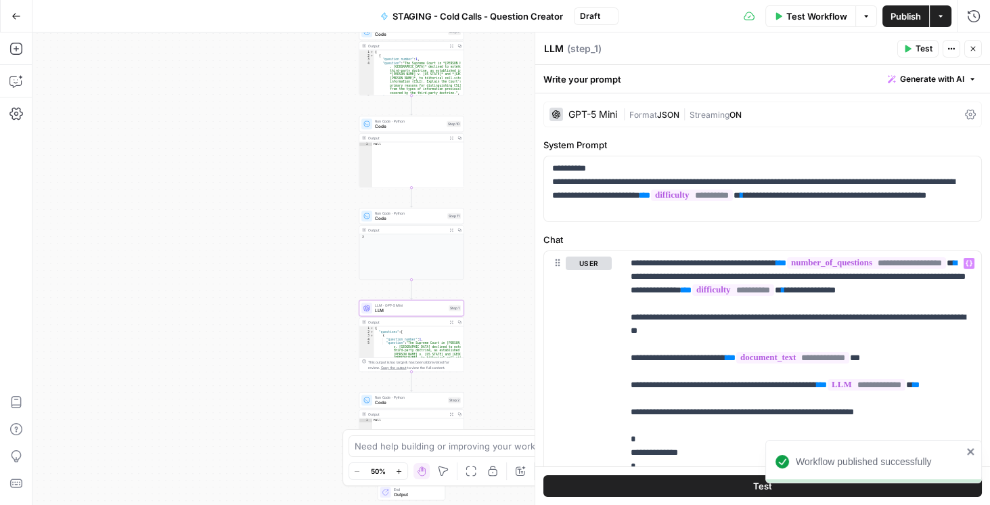
click at [894, 16] on span "Publish" at bounding box center [905, 16] width 30 height 14
click at [971, 48] on icon "button" at bounding box center [973, 49] width 8 height 8
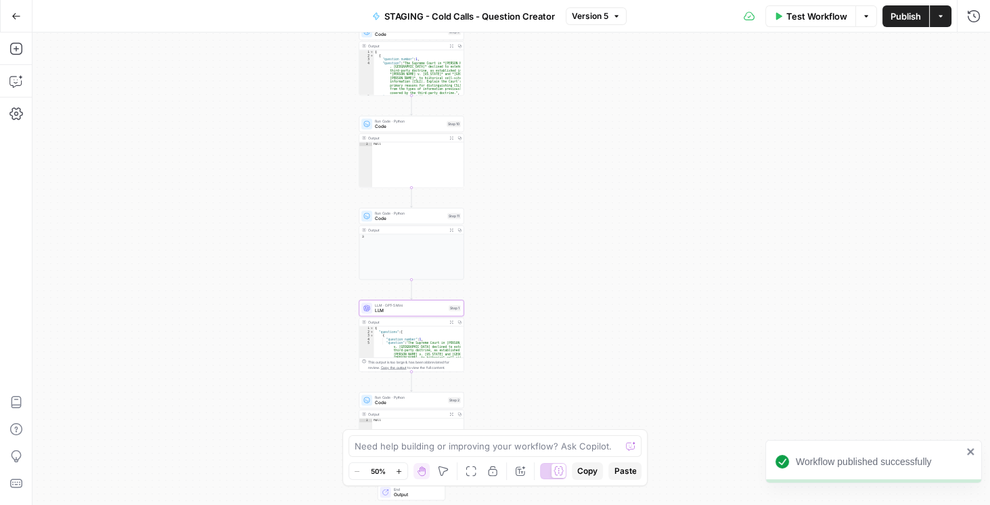
click at [18, 17] on icon "button" at bounding box center [16, 16] width 9 height 9
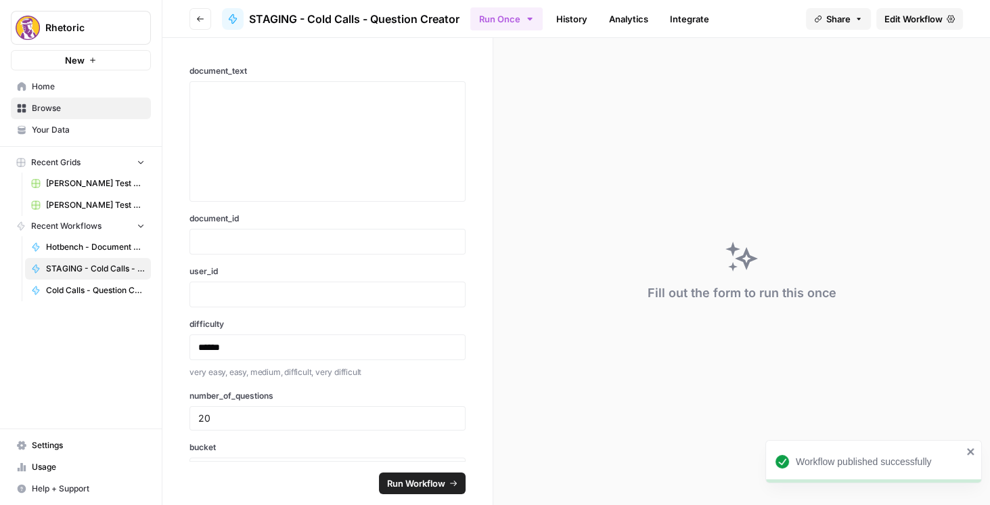
click at [198, 18] on icon "button" at bounding box center [200, 18] width 7 height 5
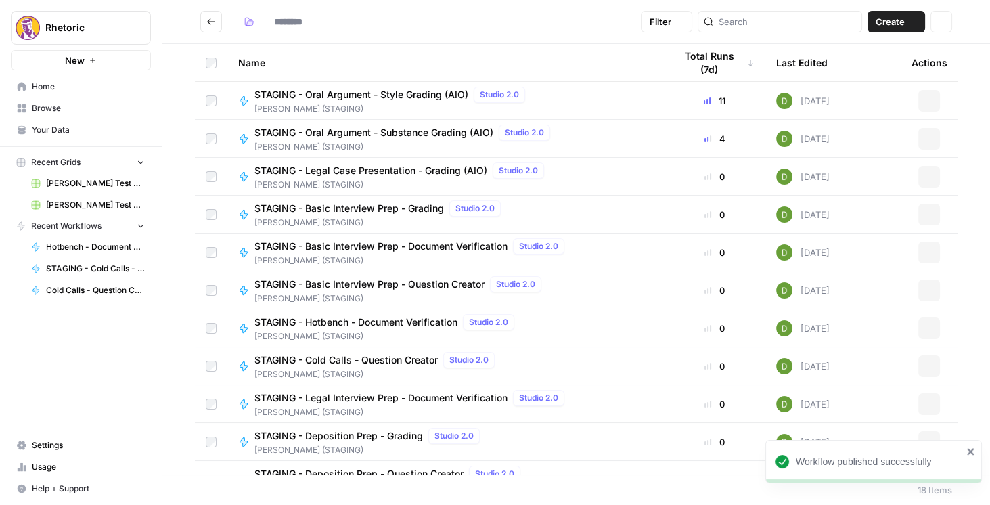
type input "**********"
